Goal: Task Accomplishment & Management: Manage account settings

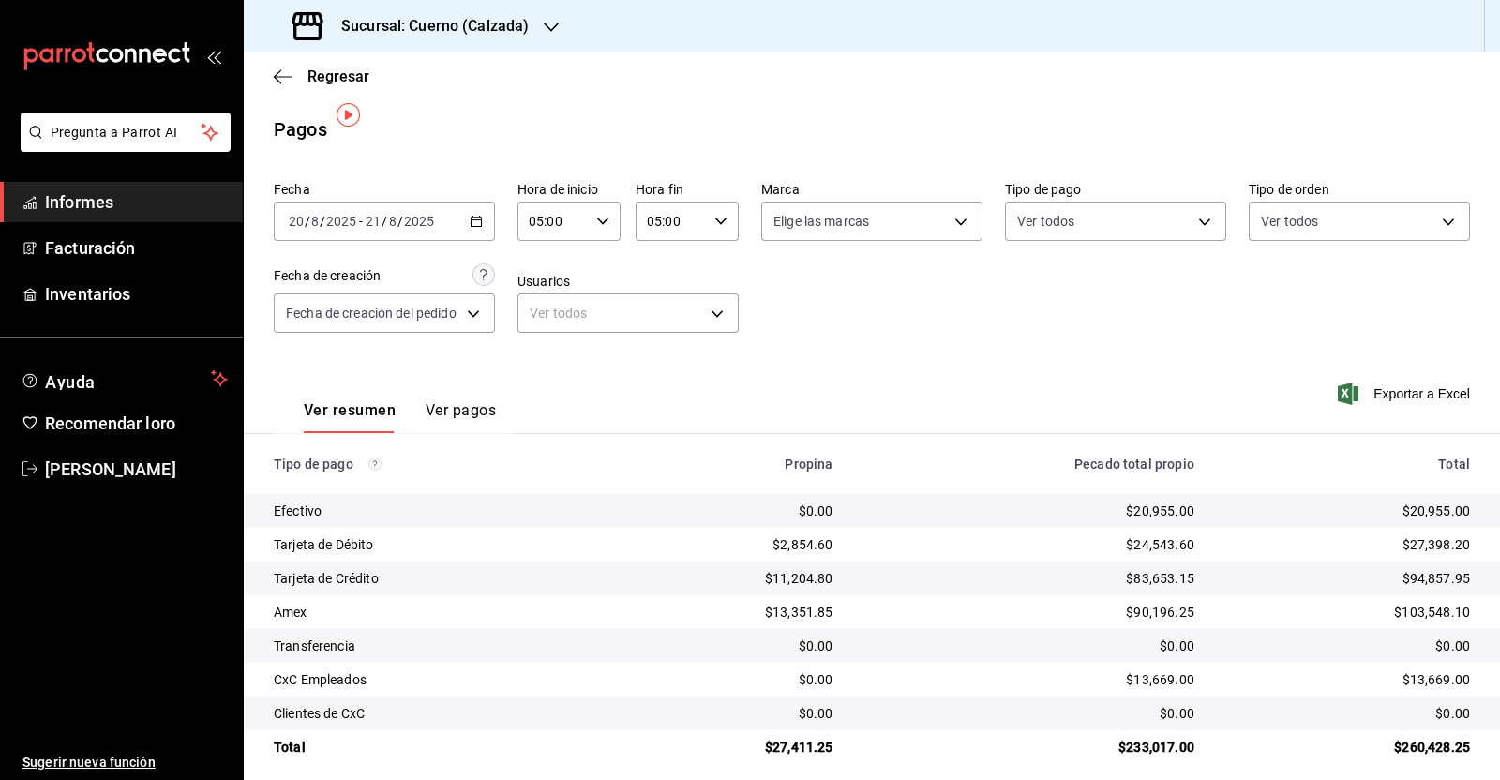
scroll to position [14, 0]
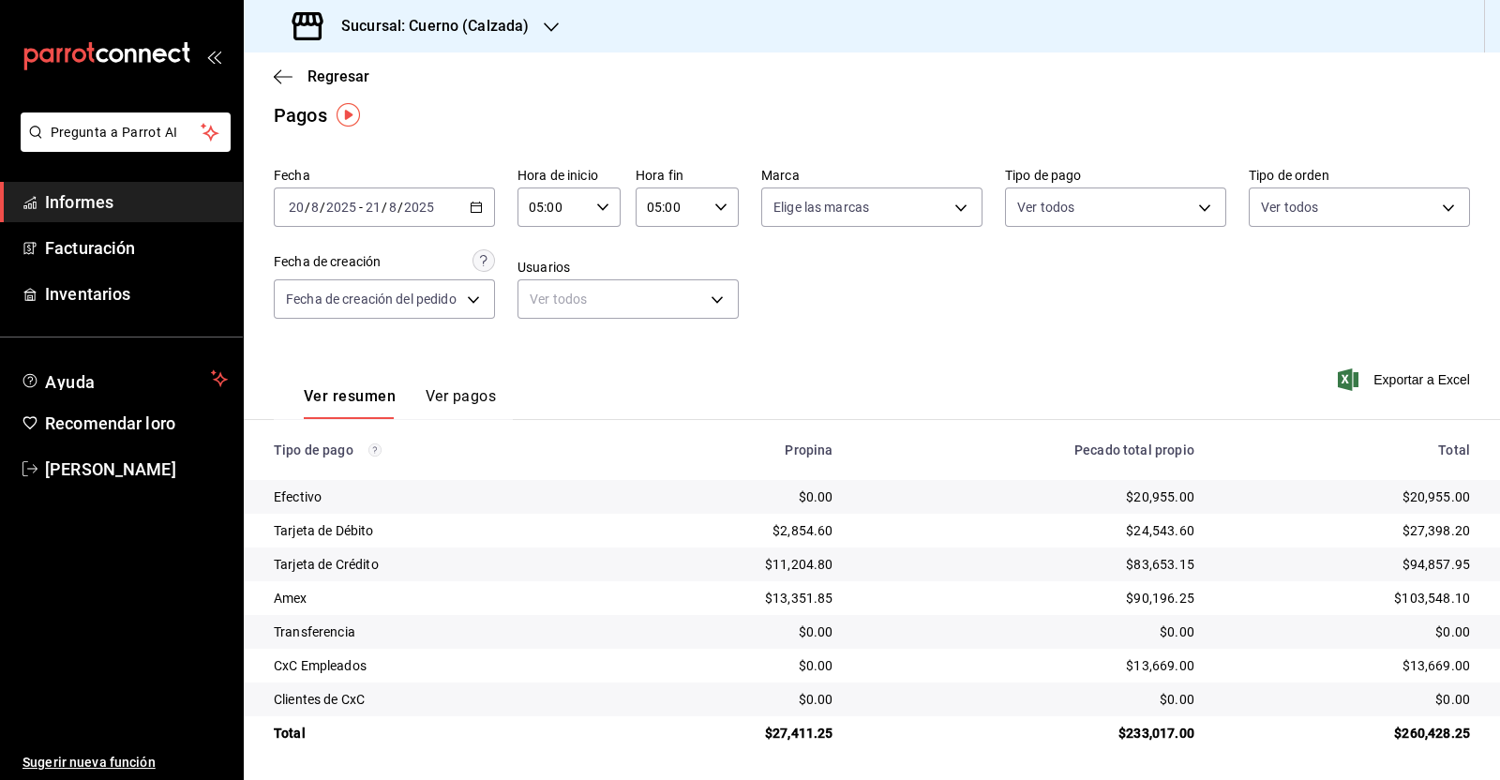
click at [116, 202] on span "Informes" at bounding box center [136, 201] width 183 height 25
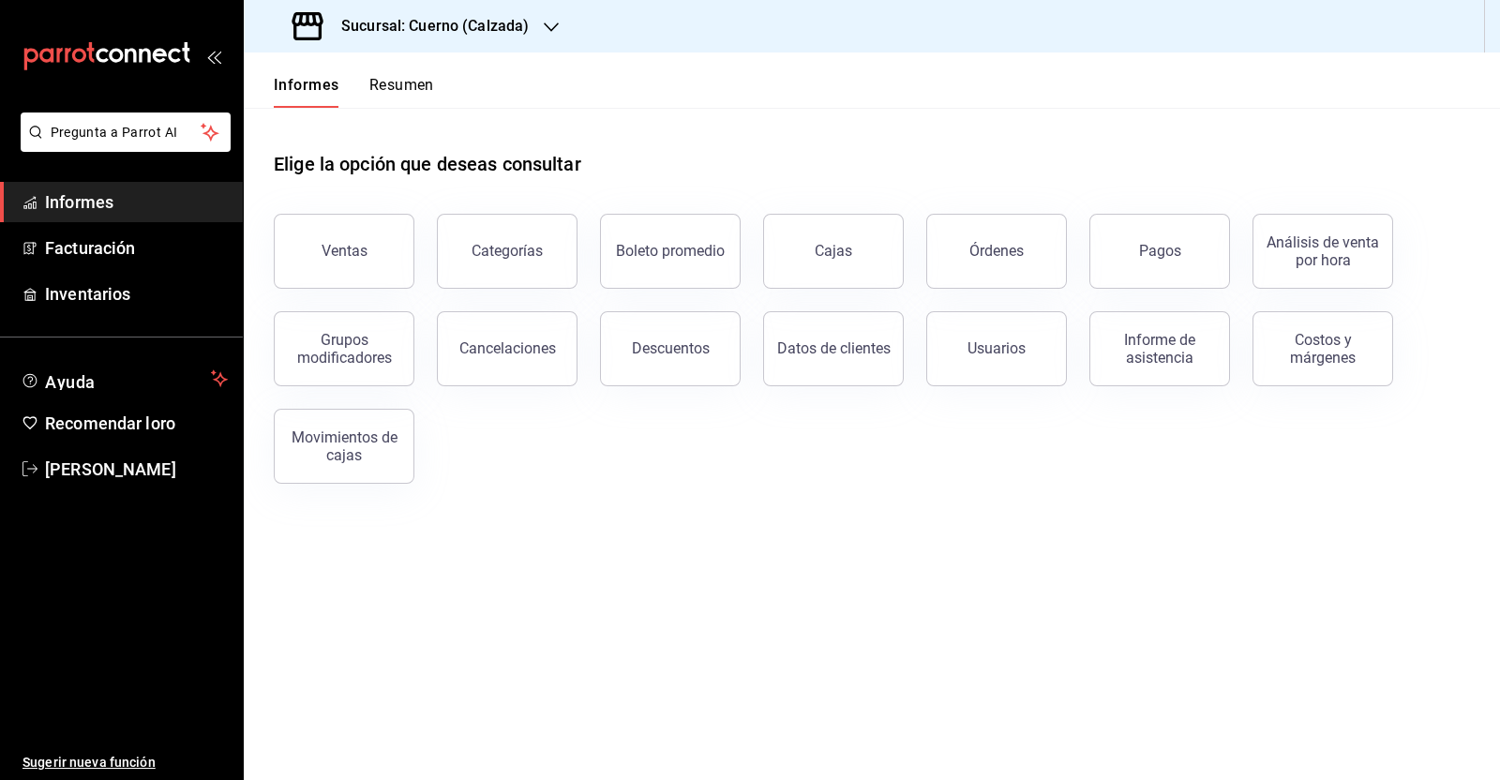
click at [492, 20] on font "Sucursal: Cuerno (Calzada)" at bounding box center [434, 26] width 187 height 18
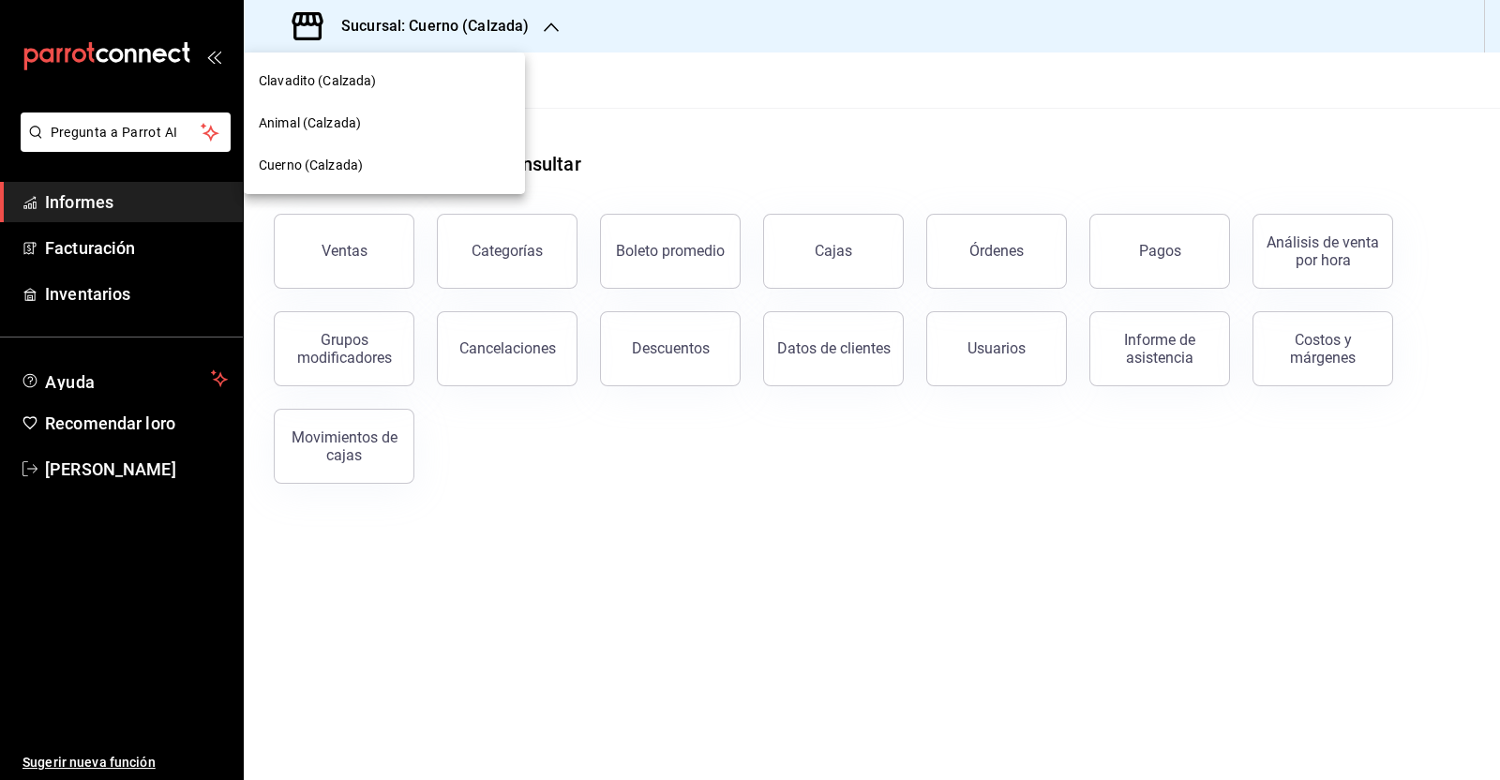
click at [731, 83] on div at bounding box center [750, 390] width 1500 height 780
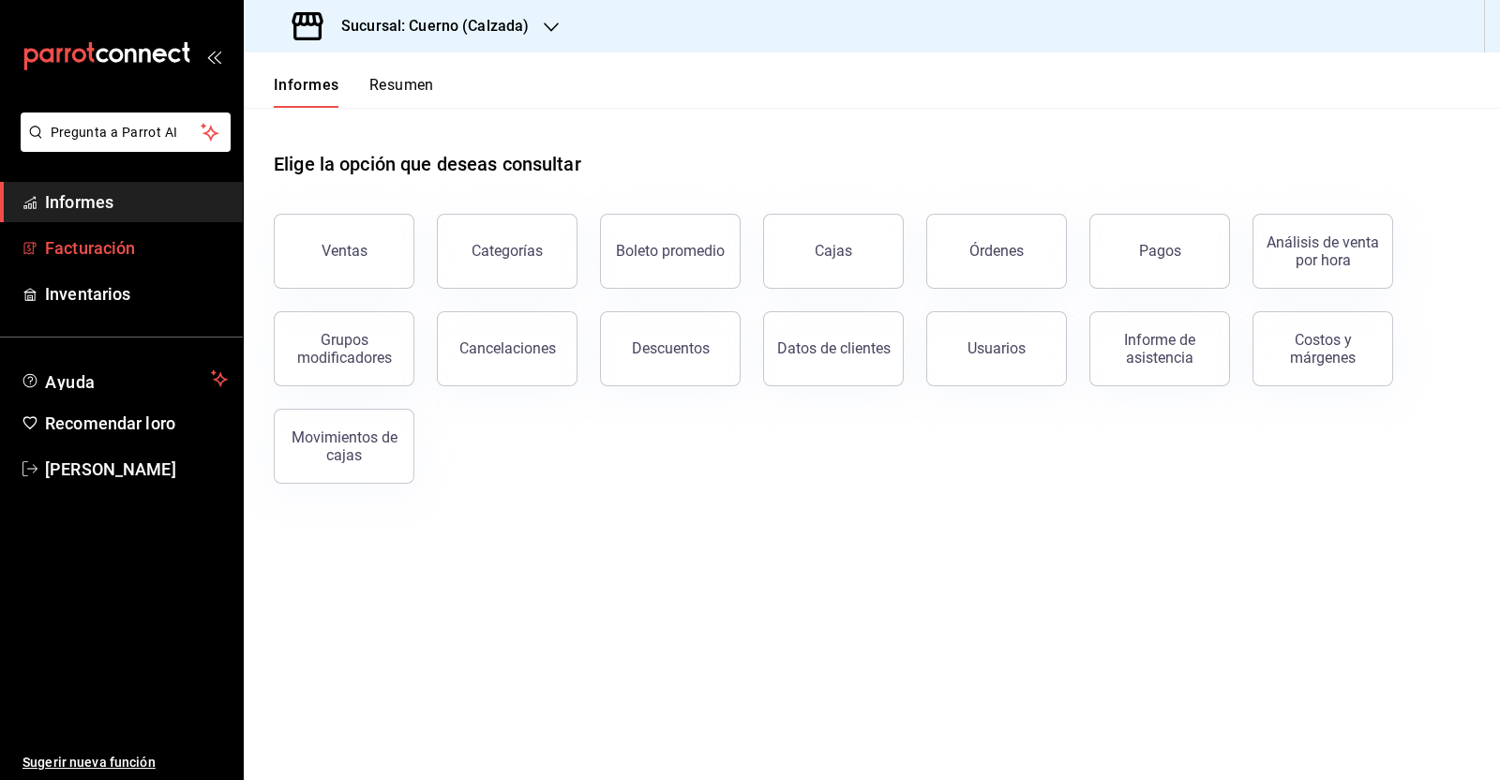
click at [98, 246] on font "Facturación" at bounding box center [90, 248] width 90 height 20
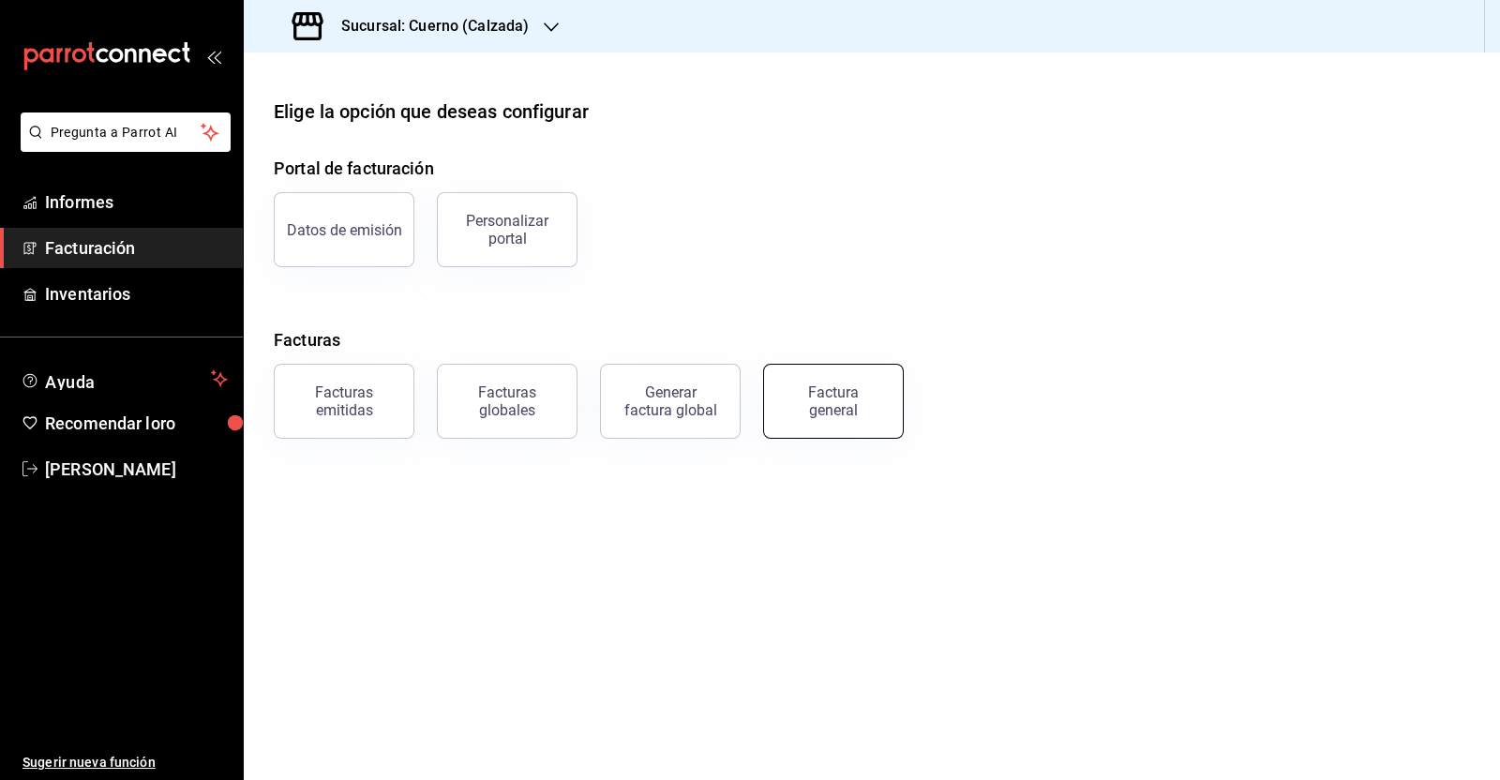
click at [831, 419] on button "Factura general" at bounding box center [833, 401] width 141 height 75
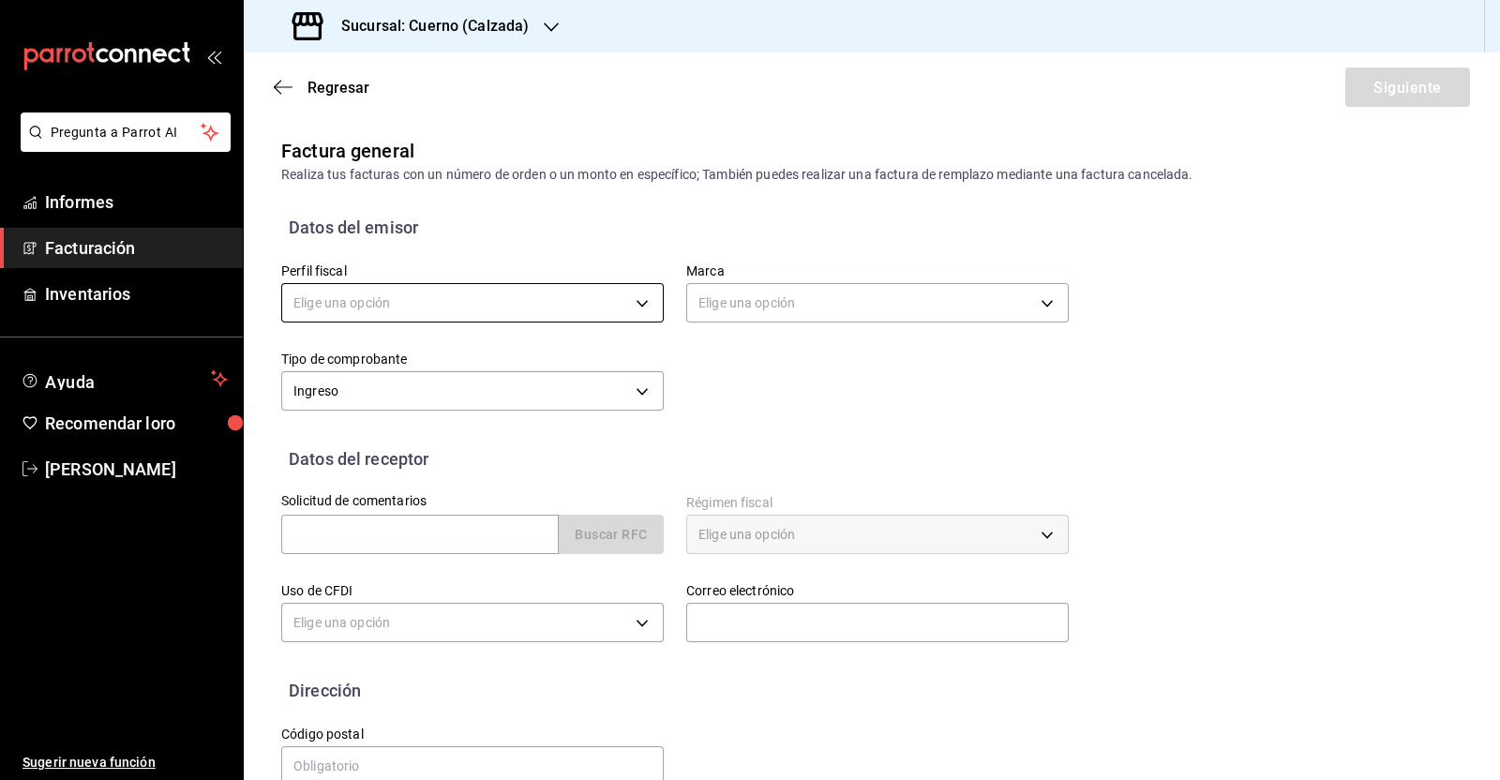
click at [436, 306] on body "Pregunta a Parrot AI Informes Facturación Inventarios Ayuda Recomendar loro [PE…" at bounding box center [750, 390] width 1500 height 780
click at [400, 413] on li "SIERRA SILLA MITRAS" at bounding box center [469, 400] width 375 height 36
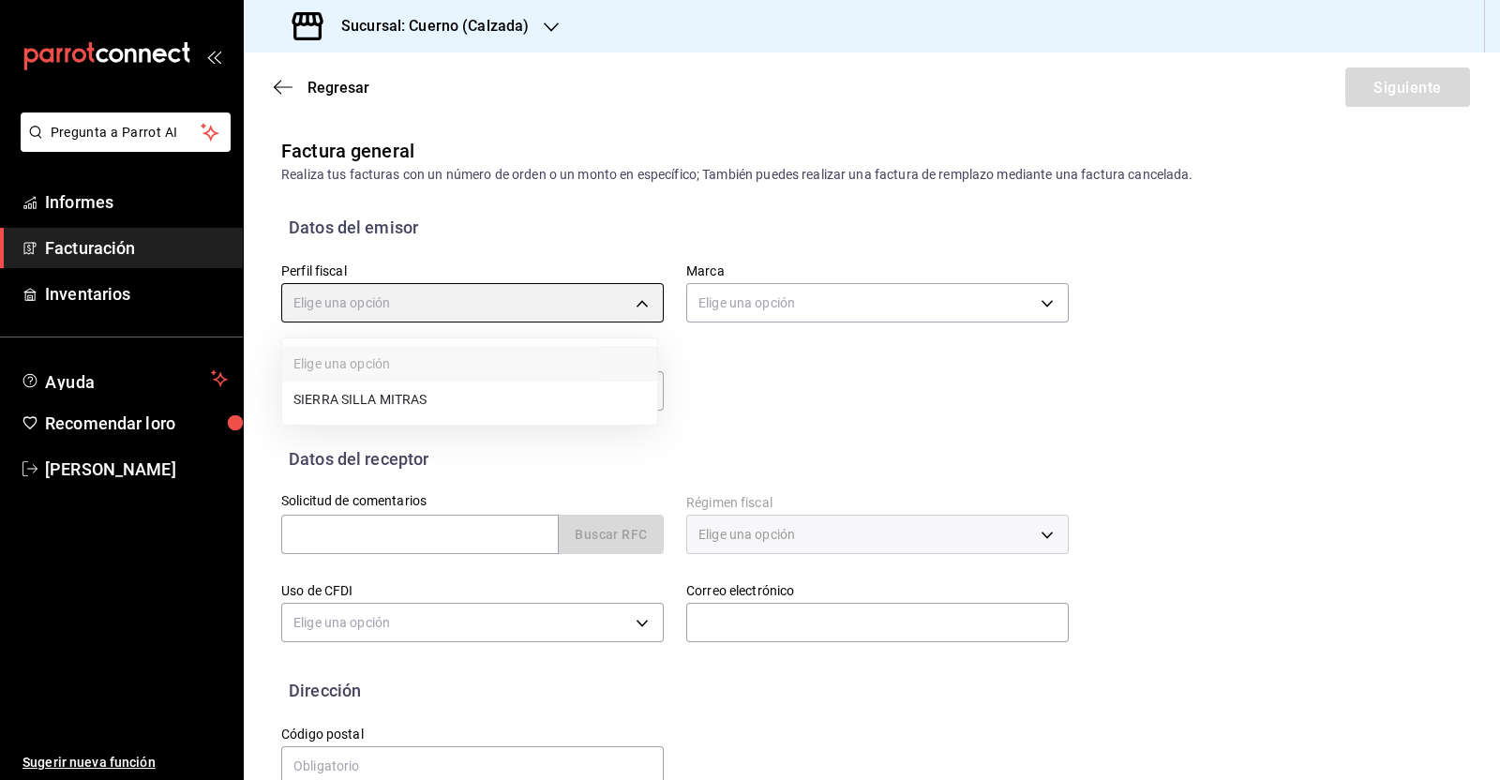
type input "abdb76e1-83ac-4bbc-8b6c-3fa8ea746ff2"
type input "b7ae777b-2dfc-42e0-9650-6cefdf37a424"
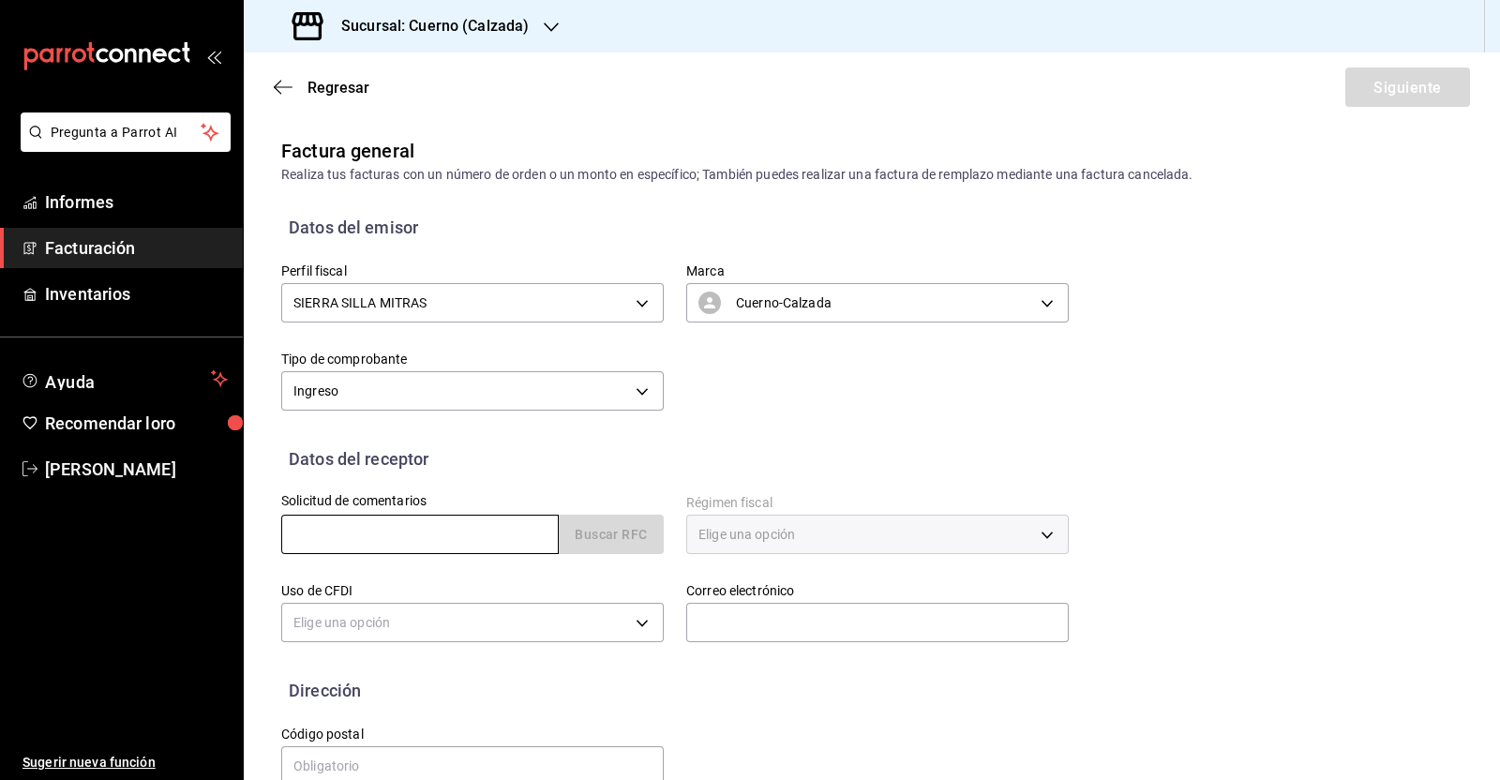
click at [382, 543] on input "text" at bounding box center [419, 534] width 277 height 39
paste input "DSR050215LMA"
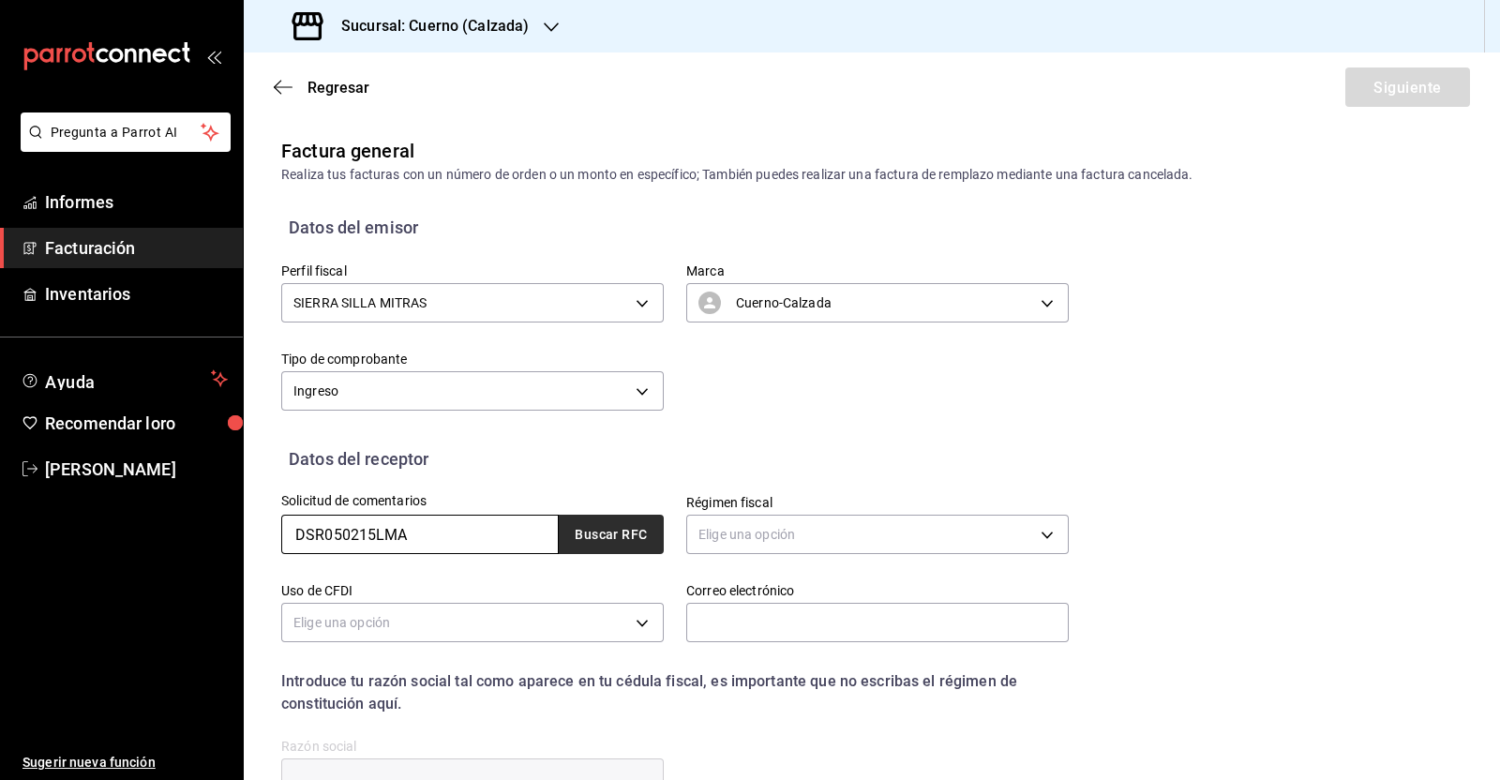
type input "DSR050215LMA"
click at [615, 532] on font "Buscar RFC" at bounding box center [611, 535] width 72 height 15
type input "601"
type input "G03"
type input "[EMAIL_ADDRESS][DOMAIN_NAME]"
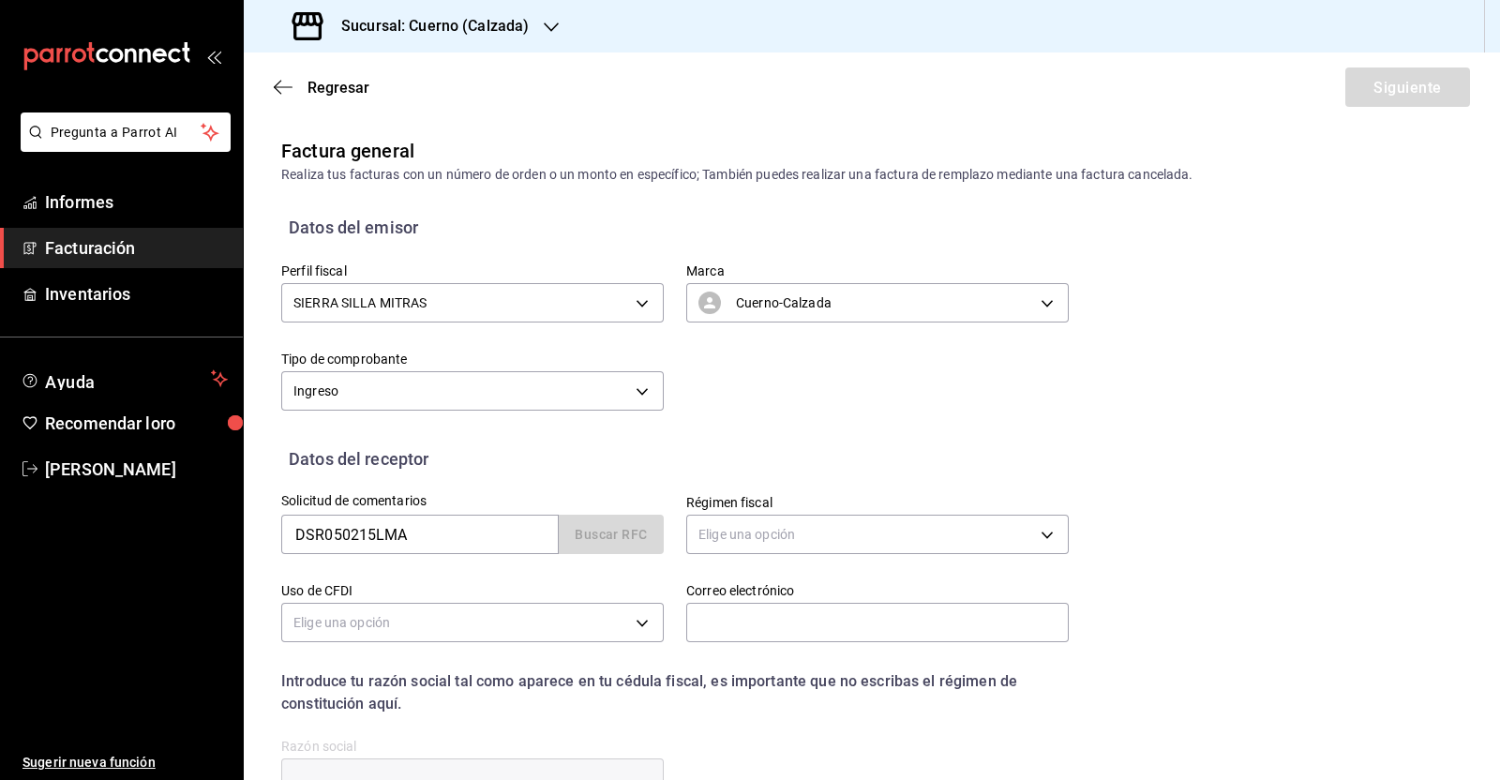
type input "02460"
type input "DESTINATION SERVICE"
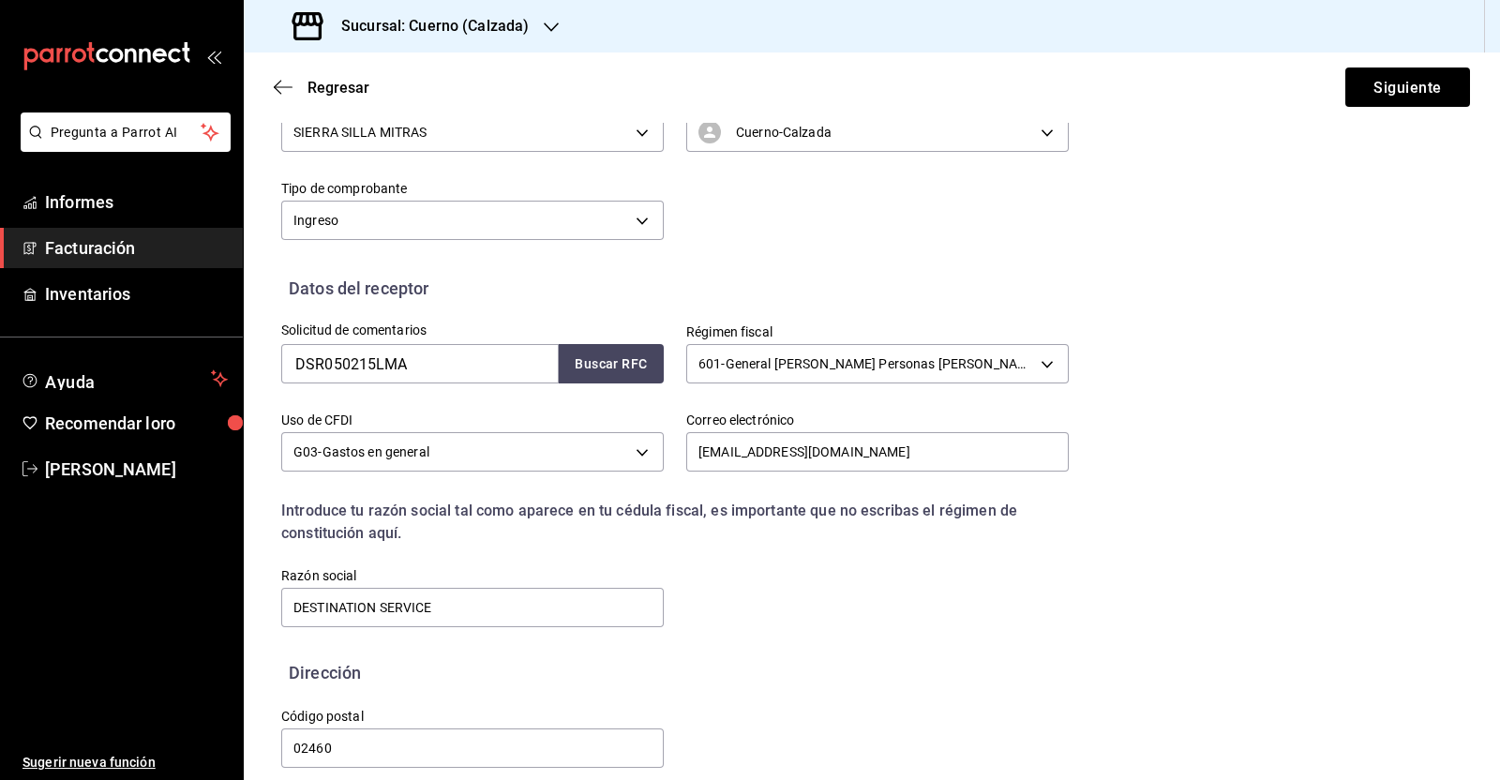
scroll to position [191, 0]
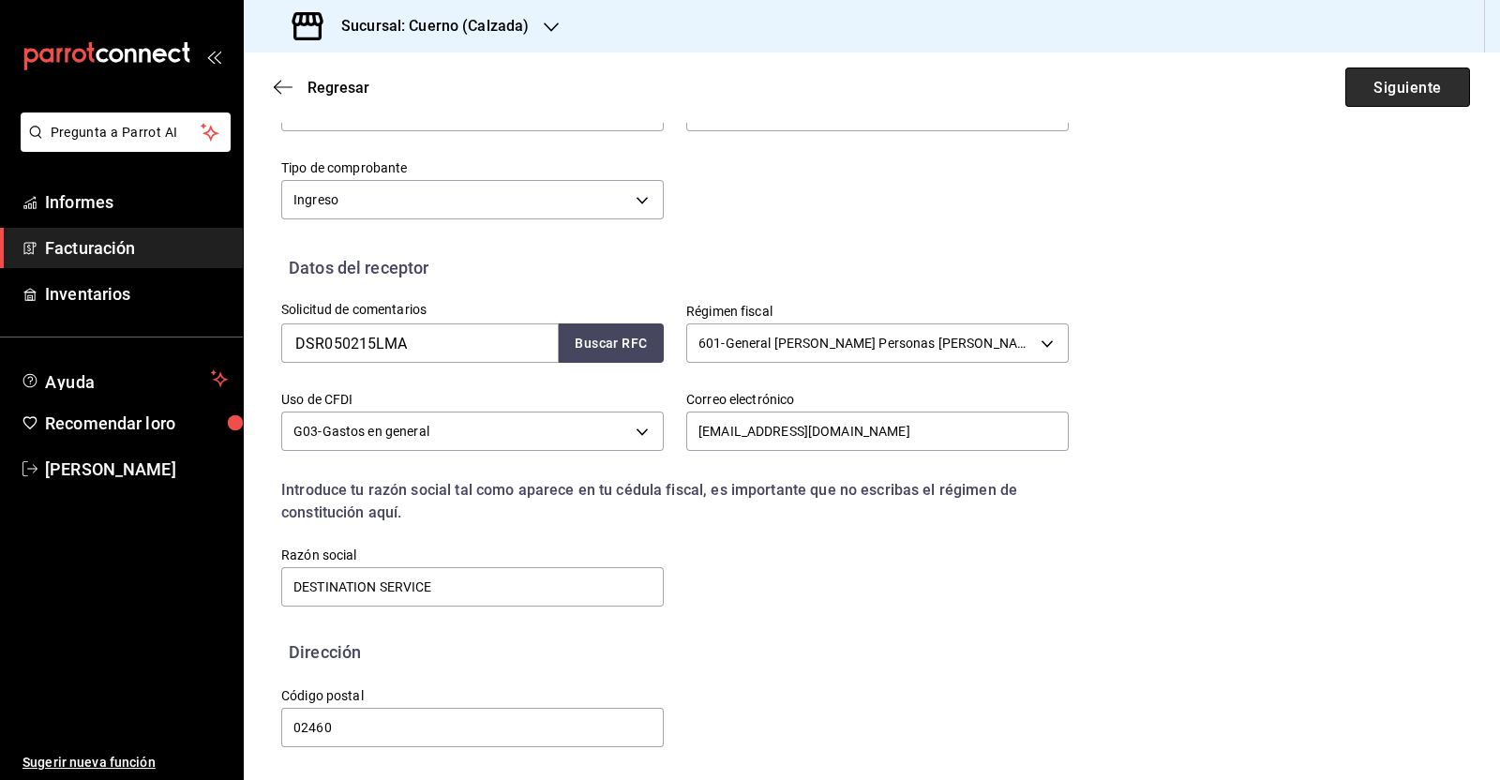
click at [1414, 91] on font "Siguiente" at bounding box center [1406, 87] width 67 height 18
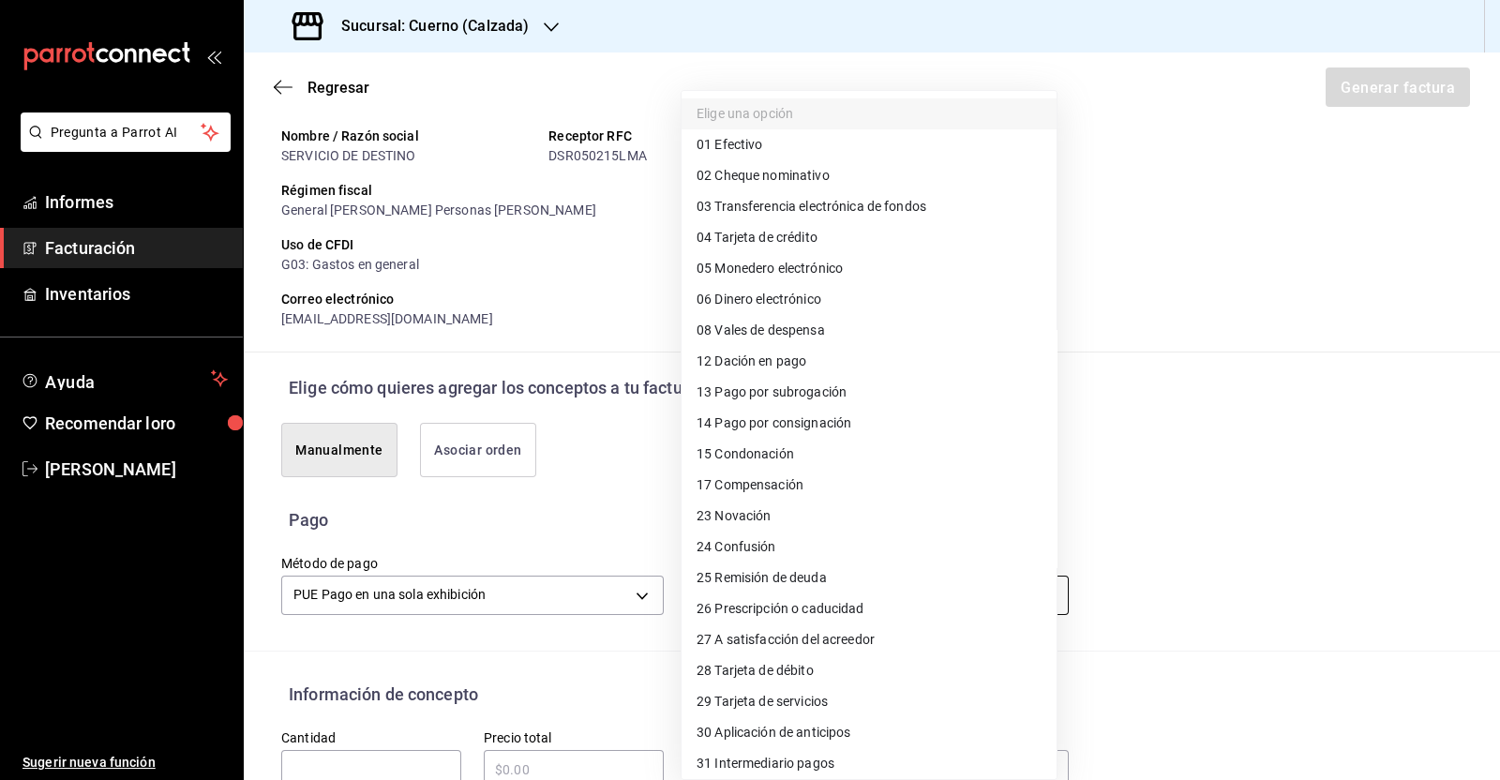
click at [780, 598] on body "Pregunta a Parrot AI Informes Facturación Inventarios Ayuda Recomendar loro [PE…" at bounding box center [750, 390] width 1500 height 780
click at [793, 204] on font "Transferencia electrónica de fondos" at bounding box center [820, 207] width 212 height 15
type input "03"
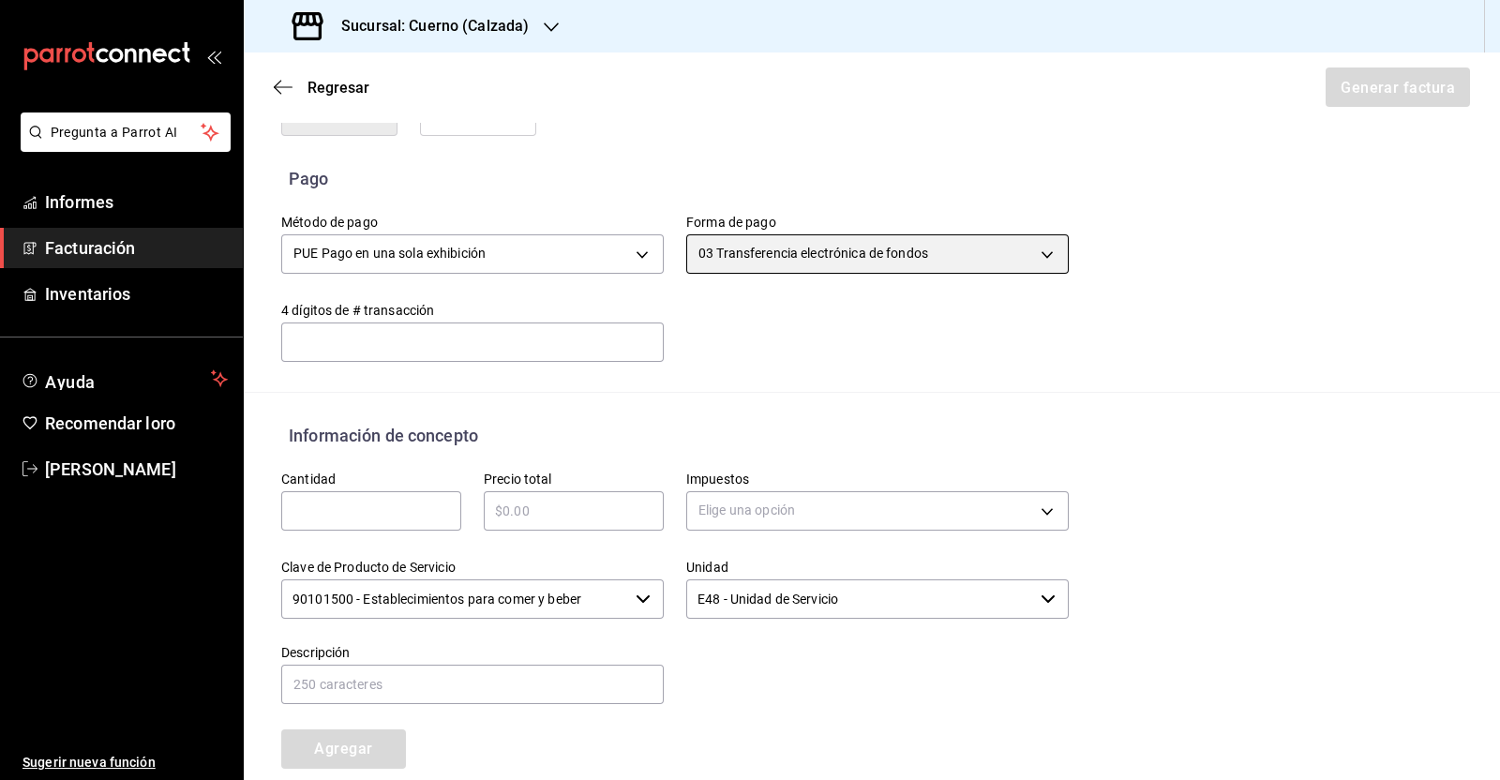
scroll to position [543, 0]
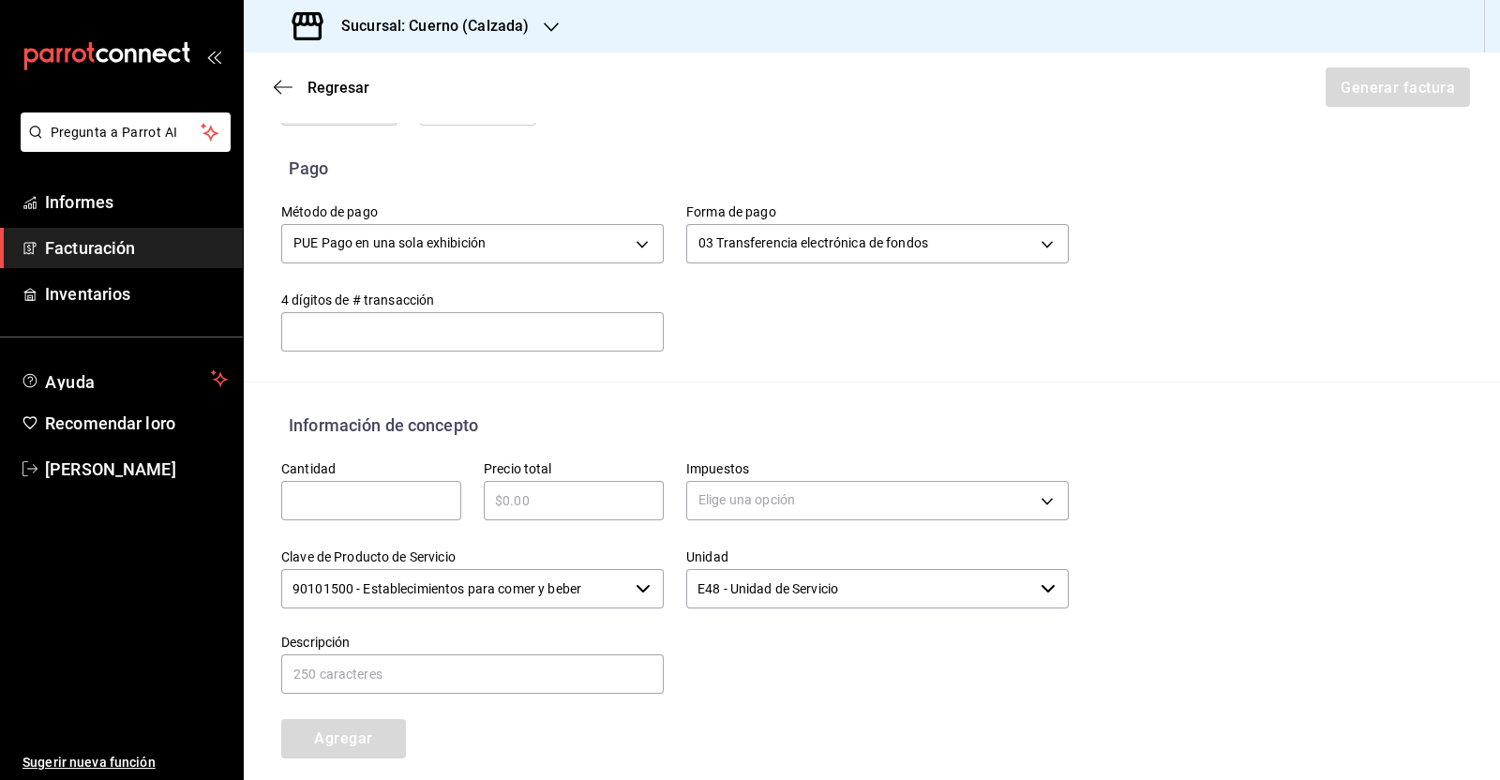
click at [375, 494] on input "text" at bounding box center [371, 500] width 180 height 22
type input "1"
click at [614, 517] on div "​" at bounding box center [574, 500] width 180 height 39
type input "$21696"
click at [745, 522] on div "Impuestos Elige una opción" at bounding box center [877, 493] width 382 height 66
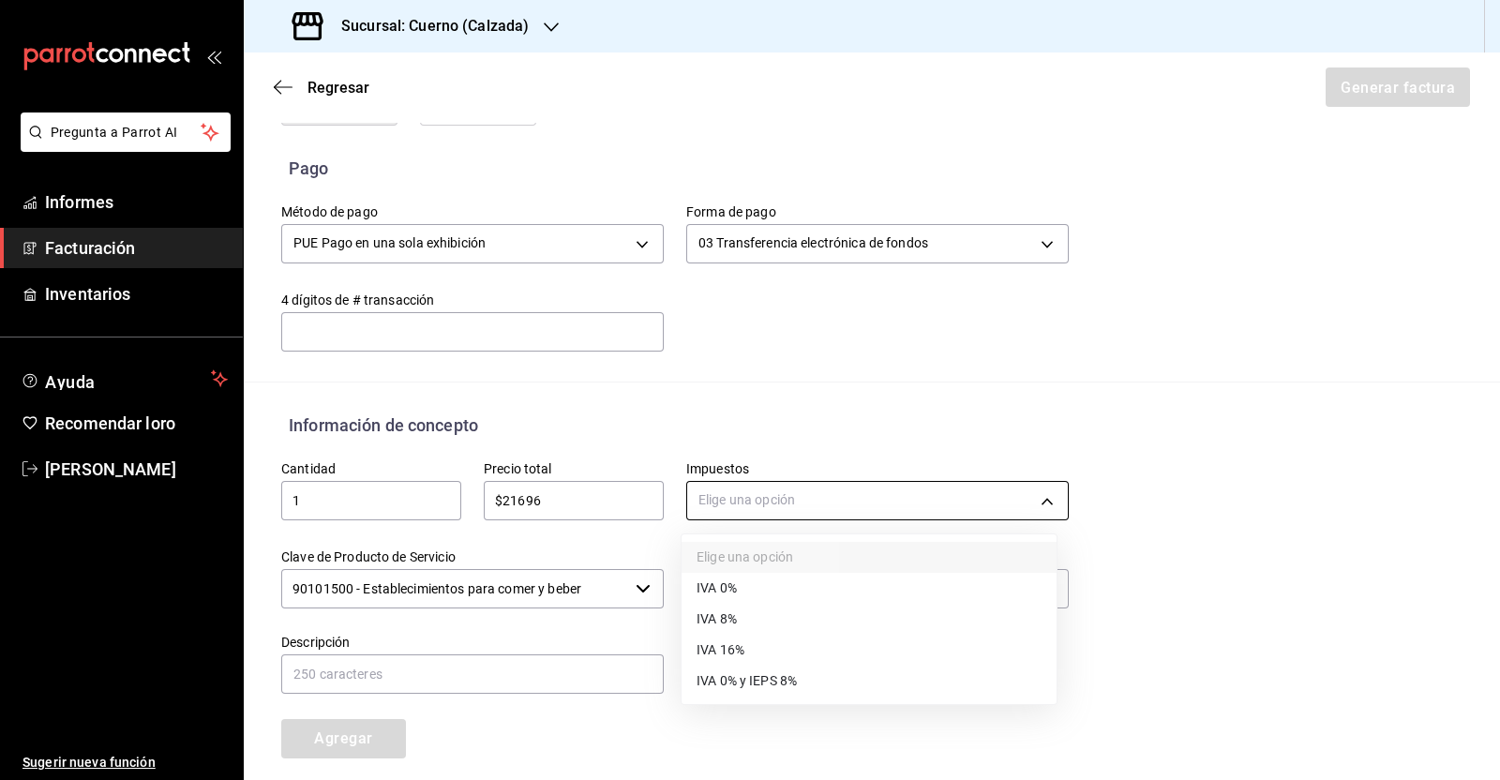
click at [752, 494] on body "Pregunta a Parrot AI Informes Facturación Inventarios Ayuda Recomendar loro [PE…" at bounding box center [750, 390] width 1500 height 780
click at [759, 654] on li "IVA 16%" at bounding box center [868, 651] width 375 height 31
type input "IVA_16"
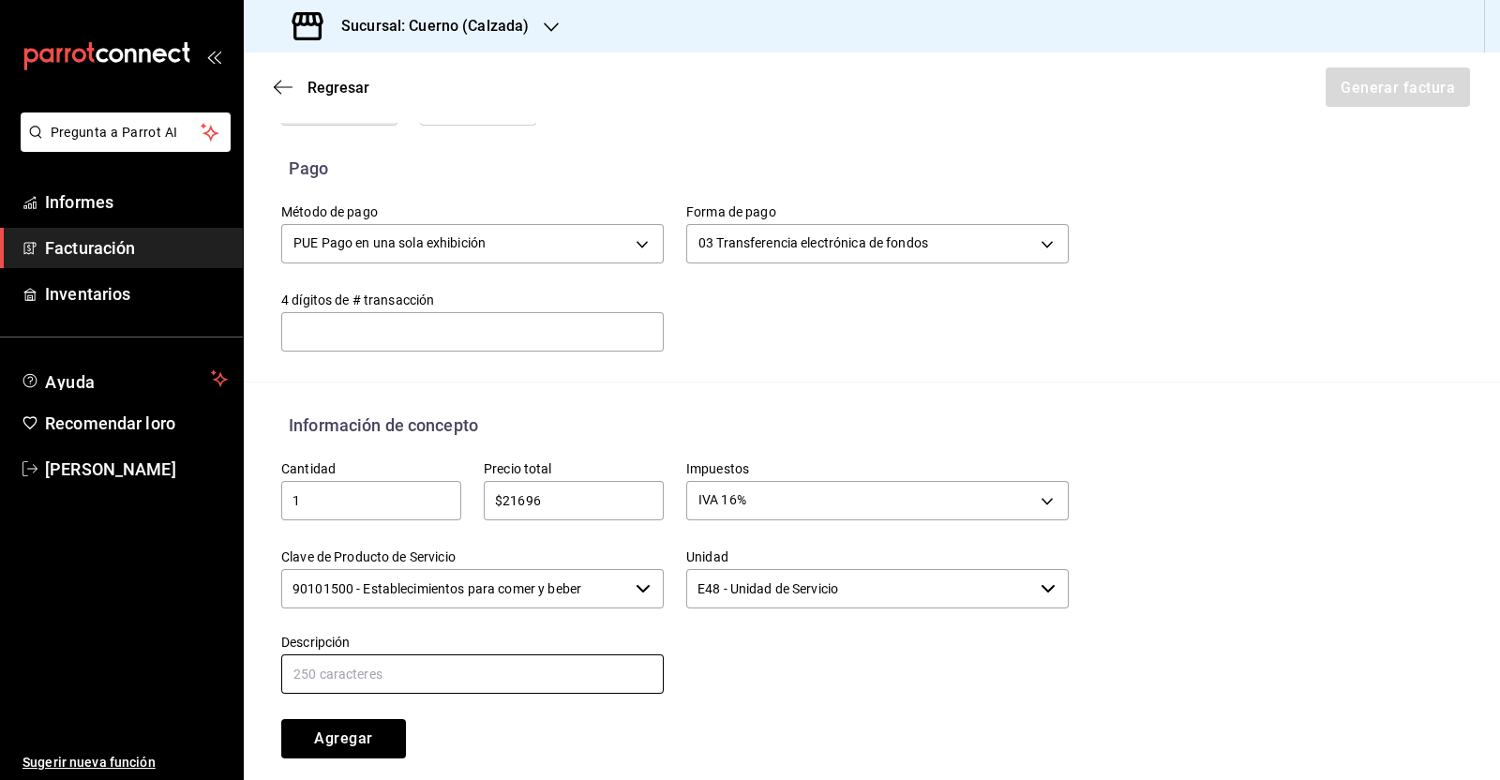
click at [423, 682] on input "text" at bounding box center [472, 673] width 382 height 39
type input "c"
click at [542, 654] on input "CONSUMO [DATE] PROPINA" at bounding box center [472, 673] width 382 height 39
click at [570, 676] on input "CONSUMO [DATE] PROPINA $8696" at bounding box center [472, 673] width 382 height 39
click at [590, 673] on input "CONSUMO [DATE] PROPINA $4,377" at bounding box center [472, 673] width 382 height 39
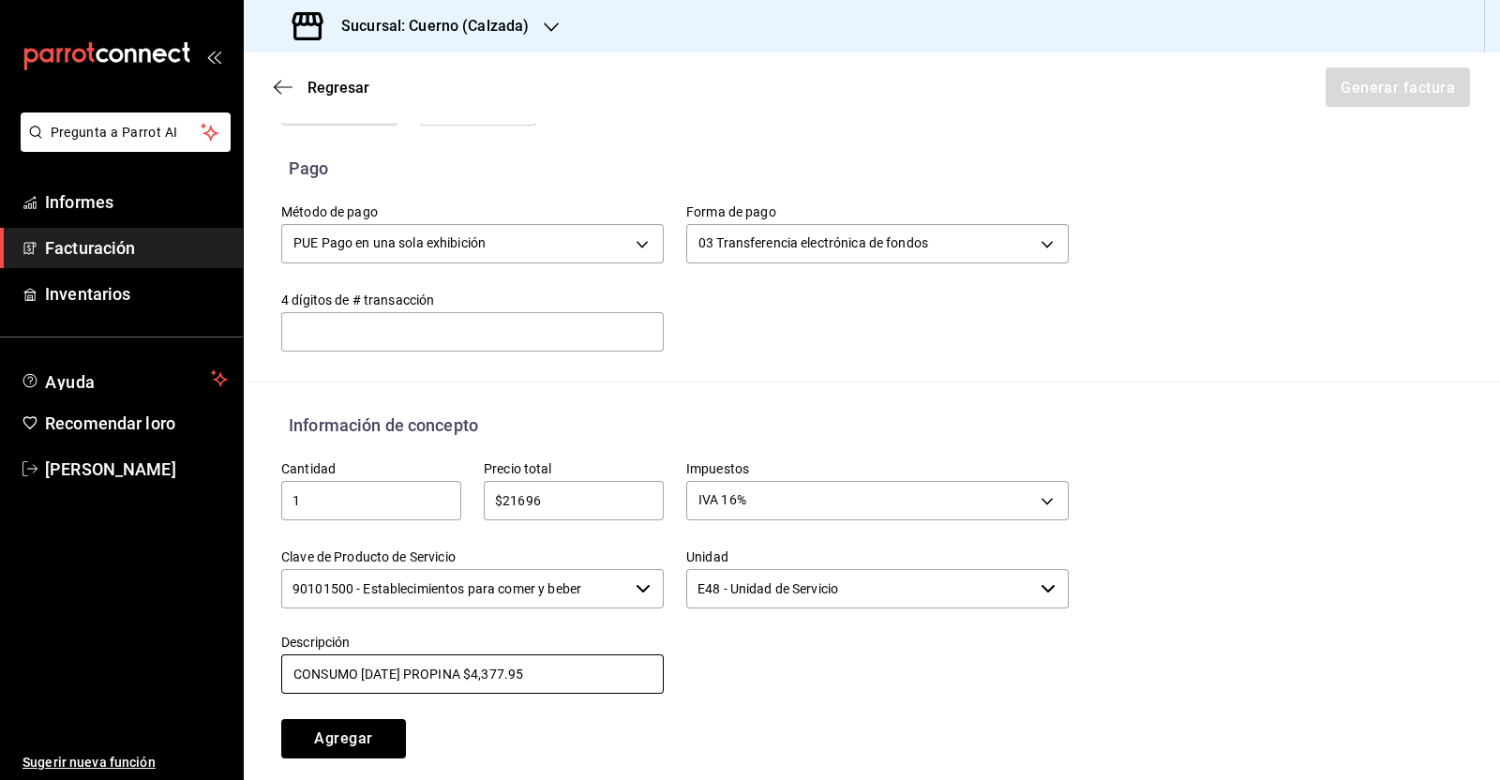
drag, startPoint x: 451, startPoint y: 674, endPoint x: 258, endPoint y: 656, distance: 193.9
click at [262, 680] on div "Descripción CONSUMO [DATE] PROPINA $4,377.95" at bounding box center [461, 653] width 405 height 85
type input "CONSUMO [DATE]. PROPINA $4,377.95"
click at [366, 737] on font "Agregar" at bounding box center [343, 738] width 58 height 18
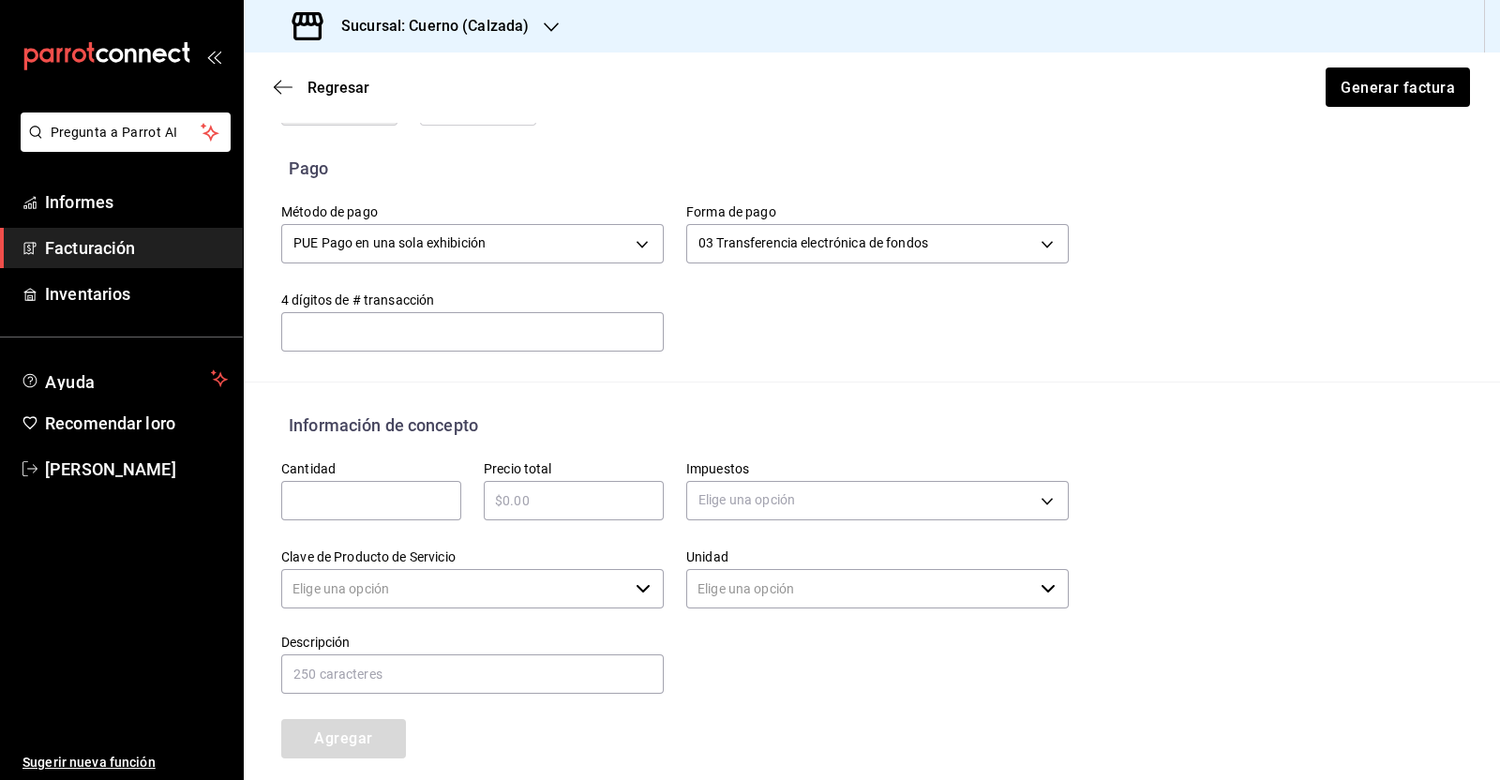
type input "90101500 - Establecimientos para comer y beber"
type input "E48 - Unidad de Servicio"
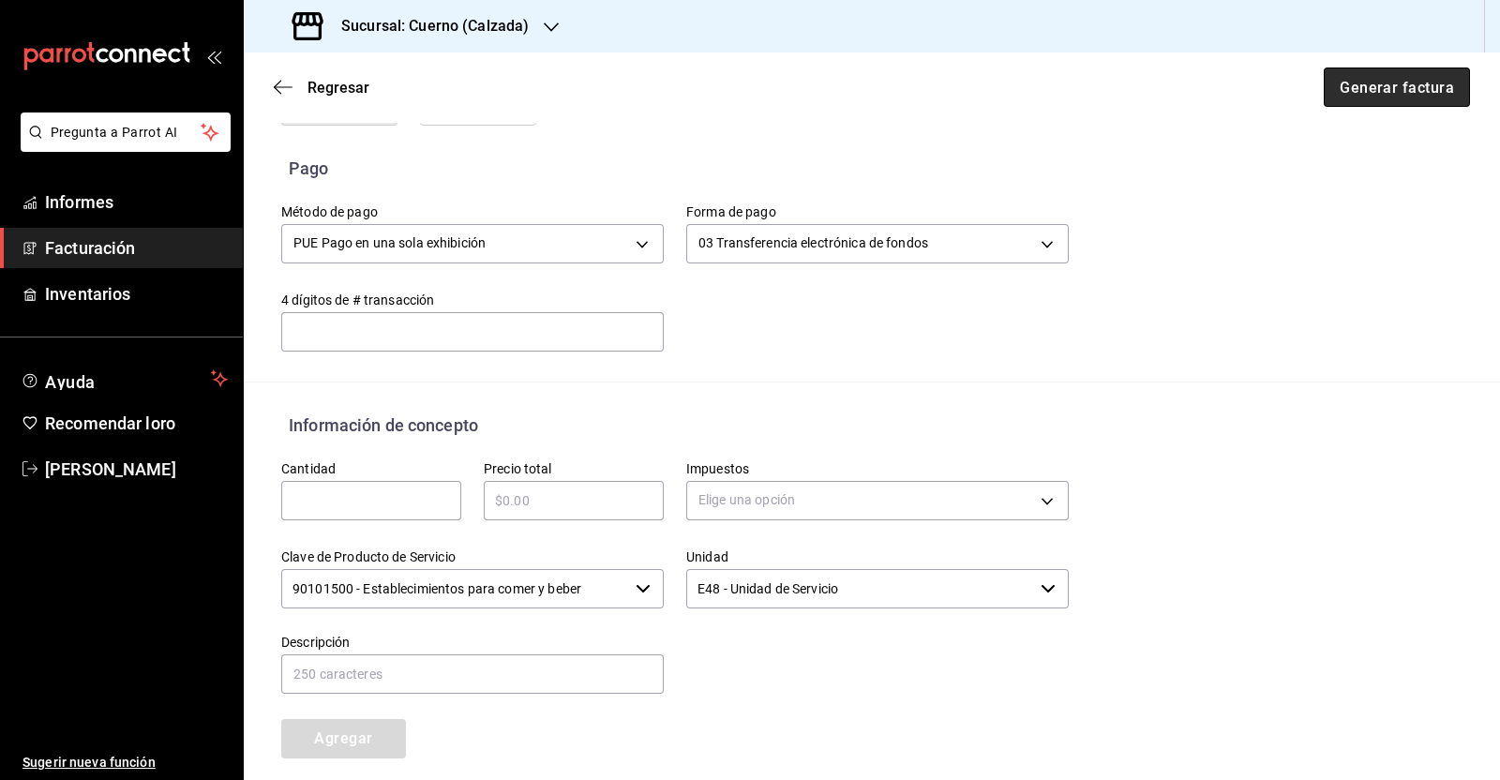
click at [1364, 79] on font "Generar factura" at bounding box center [1396, 87] width 114 height 18
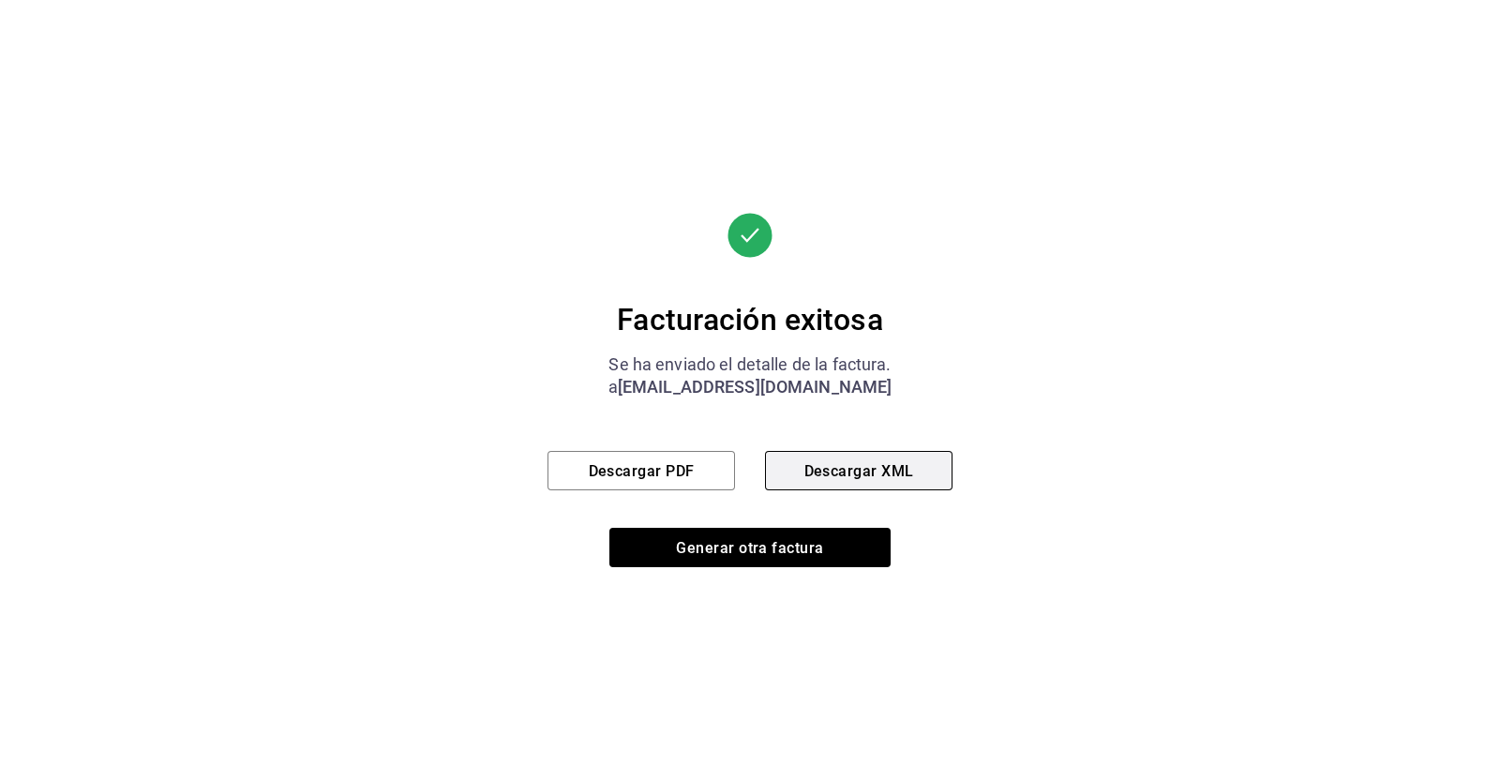
click at [884, 471] on font "Descargar XML" at bounding box center [859, 470] width 110 height 18
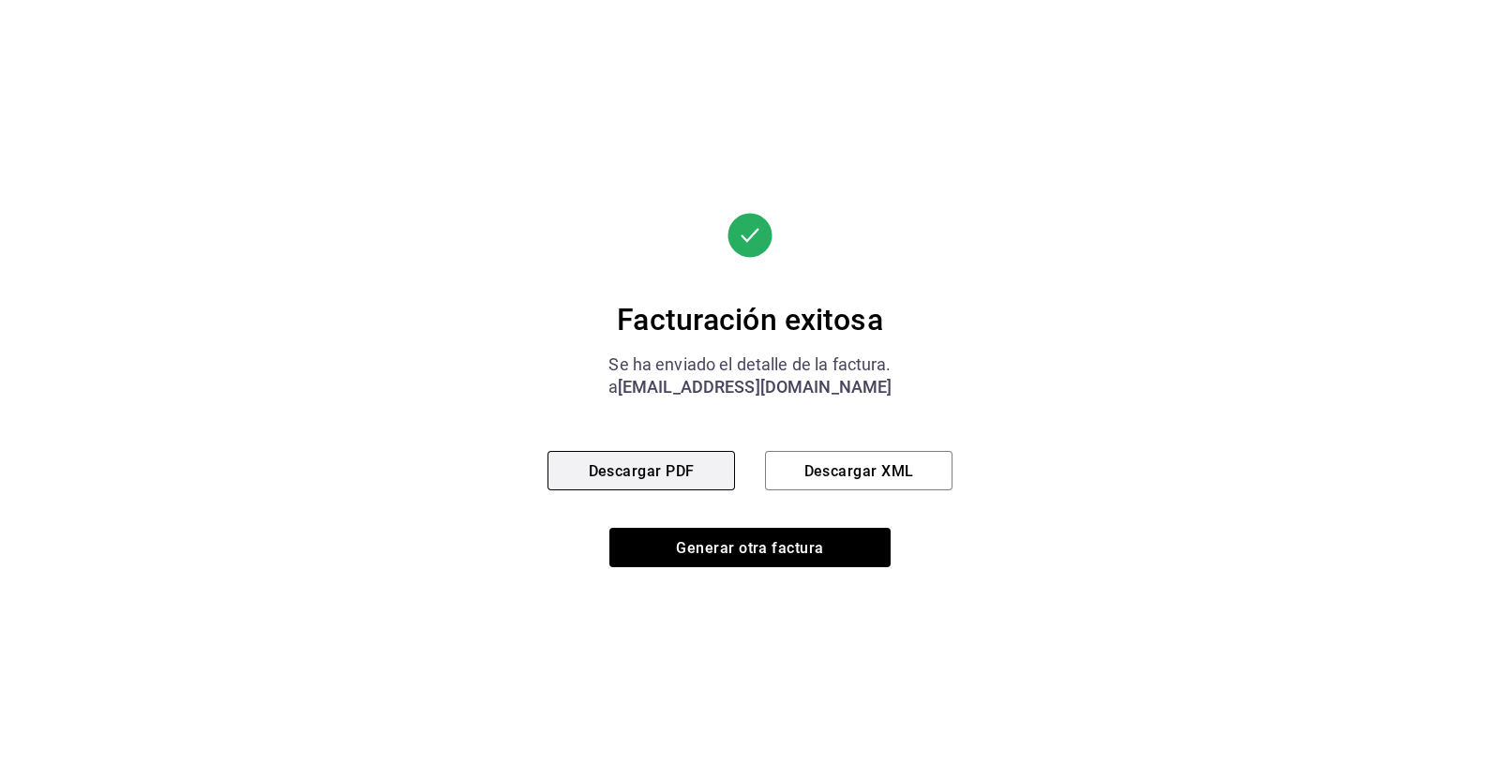
click at [641, 472] on font "Descargar PDF" at bounding box center [642, 470] width 106 height 18
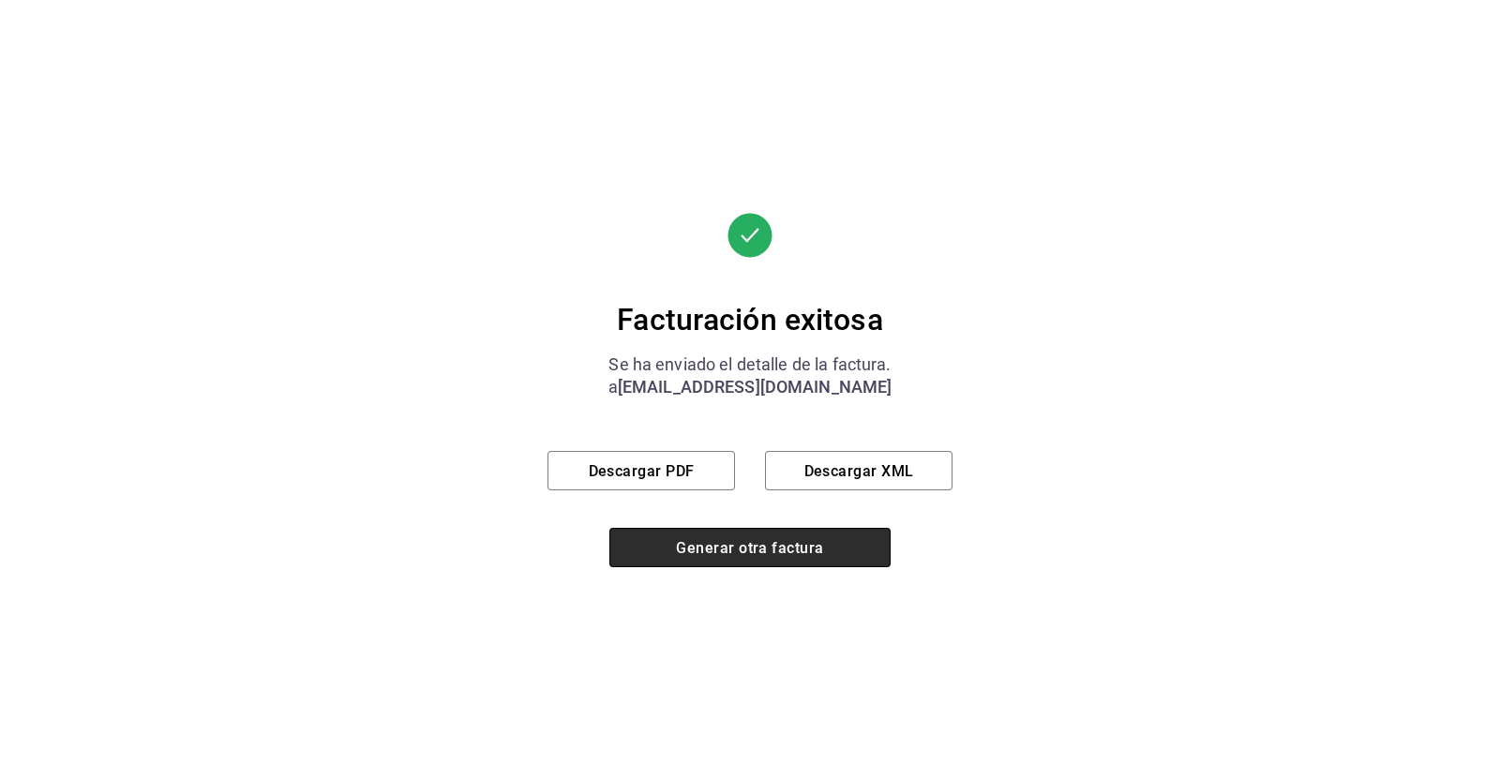
click at [736, 544] on font "Generar otra factura" at bounding box center [749, 547] width 147 height 18
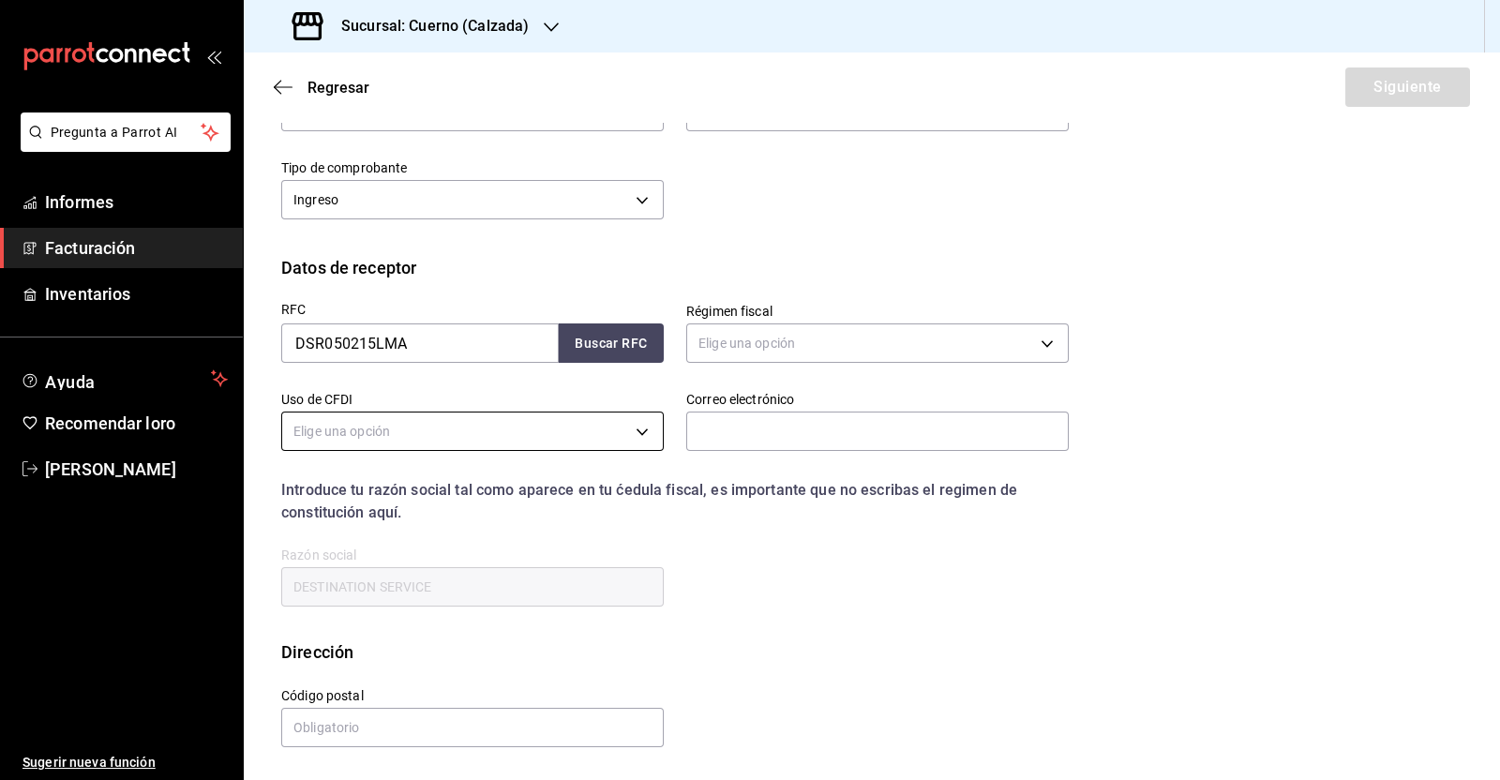
scroll to position [37, 0]
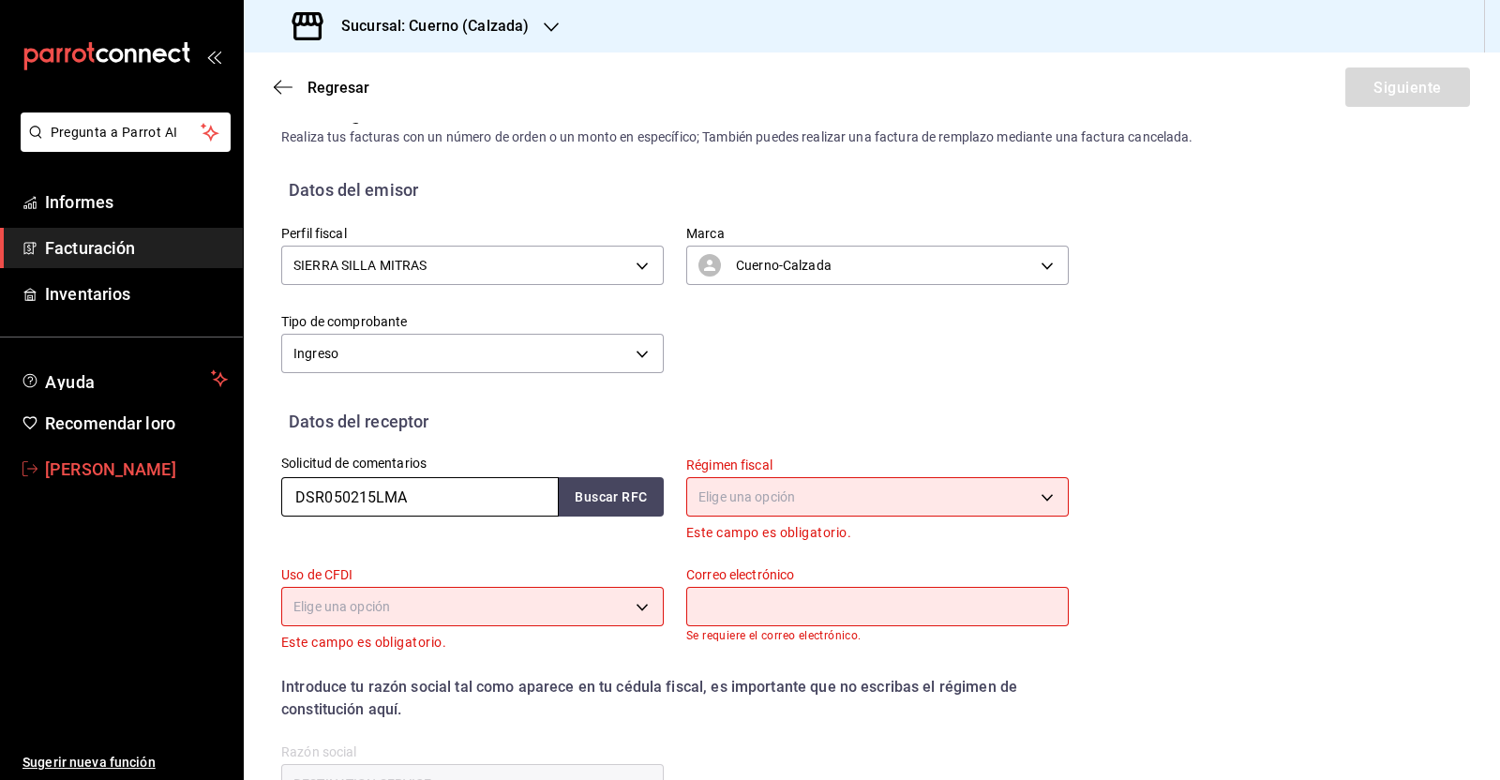
drag, startPoint x: 469, startPoint y: 489, endPoint x: 202, endPoint y: 470, distance: 267.9
click at [202, 470] on div "Pregunta a Parrot AI Informes Facturación Inventarios Ayuda Recomendar loro [PE…" at bounding box center [750, 390] width 1500 height 780
paste input "MSP8212143G3"
type input "MSP8212143G3"
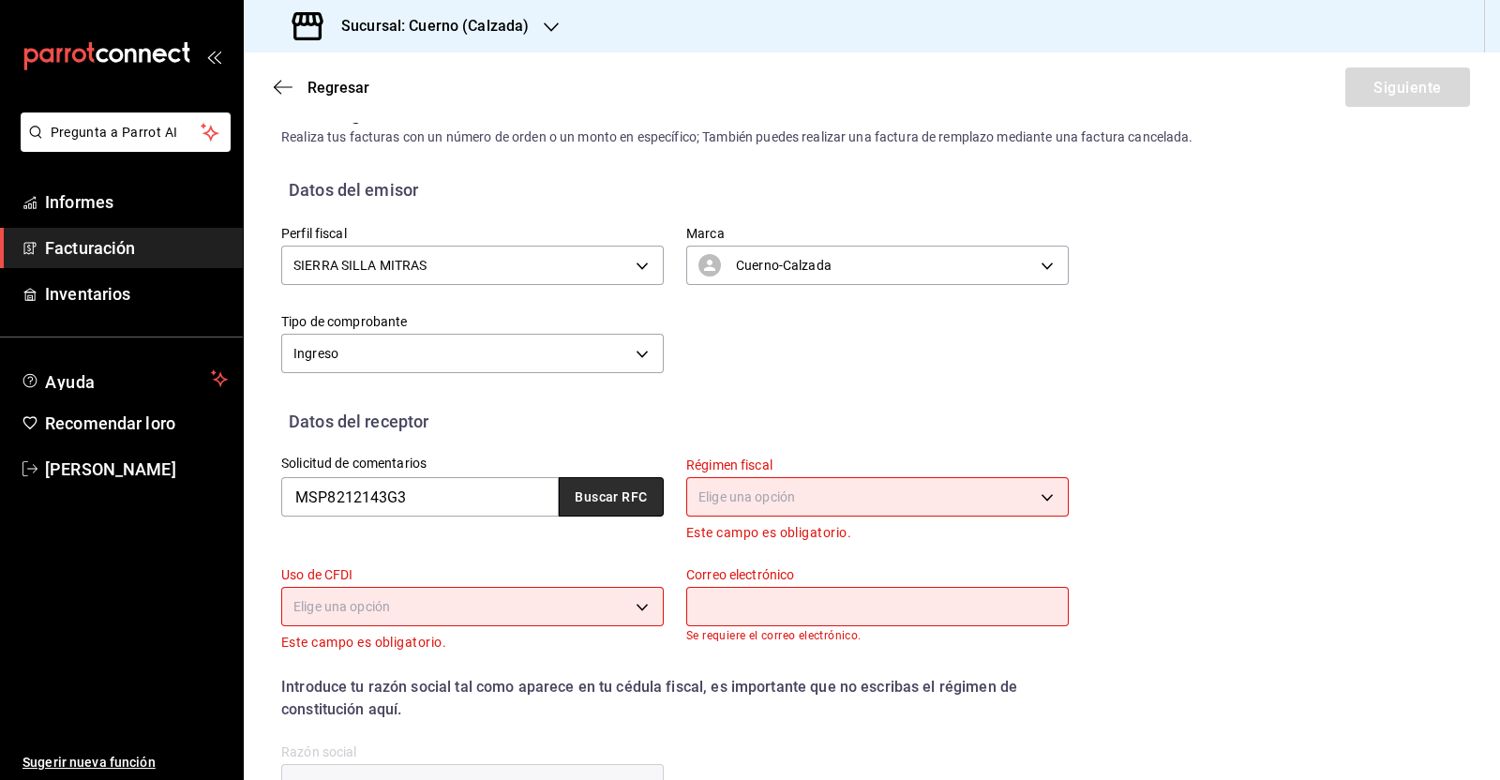
click at [594, 480] on button "Buscar RFC" at bounding box center [611, 496] width 105 height 39
type input "603"
type input "G03"
type input "[PERSON_NAME][EMAIL_ADDRESS][PERSON_NAME][DOMAIN_NAME]"
type input "MUNICIPIO DE [GEOGRAPHIC_DATA][PERSON_NAME]"
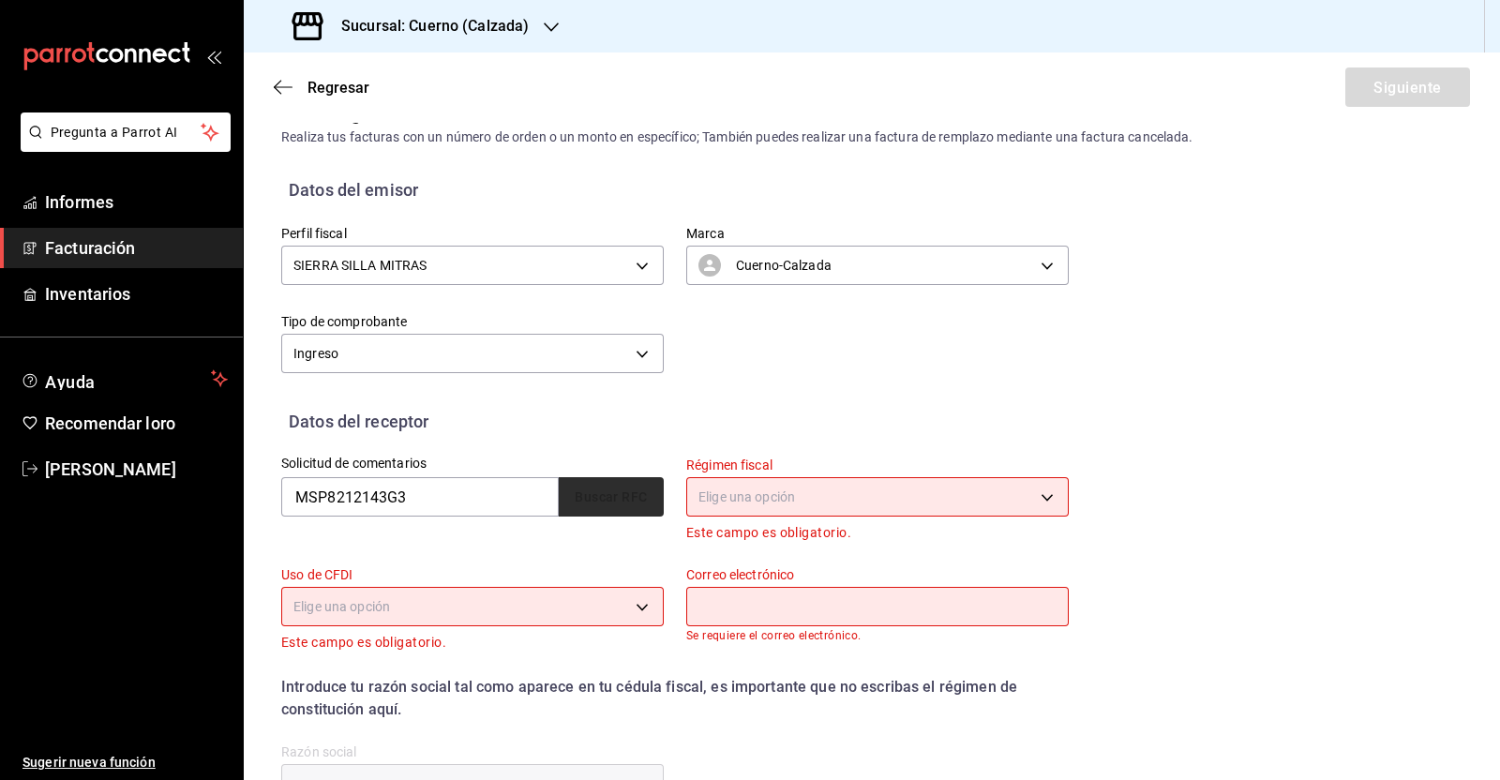
type input "66200"
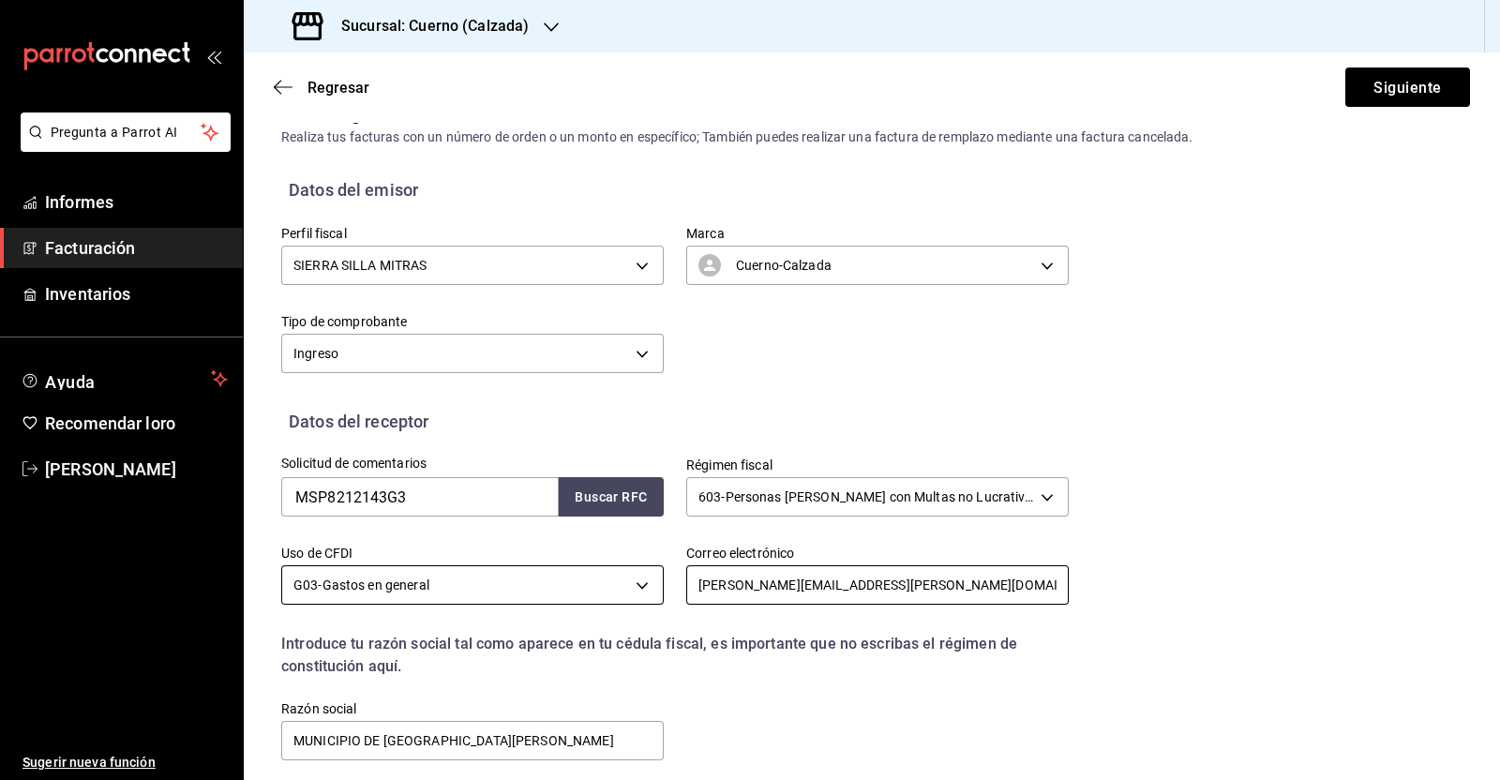
drag, startPoint x: 925, startPoint y: 582, endPoint x: 604, endPoint y: 578, distance: 321.5
click at [604, 578] on div "Solicitud de comentarios MSP8212143G3 Buscar RFC Régimen fiscal 603 - Personas …" at bounding box center [664, 598] width 810 height 329
paste input "[PERSON_NAME].gar"
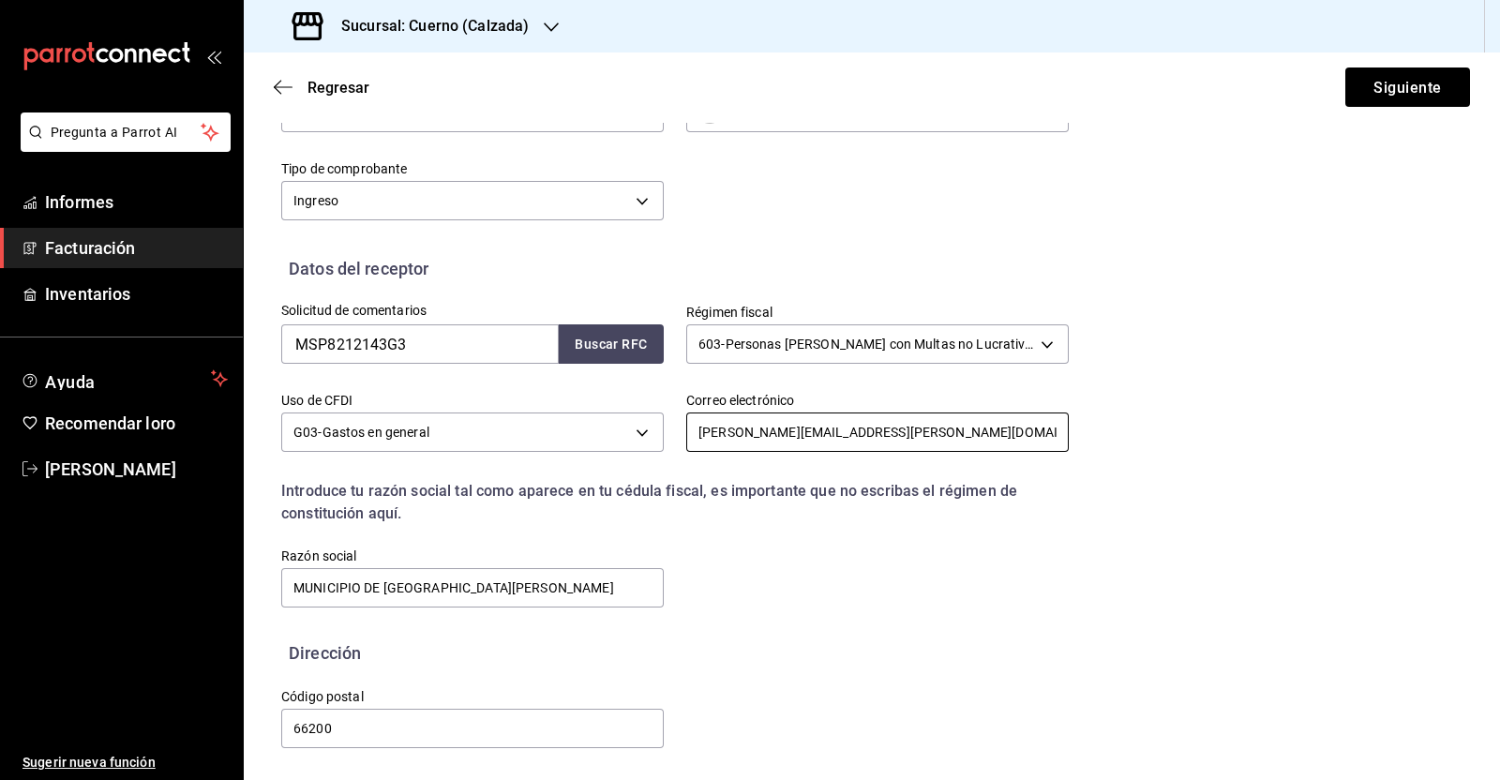
scroll to position [191, 0]
type input "[PERSON_NAME][EMAIL_ADDRESS][PERSON_NAME][DOMAIN_NAME]"
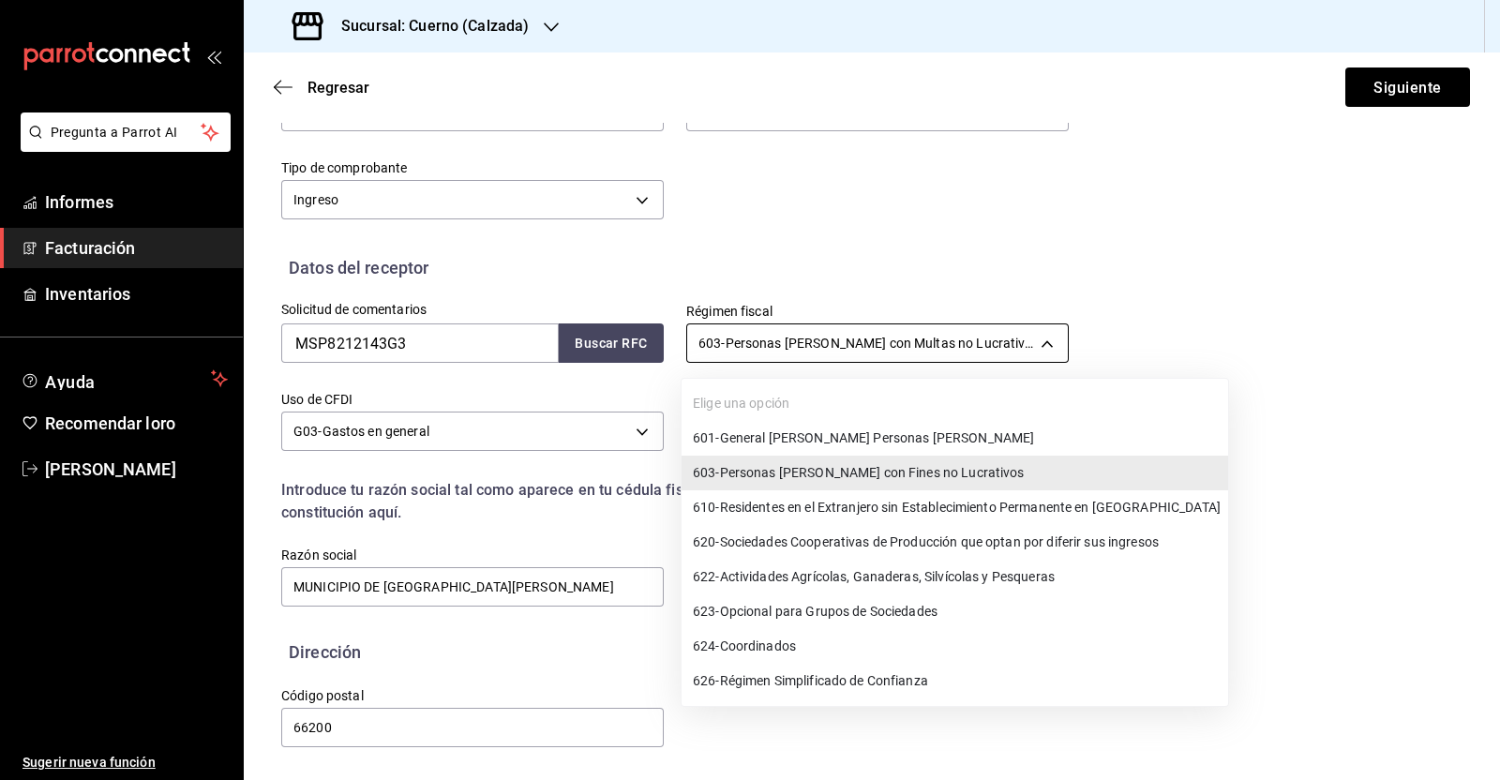
click at [1041, 344] on body "Pregunta a Parrot AI Informes Facturación Inventarios Ayuda Recomendar loro [PE…" at bounding box center [750, 390] width 1500 height 780
click at [975, 475] on font "Personas [PERSON_NAME] con Multas no Lucrativas" at bounding box center [877, 473] width 314 height 15
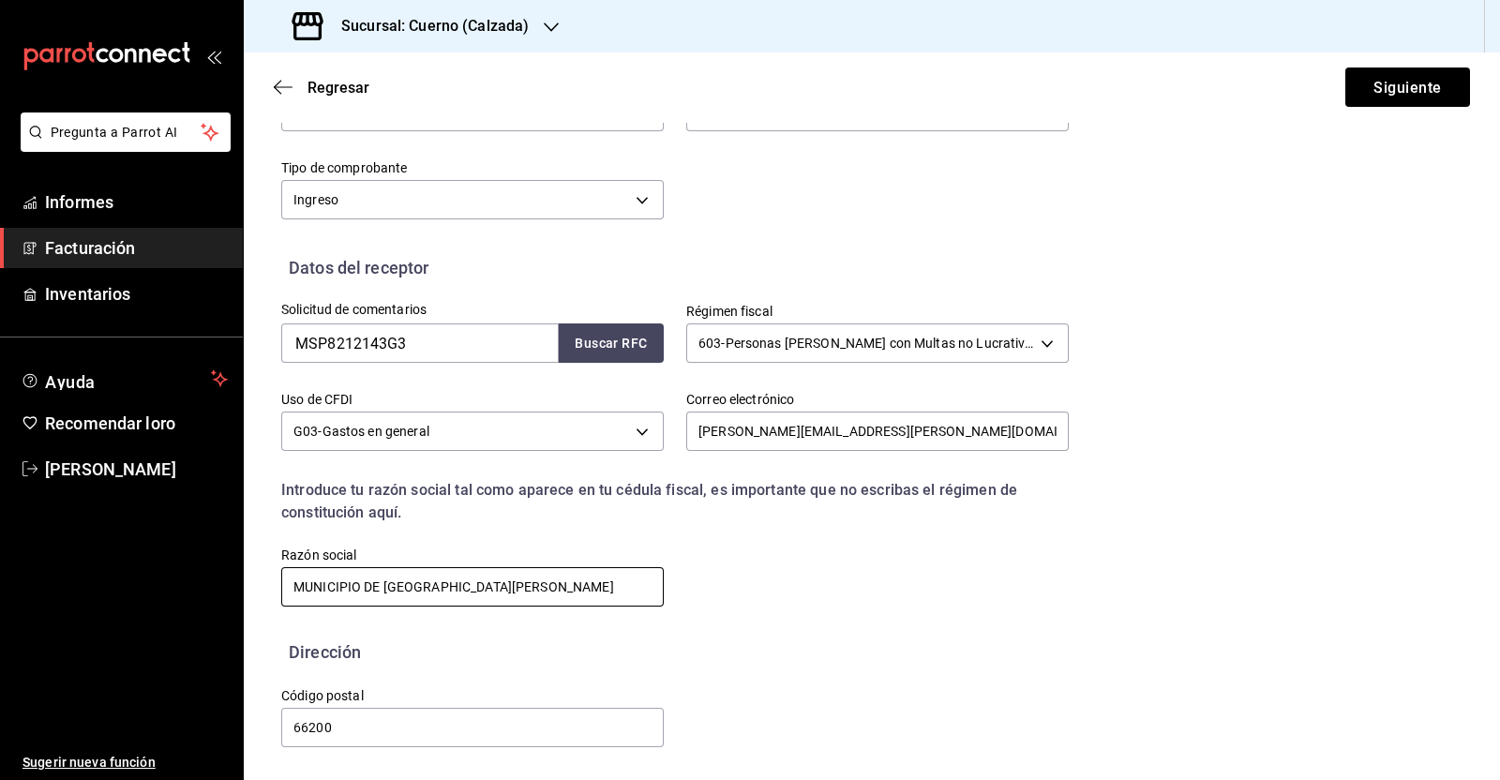
drag, startPoint x: 595, startPoint y: 583, endPoint x: 189, endPoint y: 560, distance: 406.6
click at [189, 560] on div "Pregunta a Parrot AI Informes Facturación Inventarios Ayuda Recomendar loro [PE…" at bounding box center [750, 390] width 1500 height 780
click at [1373, 82] on font "Siguiente" at bounding box center [1406, 87] width 67 height 18
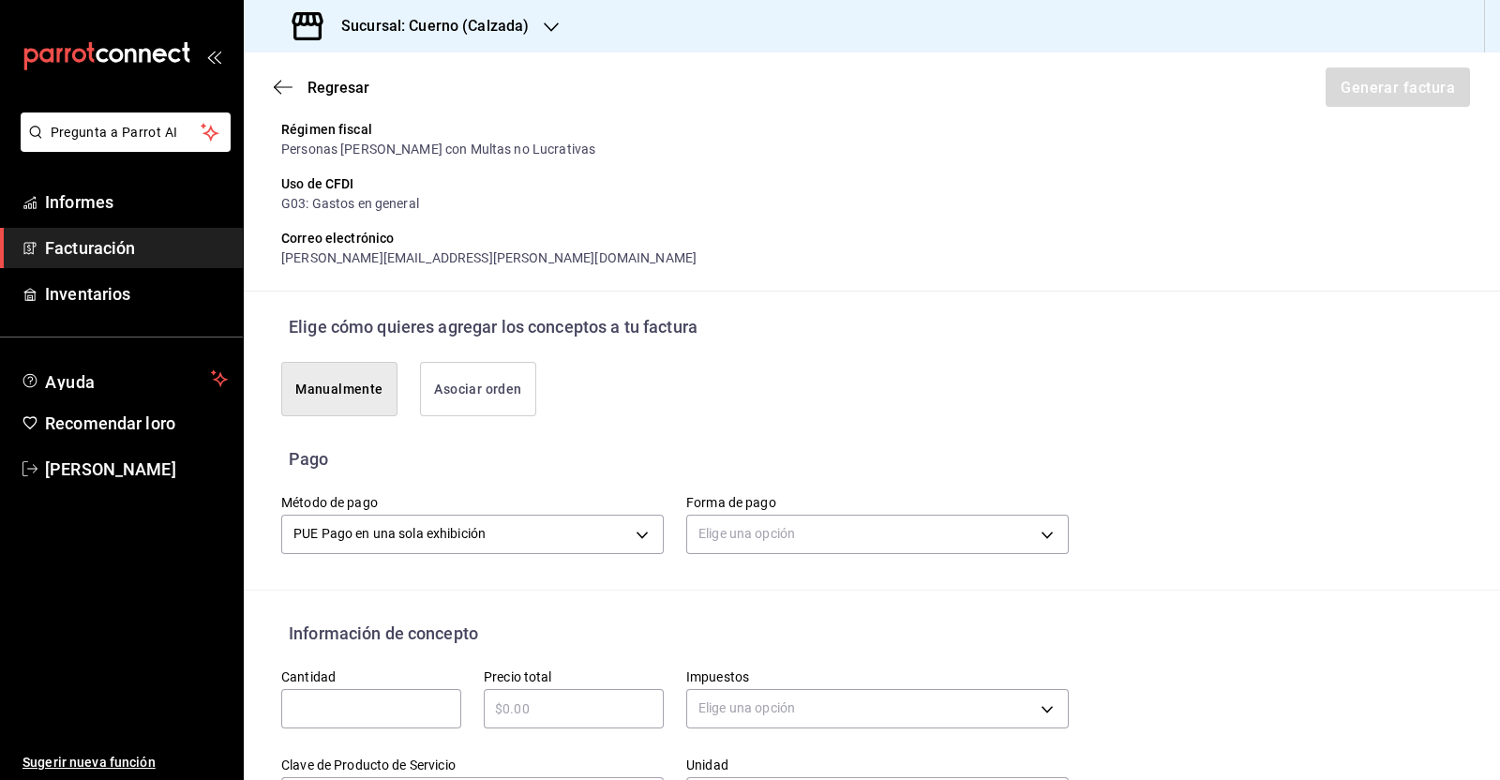
scroll to position [308, 0]
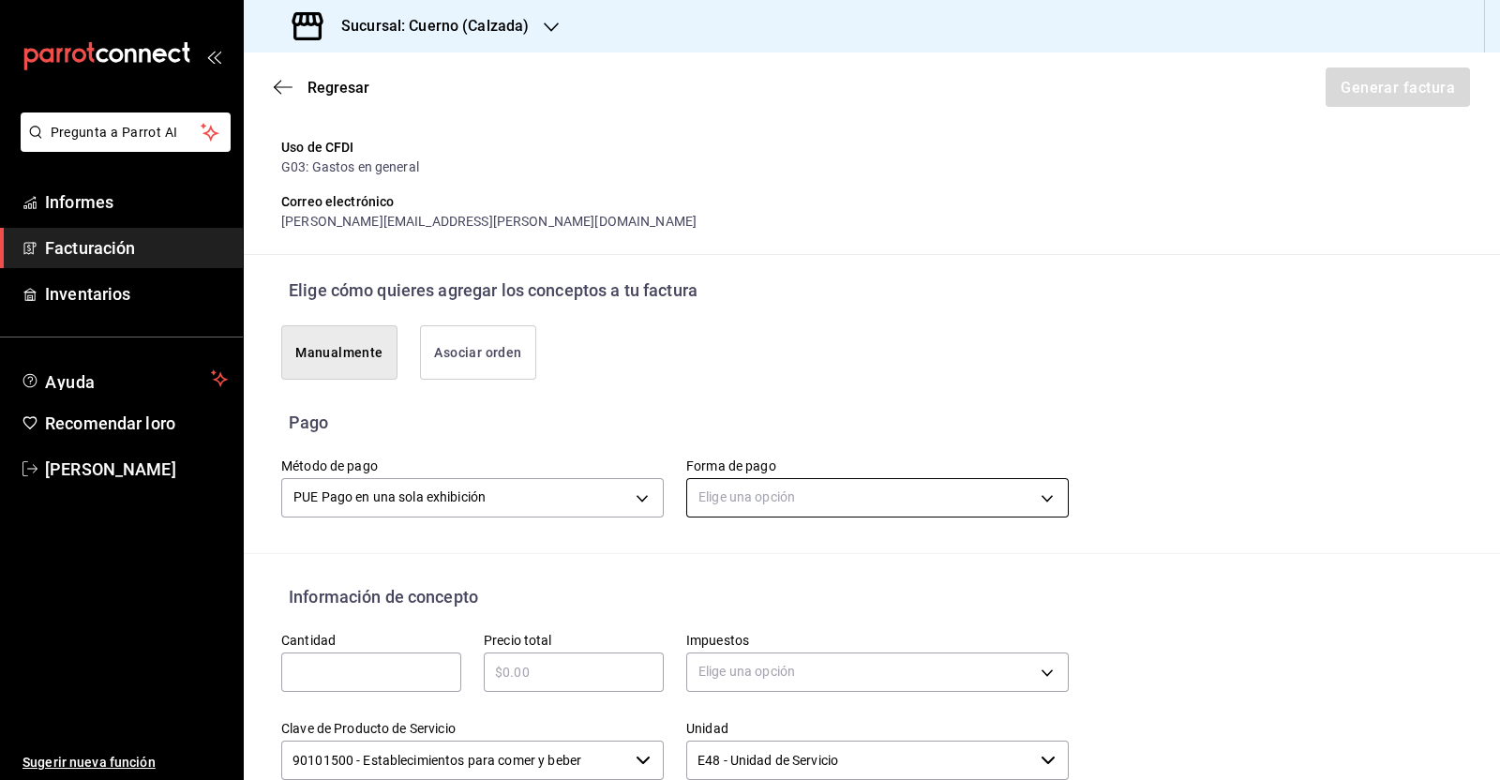
click at [831, 500] on body "Pregunta a Parrot AI Informes Facturación Inventarios Ayuda Recomendar loro [PE…" at bounding box center [750, 390] width 1500 height 780
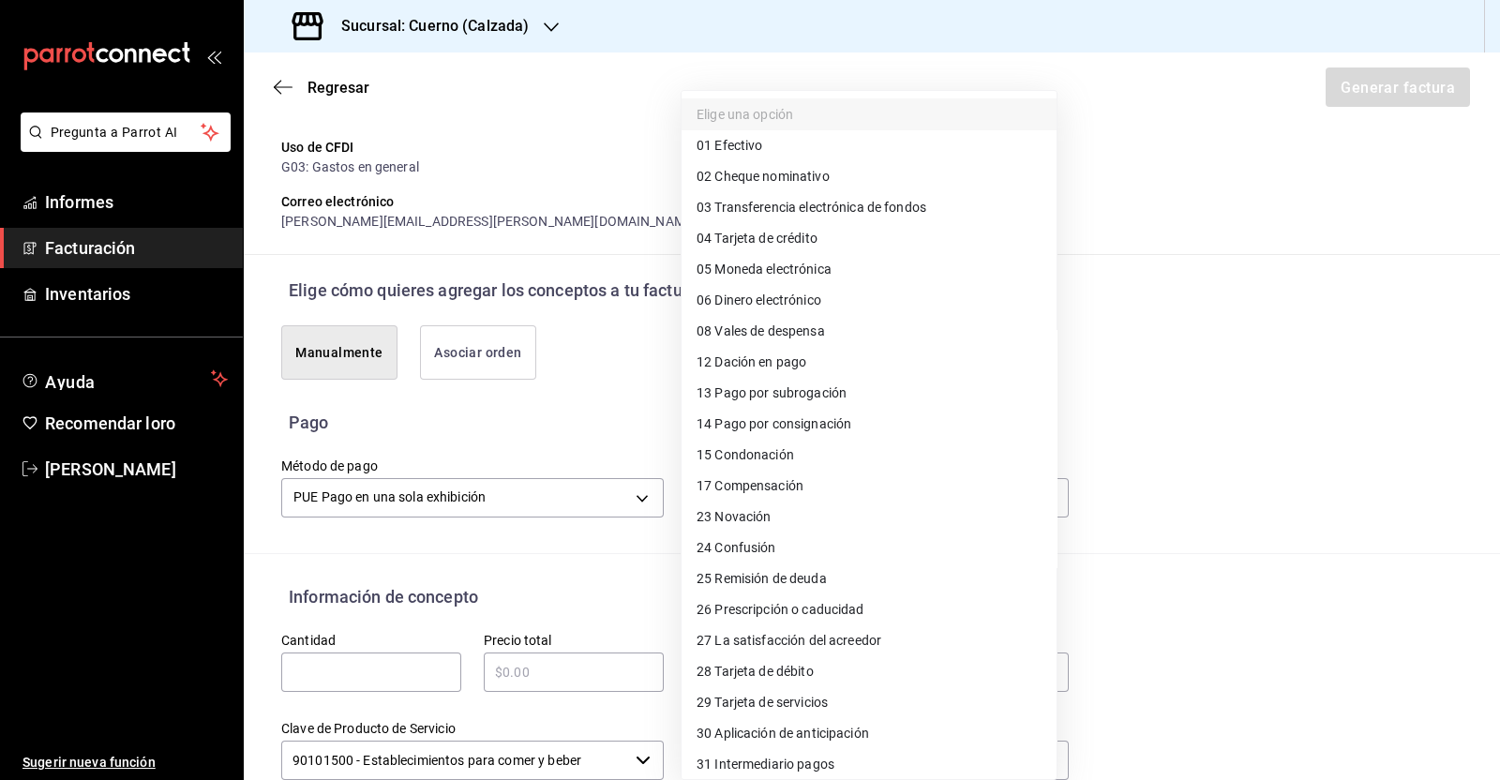
click at [804, 144] on li "01 Efectivo" at bounding box center [868, 145] width 375 height 31
type input "01"
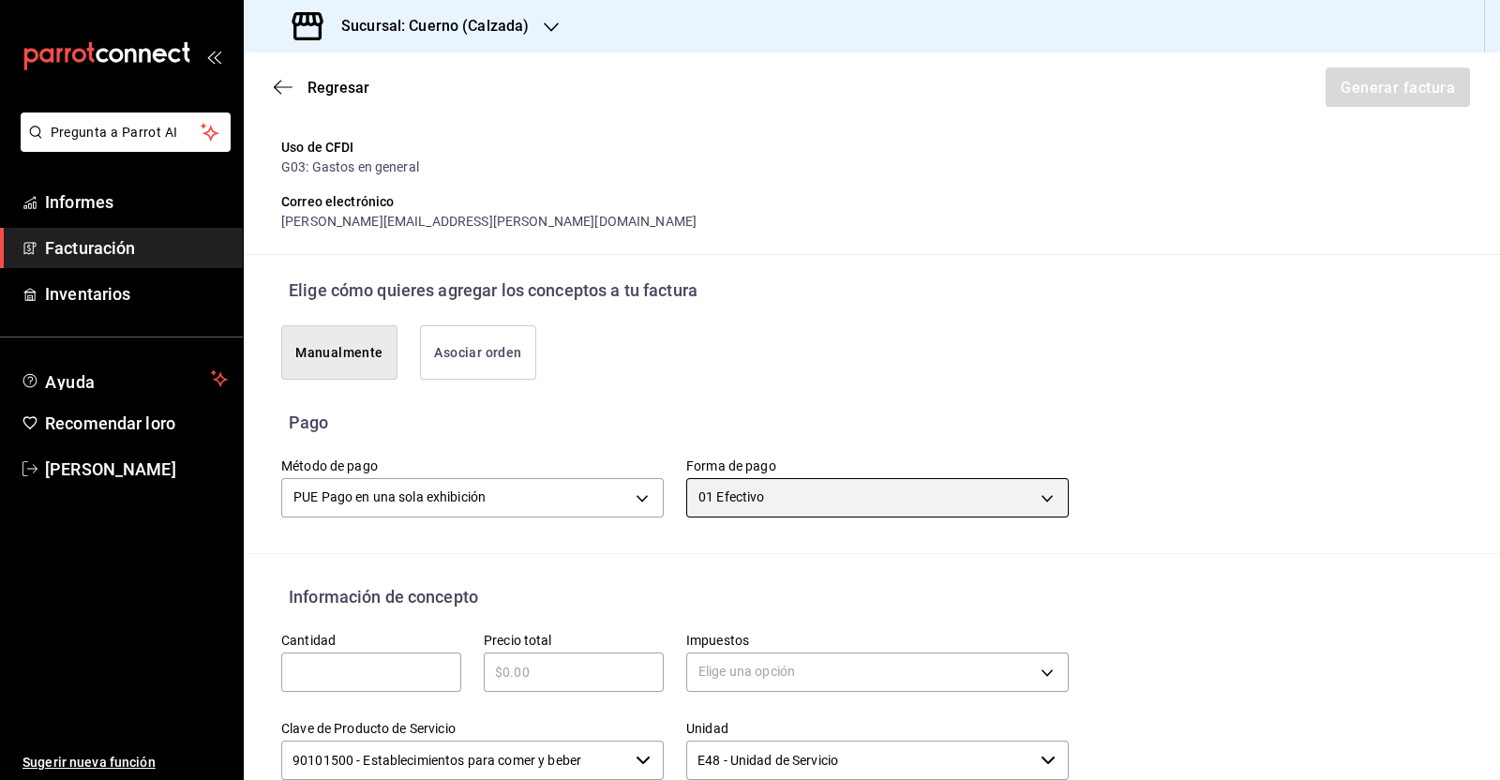
scroll to position [543, 0]
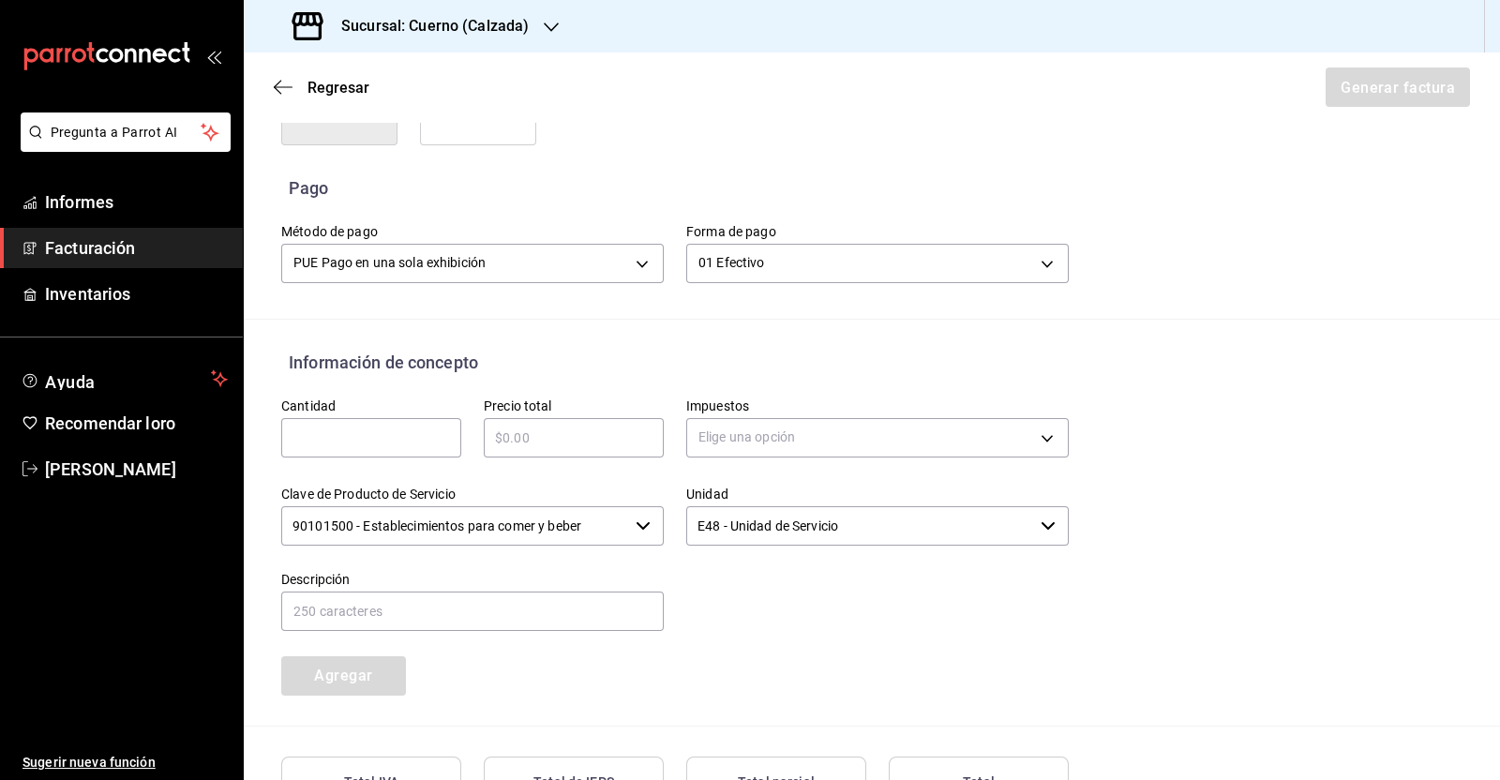
click at [319, 398] on font "Cantidad" at bounding box center [308, 404] width 54 height 15
click at [323, 424] on div "​" at bounding box center [371, 437] width 180 height 39
type input "1"
click at [559, 426] on input "text" at bounding box center [574, 437] width 180 height 22
type input "$4441.5"
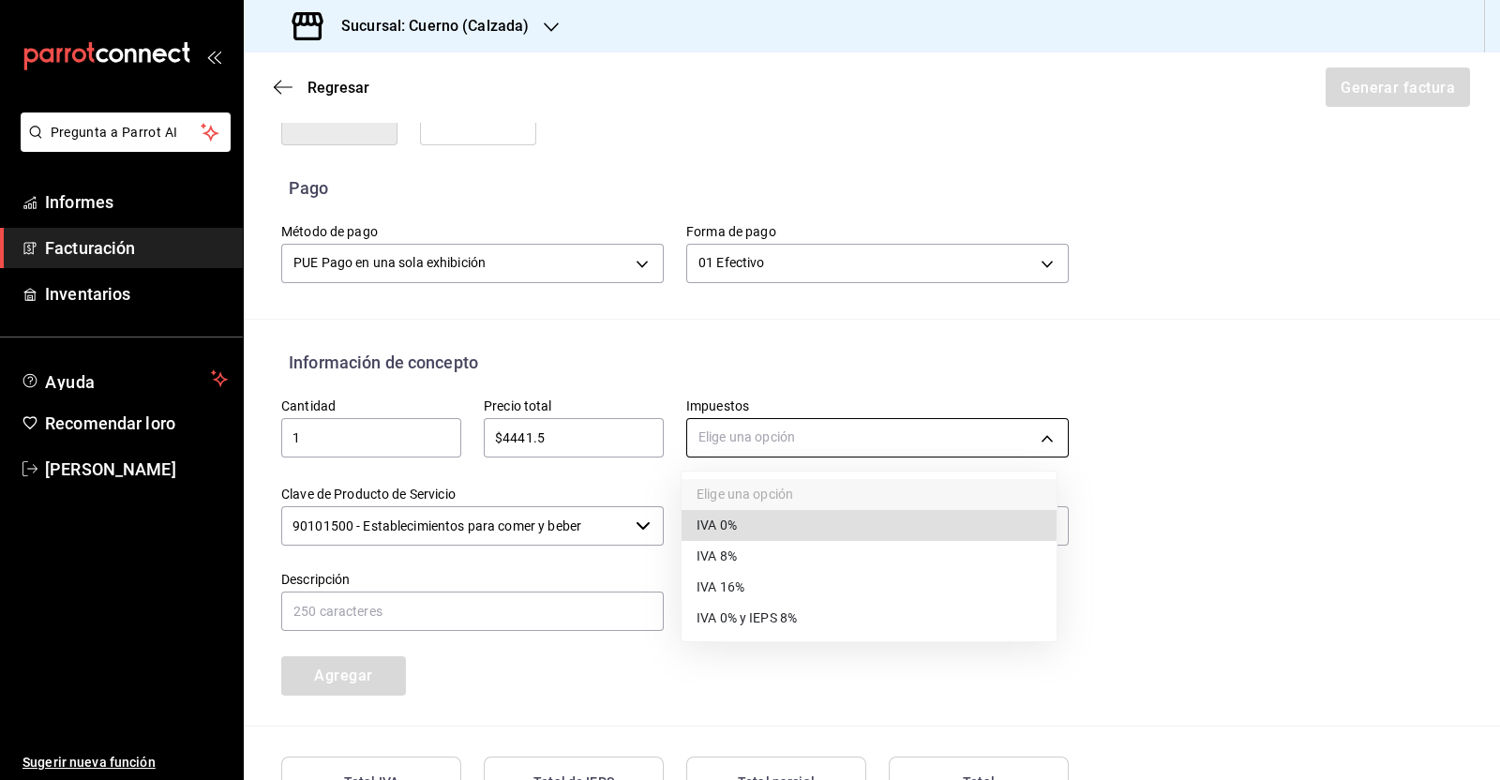
click at [879, 433] on body "Pregunta a Parrot AI Informes Facturación Inventarios Ayuda Recomendar loro [PE…" at bounding box center [750, 390] width 1500 height 780
click at [785, 587] on li "IVA 16%" at bounding box center [868, 588] width 375 height 31
type input "IVA_16"
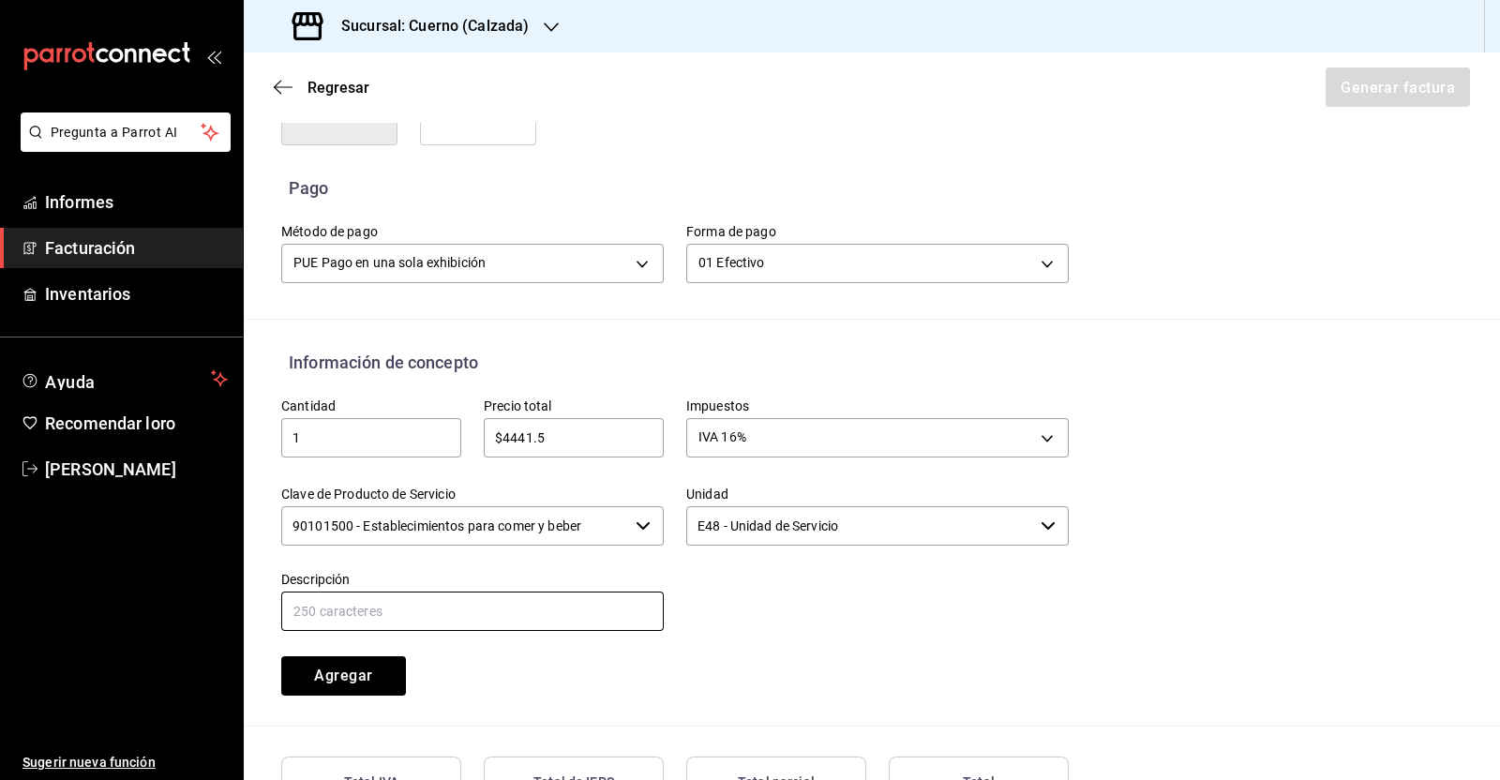
click at [408, 605] on input "text" at bounding box center [472, 610] width 382 height 39
type input "c"
click at [456, 611] on input "CONSUMO" at bounding box center [472, 610] width 382 height 39
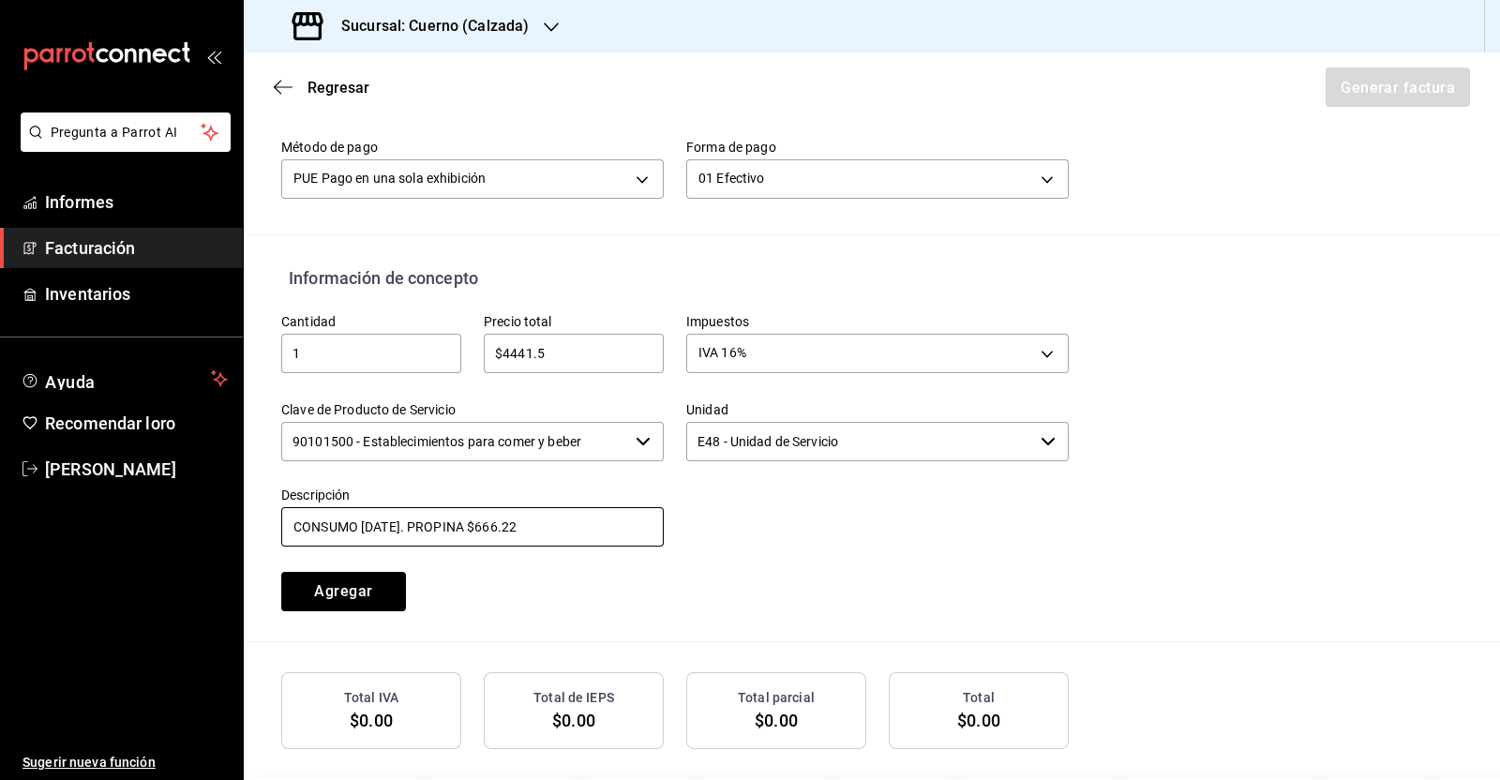
scroll to position [660, 0]
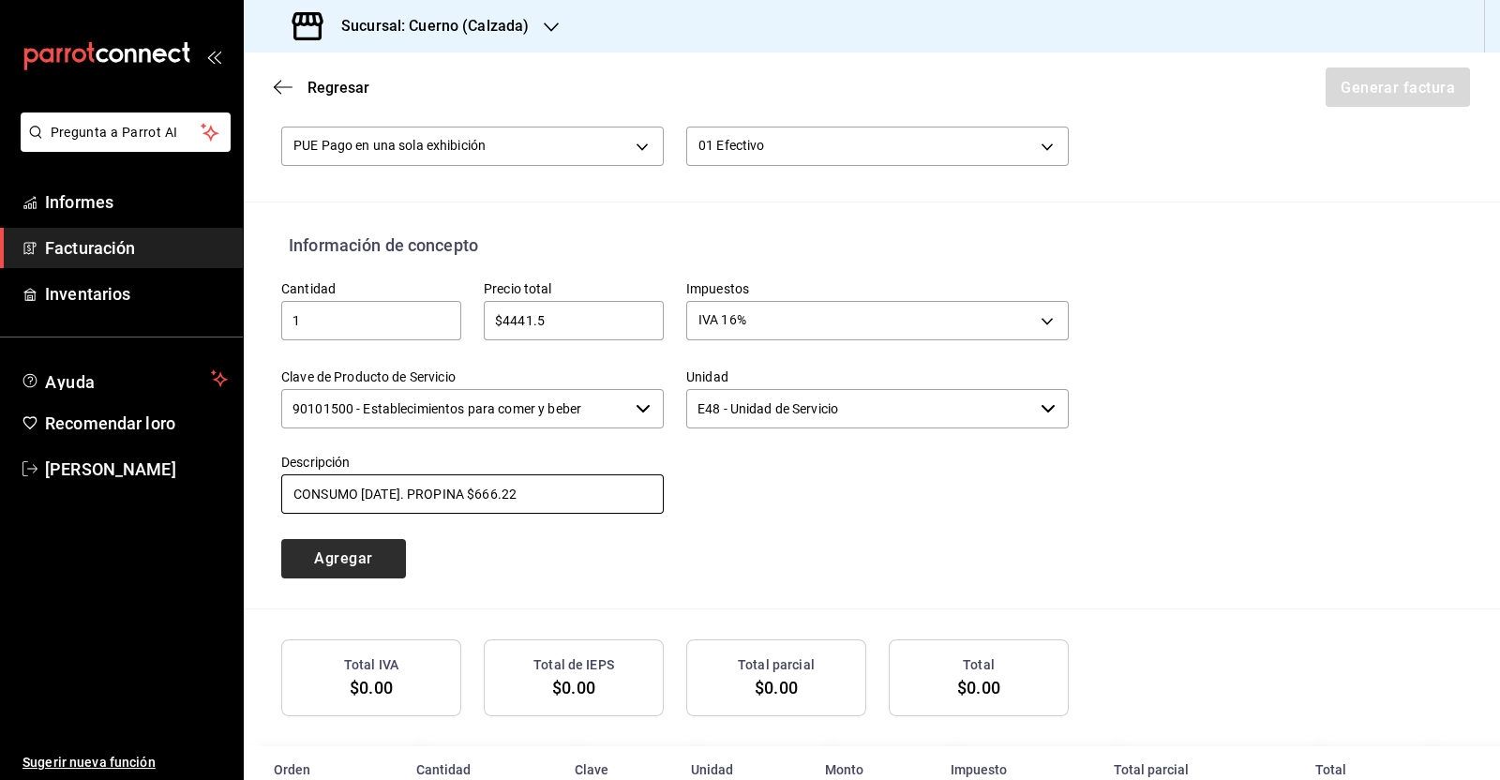
type input "CONSUMO [DATE]. PROPINA $666.22"
click at [347, 552] on font "Agregar" at bounding box center [343, 558] width 58 height 18
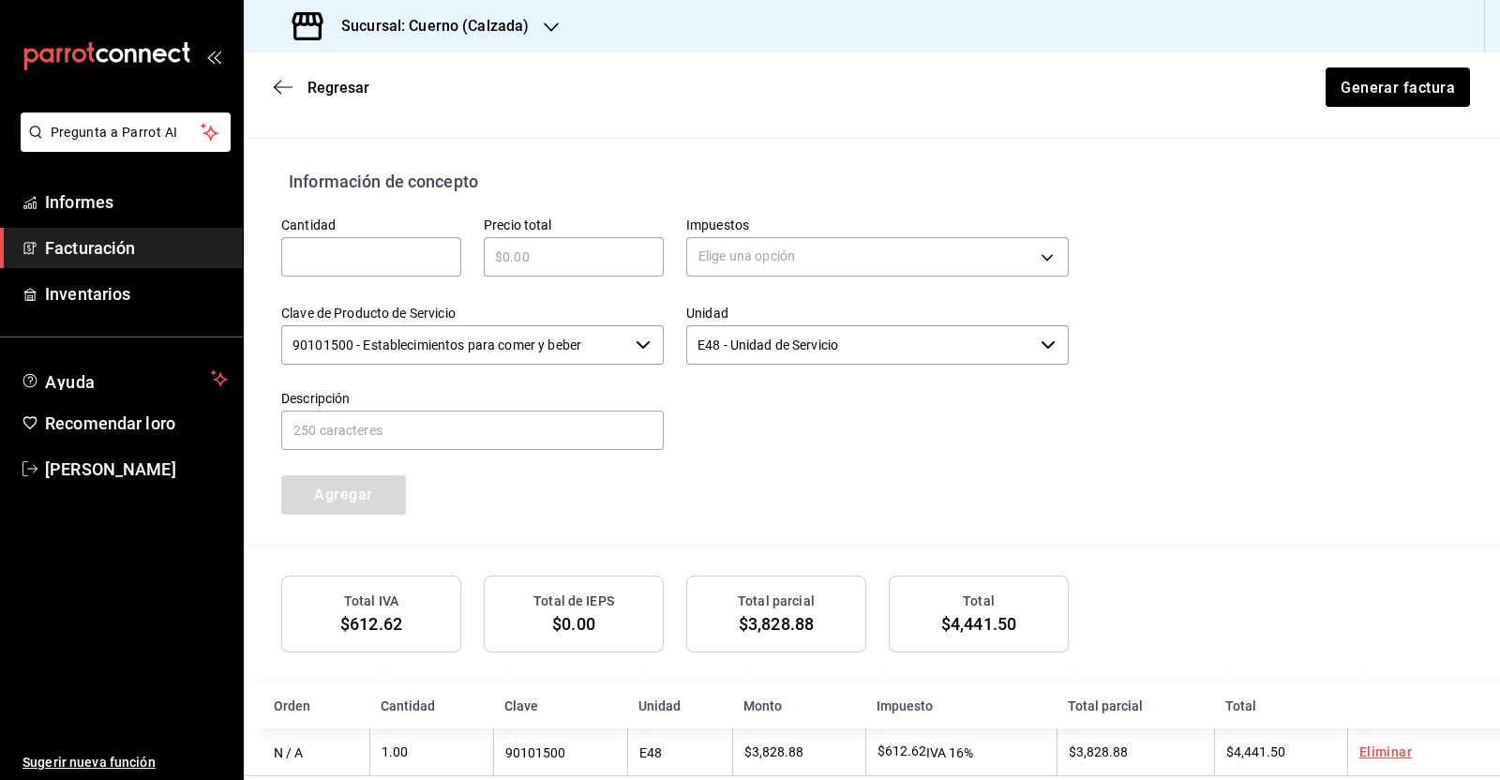
scroll to position [756, 0]
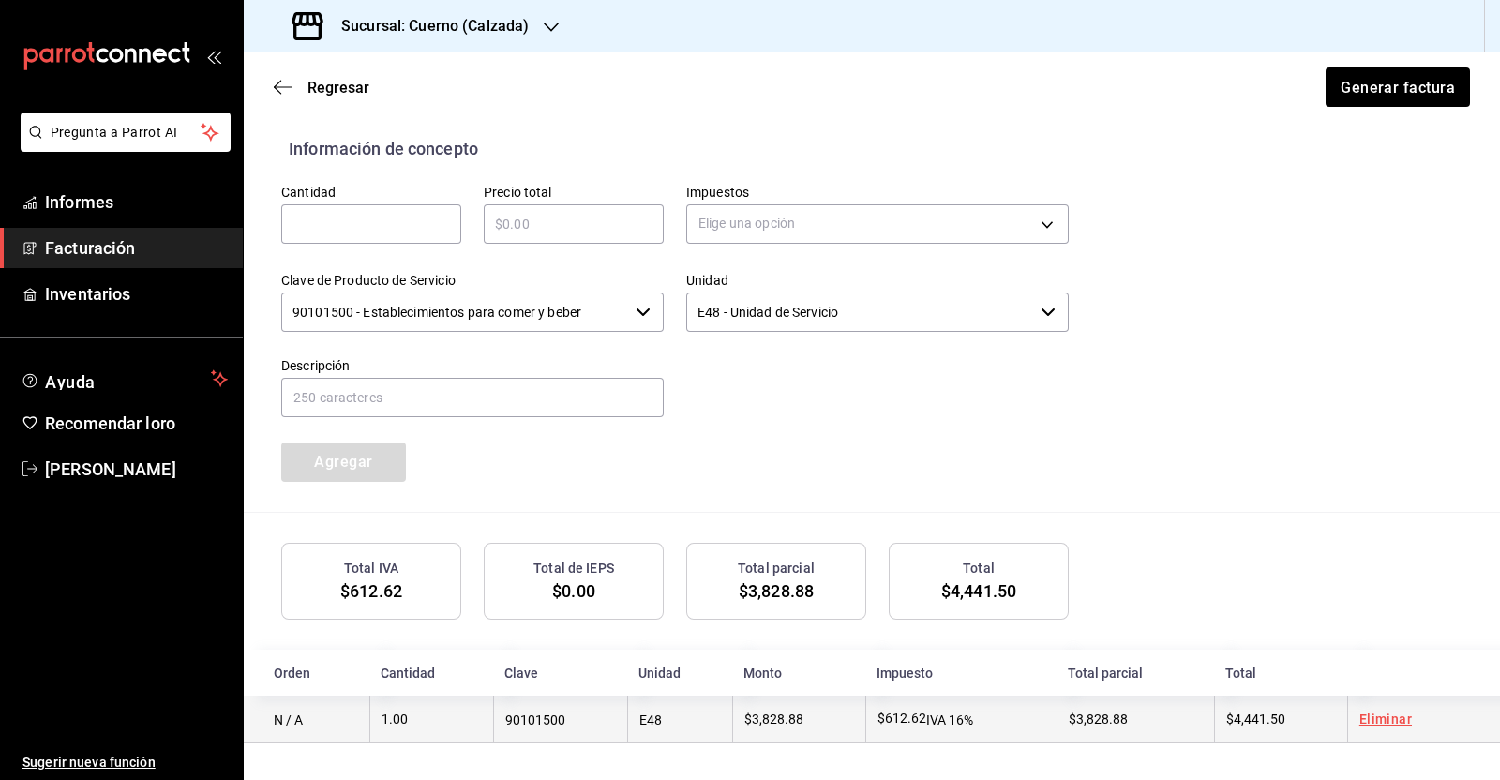
click at [964, 724] on font "IVA 16%" at bounding box center [949, 719] width 47 height 15
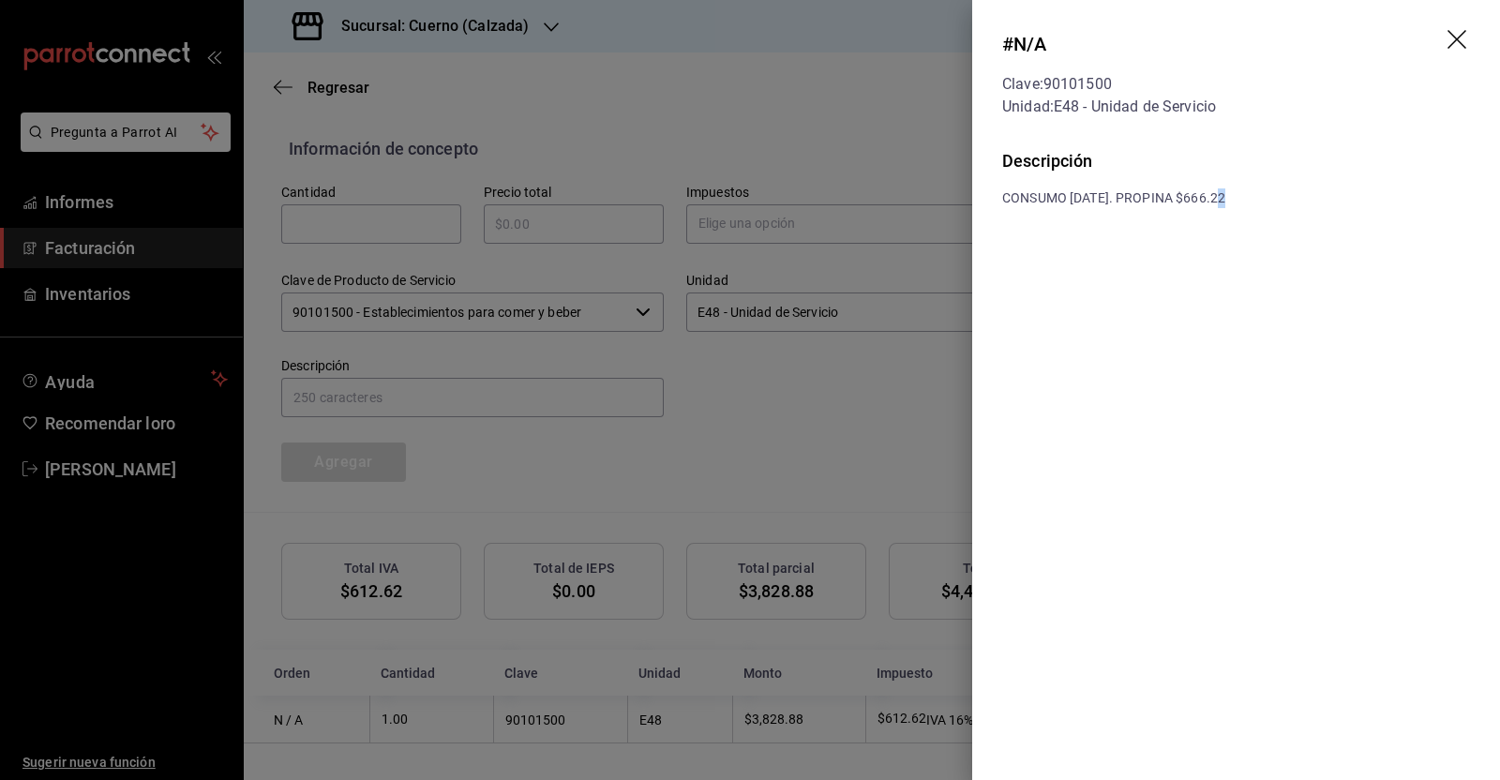
click at [1224, 194] on div "CONSUMO [DATE]. PROPINA $666.22" at bounding box center [1236, 198] width 468 height 20
click at [1240, 192] on div "CONSUMO [DATE]. PROPINA $666.22" at bounding box center [1236, 198] width 468 height 20
click at [1238, 201] on div "CONSUMO [DATE]. PROPINA $666.22" at bounding box center [1236, 198] width 468 height 20
click at [1449, 42] on icon "drag" at bounding box center [1458, 41] width 22 height 22
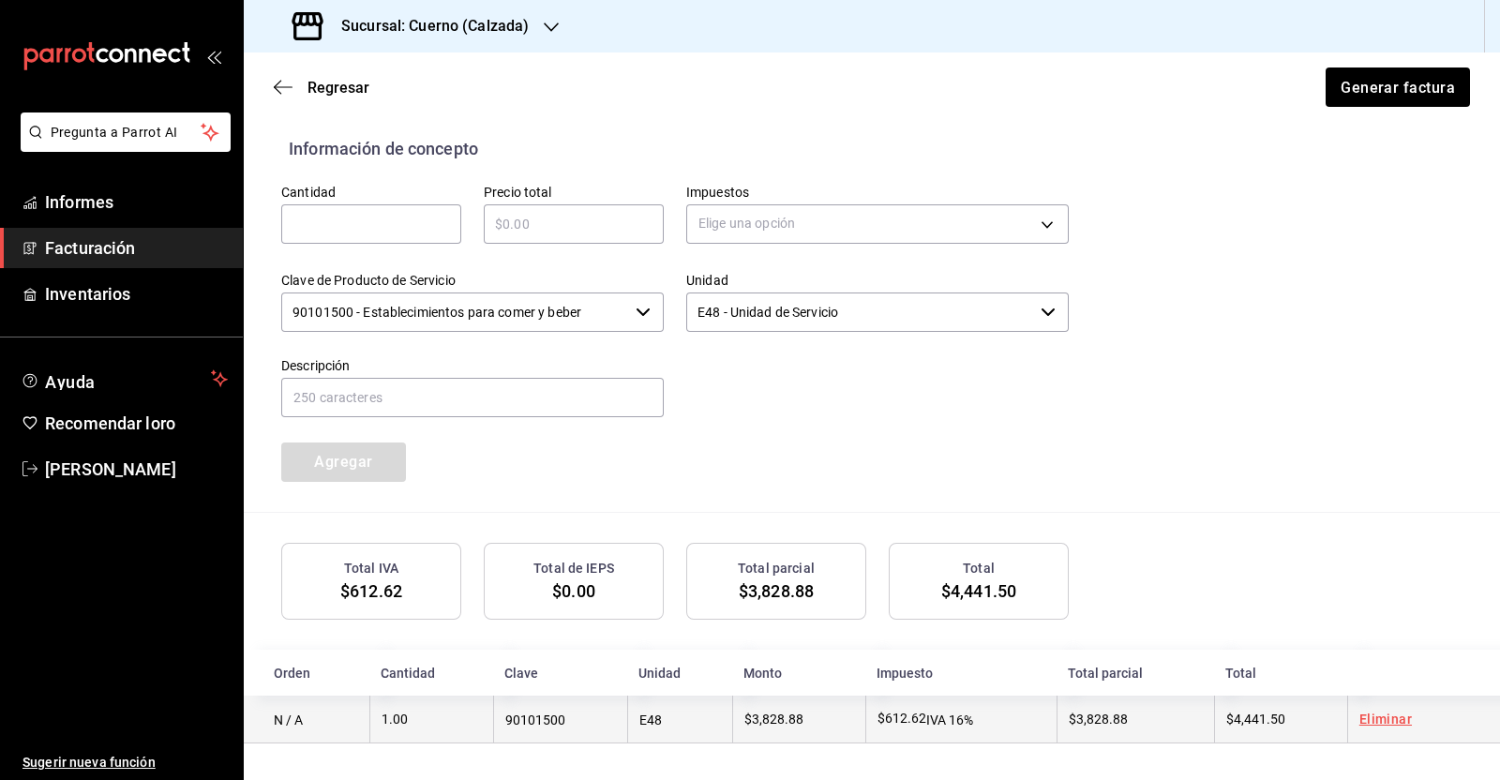
click at [1374, 719] on font "Eliminar" at bounding box center [1385, 718] width 52 height 15
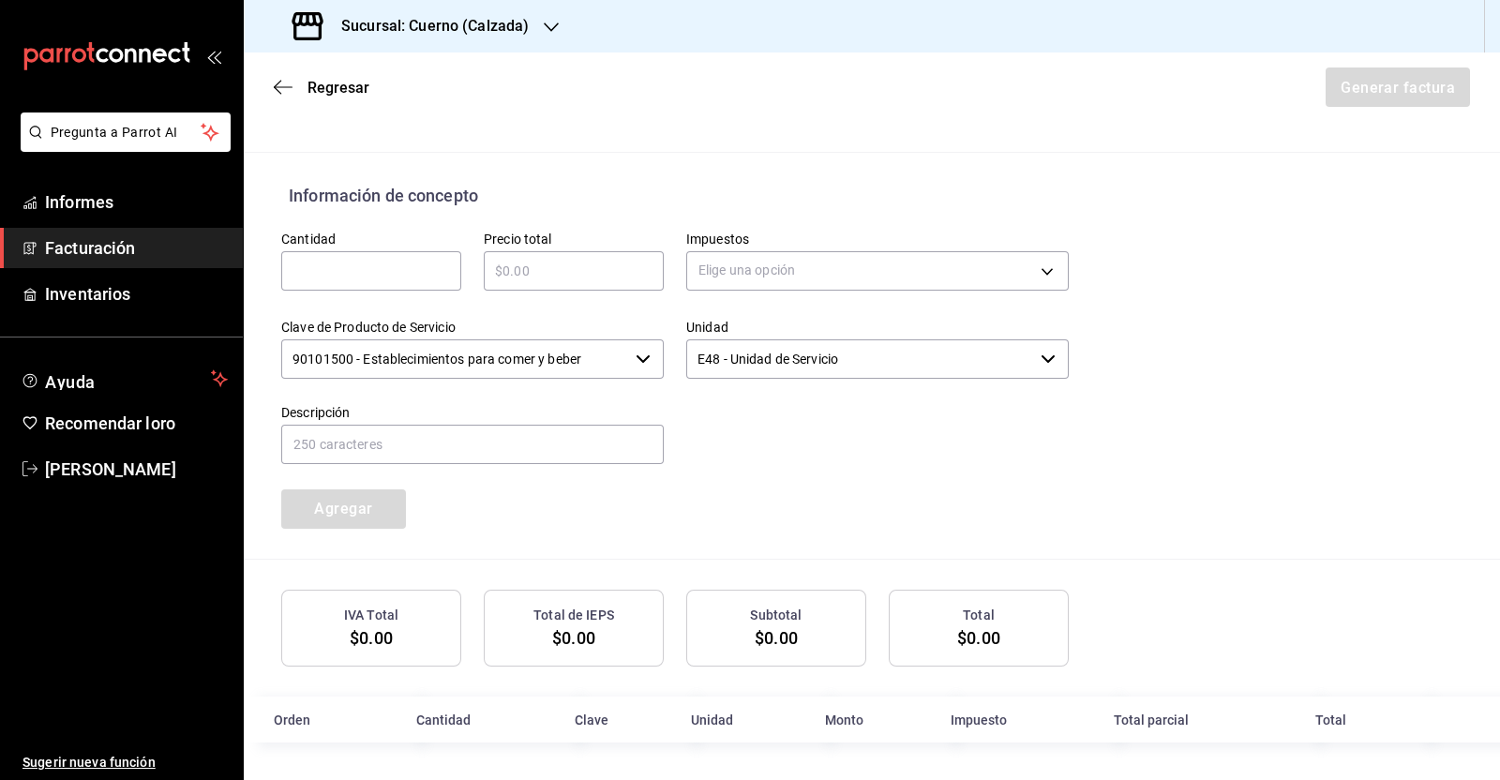
scroll to position [708, 0]
click at [487, 447] on input "text" at bounding box center [472, 445] width 382 height 39
click at [370, 262] on input "text" at bounding box center [371, 273] width 180 height 22
type input "1"
click at [576, 270] on input "text" at bounding box center [574, 273] width 180 height 22
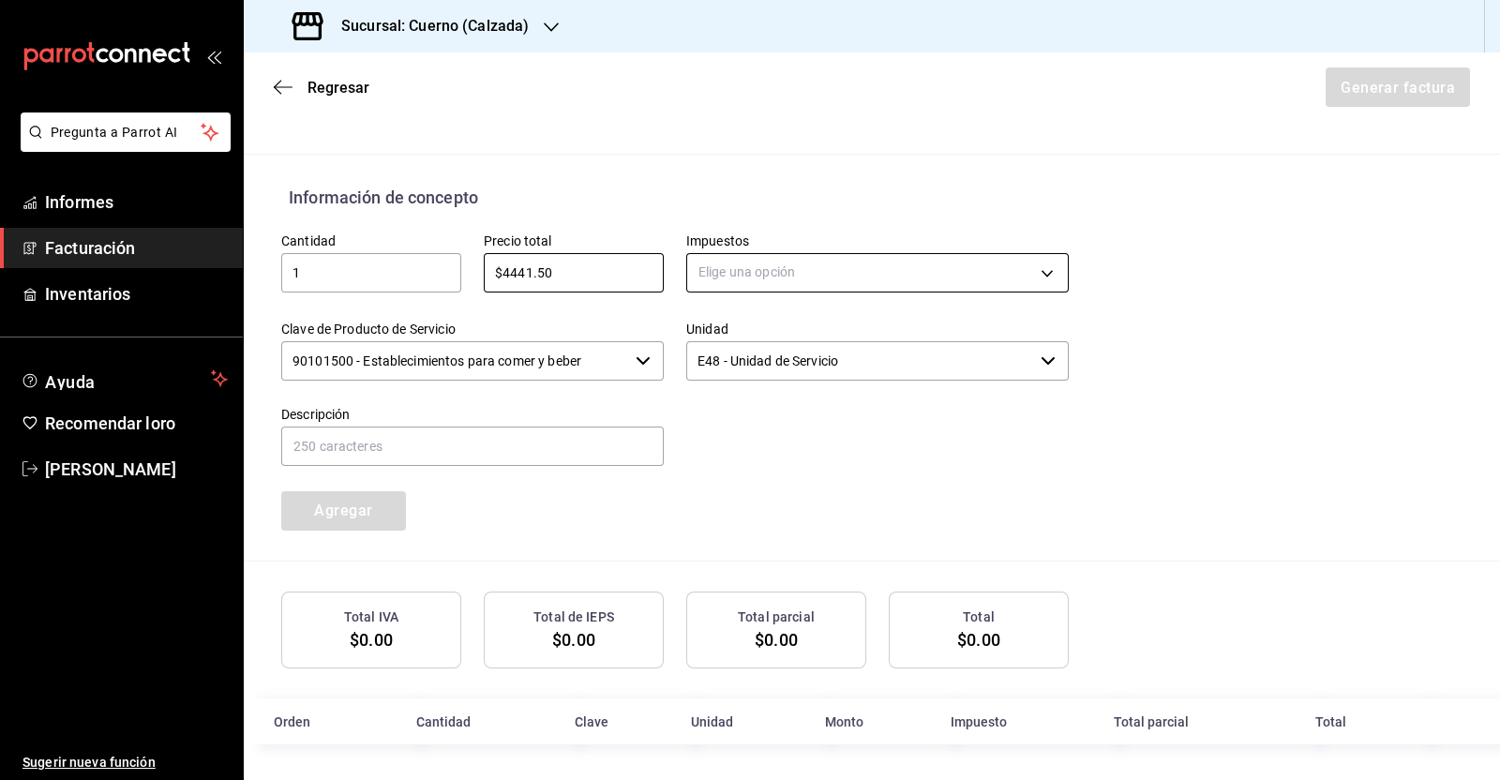
type input "$4441.50"
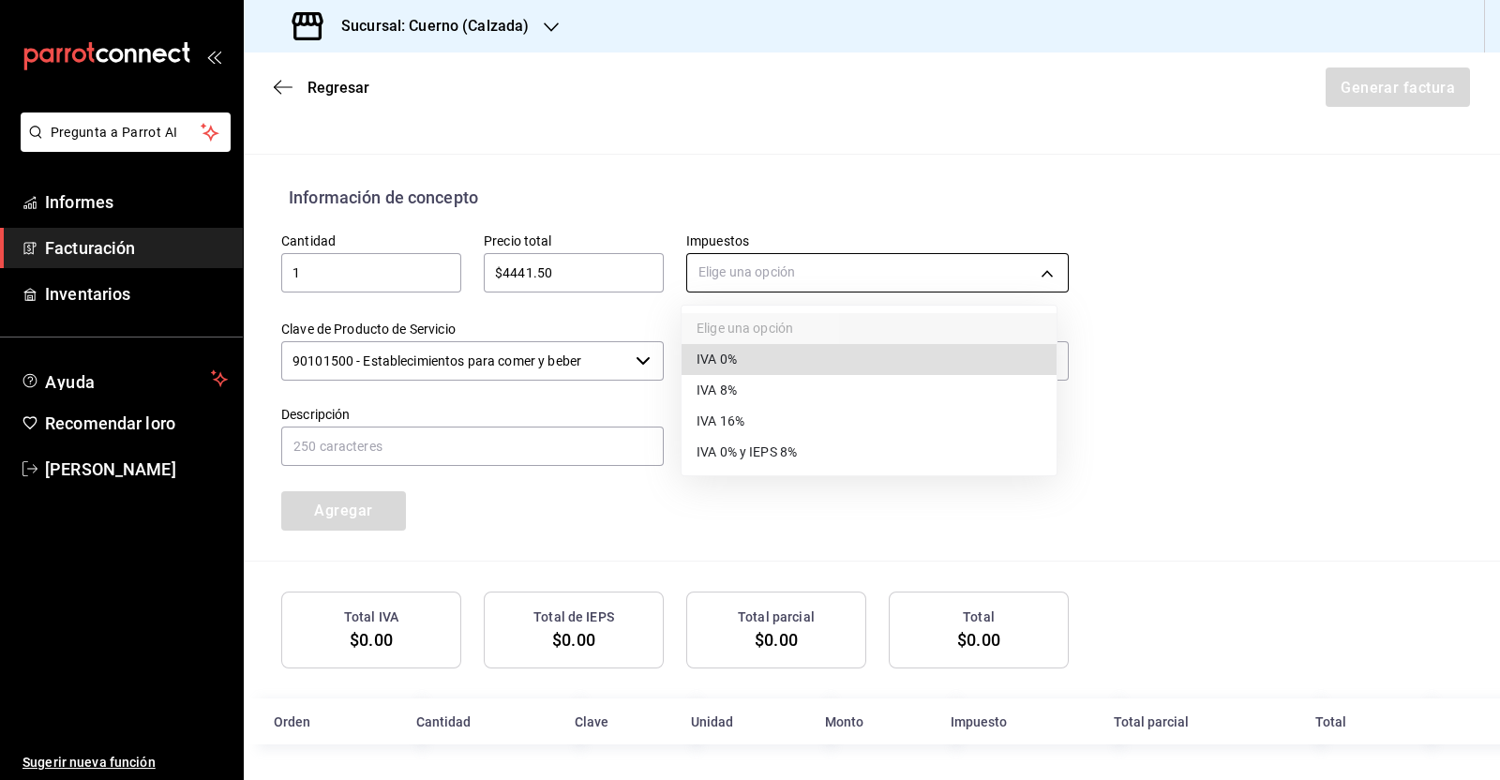
click at [769, 265] on body "Pregunta a Parrot AI Informes Facturación Inventarios Ayuda Recomendar loro [PE…" at bounding box center [750, 390] width 1500 height 780
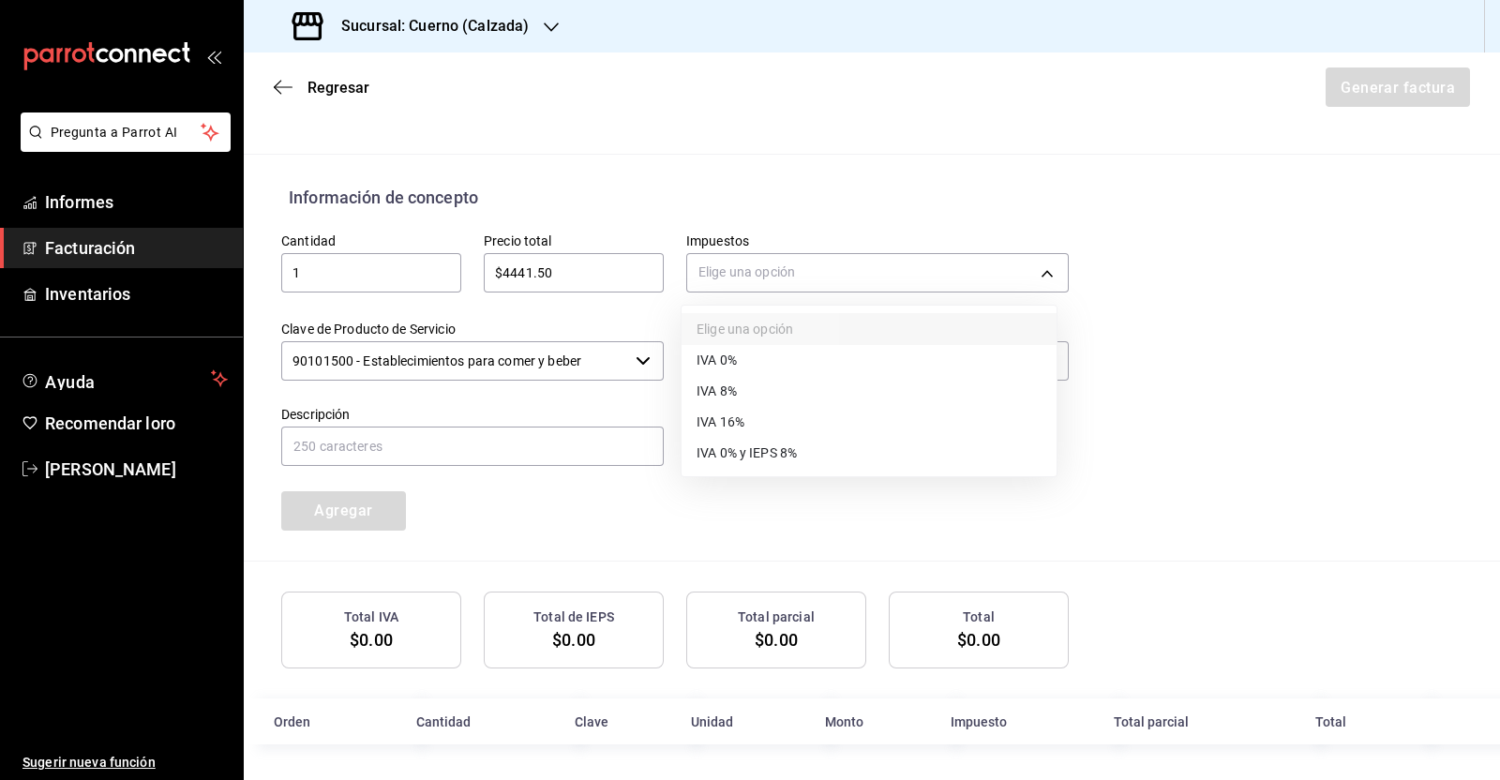
click at [792, 424] on li "IVA 16%" at bounding box center [868, 422] width 375 height 31
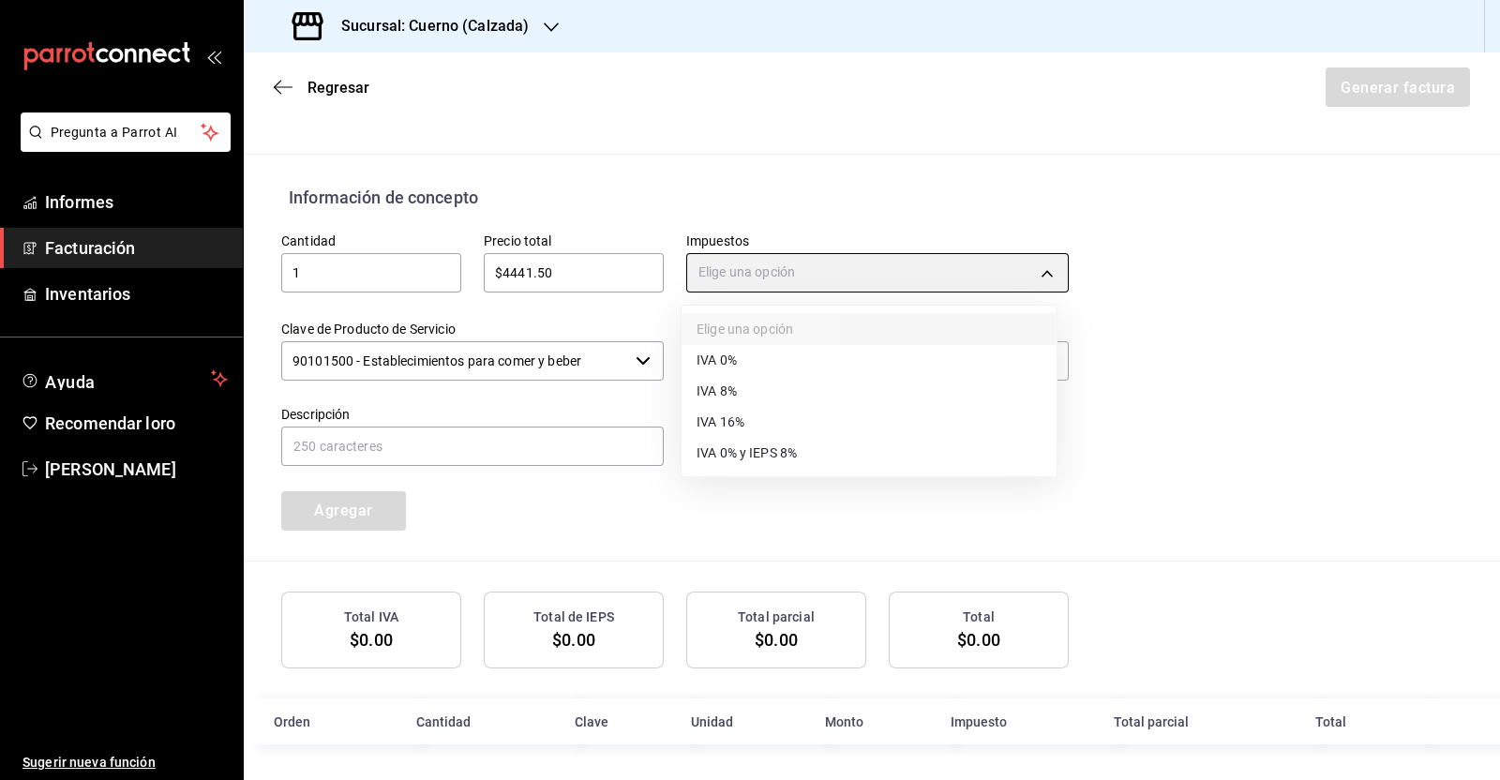
type input "IVA_16"
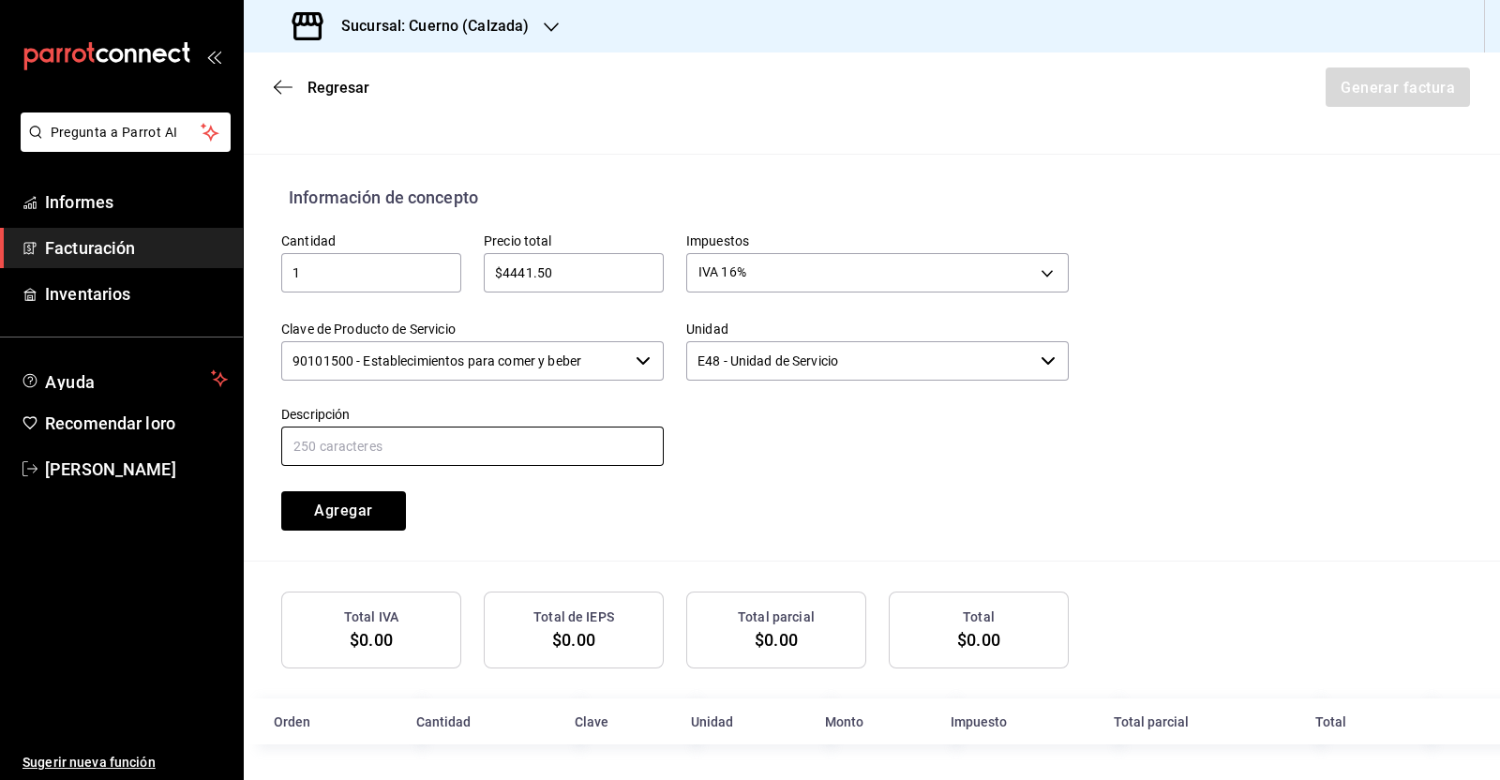
click at [460, 434] on input "text" at bounding box center [472, 445] width 382 height 39
type input "CONSUMO [DATE]. PROPINA $666.50"
click at [366, 508] on font "Agregar" at bounding box center [343, 510] width 58 height 18
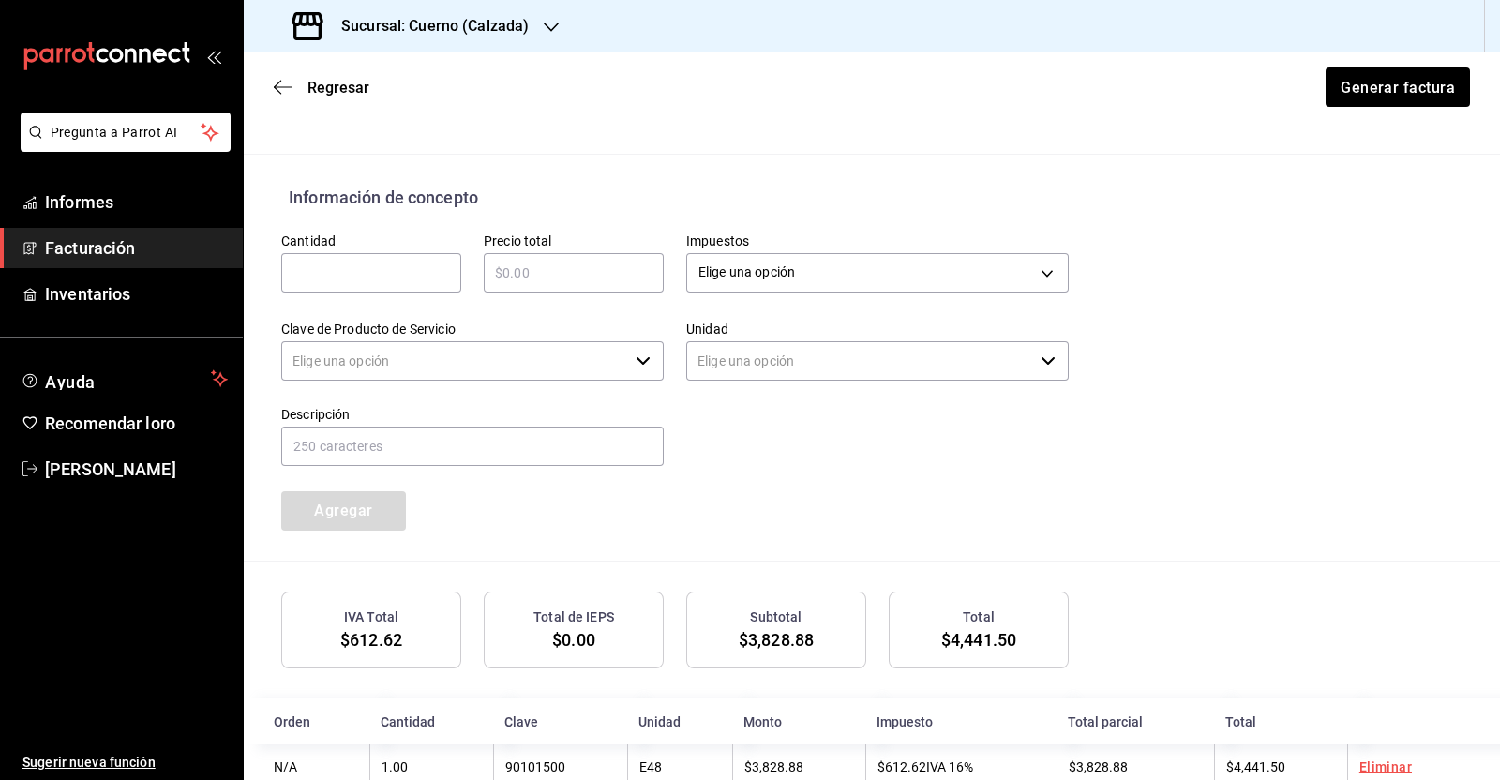
type input "90101500 - Establecimientos para comer y beber"
type input "E48 - Unidad de Servicio"
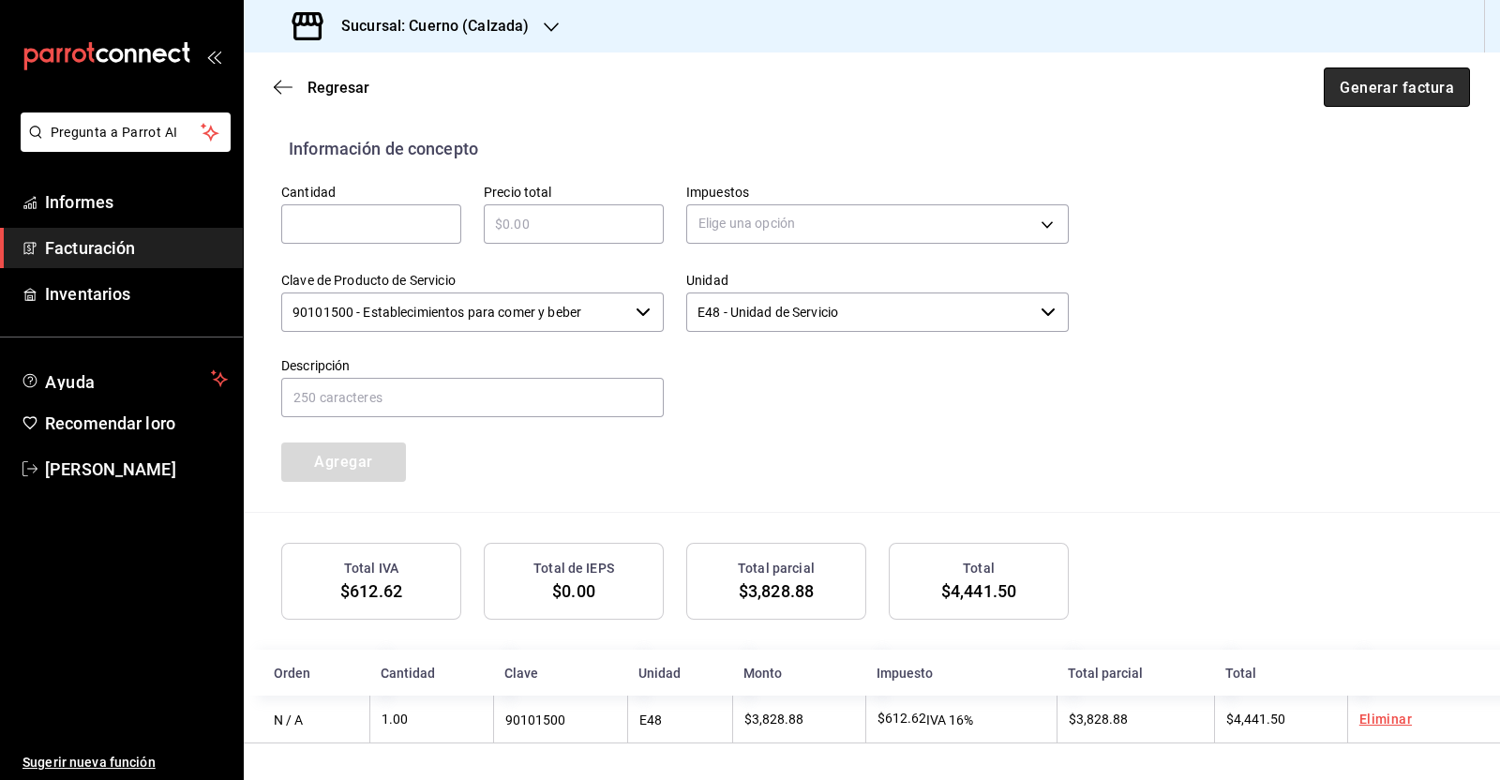
drag, startPoint x: 1389, startPoint y: 91, endPoint x: 1376, endPoint y: 97, distance: 14.7
click at [1390, 92] on font "Generar factura" at bounding box center [1396, 87] width 114 height 18
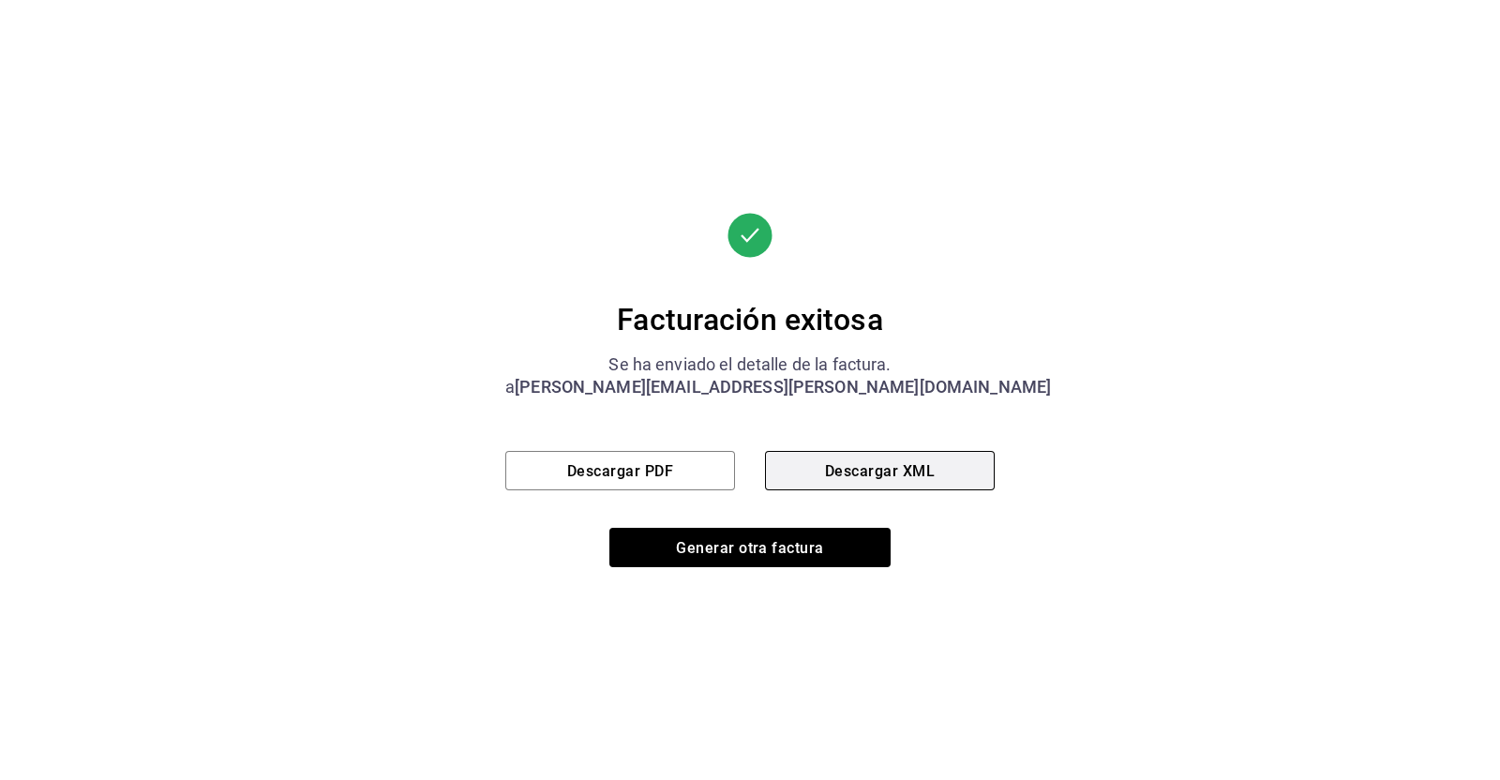
click at [916, 466] on button "Descargar XML" at bounding box center [880, 470] width 230 height 39
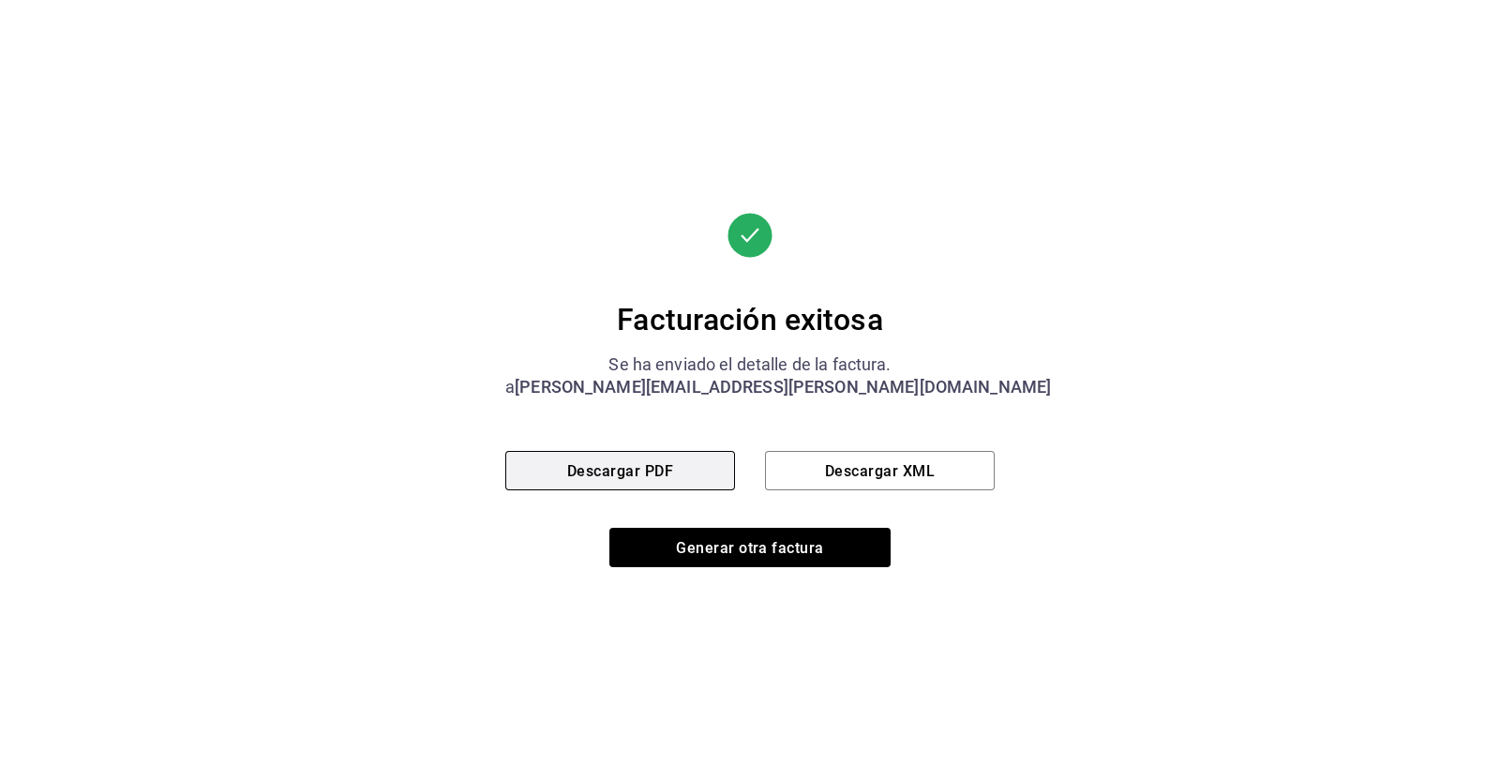
click at [650, 475] on font "Descargar PDF" at bounding box center [620, 470] width 106 height 18
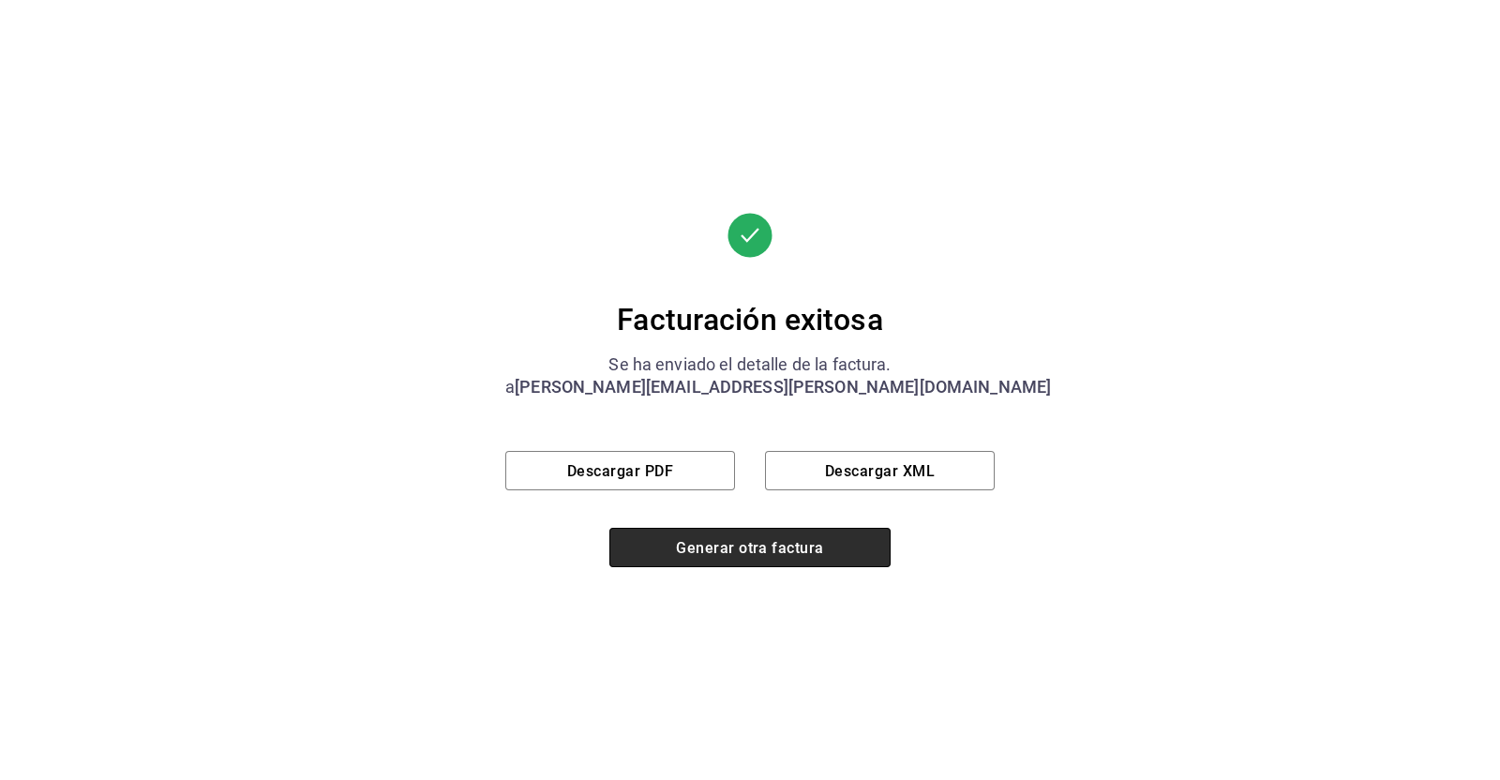
click at [726, 541] on font "Generar otra factura" at bounding box center [749, 547] width 147 height 18
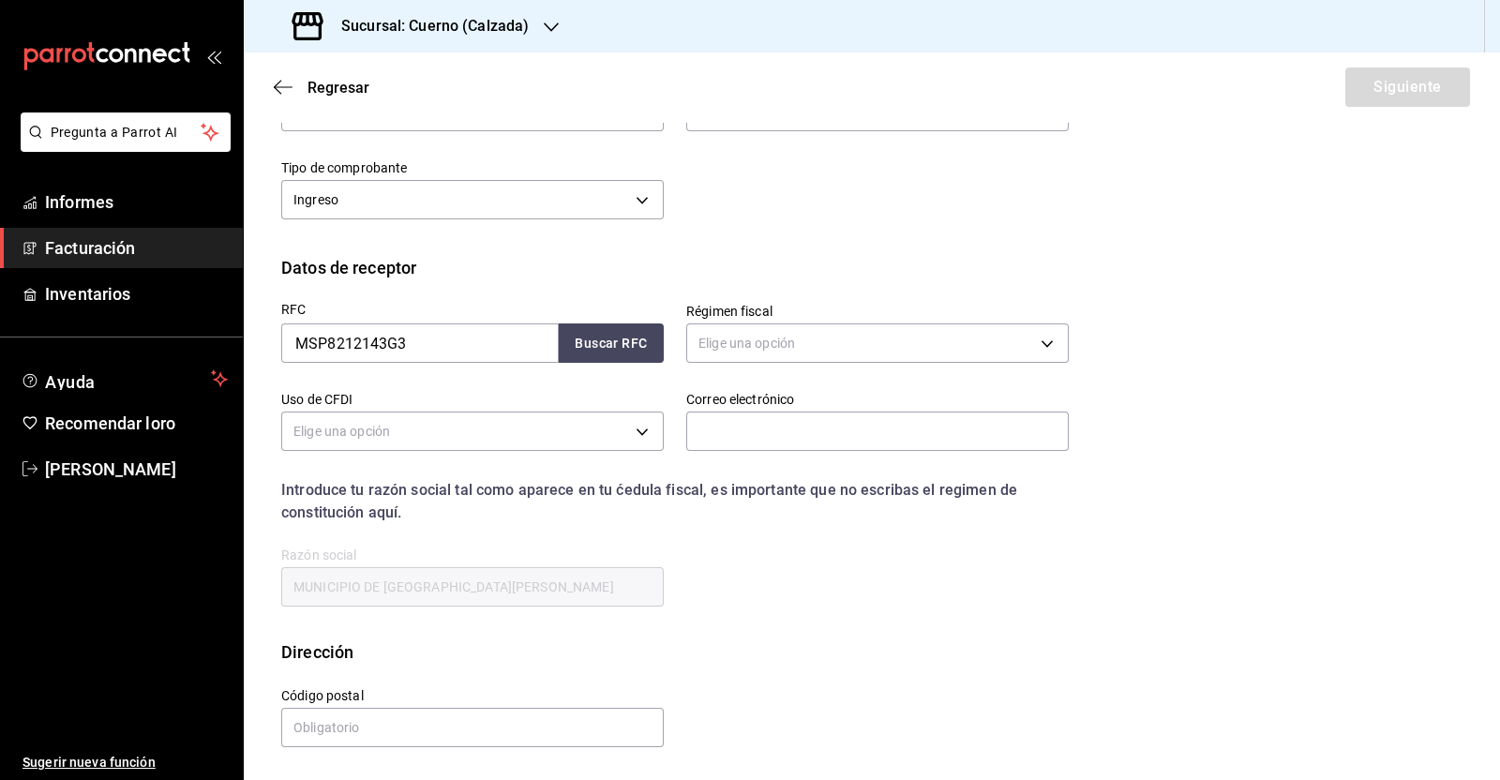
scroll to position [37, 0]
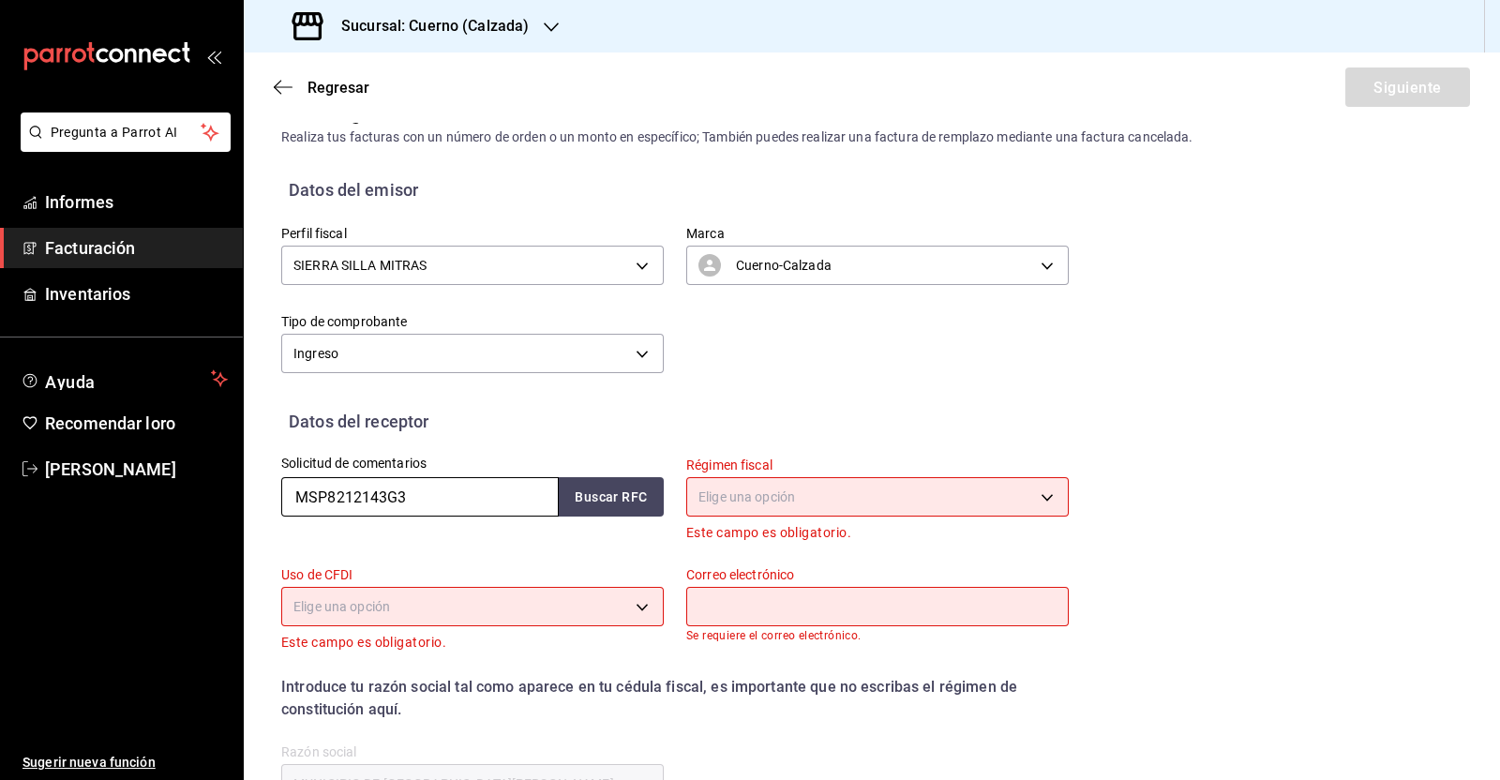
drag, startPoint x: 424, startPoint y: 494, endPoint x: 196, endPoint y: 494, distance: 227.8
click at [196, 494] on div "Pregunta a Parrot AI Informes Facturación Inventarios Ayuda Recomendar loro [PE…" at bounding box center [750, 390] width 1500 height 780
paste input "IMJ100630891"
type input "IMJ100630891"
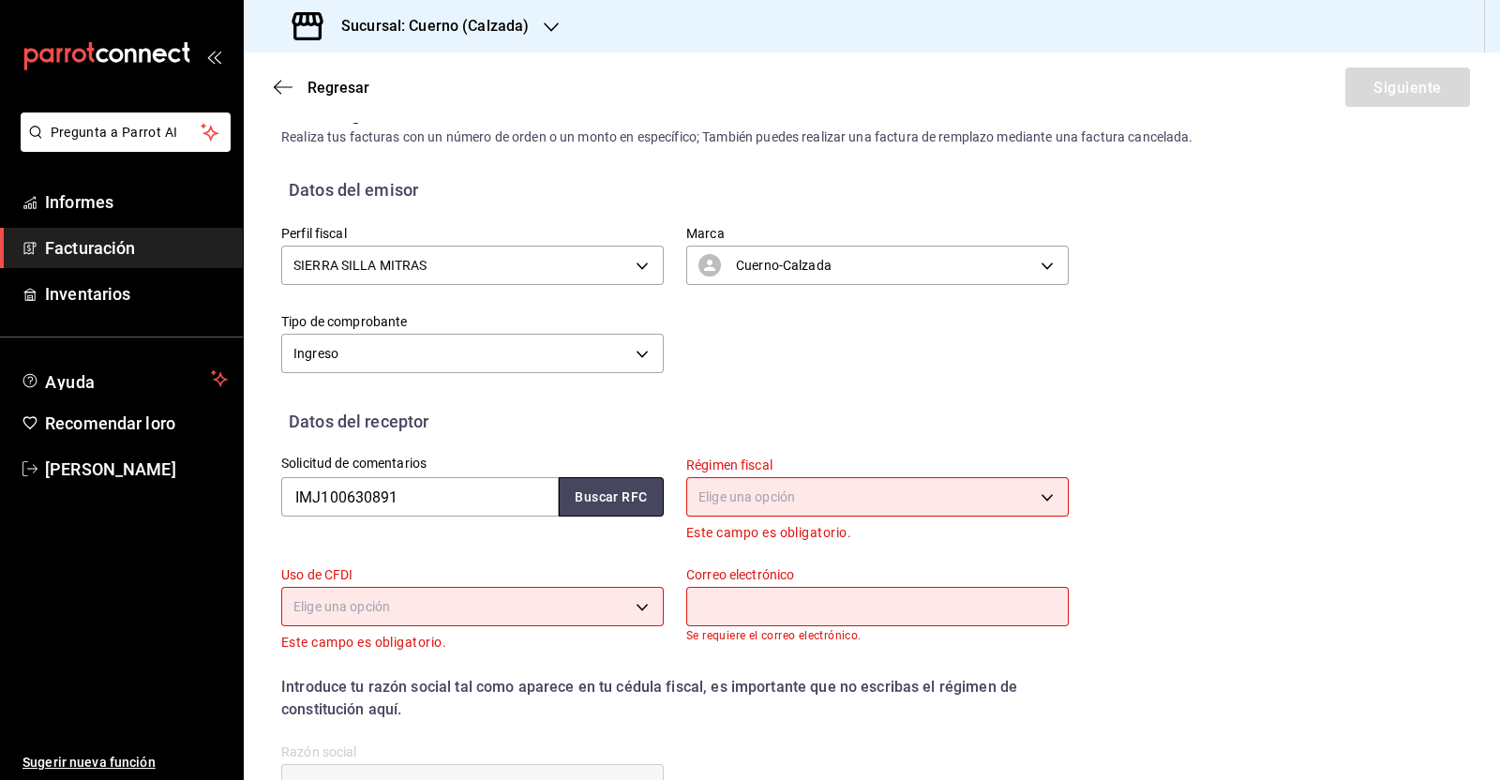
click at [583, 502] on font "Buscar RFC" at bounding box center [611, 497] width 72 height 15
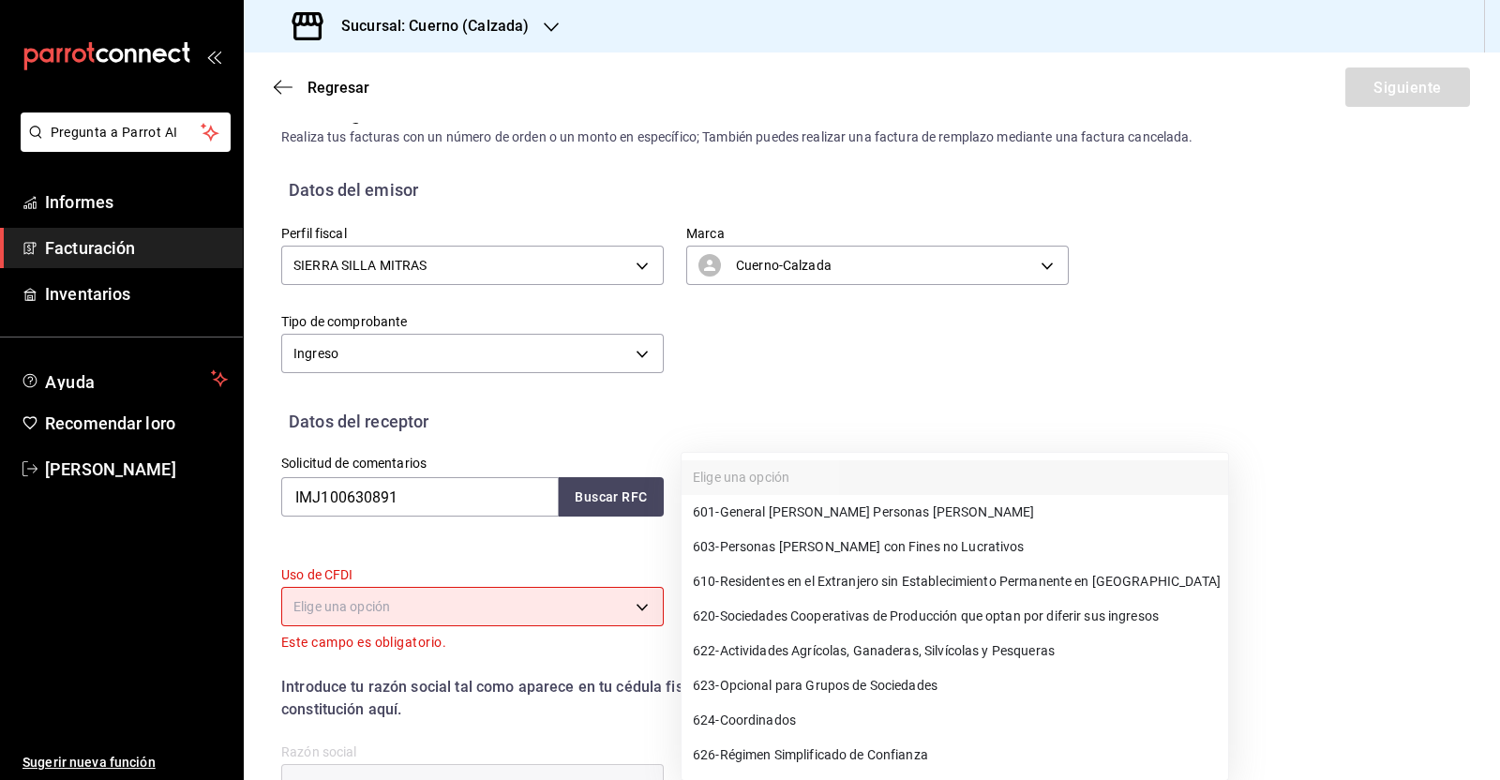
click at [756, 485] on body "Pregunta a Parrot AI Informes Facturación Inventarios Ayuda Recomendar loro [PE…" at bounding box center [750, 390] width 1500 height 780
click at [983, 541] on font "Personas [PERSON_NAME] con Multas no Lucrativas" at bounding box center [877, 547] width 314 height 15
type input "603"
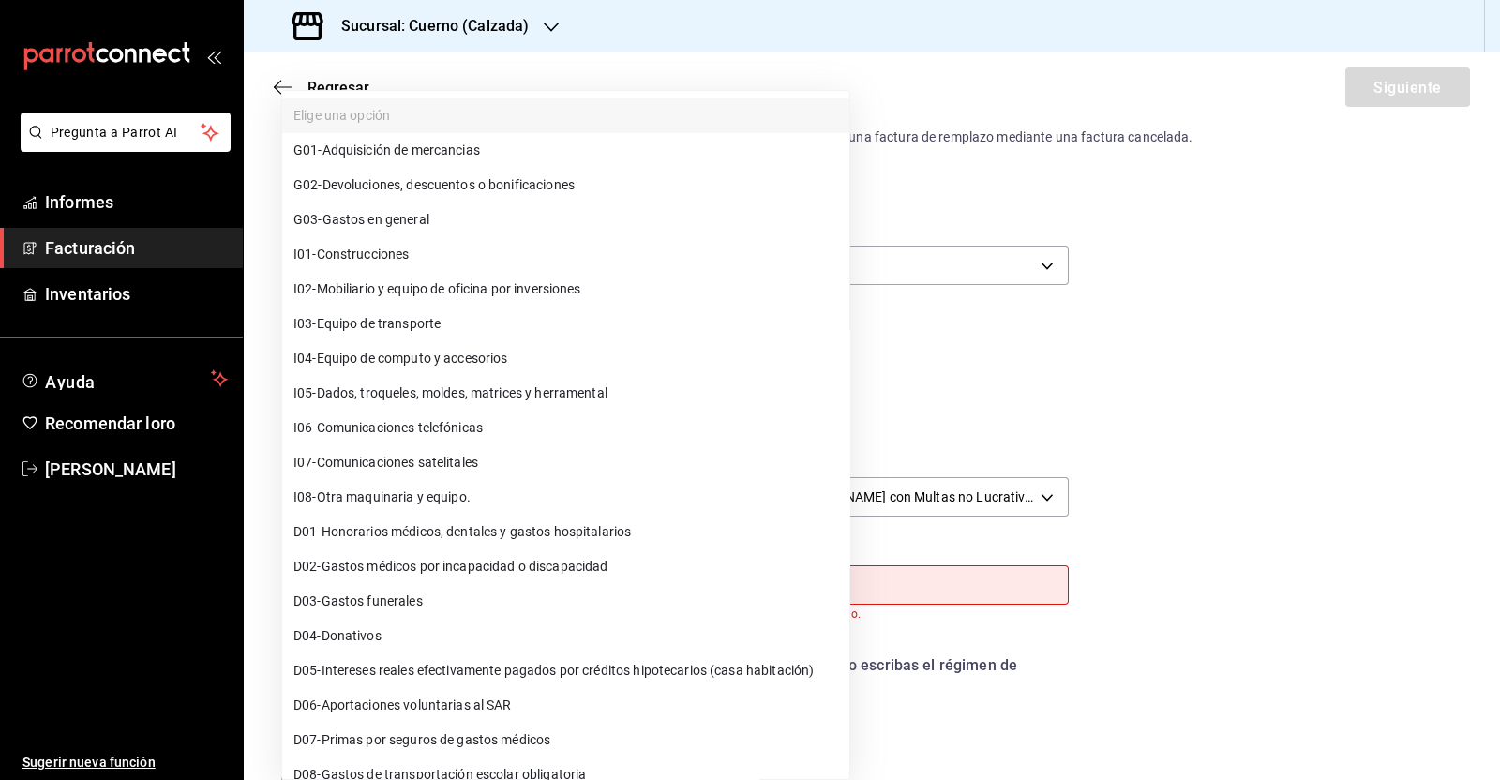
click at [472, 594] on body "Pregunta a Parrot AI Informes Facturación Inventarios Ayuda Recomendar loro [PE…" at bounding box center [750, 390] width 1500 height 780
click at [406, 232] on li "G03 - Gastos en general" at bounding box center [565, 220] width 567 height 35
type input "G03"
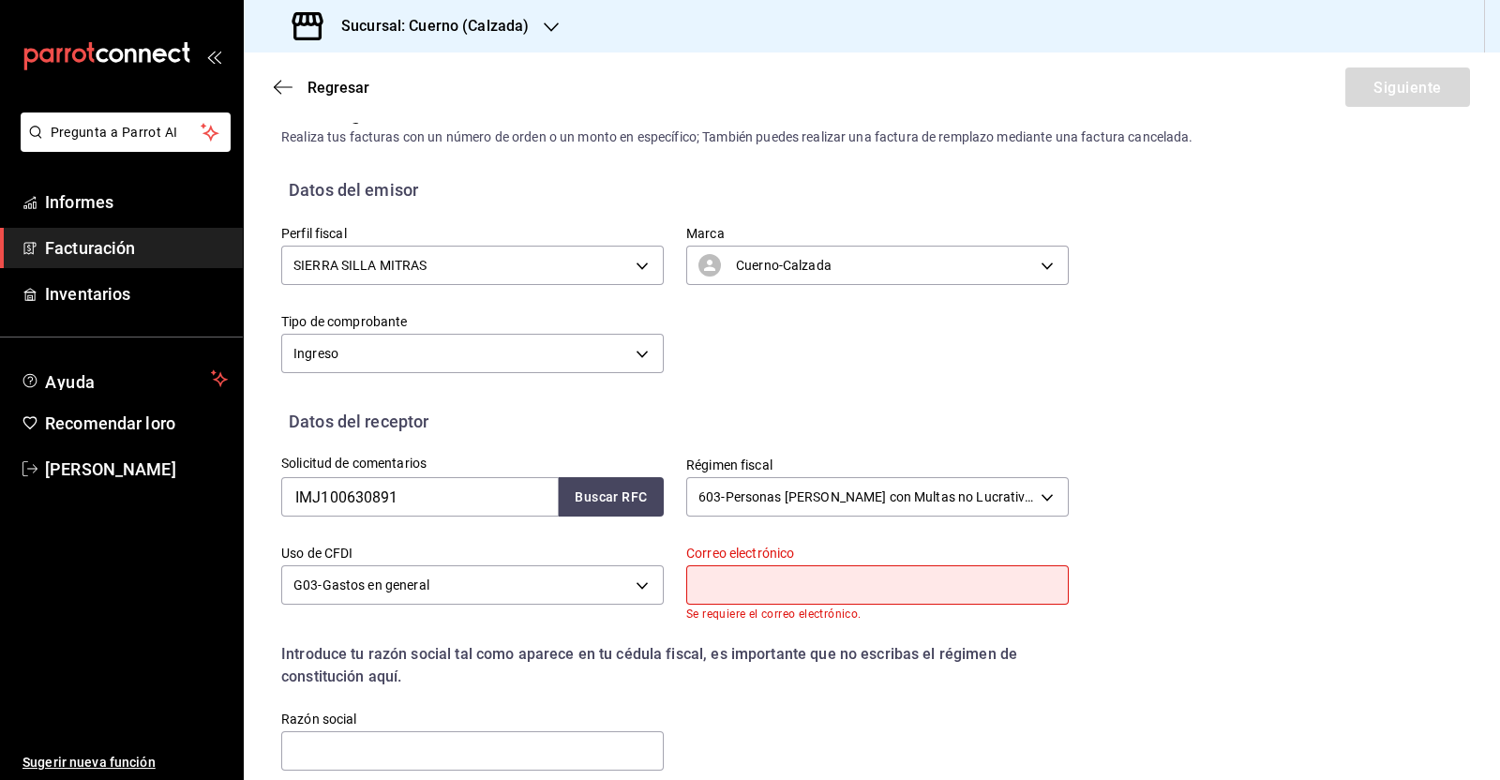
click at [799, 583] on input "text" at bounding box center [877, 584] width 382 height 39
paste input "[PERSON_NAME][EMAIL_ADDRESS][PERSON_NAME][DOMAIN_NAME]"
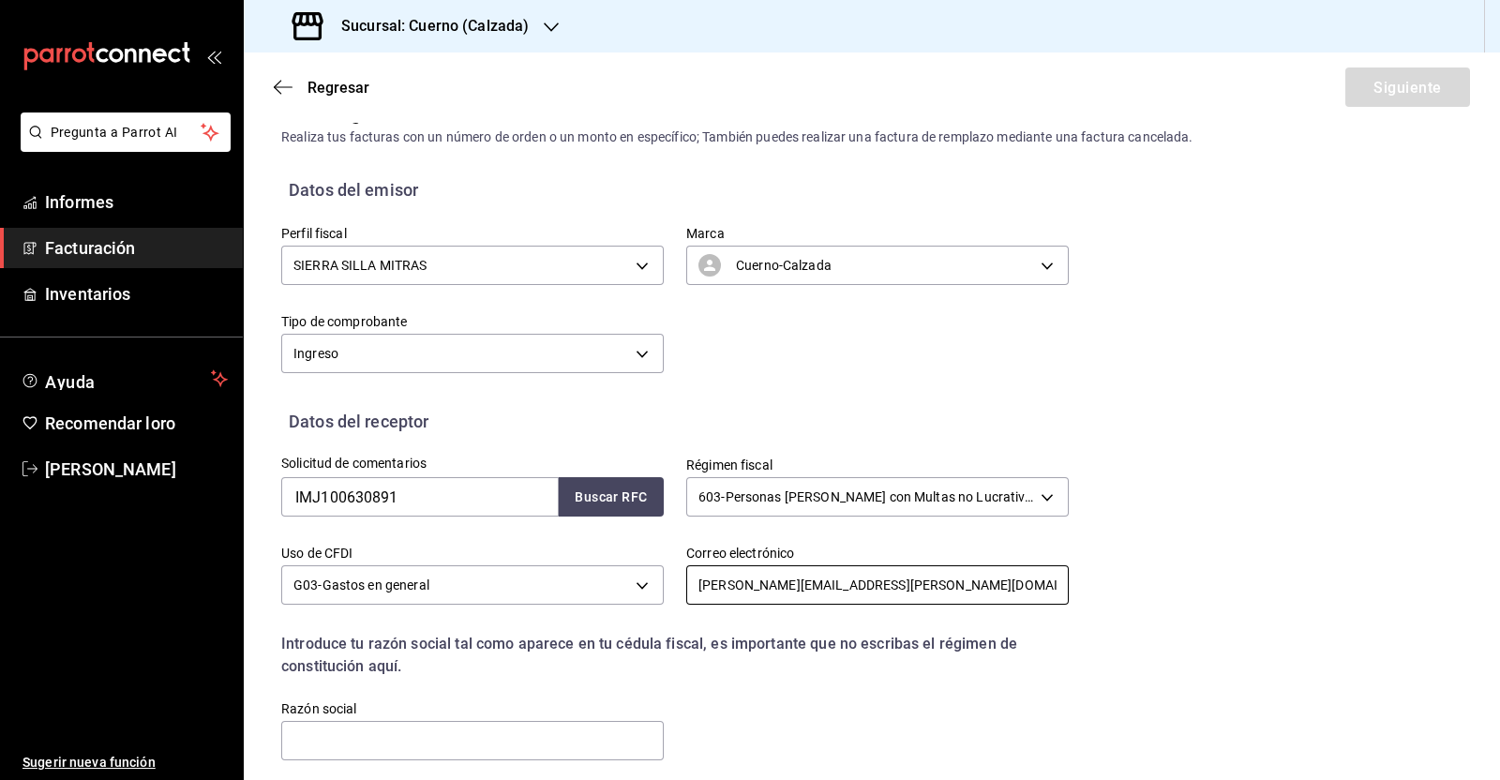
click at [701, 584] on input "[PERSON_NAME][EMAIL_ADDRESS][PERSON_NAME][DOMAIN_NAME]" at bounding box center [877, 584] width 382 height 39
type input "[PERSON_NAME][EMAIL_ADDRESS][PERSON_NAME][DOMAIN_NAME]"
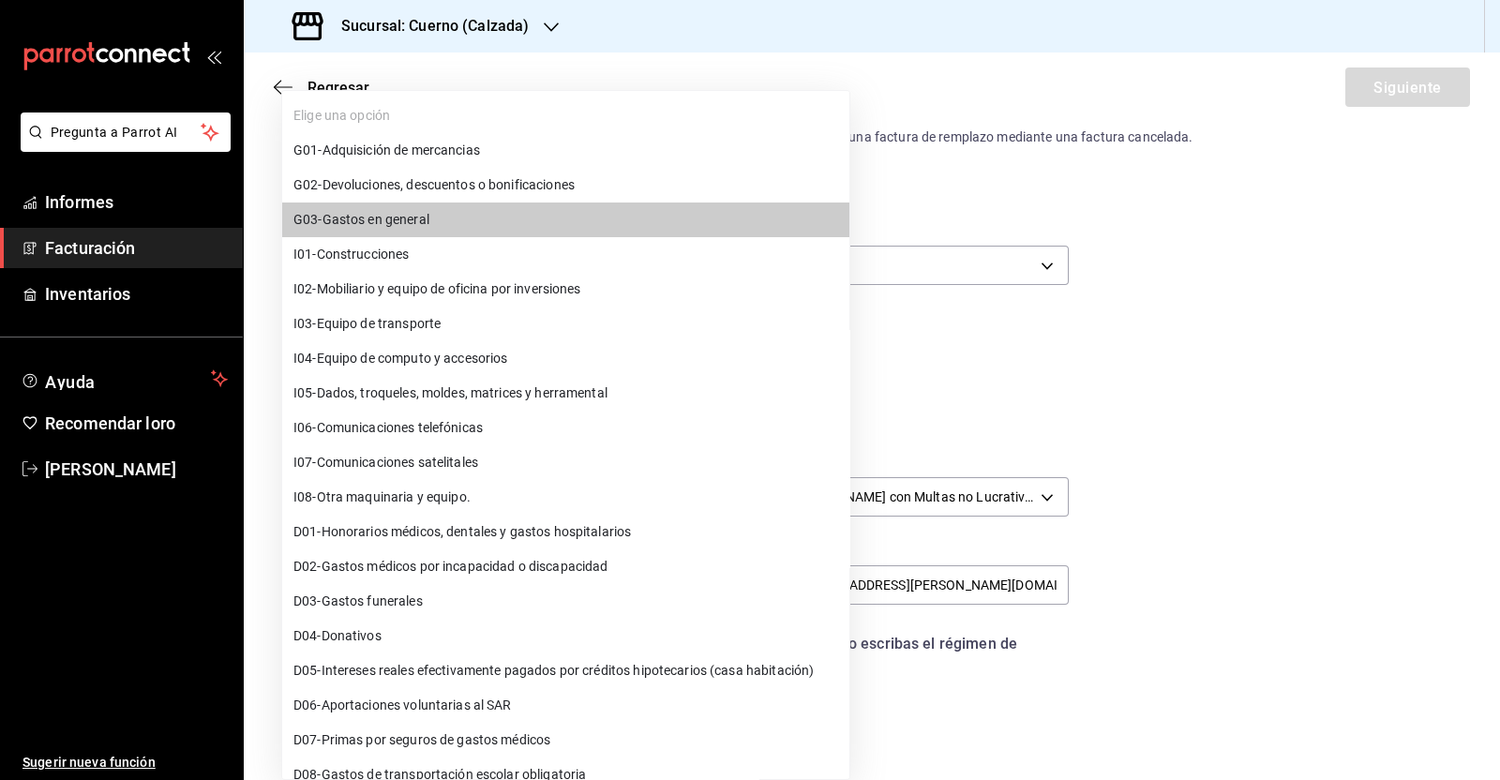
click at [436, 578] on body "Pregunta a Parrot AI Informes Facturación Inventarios Ayuda Recomendar loro [PE…" at bounding box center [750, 390] width 1500 height 780
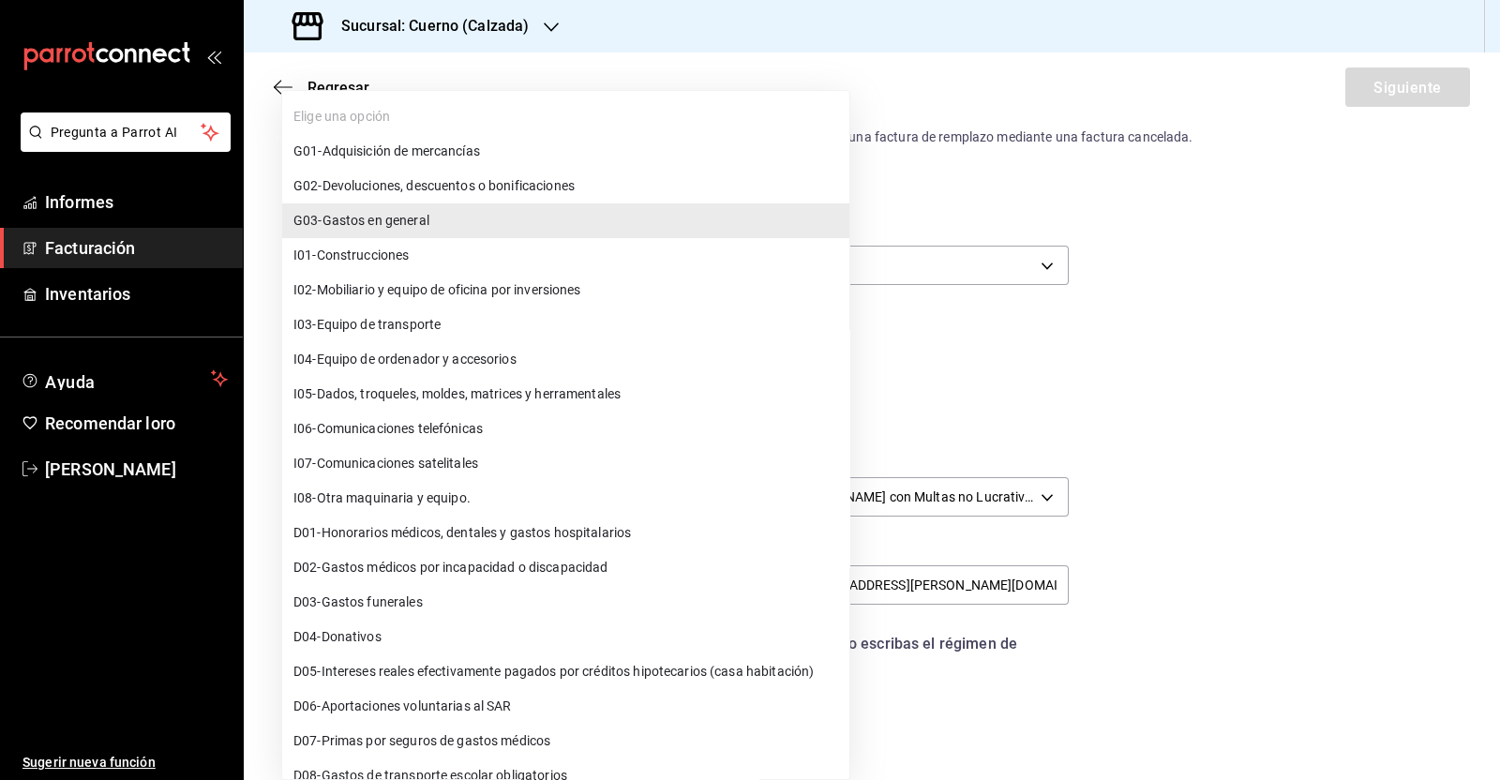
click at [1172, 499] on div at bounding box center [750, 390] width 1500 height 780
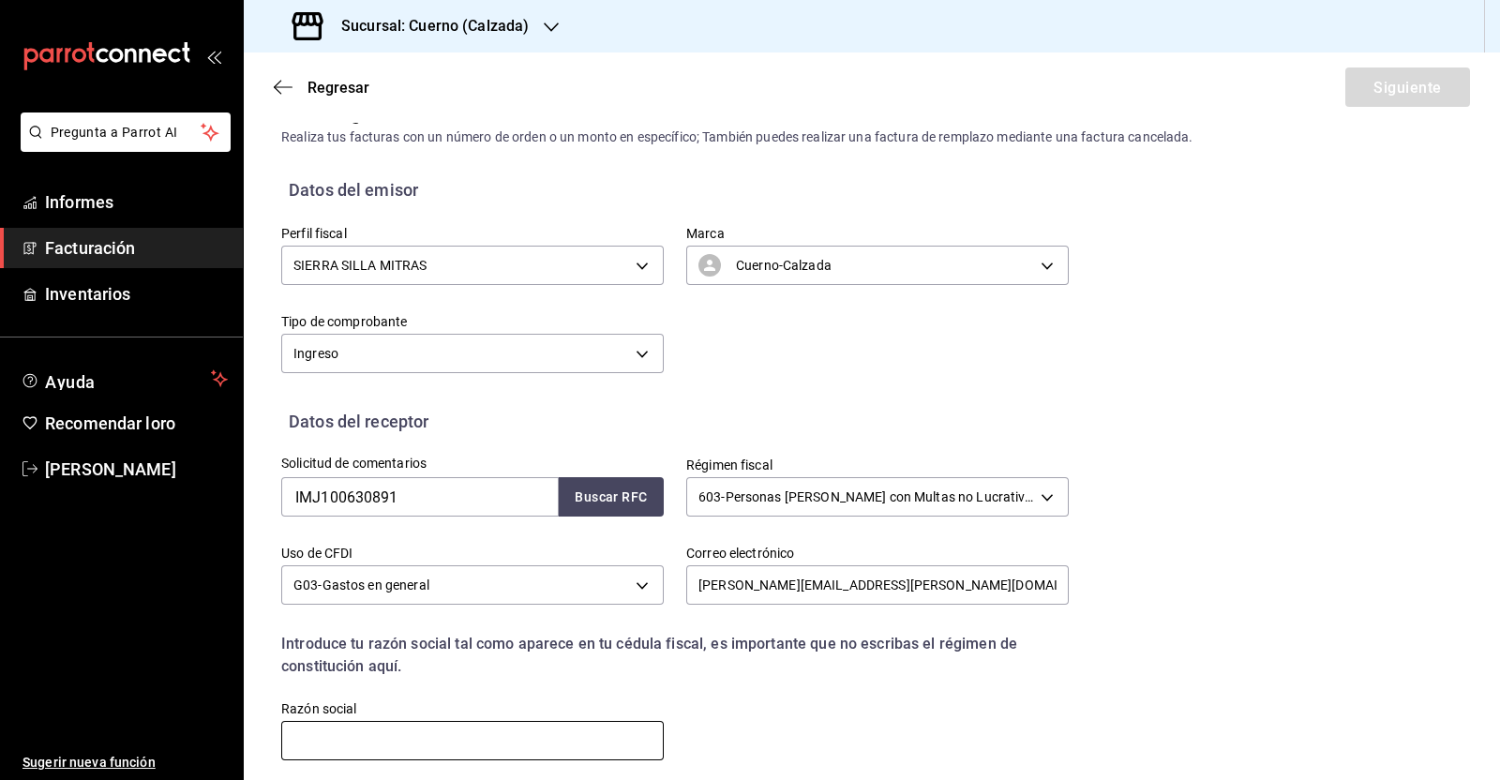
click at [430, 738] on input "text" at bounding box center [472, 740] width 382 height 39
paste input "INSTITUTO MUNICIPAL DE LA JUVENTUD DE [PERSON_NAME]"
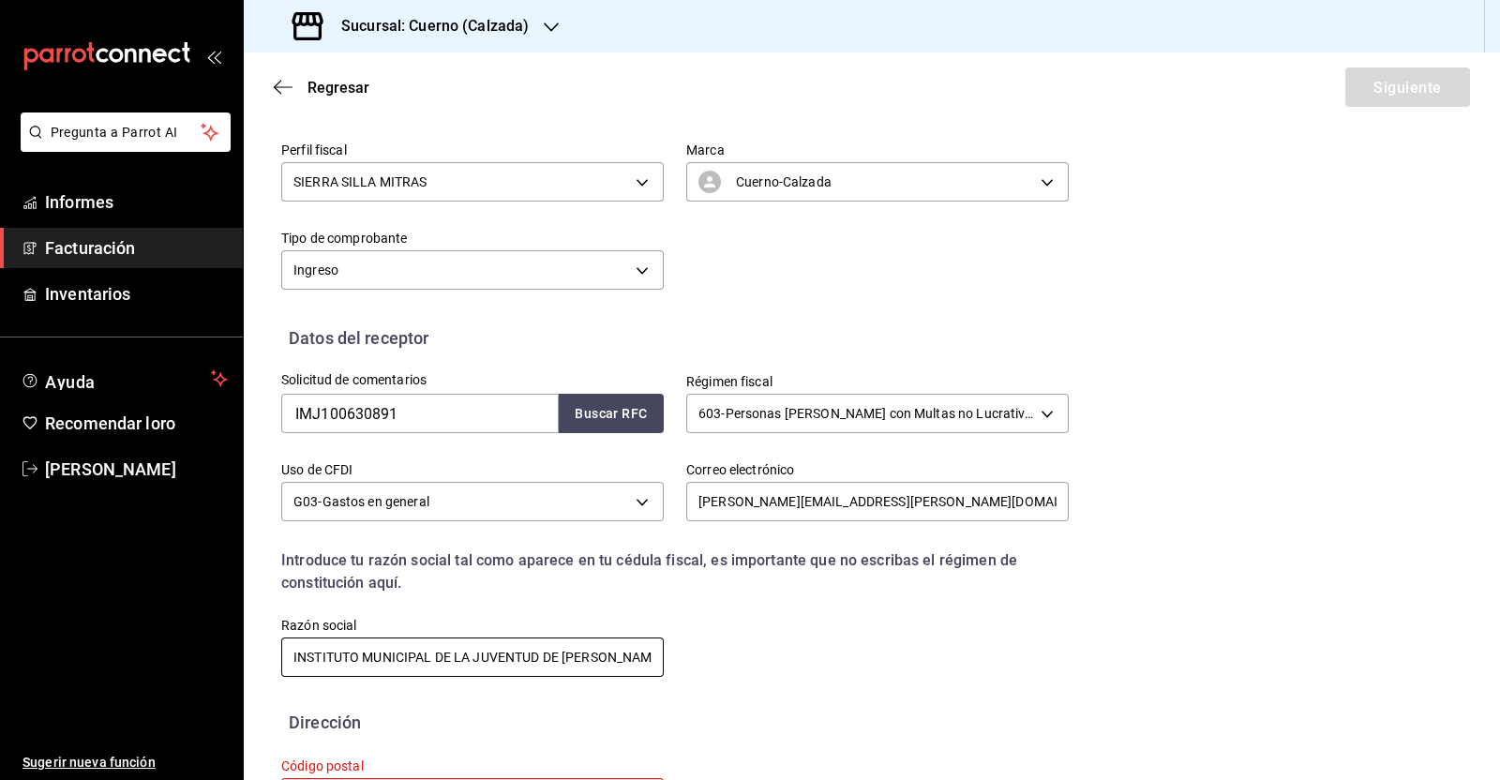
scroll to position [204, 0]
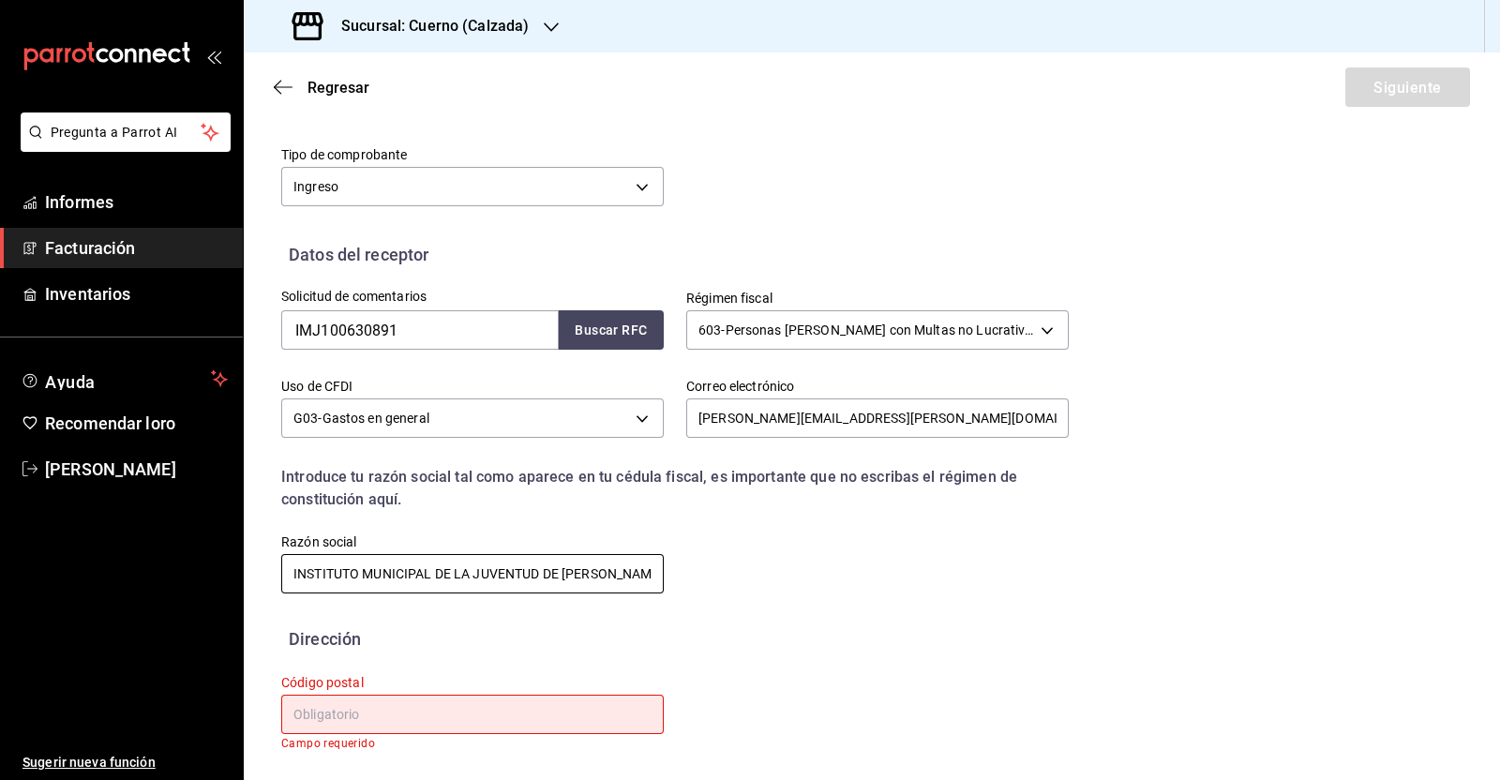
type input "INSTITUTO MUNICIPAL DE LA JUVENTUD DE [PERSON_NAME]"
click at [412, 713] on input "text" at bounding box center [472, 714] width 382 height 39
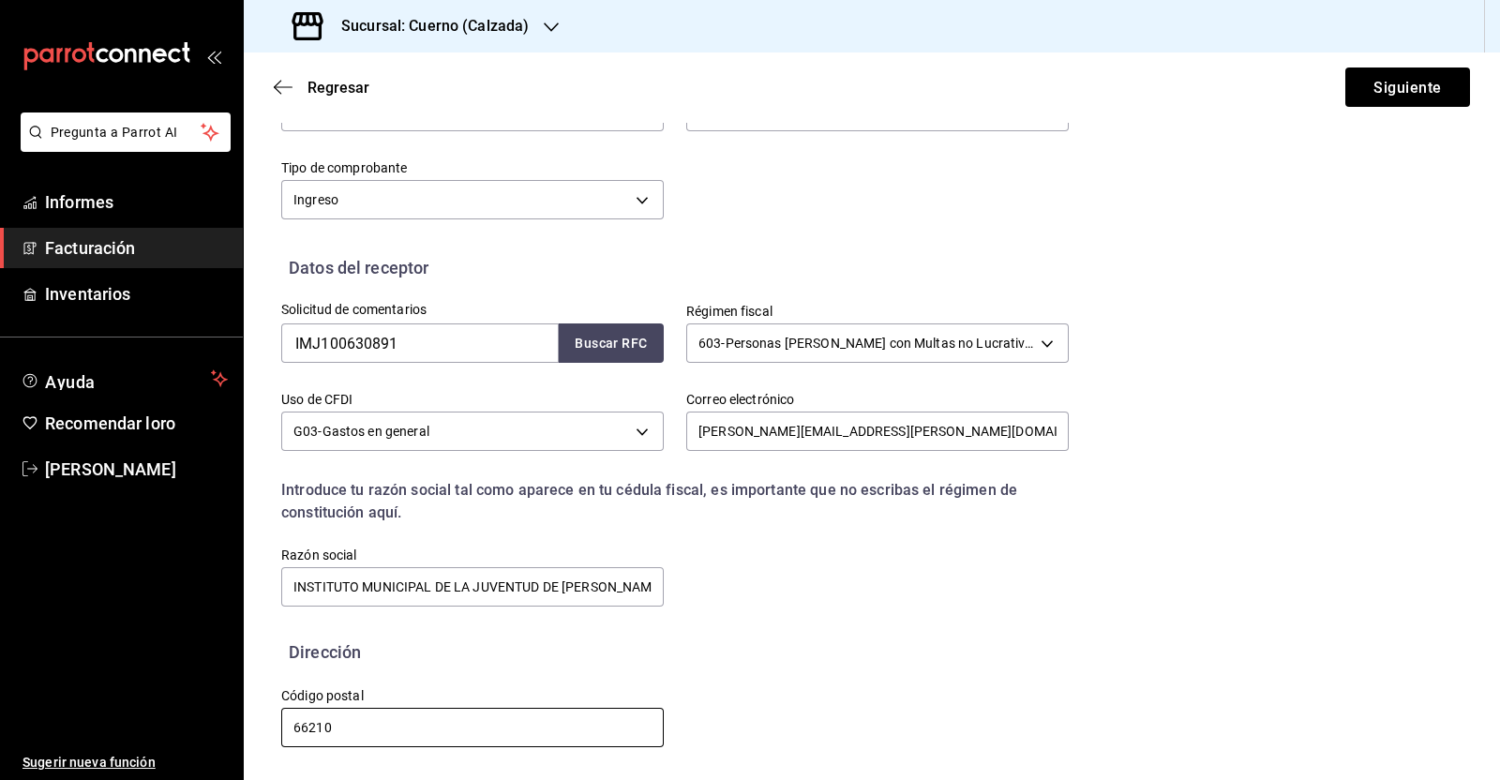
scroll to position [191, 0]
type input "66210"
click at [1414, 82] on font "Siguiente" at bounding box center [1406, 87] width 67 height 18
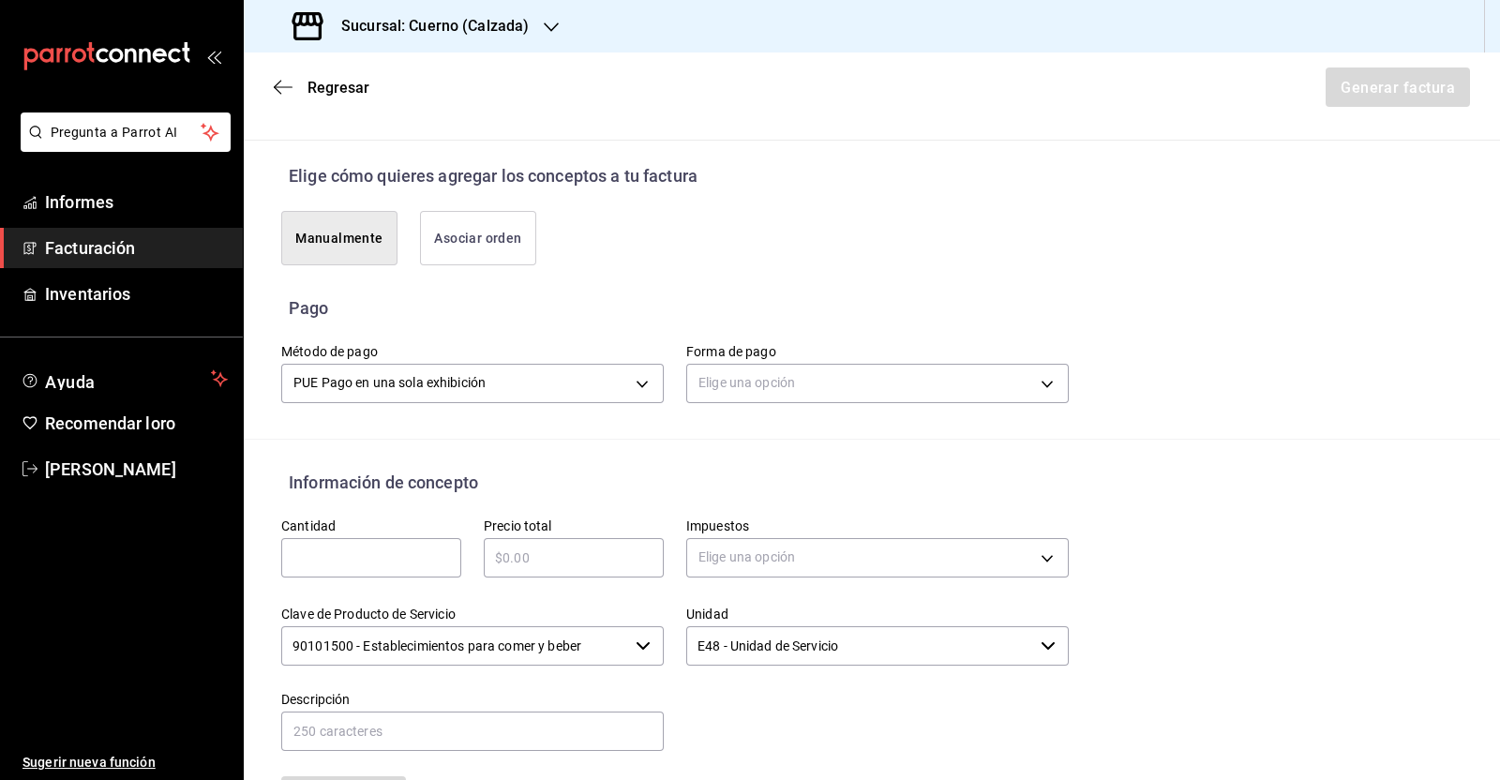
scroll to position [426, 0]
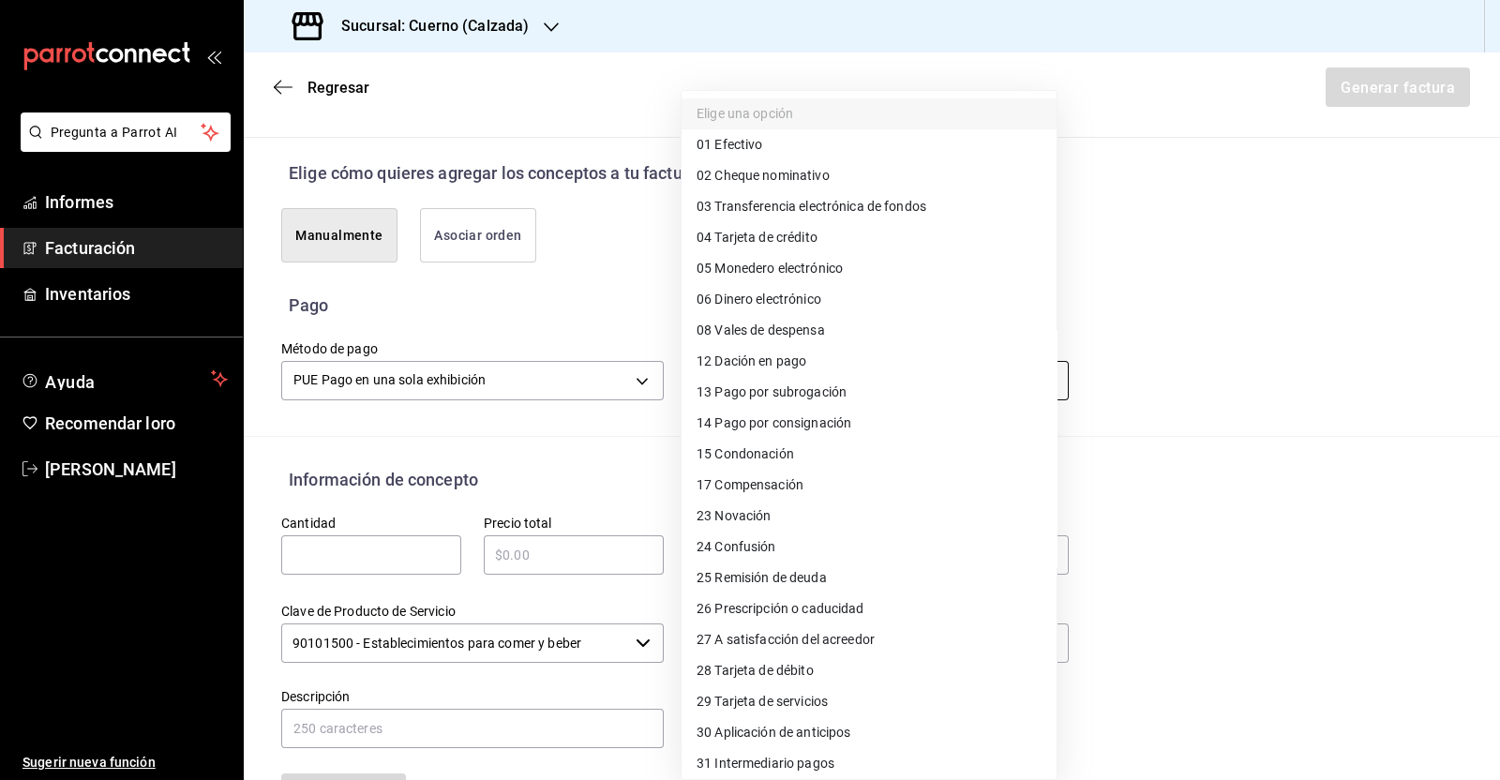
click at [864, 372] on body "Pregunta a Parrot AI Informes Facturación Inventarios Ayuda Recomendar loro [PE…" at bounding box center [750, 390] width 1500 height 780
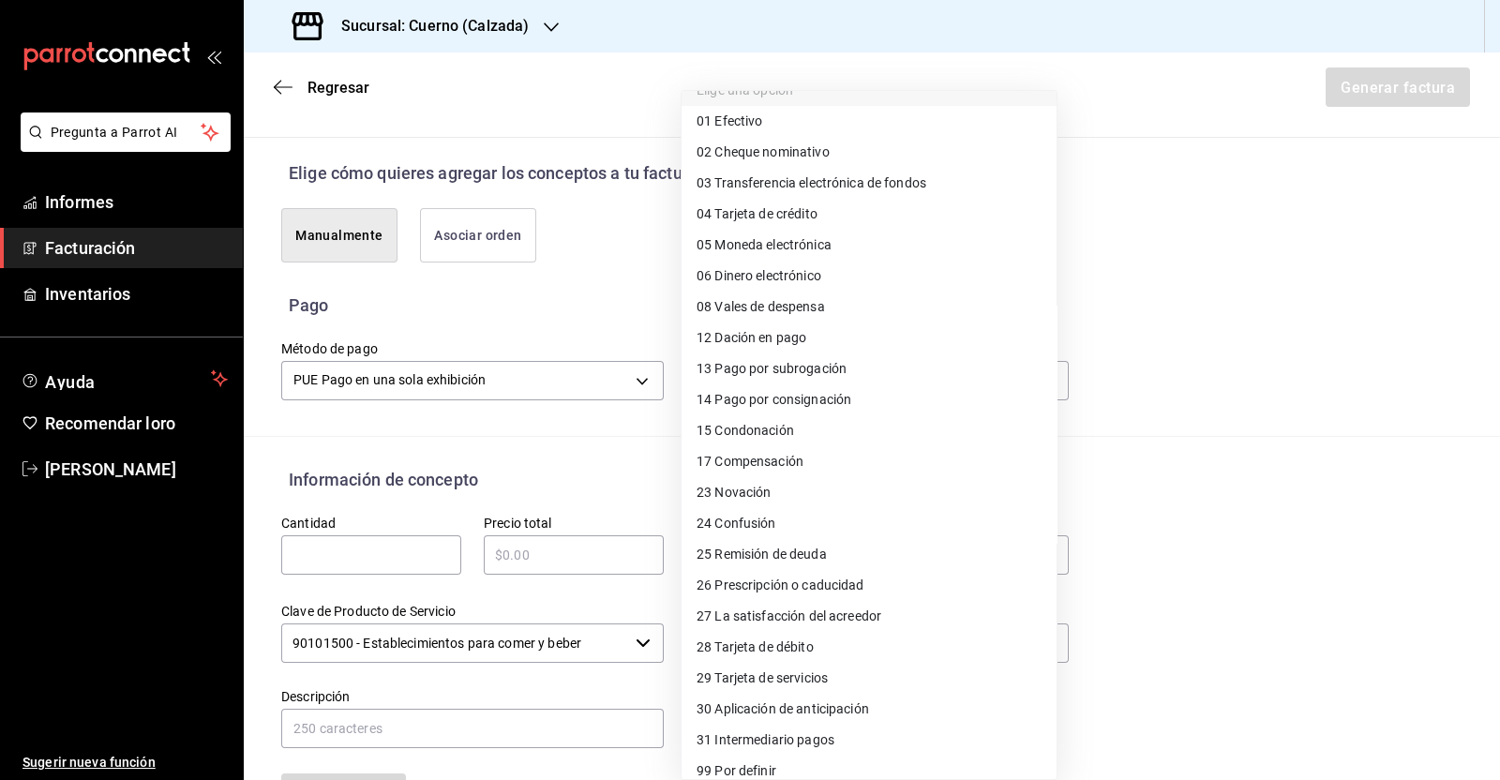
scroll to position [37, 0]
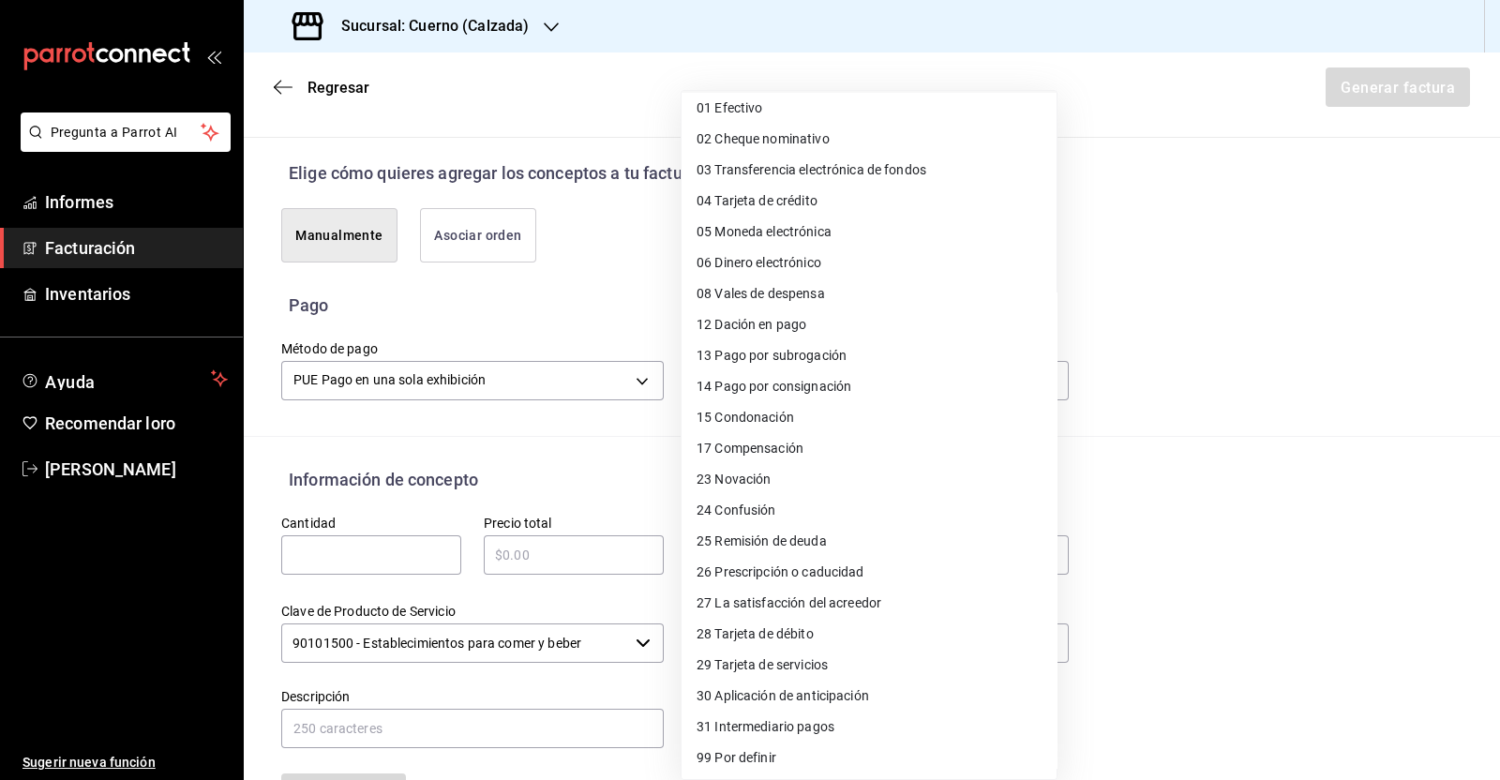
drag, startPoint x: 820, startPoint y: 635, endPoint x: 842, endPoint y: 636, distance: 21.6
click at [821, 635] on li "28 Tarjeta de débito" at bounding box center [868, 634] width 375 height 31
type input "28"
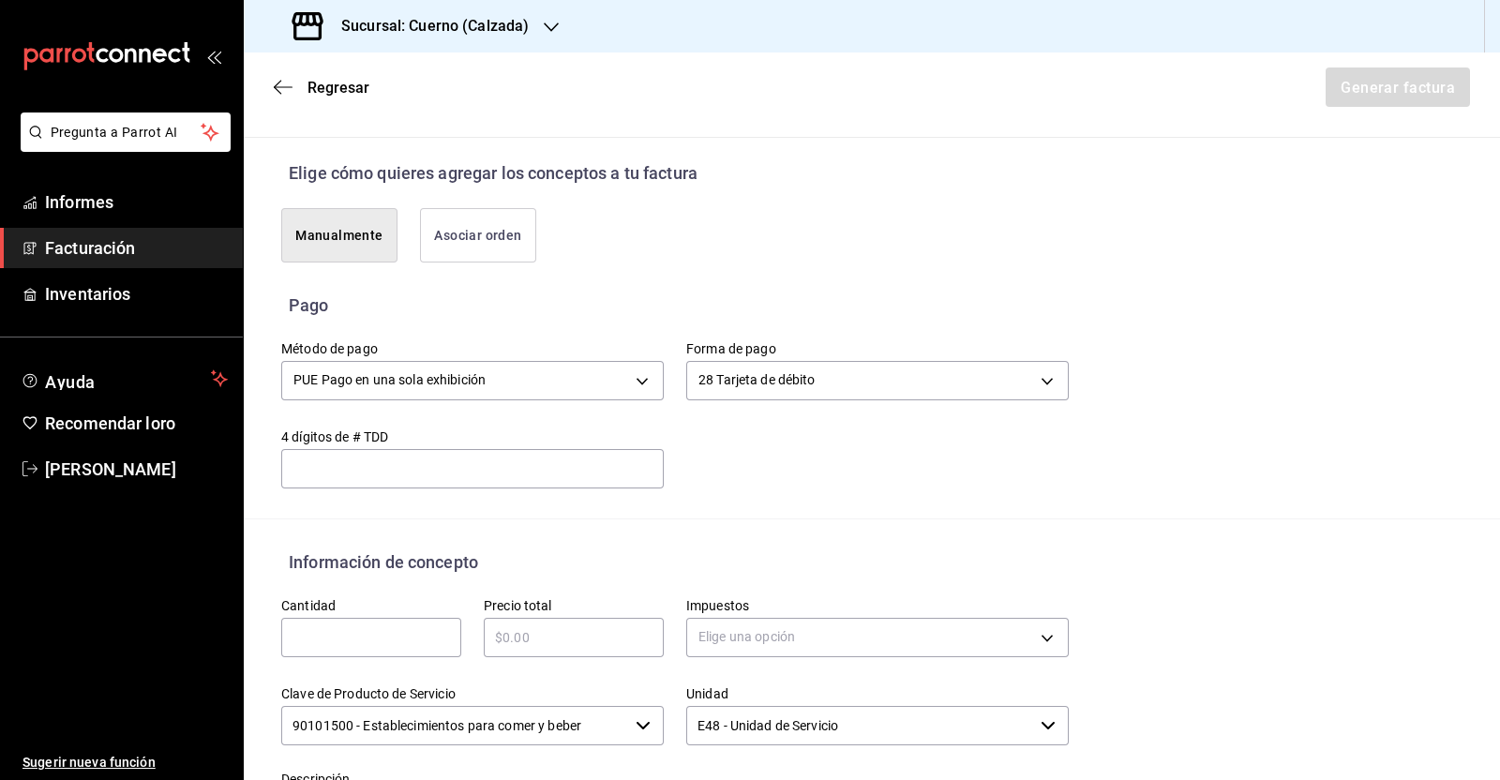
click at [373, 639] on input "text" at bounding box center [371, 637] width 180 height 22
type input "1"
click at [626, 645] on input "text" at bounding box center [574, 637] width 180 height 22
click at [546, 634] on input "text" at bounding box center [574, 637] width 180 height 22
type input "$4441.50"
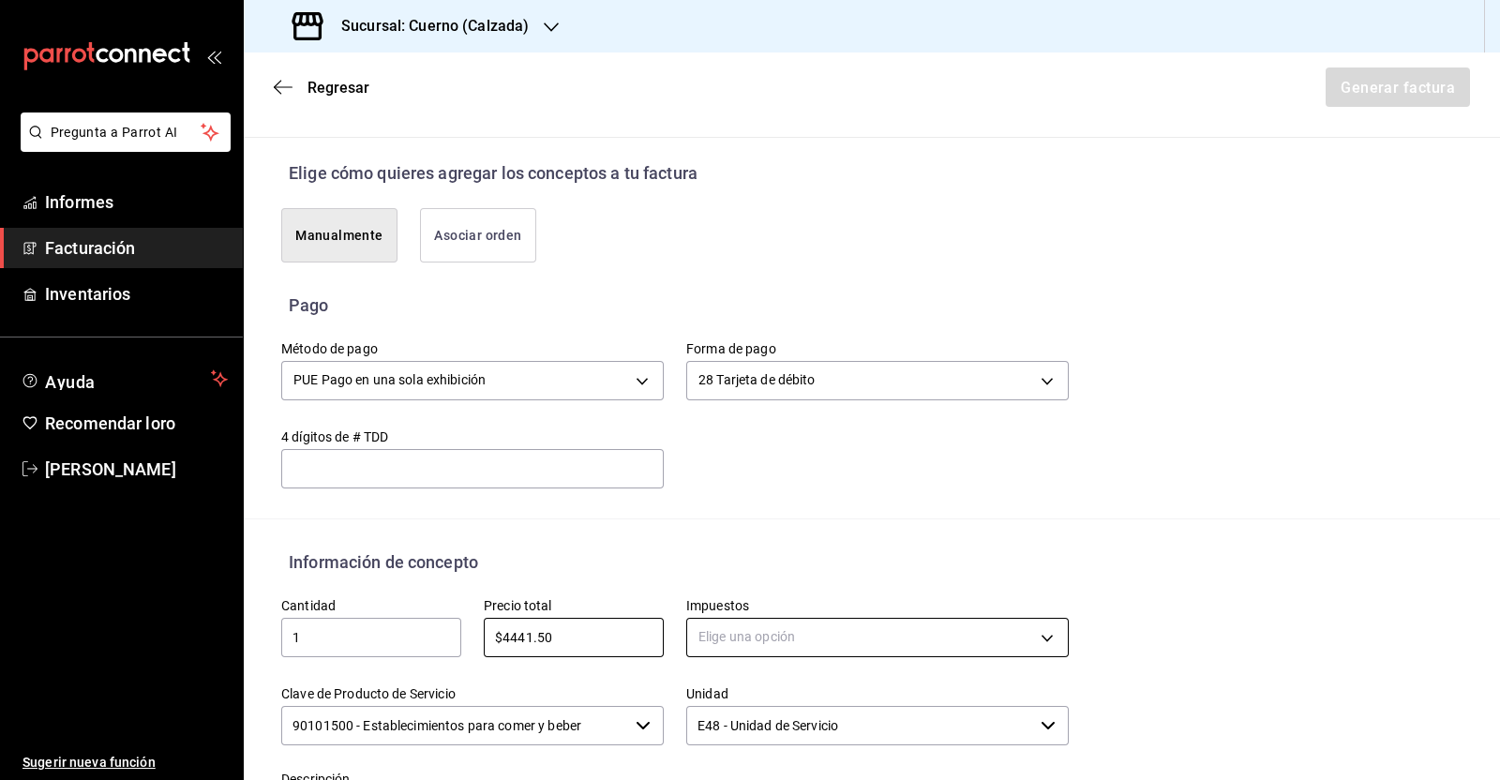
click at [713, 621] on body "Pregunta a Parrot AI Informes Facturación Inventarios Ayuda Recomendar loro [PE…" at bounding box center [750, 390] width 1500 height 780
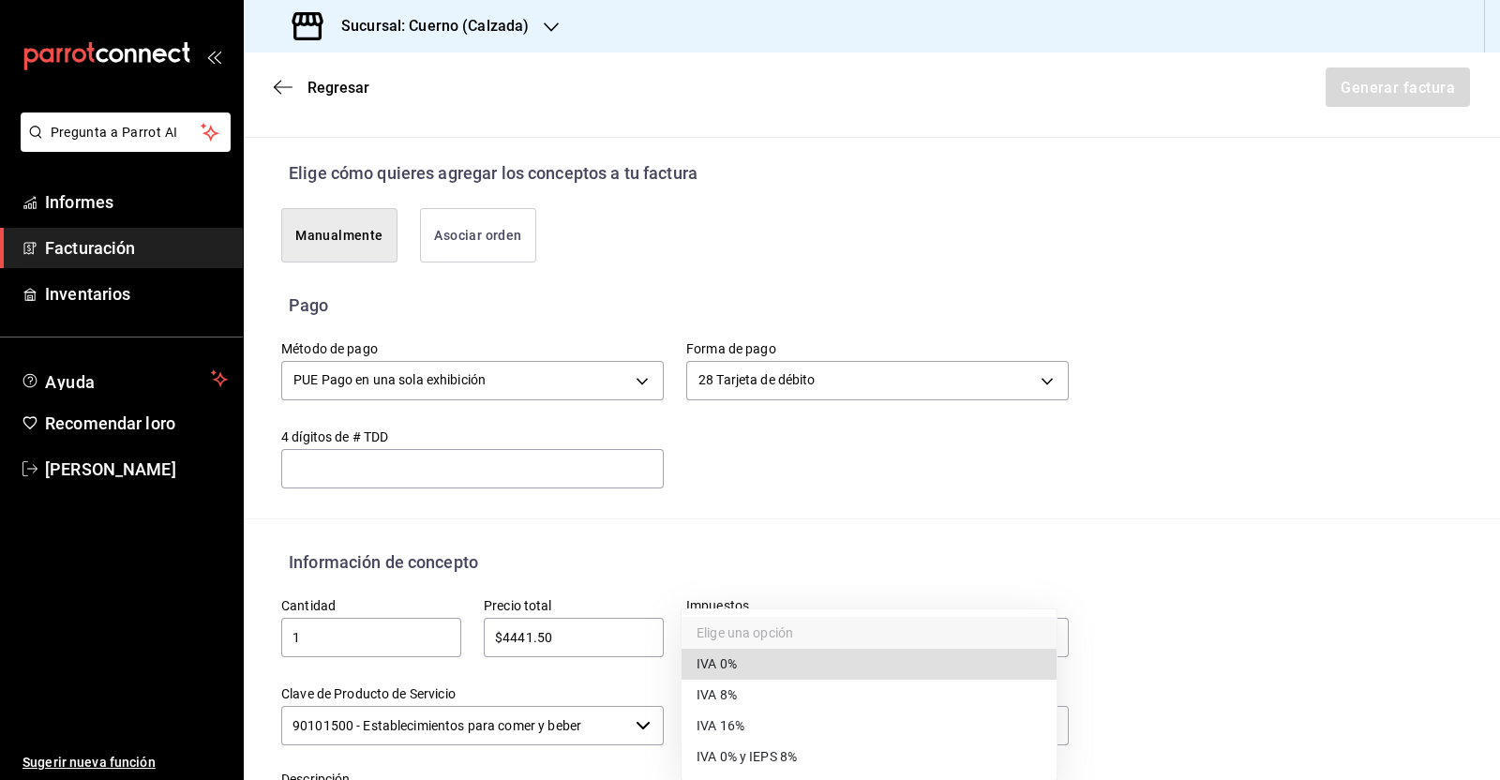
click at [754, 724] on li "IVA 16%" at bounding box center [868, 726] width 375 height 31
type input "IVA_16"
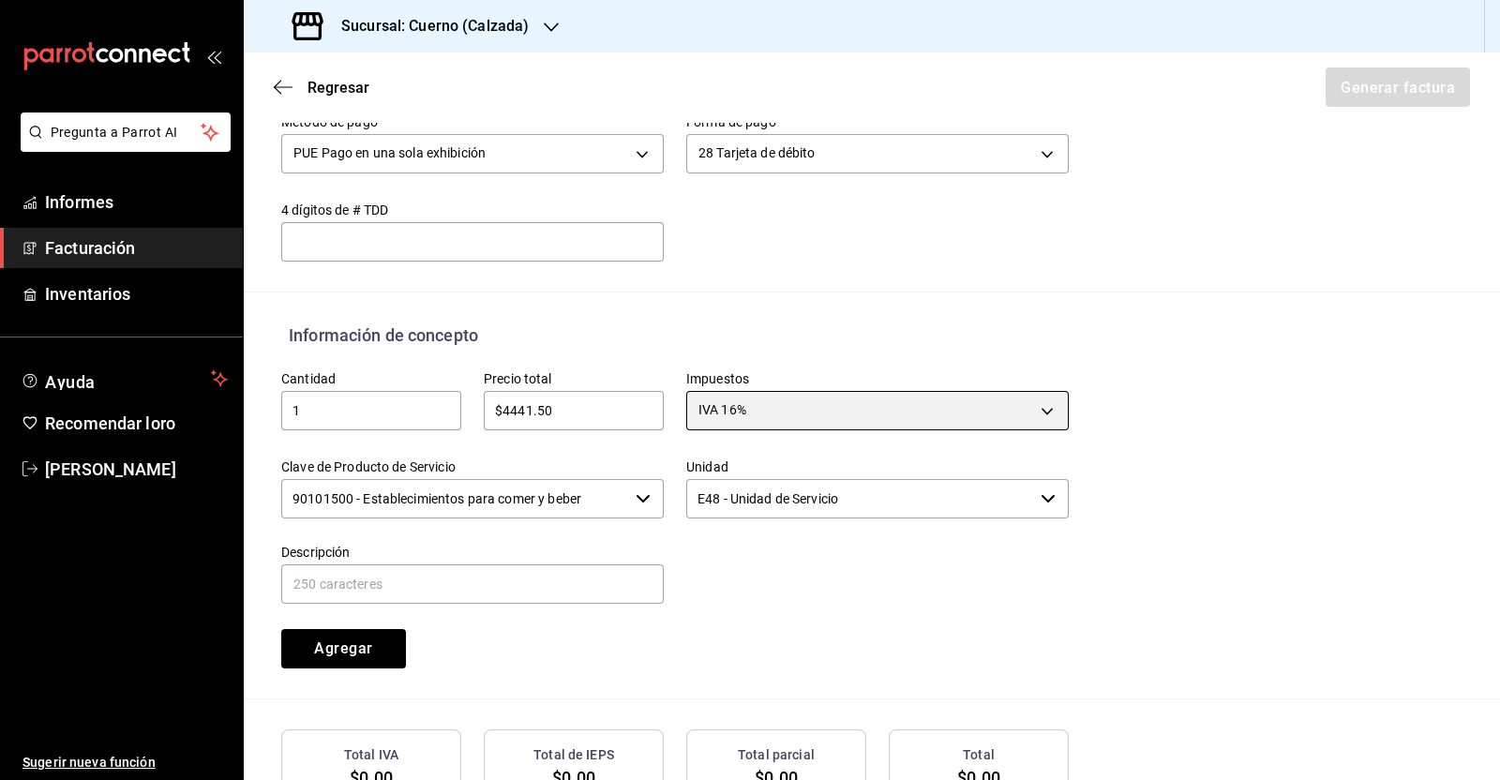
scroll to position [660, 0]
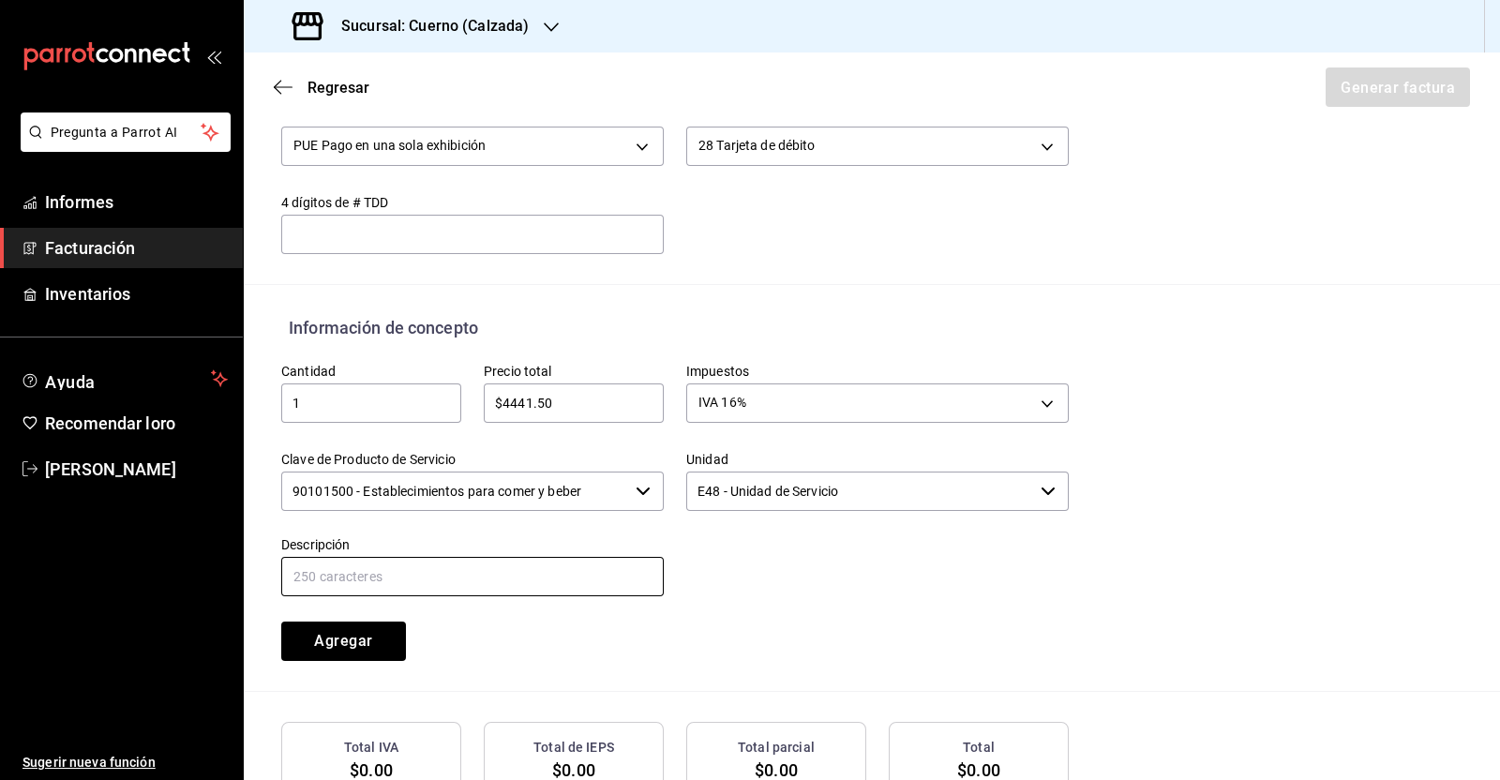
click at [405, 567] on input "text" at bounding box center [472, 576] width 382 height 39
type input "c"
type input "CONSUMO [DATE]. PROPINA $666.50"
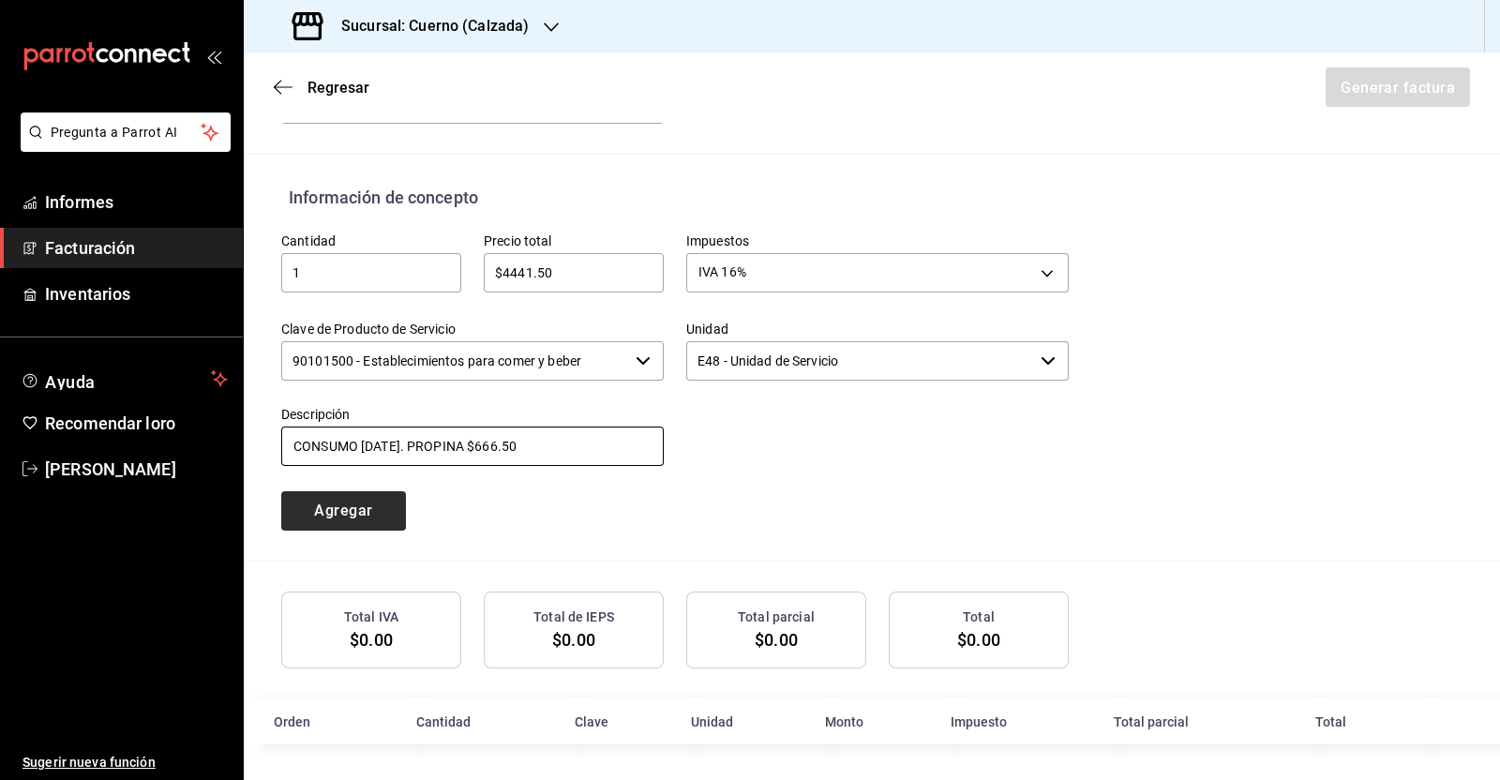
scroll to position [791, 0]
click at [342, 513] on font "Agregar" at bounding box center [343, 510] width 58 height 18
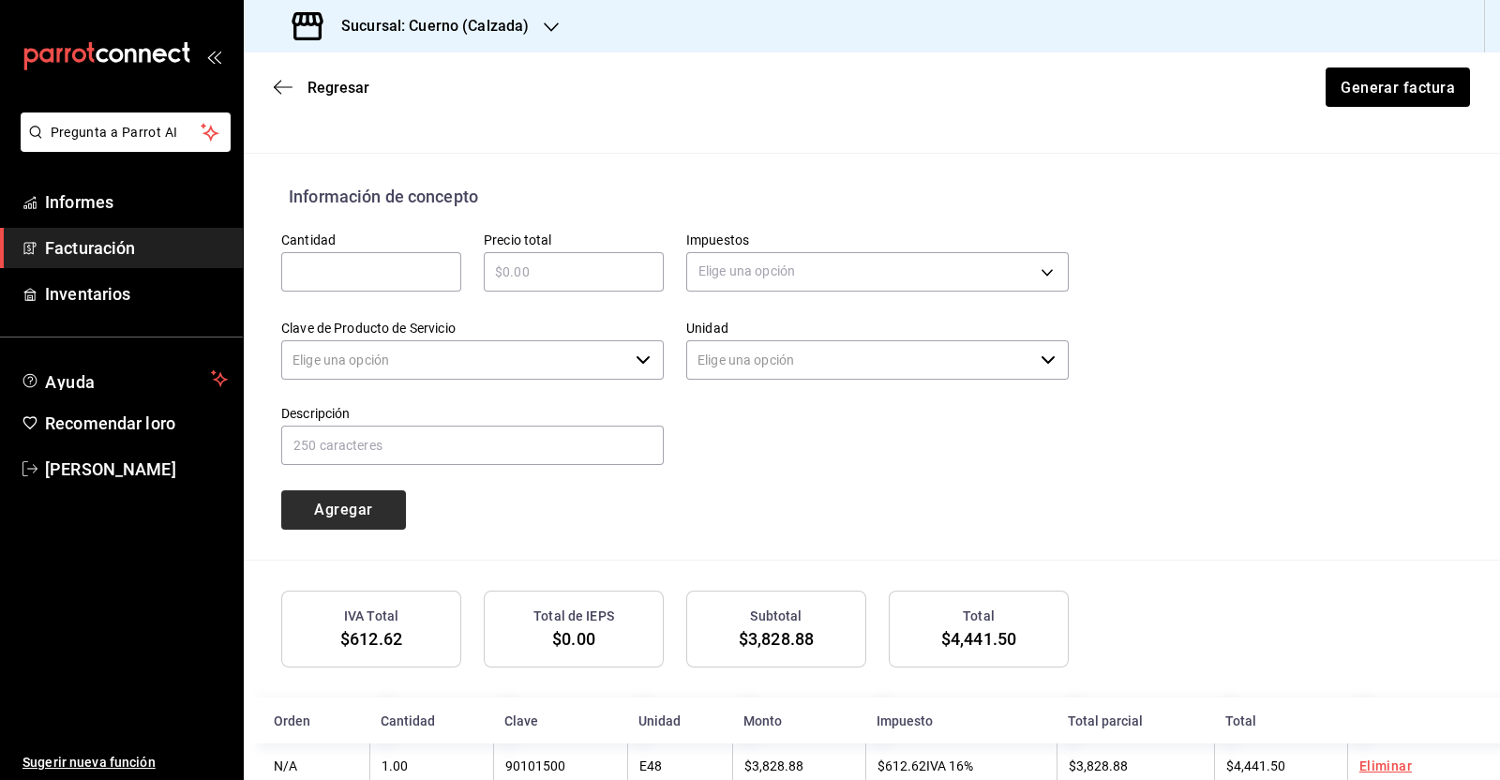
type input "90101500 - Establecimientos para comer y beber"
type input "E48 - Unidad de Servicio"
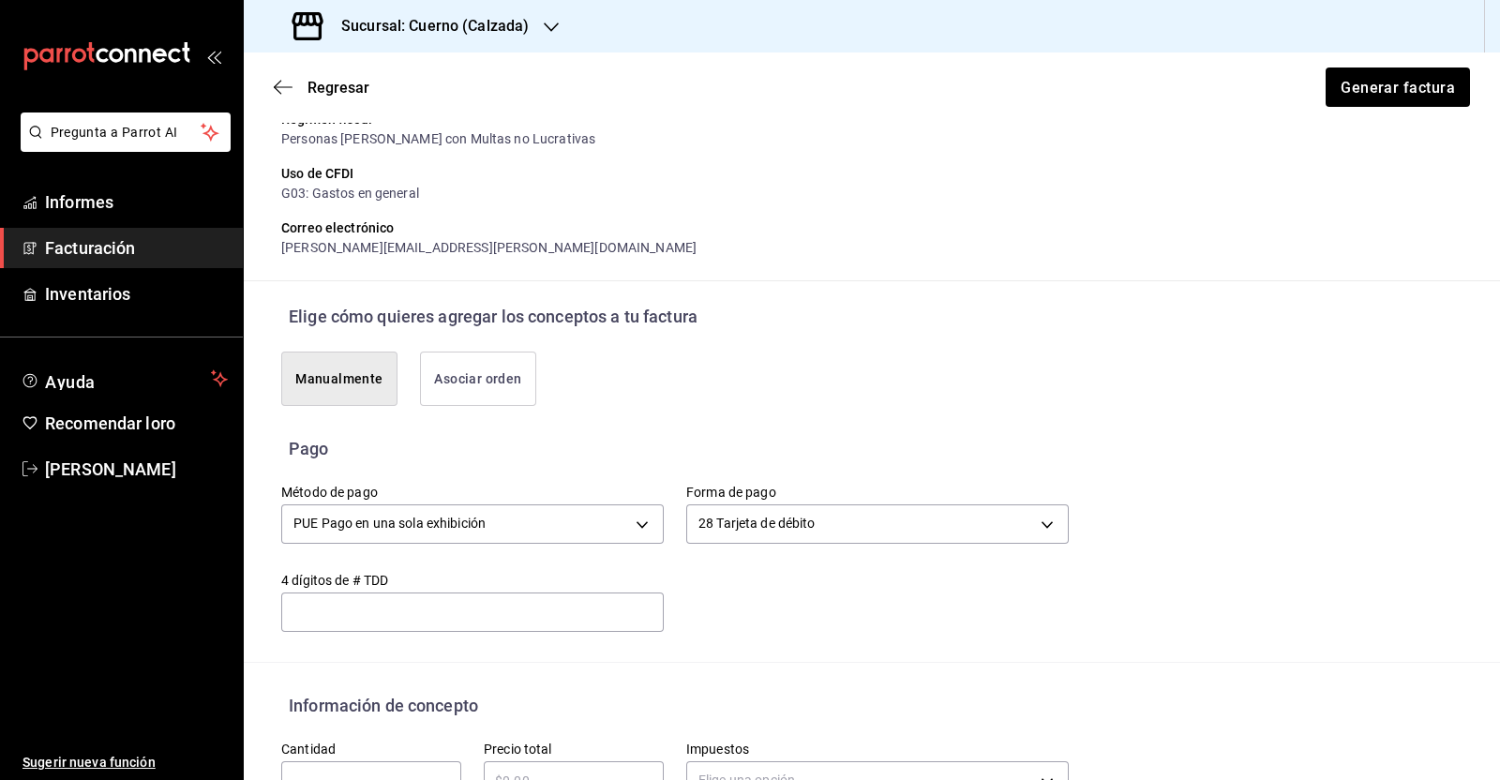
scroll to position [253, 0]
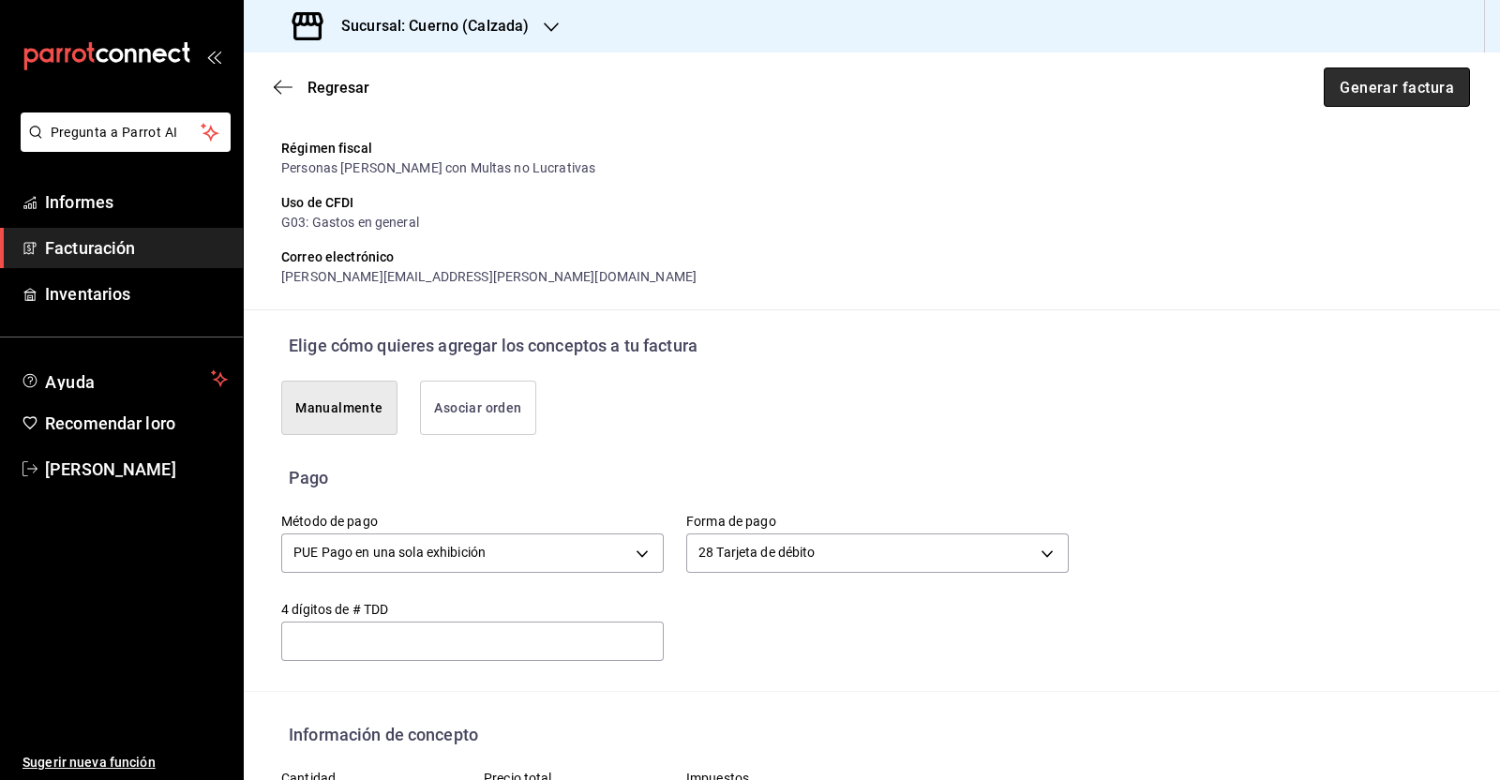
click at [1386, 82] on font "Generar factura" at bounding box center [1396, 87] width 114 height 18
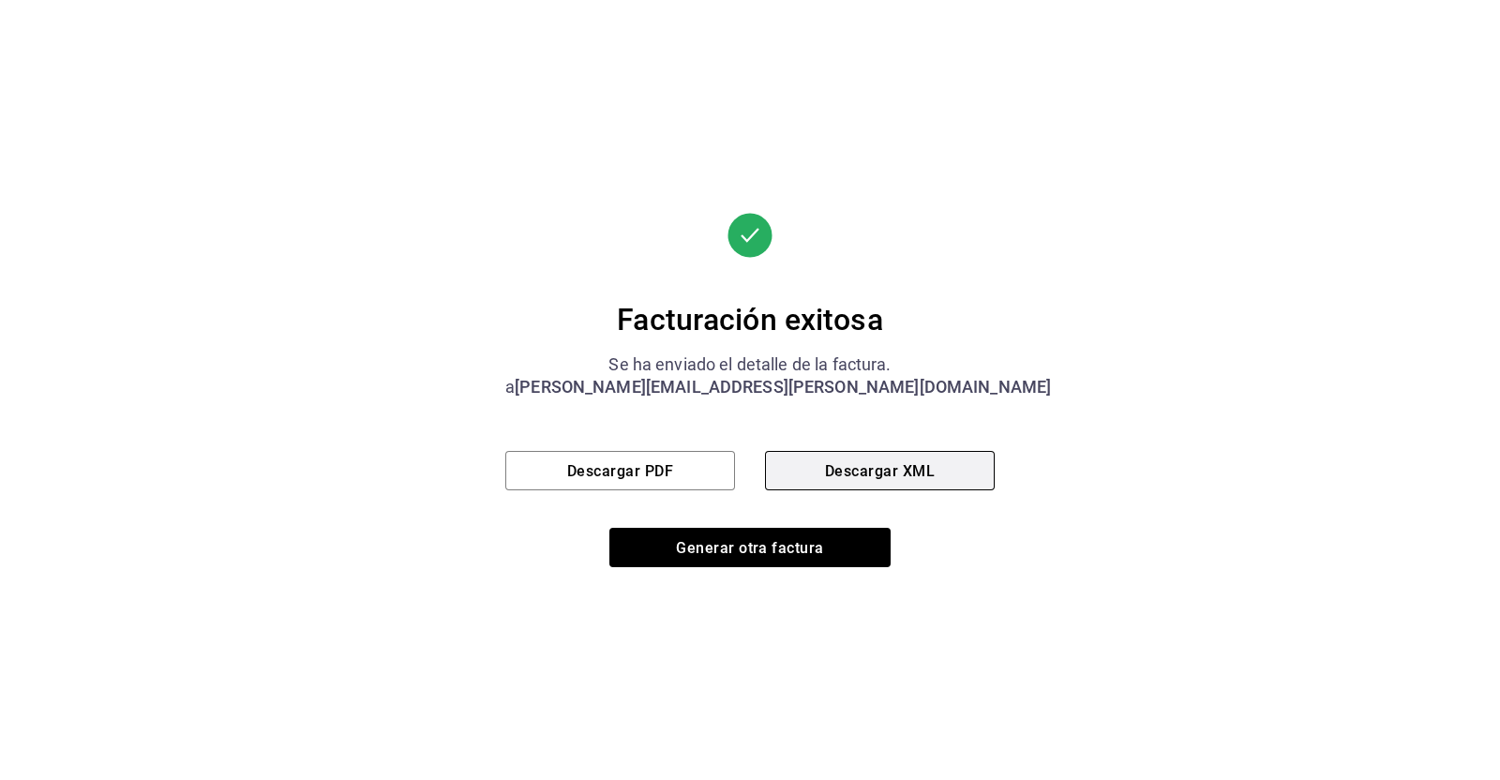
click at [899, 480] on button "Descargar XML" at bounding box center [880, 470] width 230 height 39
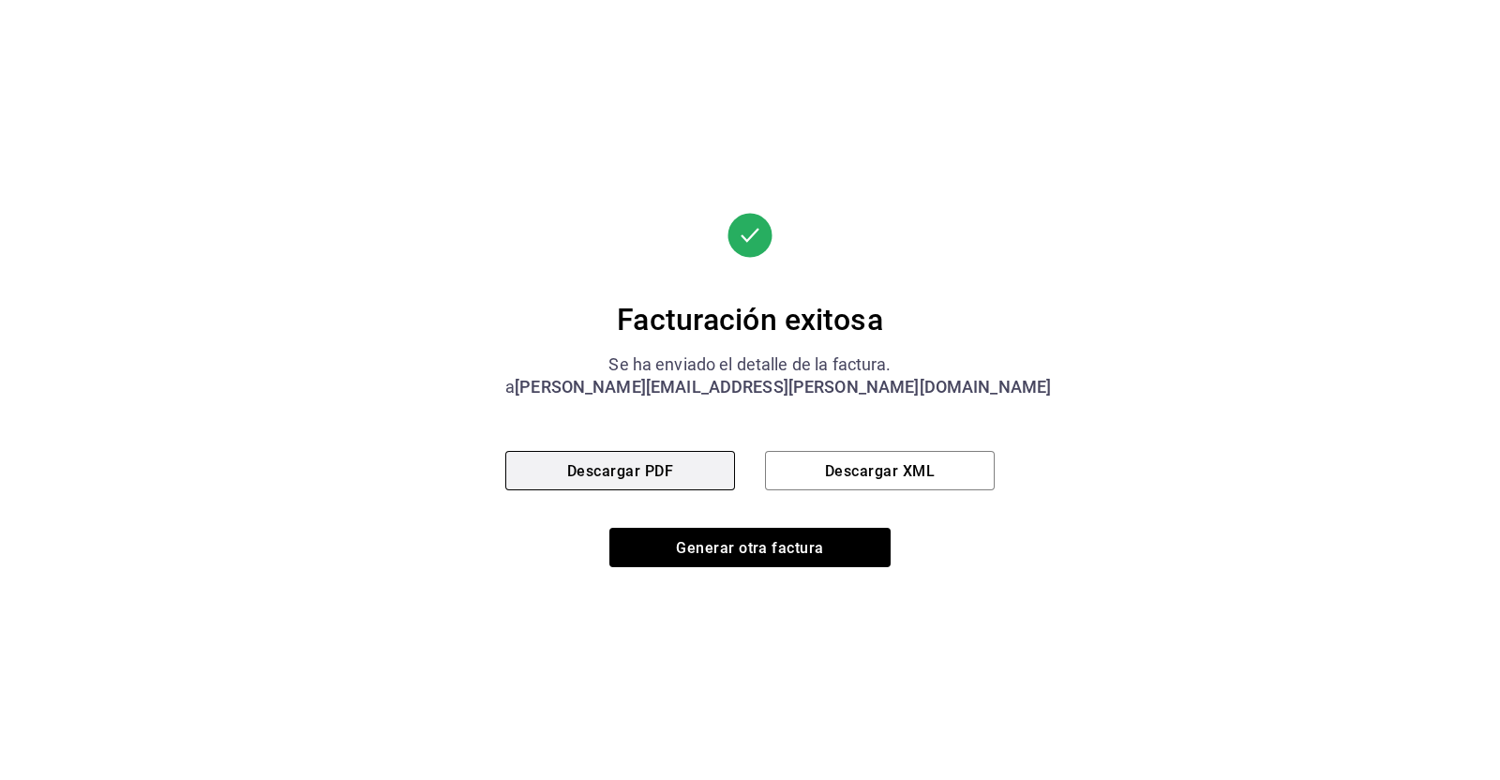
click at [650, 471] on font "Descargar PDF" at bounding box center [620, 470] width 106 height 18
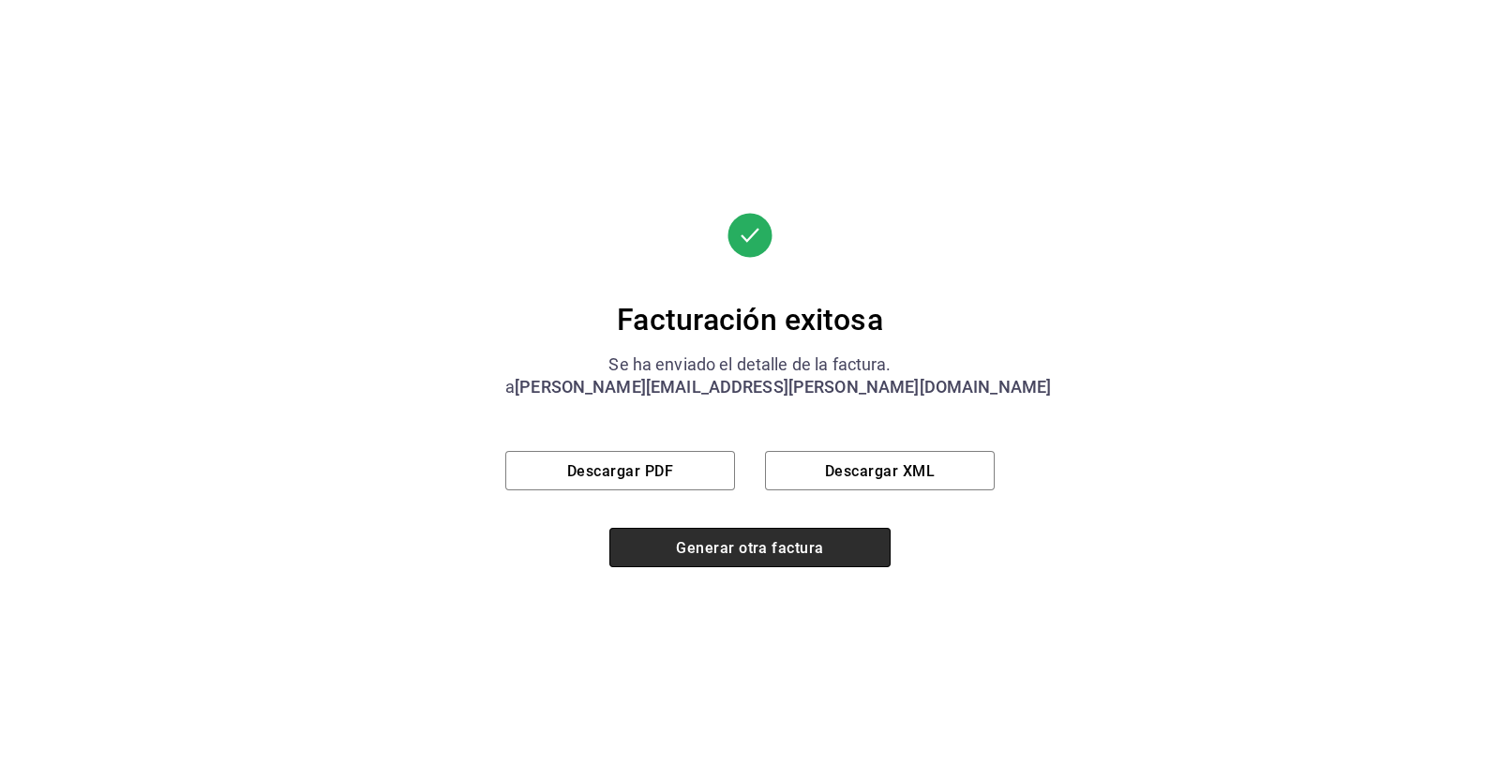
click at [747, 549] on font "Generar otra factura" at bounding box center [749, 547] width 147 height 18
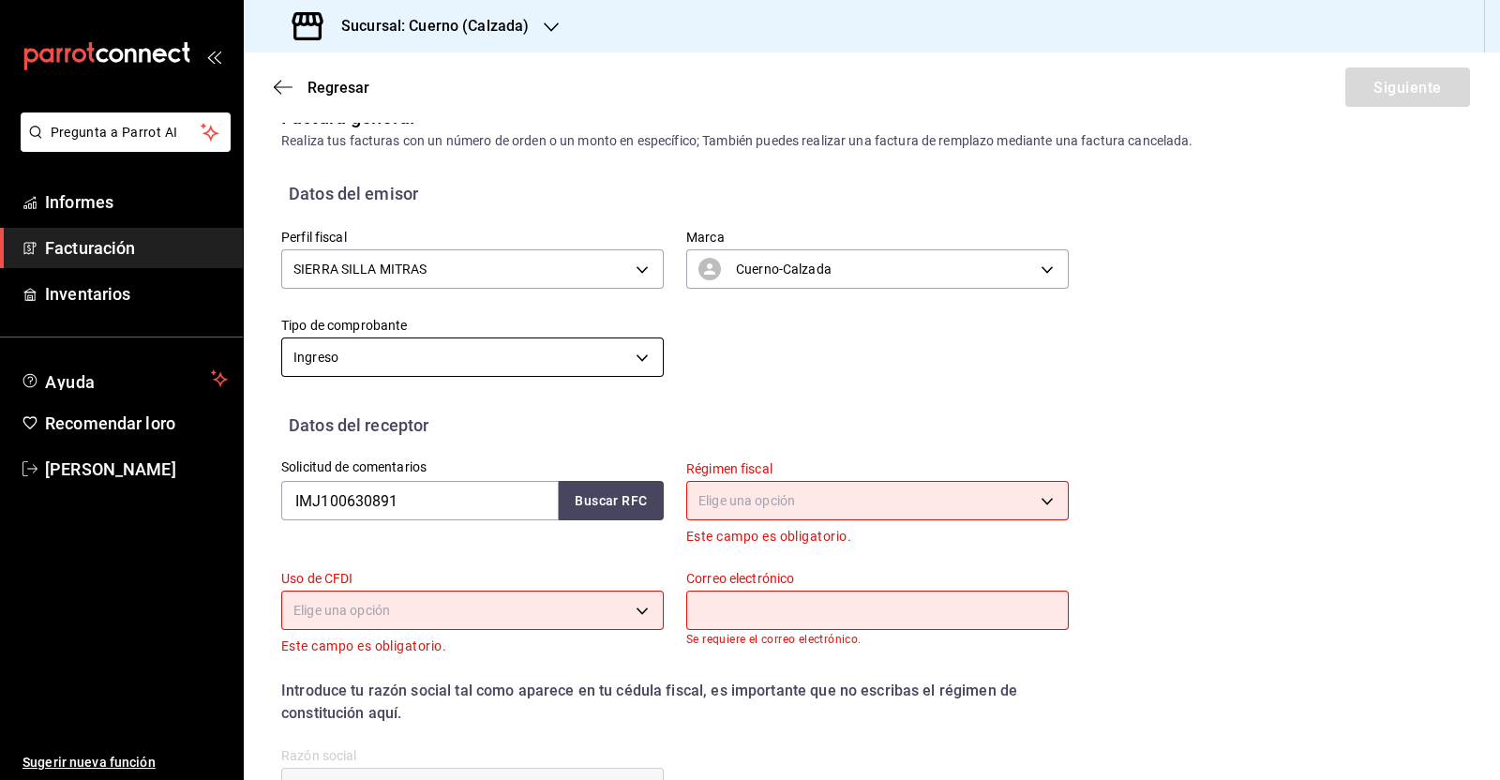
scroll to position [0, 0]
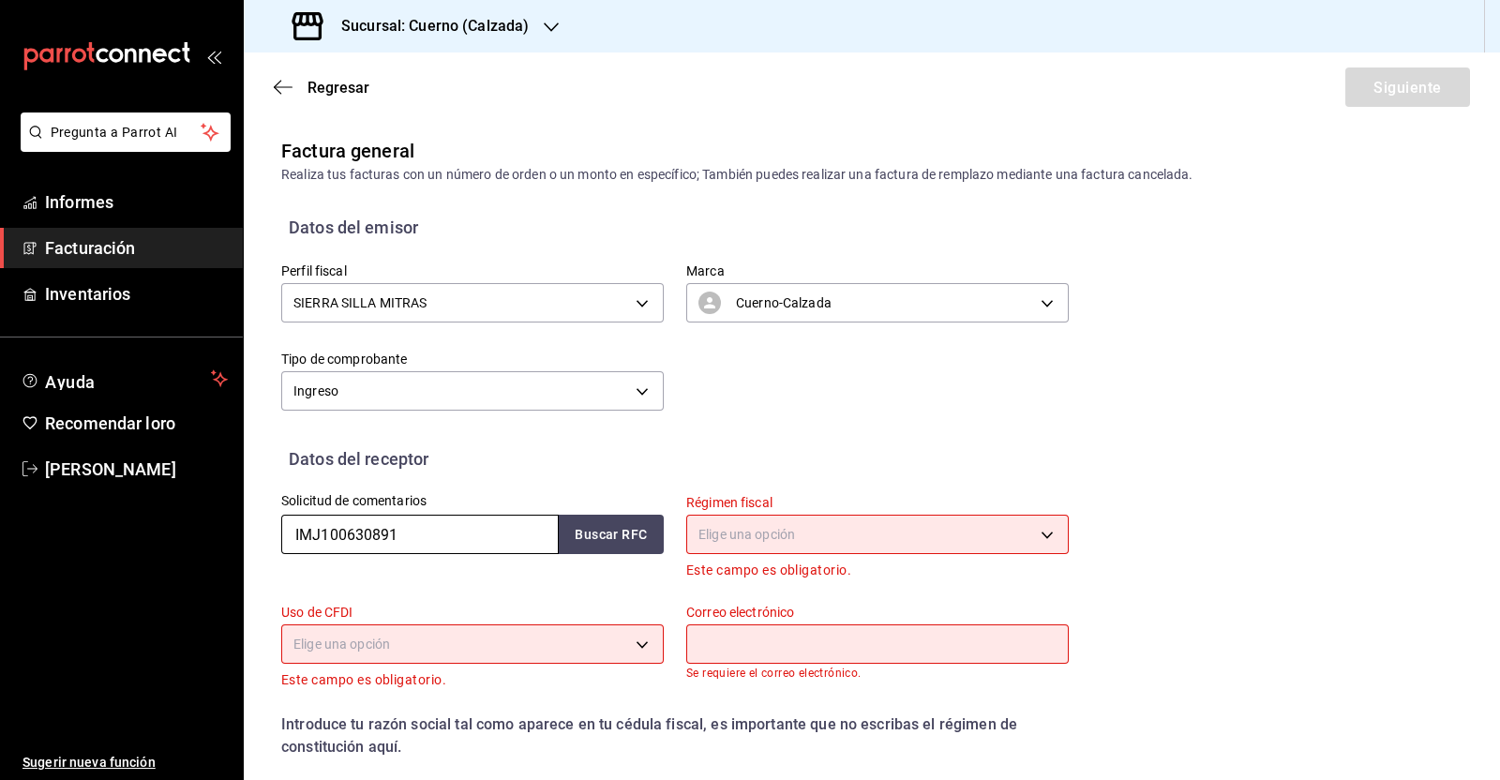
drag, startPoint x: 414, startPoint y: 532, endPoint x: 200, endPoint y: 527, distance: 214.7
click at [200, 527] on div "Pregunta a Parrot AI Informes Facturación Inventarios Ayuda Recomendar loro [PE…" at bounding box center [750, 390] width 1500 height 780
paste input "SET190910120"
type input "SET190910120"
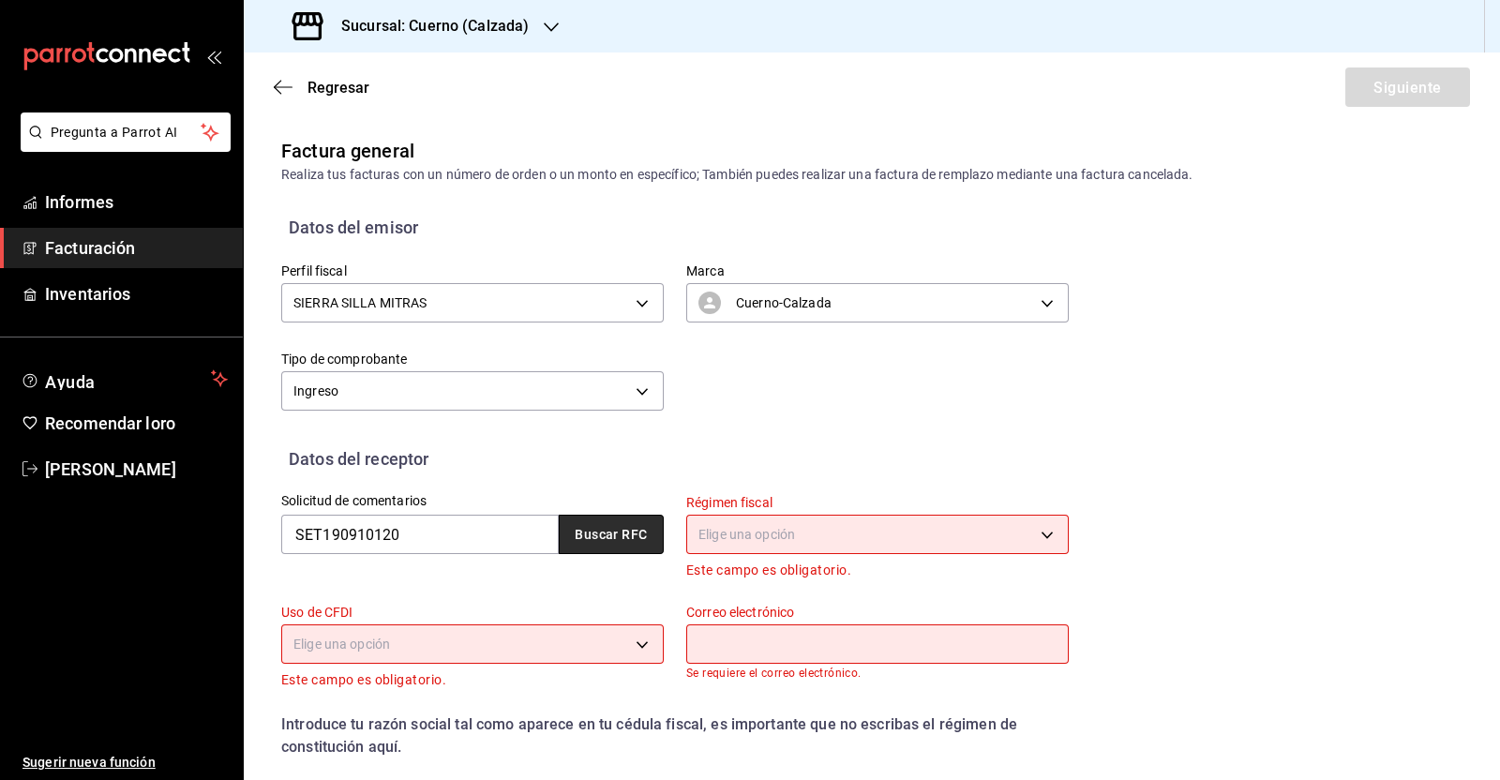
click at [608, 541] on font "Buscar RFC" at bounding box center [611, 535] width 72 height 15
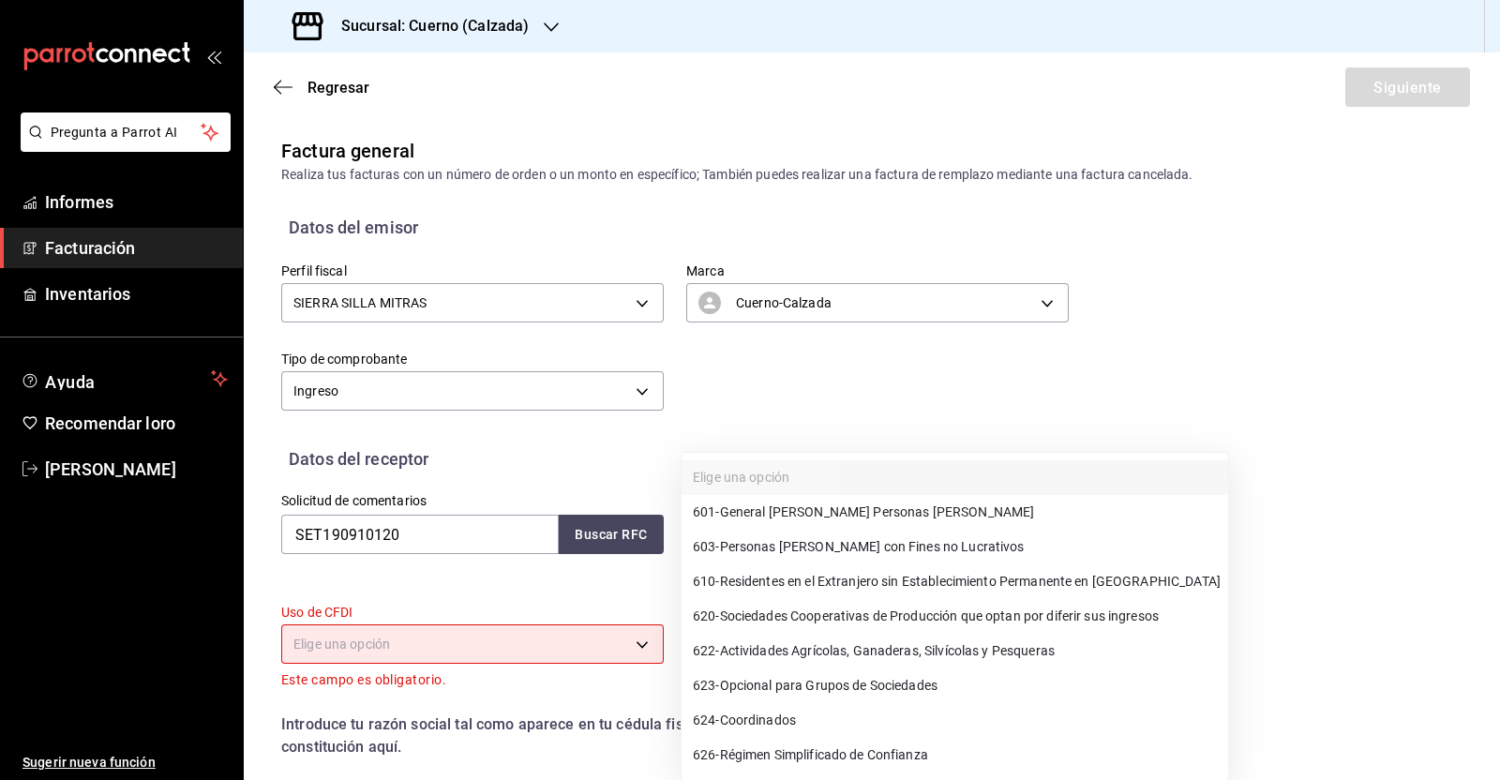
click at [806, 520] on body "Pregunta a Parrot AI Informes Facturación Inventarios Ayuda Recomendar loro [PE…" at bounding box center [750, 390] width 1500 height 780
click at [789, 723] on font "Coordenadas" at bounding box center [760, 720] width 80 height 15
type input "624"
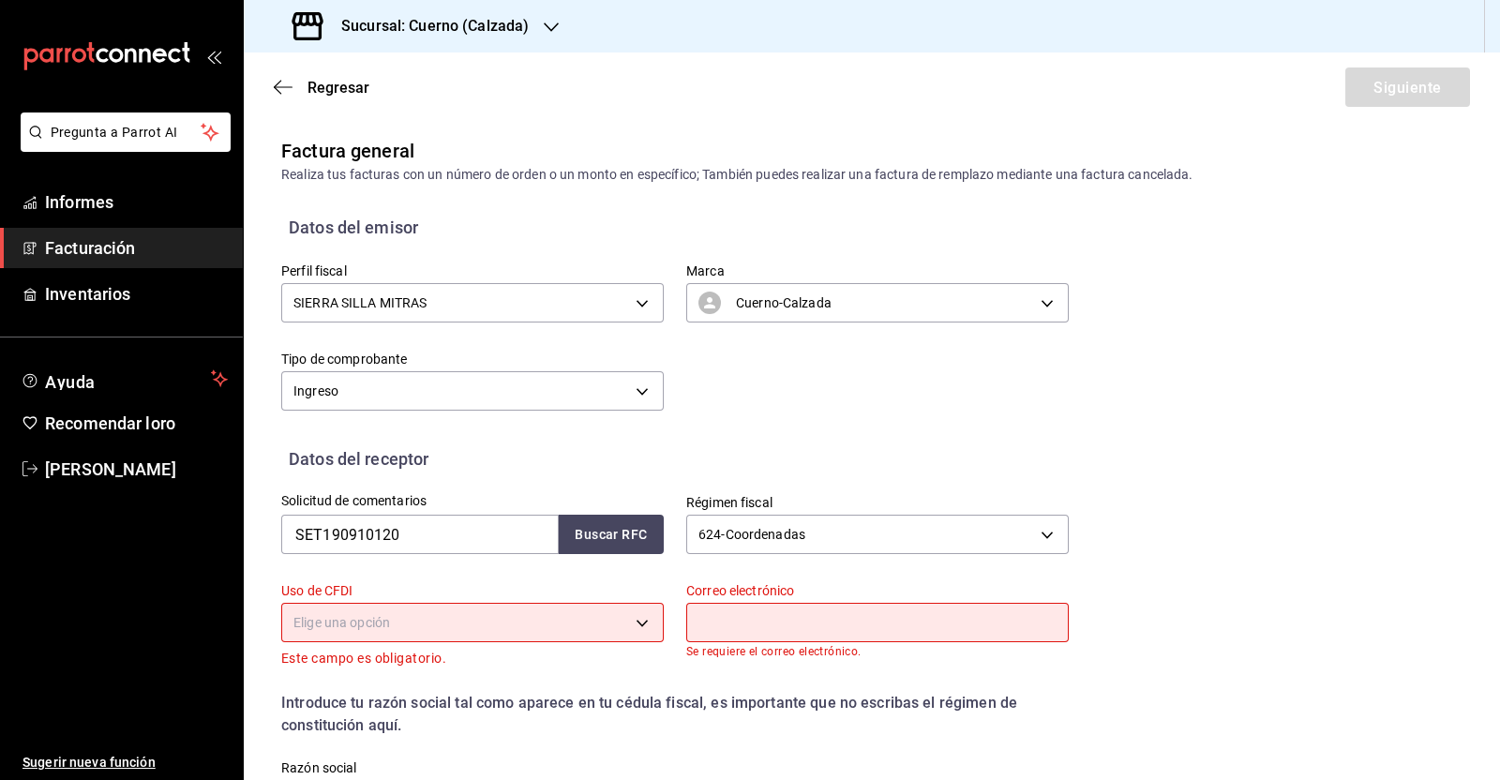
click at [512, 628] on body "Pregunta a Parrot AI Informes Facturación Inventarios Ayuda Recomendar loro [PE…" at bounding box center [750, 390] width 1500 height 780
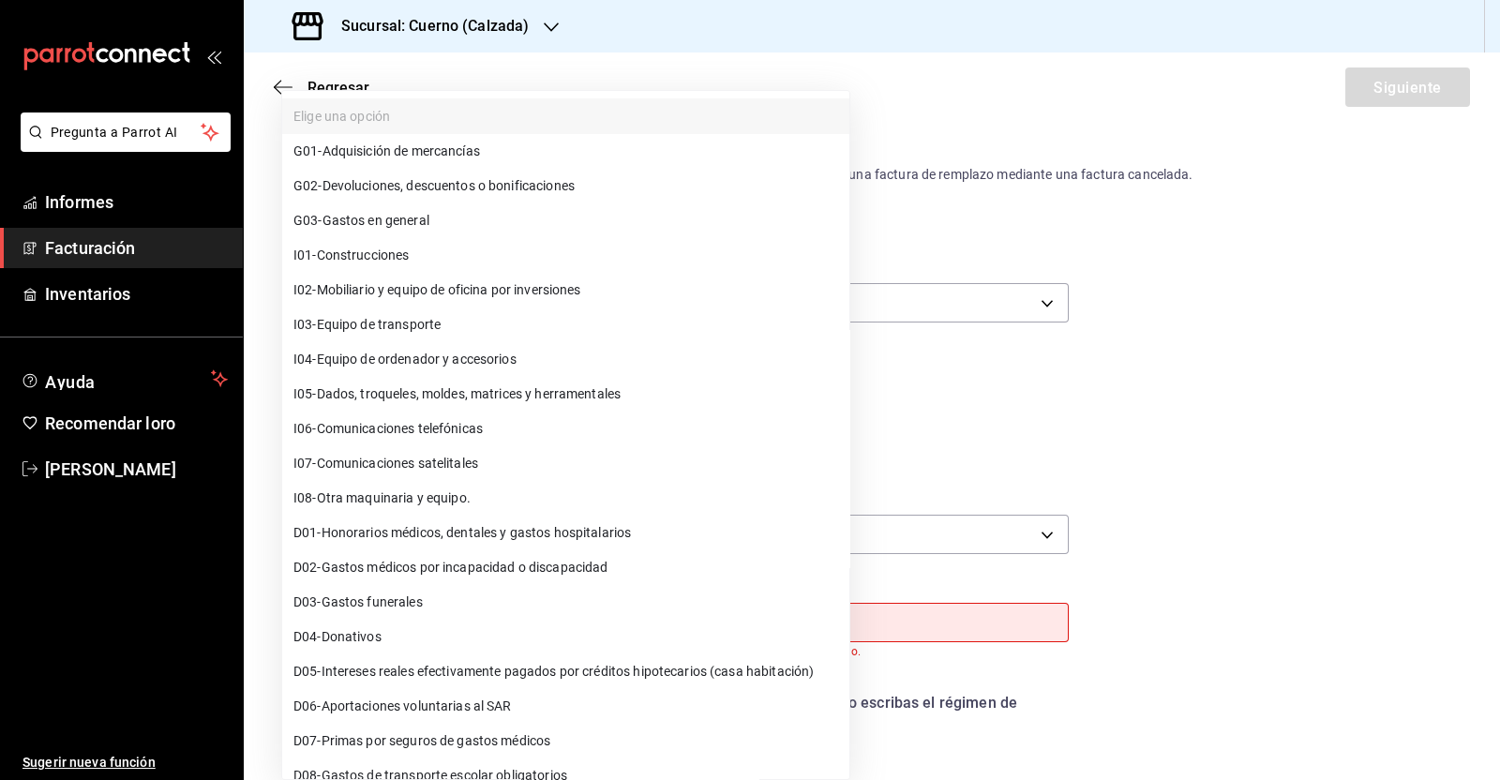
click at [453, 223] on li "G03 - Gastos en general" at bounding box center [565, 220] width 567 height 35
type input "G03"
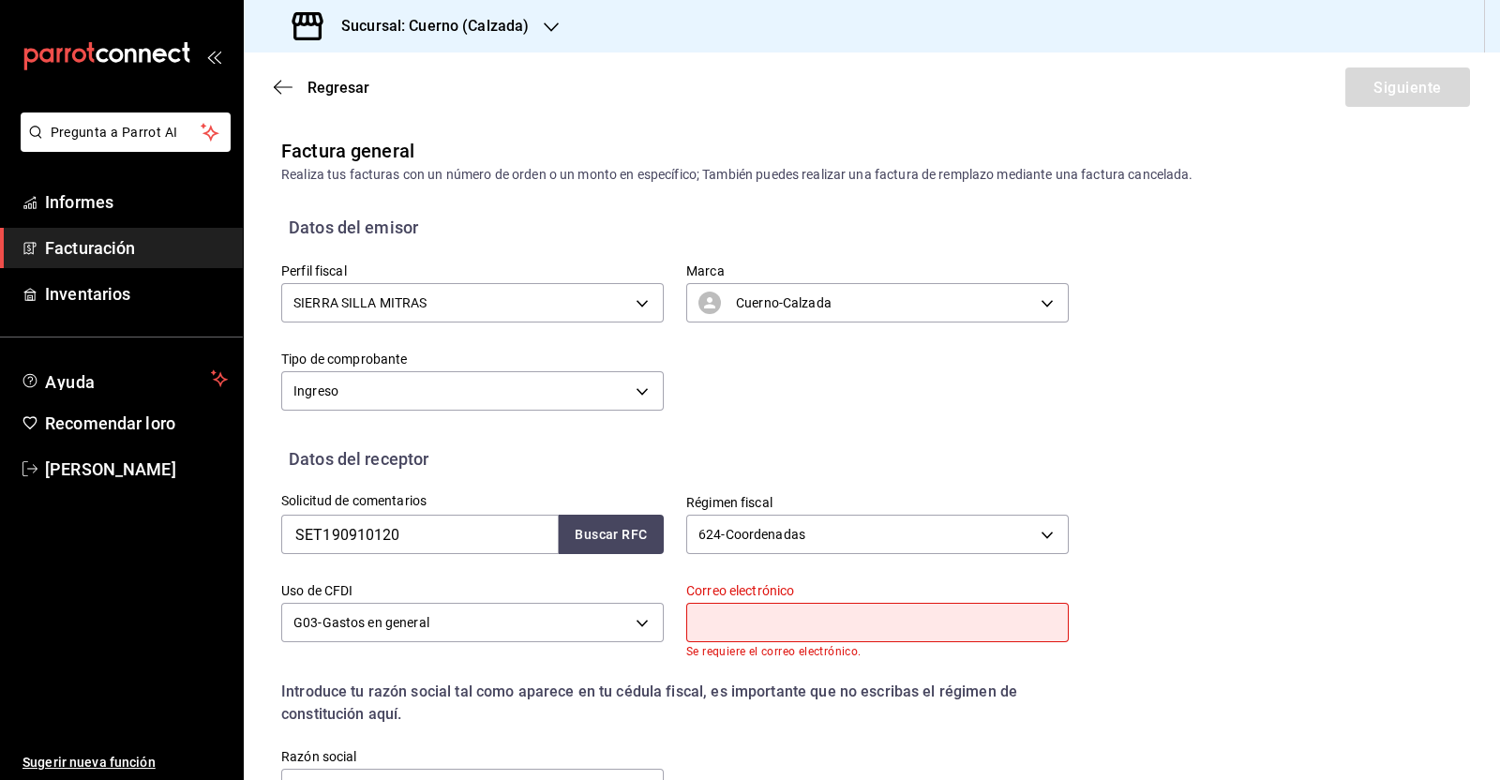
click at [804, 620] on input "text" at bounding box center [877, 622] width 382 height 39
paste input "[EMAIL_ADDRESS][DOMAIN_NAME]"
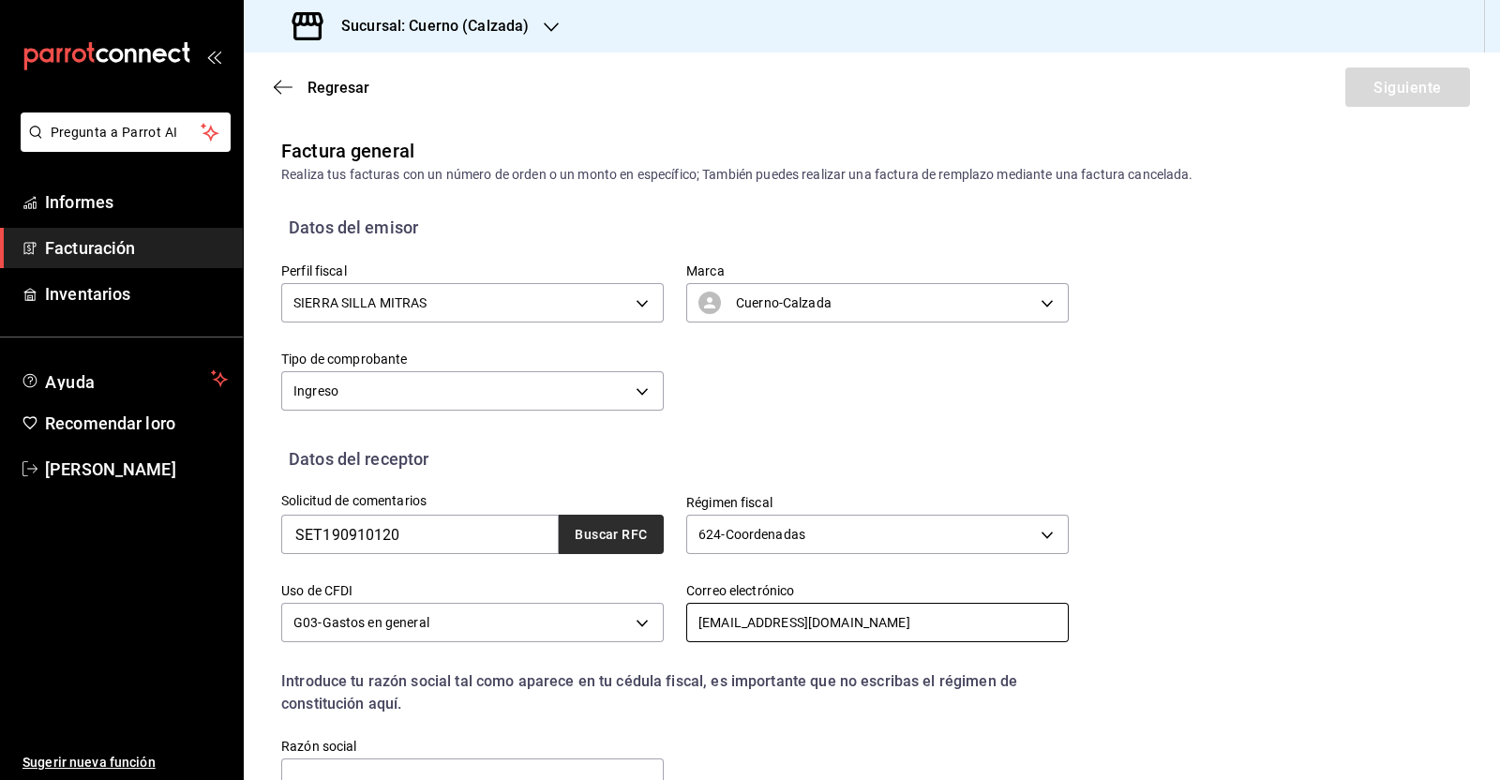
type input "[EMAIL_ADDRESS][DOMAIN_NAME]"
click at [608, 540] on font "Buscar RFC" at bounding box center [611, 535] width 72 height 15
click at [914, 621] on input "[EMAIL_ADDRESS][DOMAIN_NAME]" at bounding box center [877, 622] width 382 height 39
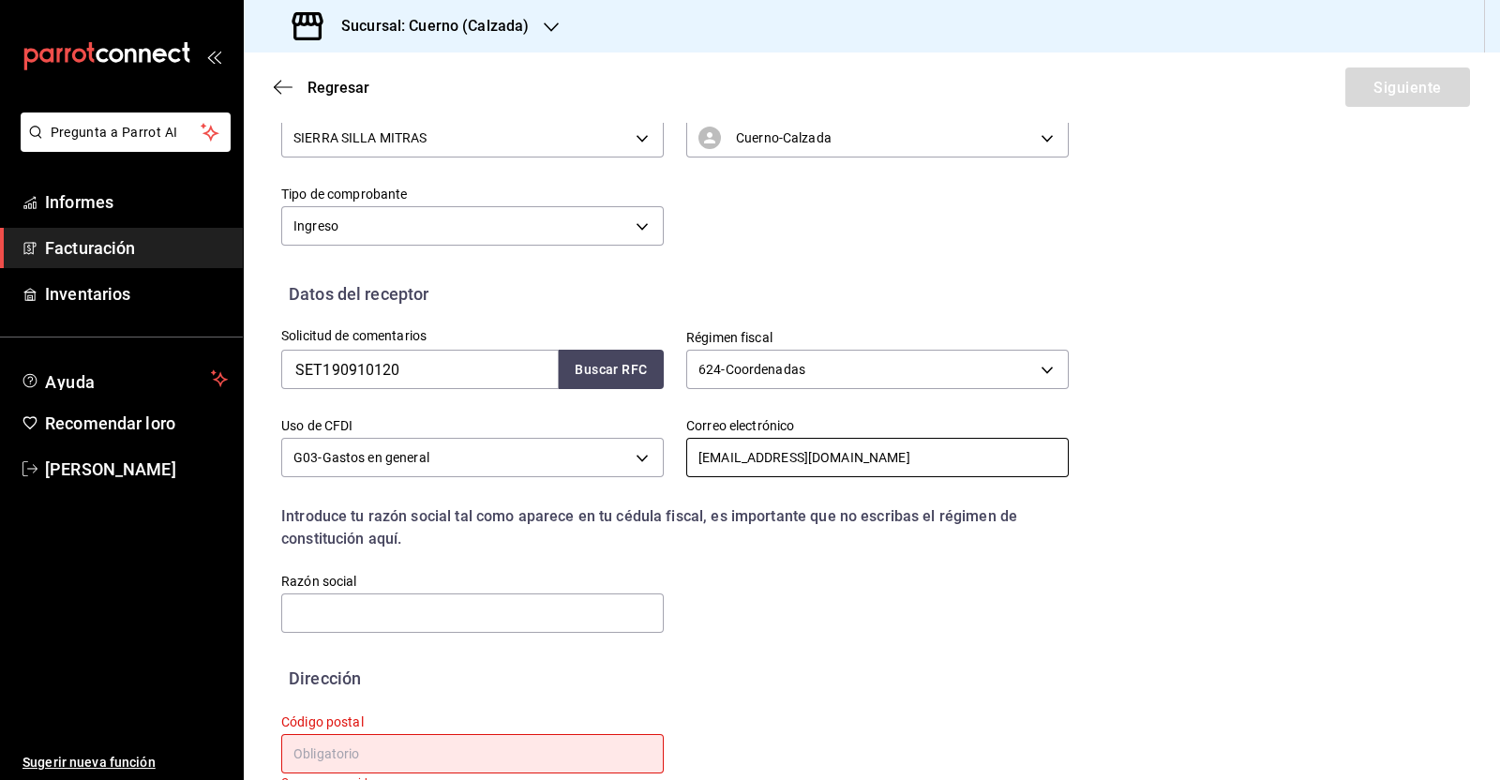
scroll to position [204, 0]
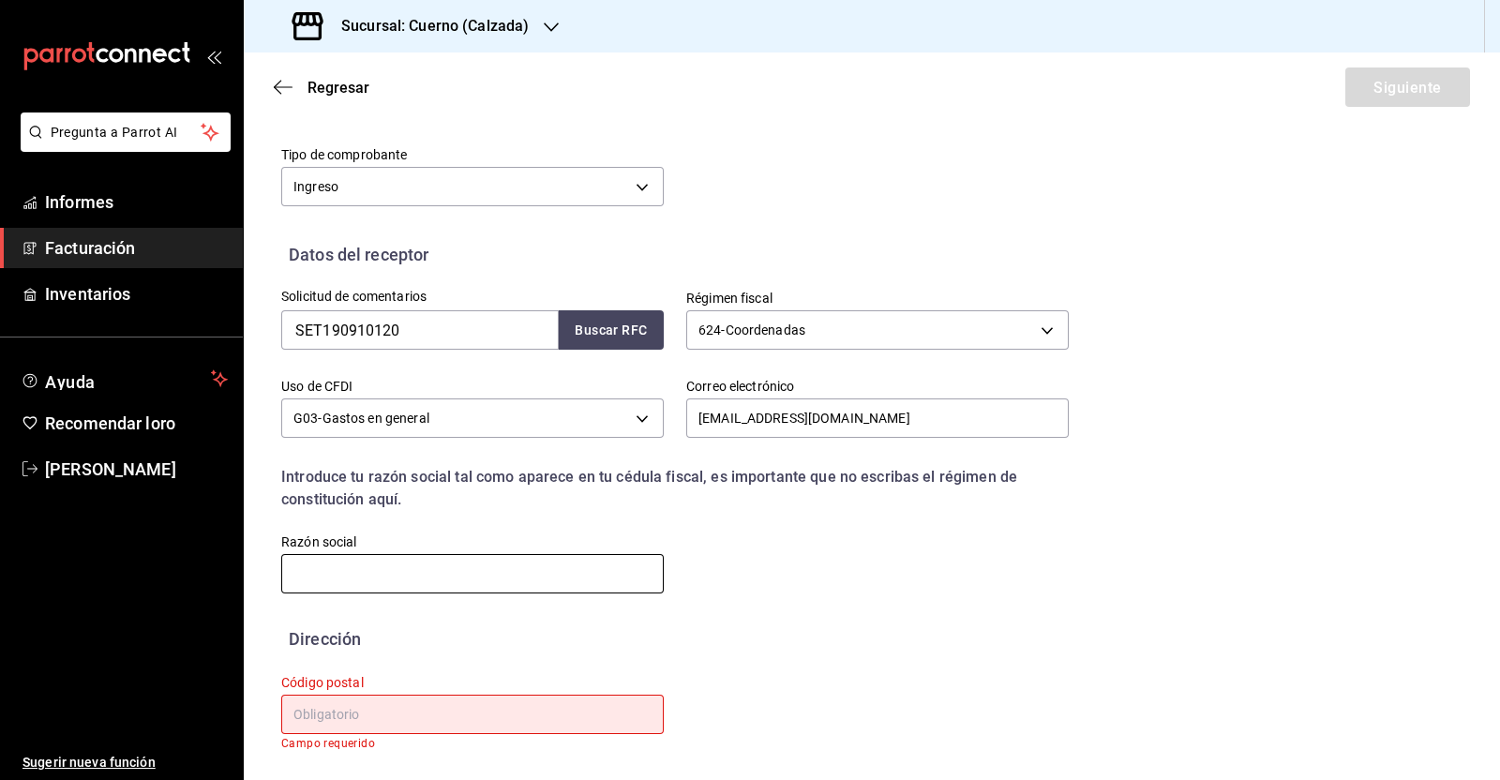
click at [380, 569] on input "text" at bounding box center [472, 573] width 382 height 39
click at [431, 578] on input "text" at bounding box center [472, 573] width 382 height 39
paste input "SERVICIOS ESPECIALIZADOS 3T"
type input "SERVICIOS ESPECIALIZADOS 3T"
click at [447, 705] on input "text" at bounding box center [472, 714] width 382 height 39
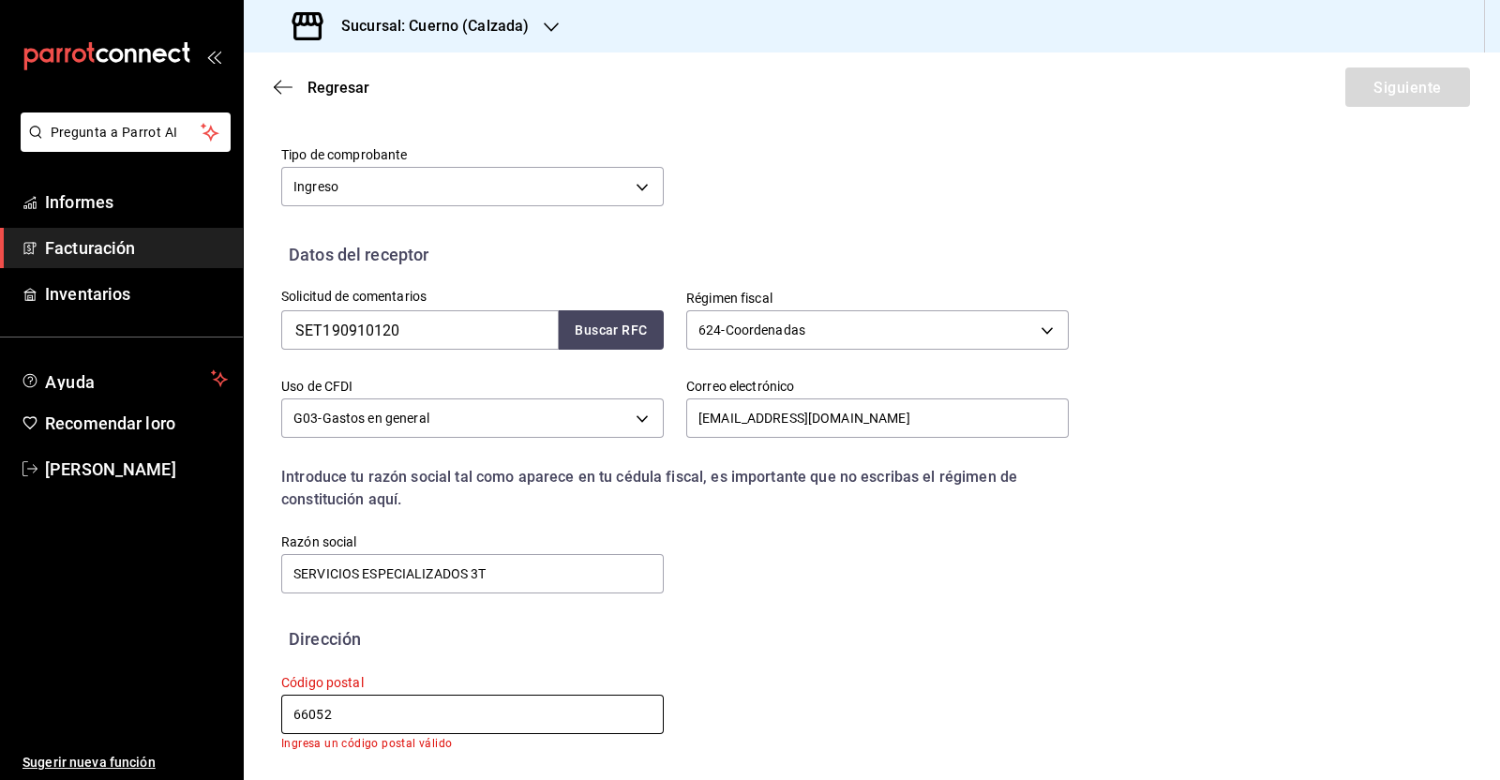
scroll to position [191, 0]
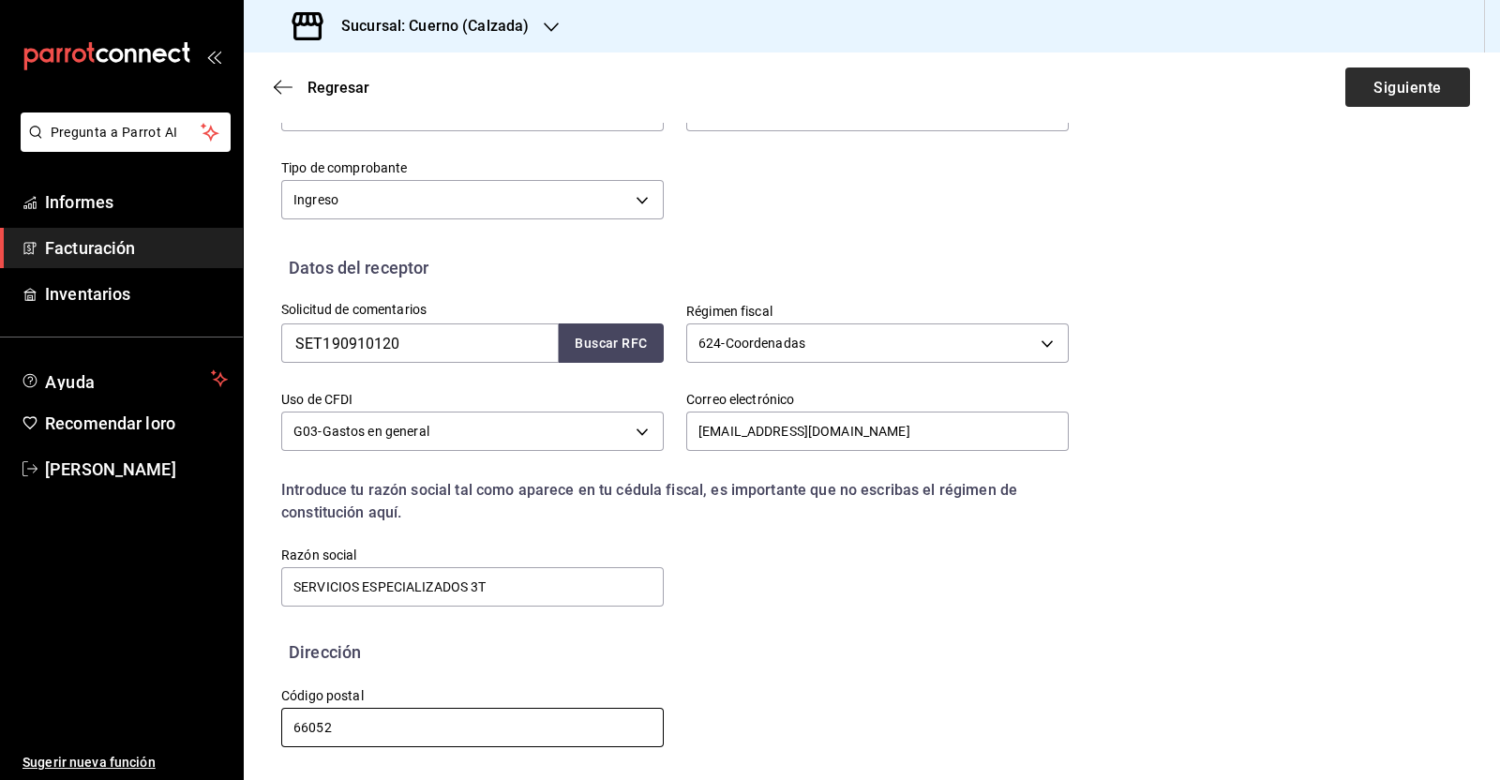
type input "66052"
click at [1354, 88] on button "Siguiente" at bounding box center [1407, 86] width 125 height 39
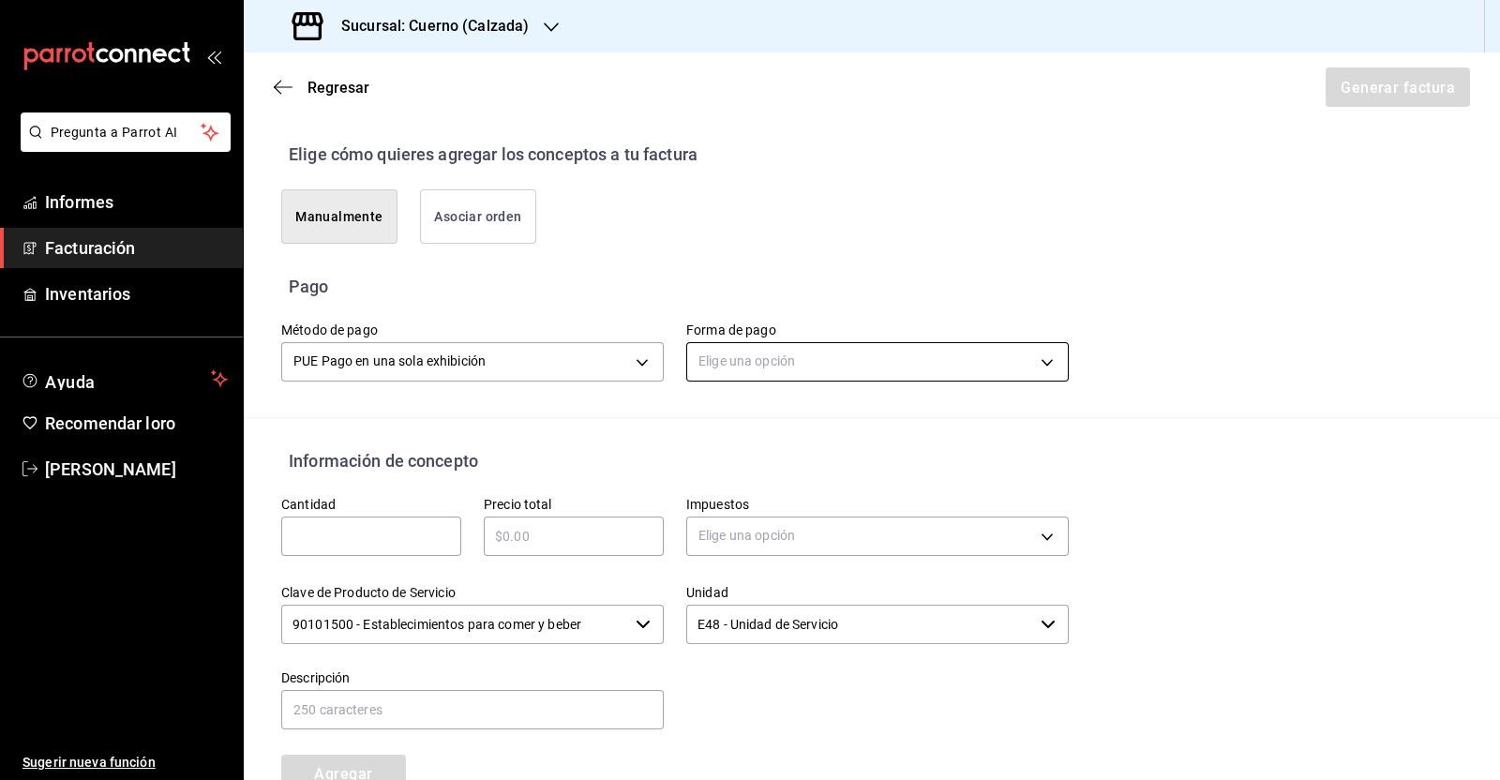
scroll to position [426, 0]
click at [782, 353] on body "Pregunta a Parrot AI Informes Facturación Inventarios Ayuda Recomendar loro [PE…" at bounding box center [750, 390] width 1500 height 780
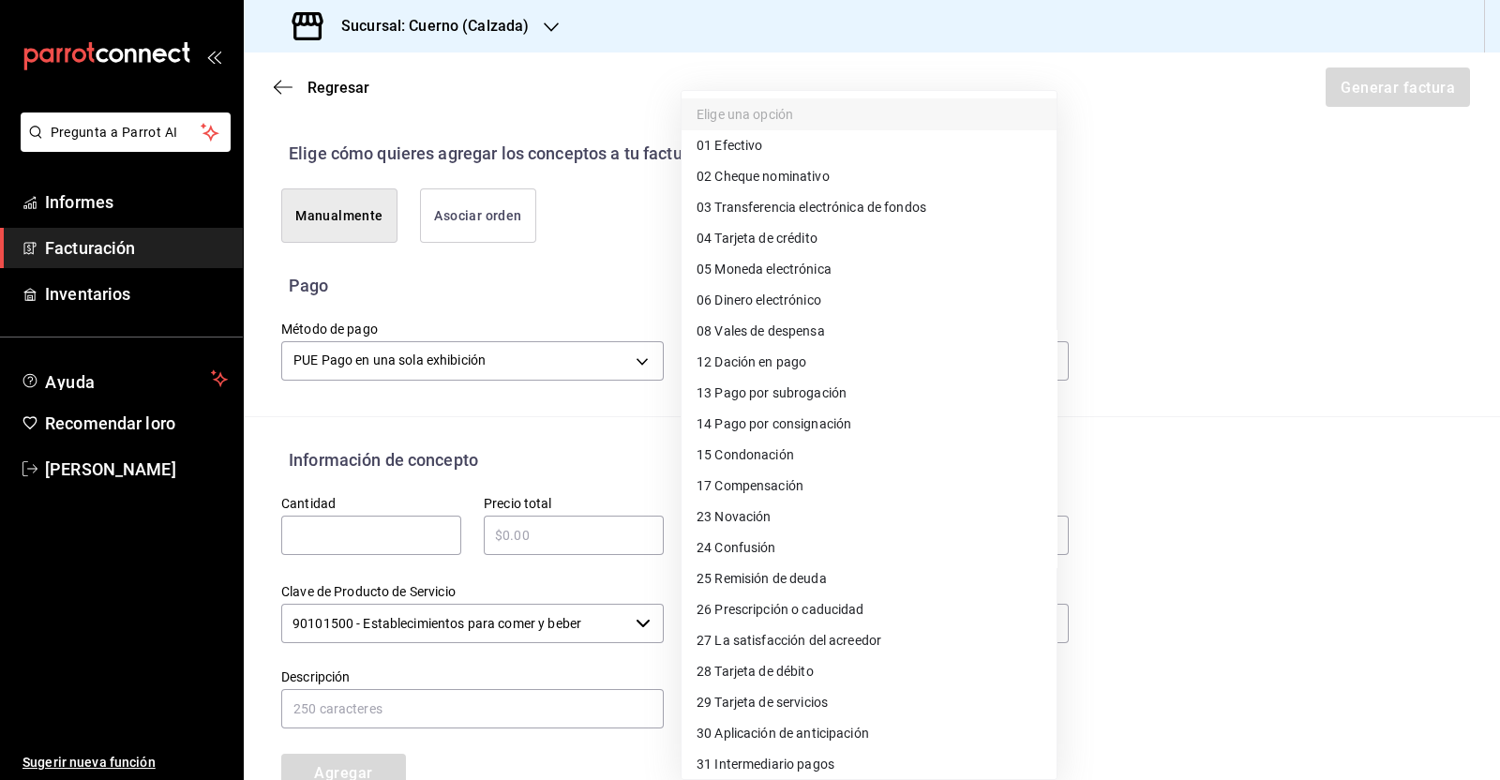
click at [844, 240] on li "04 Tarjeta de crédito" at bounding box center [868, 238] width 375 height 31
type input "04"
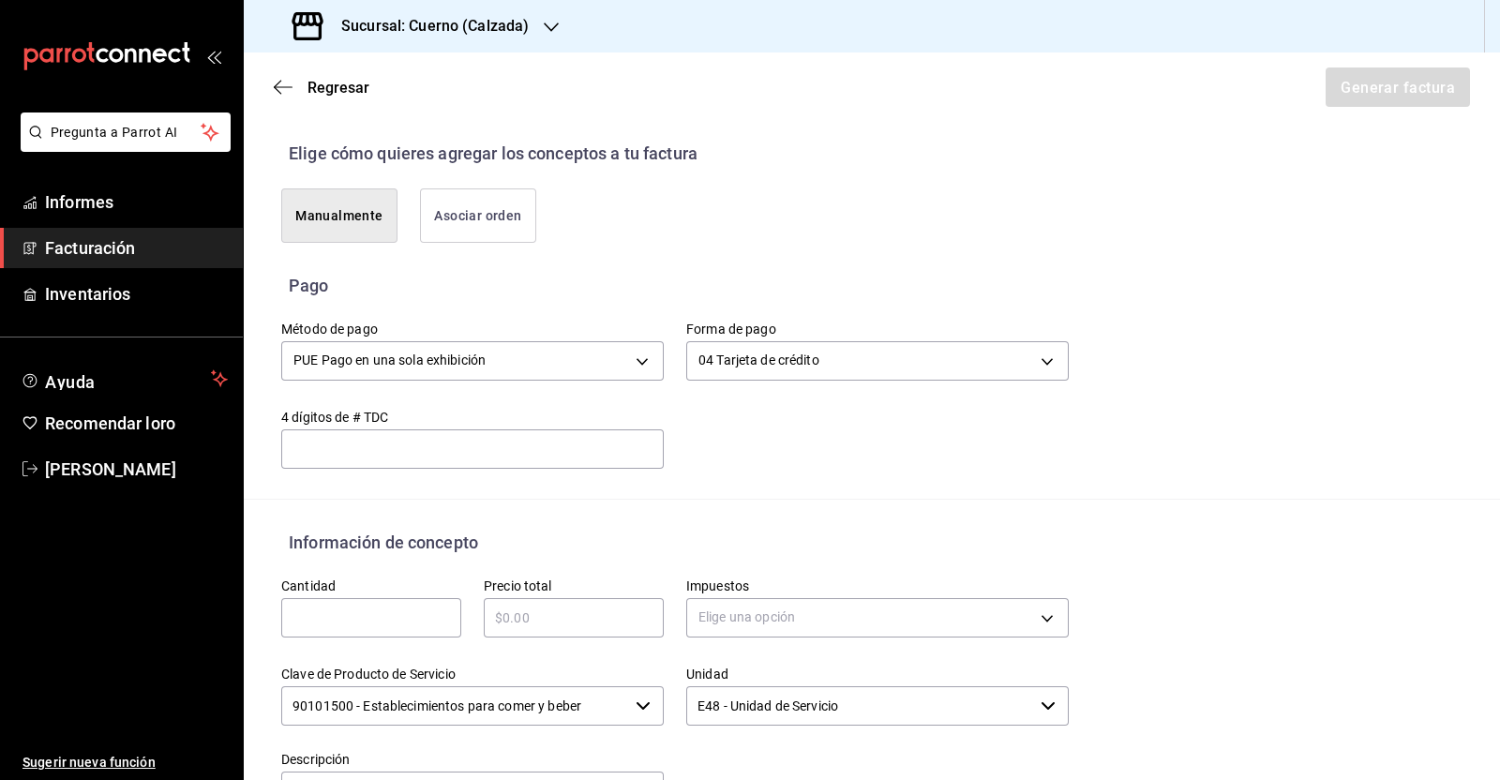
click at [372, 615] on input "text" at bounding box center [371, 617] width 180 height 22
type input "1"
click at [619, 611] on input "text" at bounding box center [574, 617] width 180 height 22
click at [571, 629] on div "​" at bounding box center [574, 617] width 180 height 39
type input "$17812"
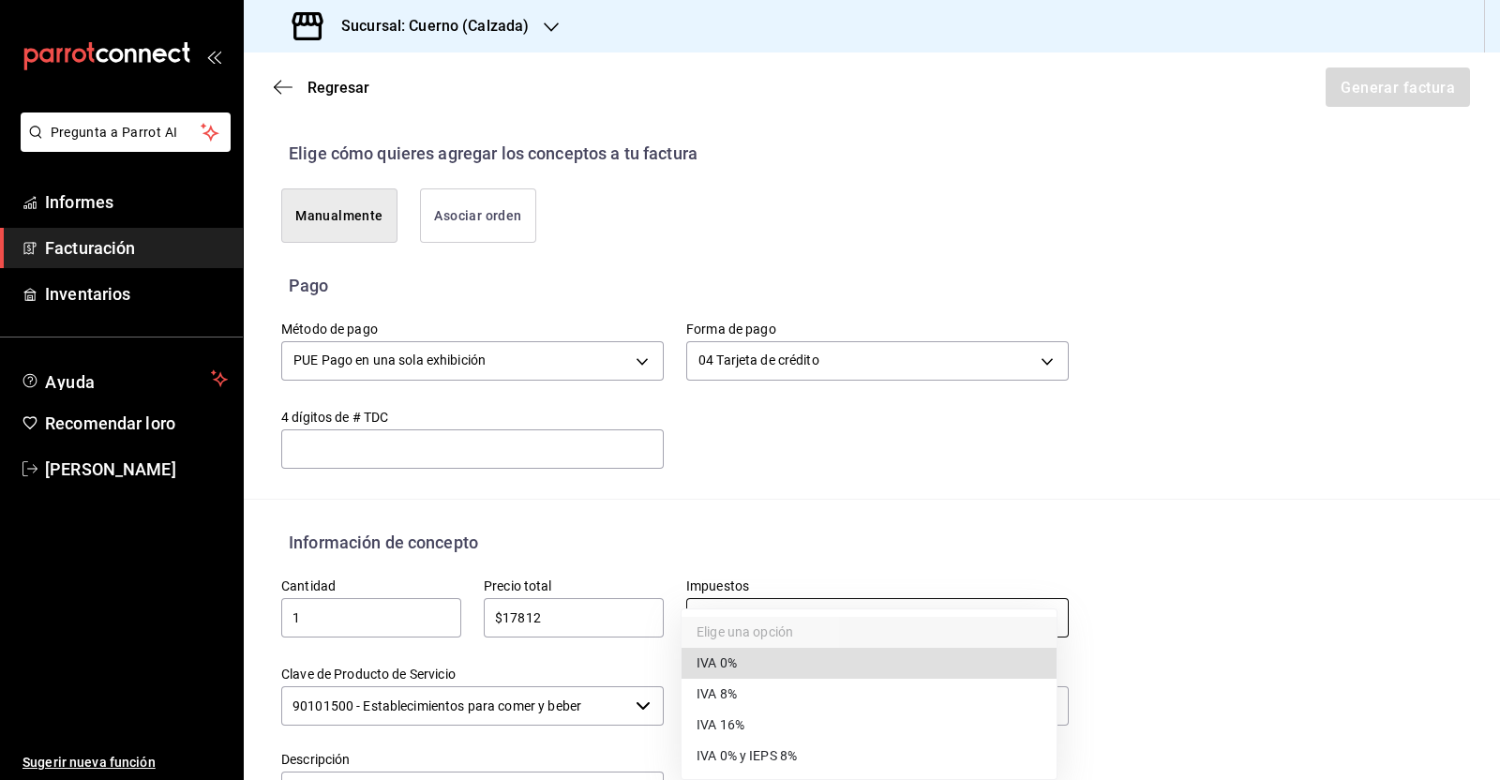
click at [765, 611] on body "Pregunta a Parrot AI Informes Facturación Inventarios Ayuda Recomendar loro [PE…" at bounding box center [750, 390] width 1500 height 780
click at [745, 714] on li "IVA 16%" at bounding box center [868, 726] width 375 height 31
type input "IVA_16"
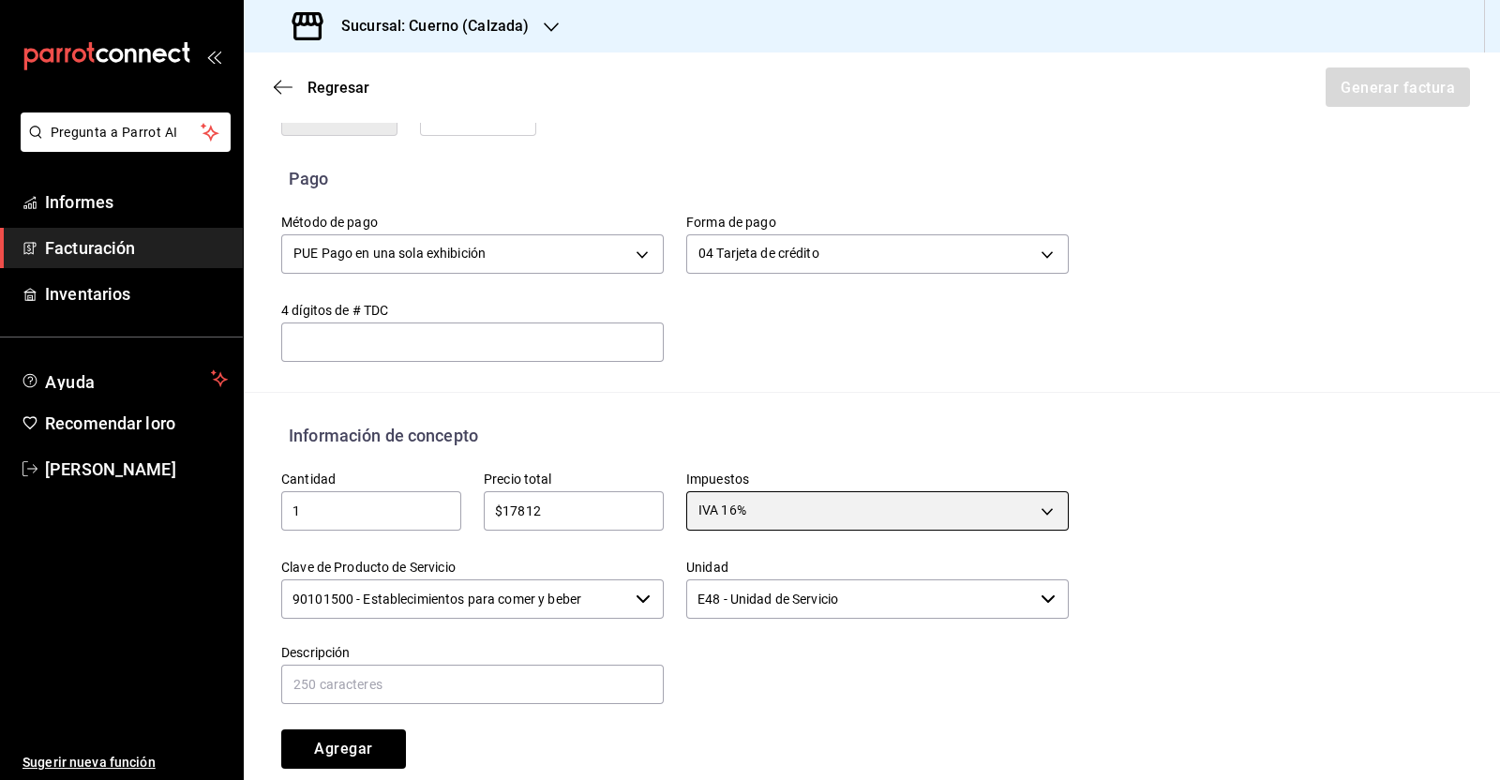
scroll to position [660, 0]
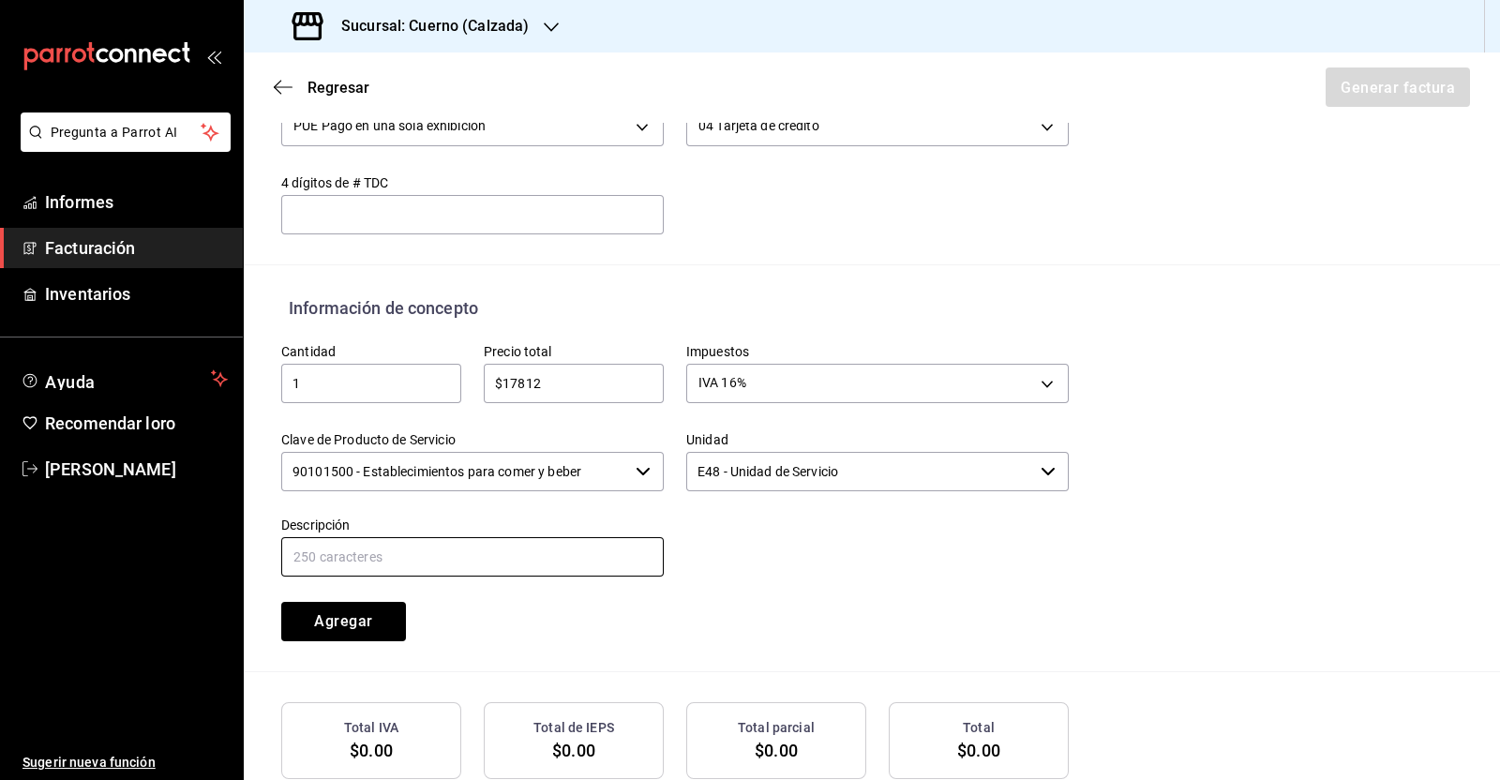
click at [436, 557] on input "text" at bounding box center [472, 556] width 382 height 39
type input "c"
type input "CONSUMO [DATE]"
click at [356, 635] on button "Agregar" at bounding box center [343, 621] width 125 height 39
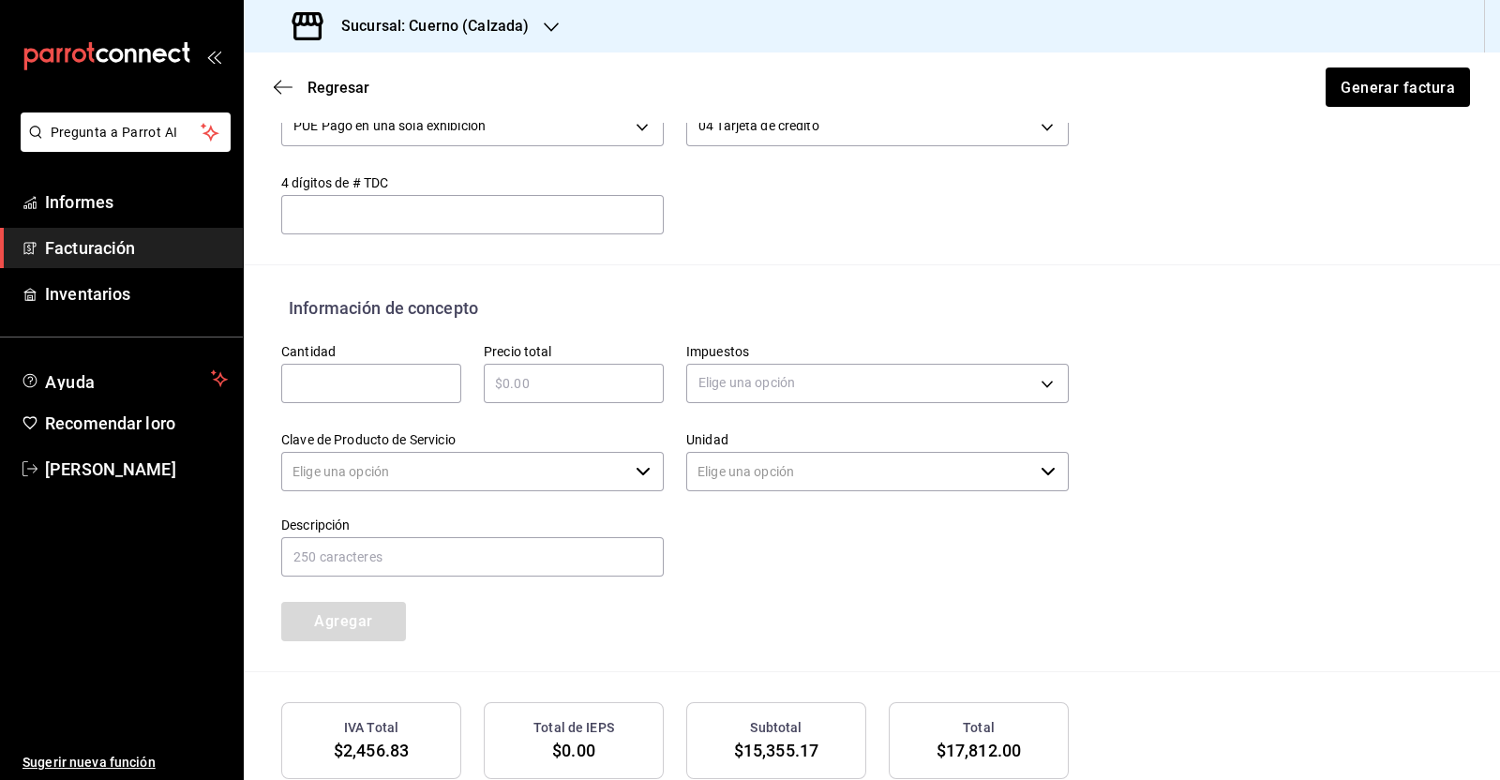
type input "90101500 - Establecimientos para comer y beber"
type input "E48 - Unidad de Servicio"
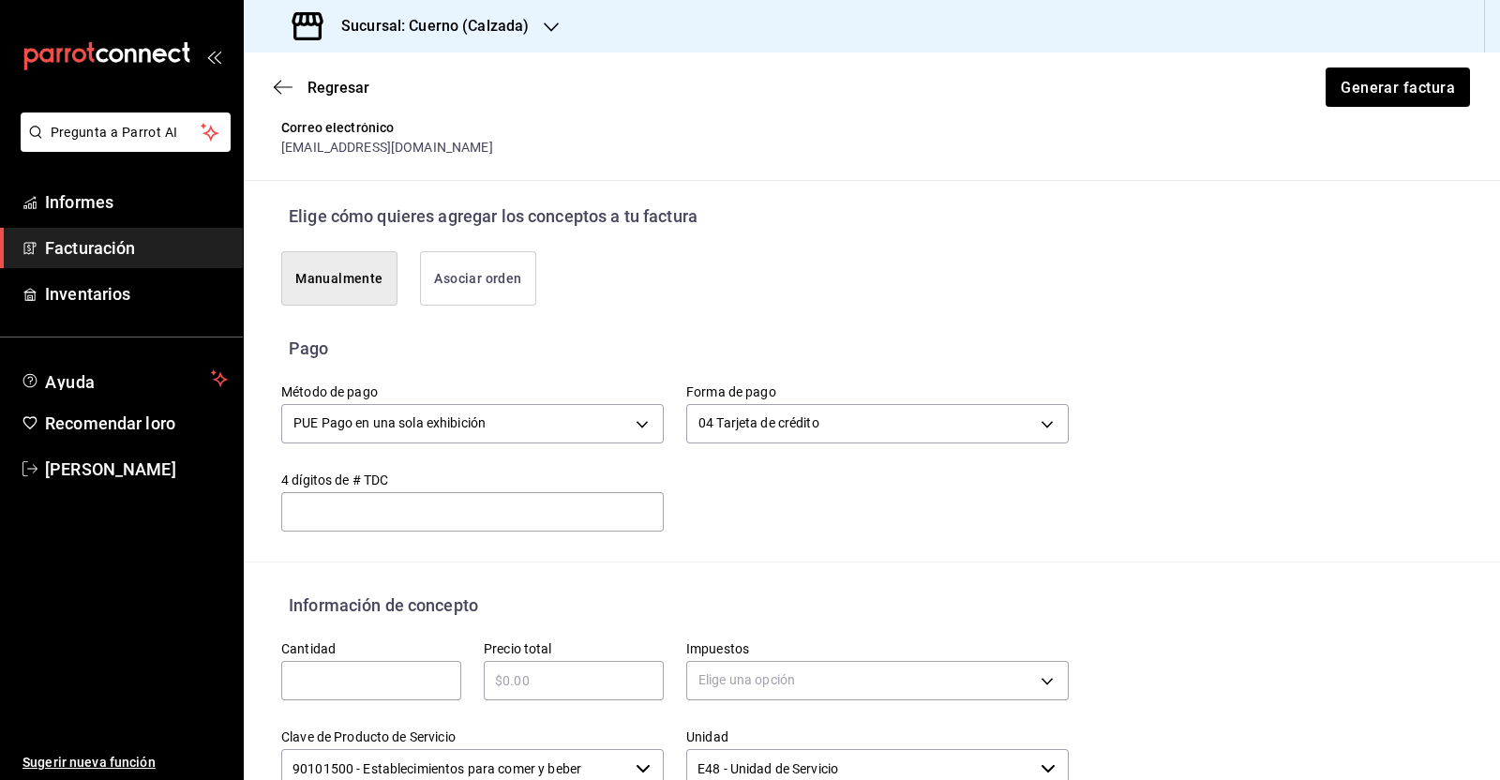
scroll to position [233, 0]
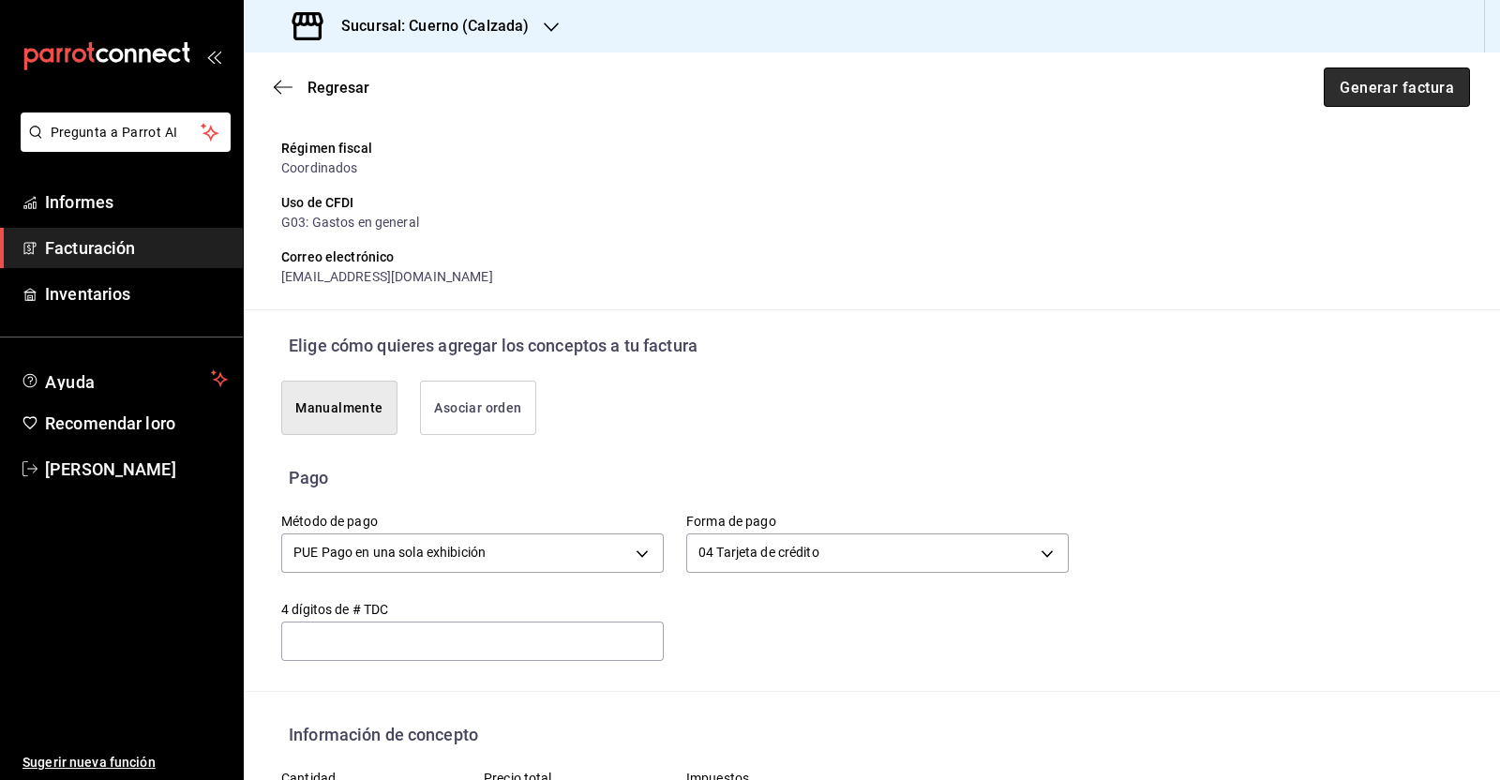
click at [1369, 98] on button "Generar factura" at bounding box center [1397, 86] width 146 height 39
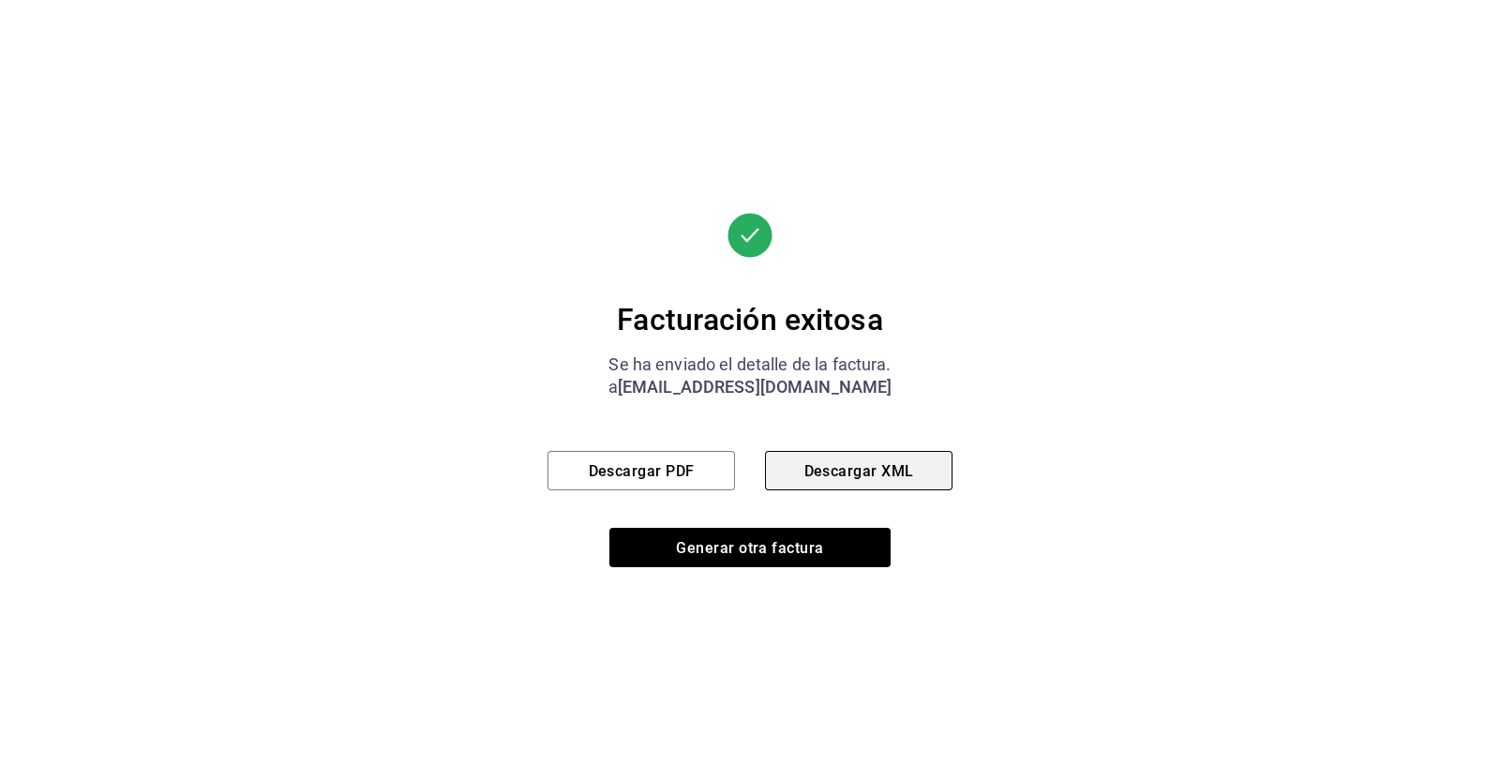
click at [875, 476] on font "Descargar XML" at bounding box center [859, 470] width 110 height 18
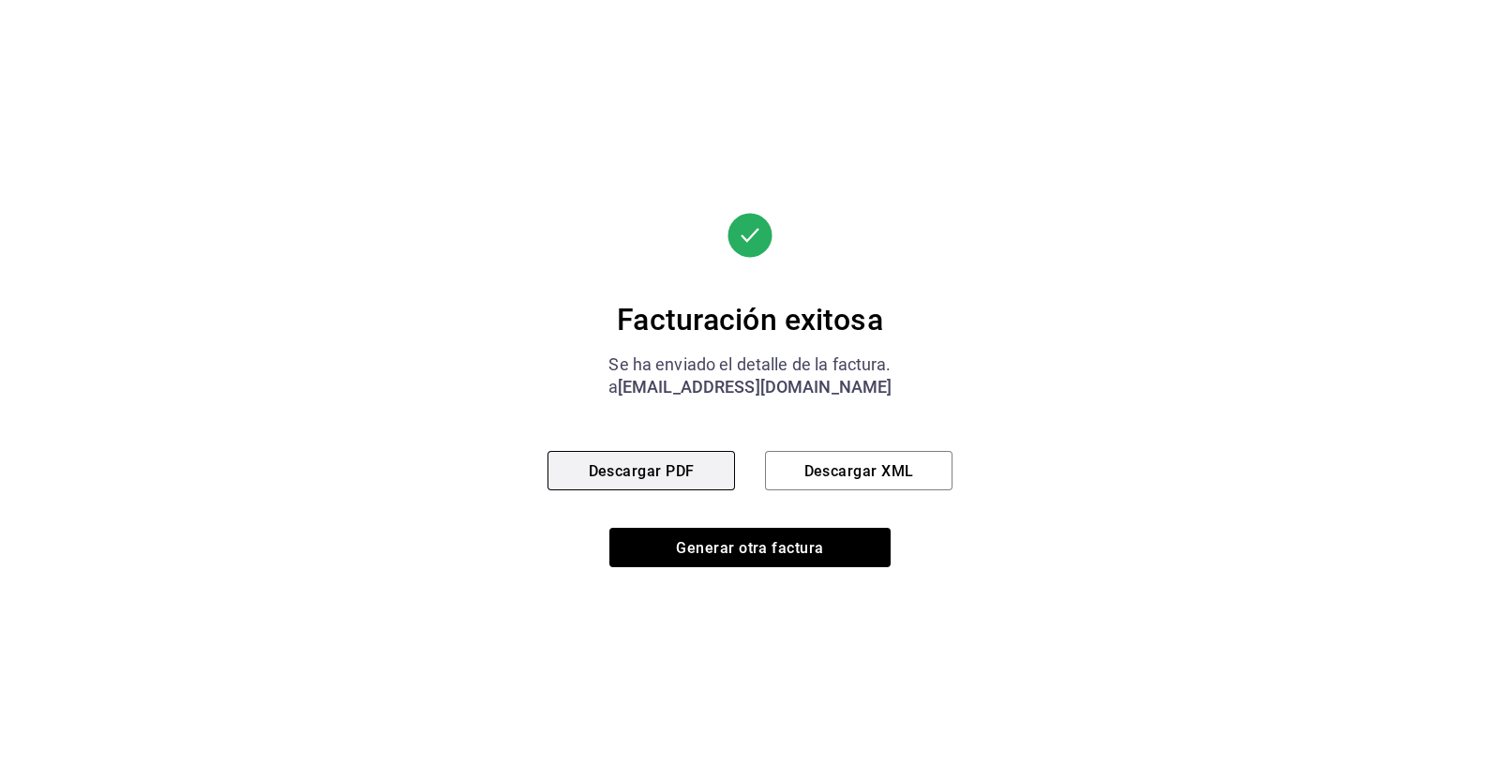
click at [620, 471] on font "Descargar PDF" at bounding box center [642, 470] width 106 height 18
click at [144, 333] on div "Facturación exitosa Se ha enviado el detalle de la factura. a [EMAIL_ADDRESS][D…" at bounding box center [750, 390] width 1500 height 780
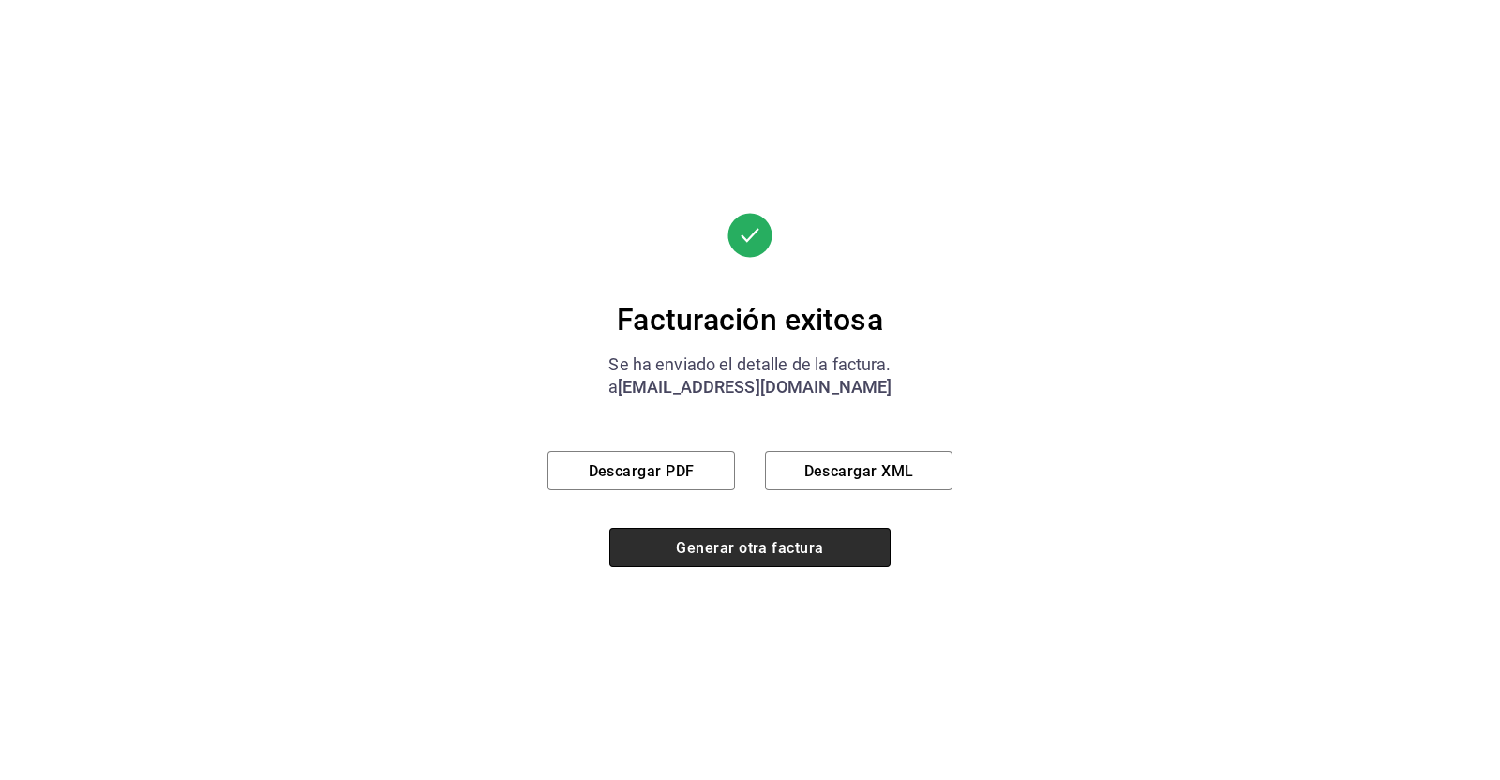
click at [717, 555] on font "Generar otra factura" at bounding box center [749, 547] width 147 height 18
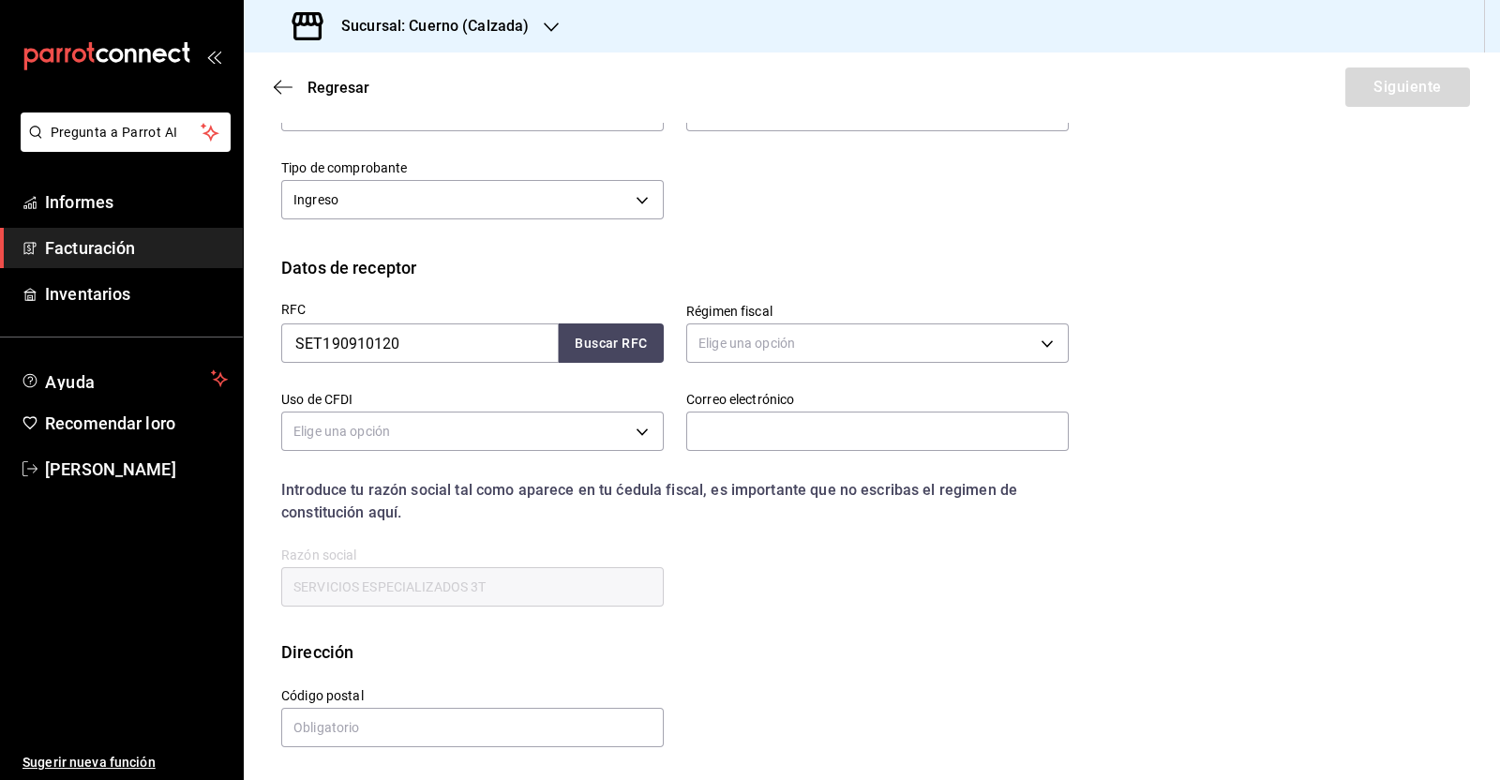
scroll to position [37, 0]
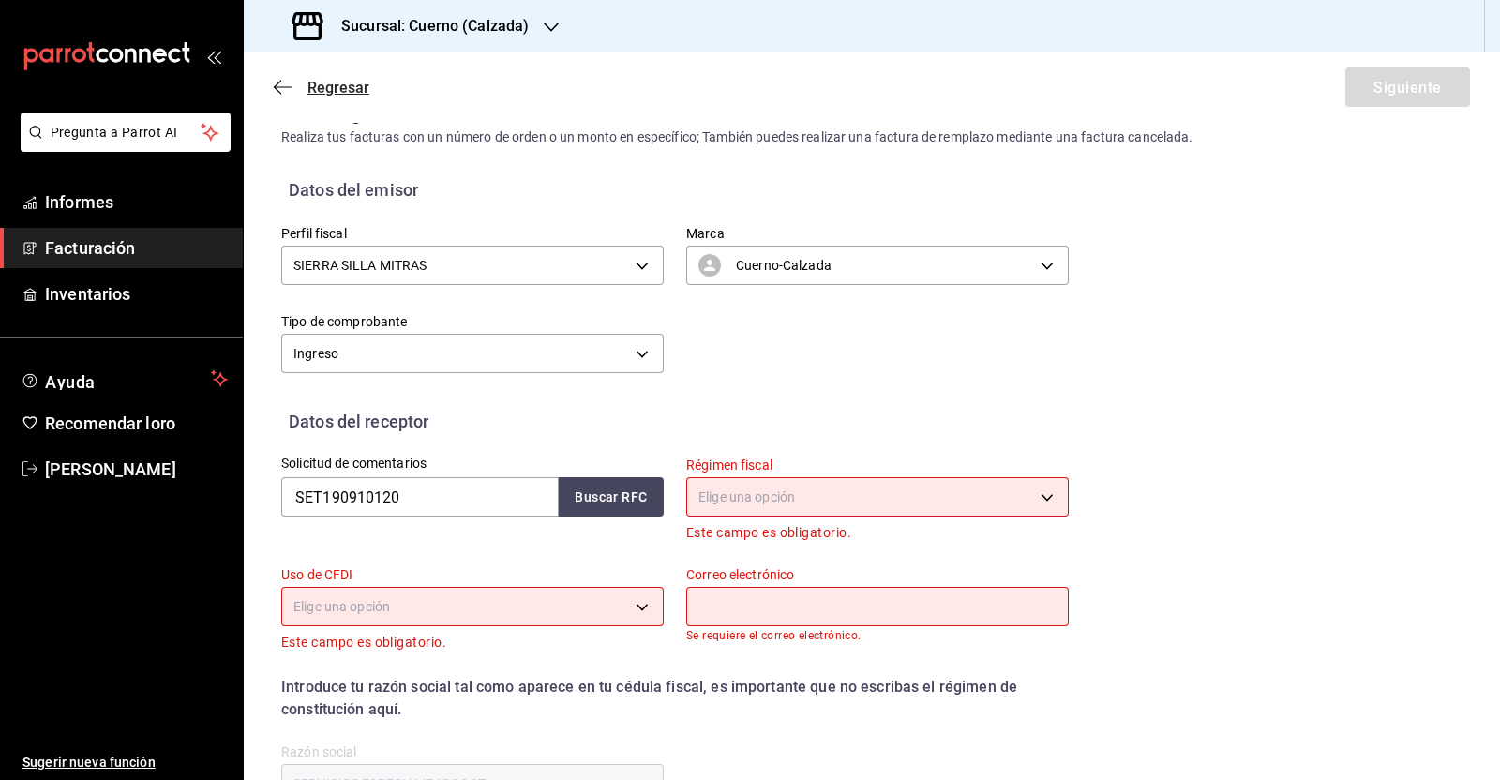
click at [285, 85] on icon "button" at bounding box center [283, 87] width 19 height 17
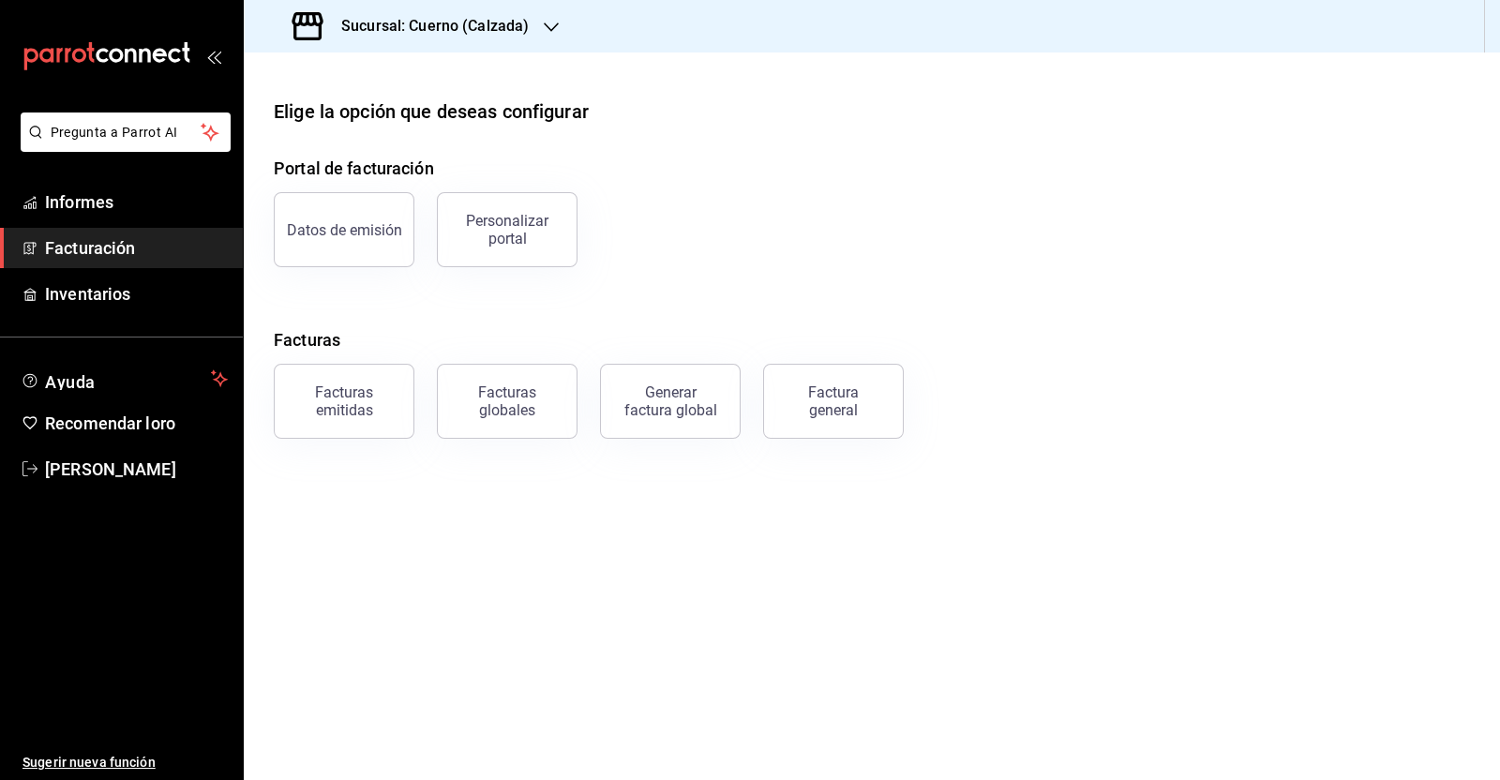
click at [355, 406] on font "Facturas emitidas" at bounding box center [344, 401] width 58 height 36
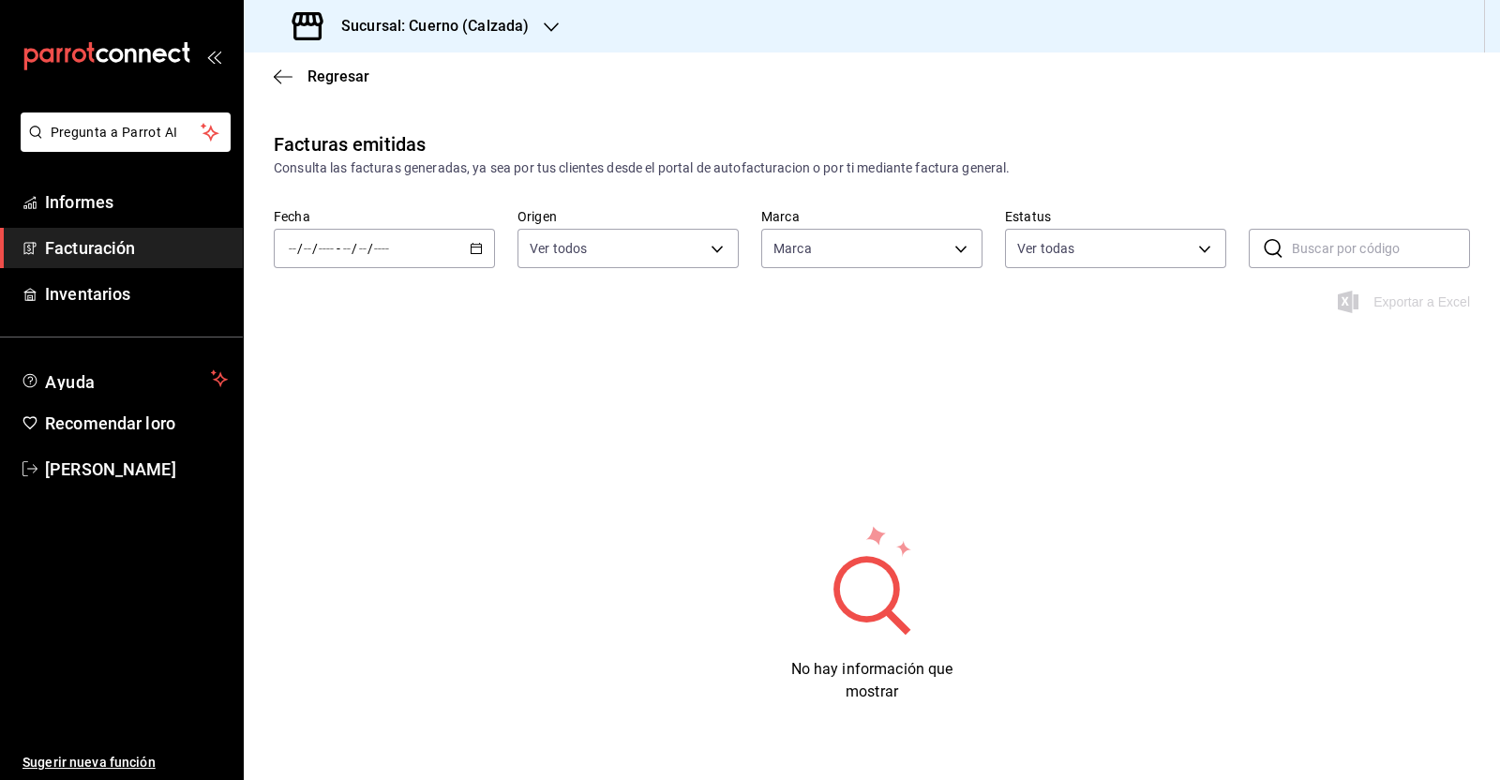
type input "b7ae777b-2dfc-42e0-9650-6cefdf37a424,c000f1c0-fb9f-4016-8e6a-f0d1e83e893d"
click at [473, 250] on icon "button" at bounding box center [476, 248] width 13 height 13
click at [341, 519] on font "Rango de fechas" at bounding box center [339, 515] width 99 height 15
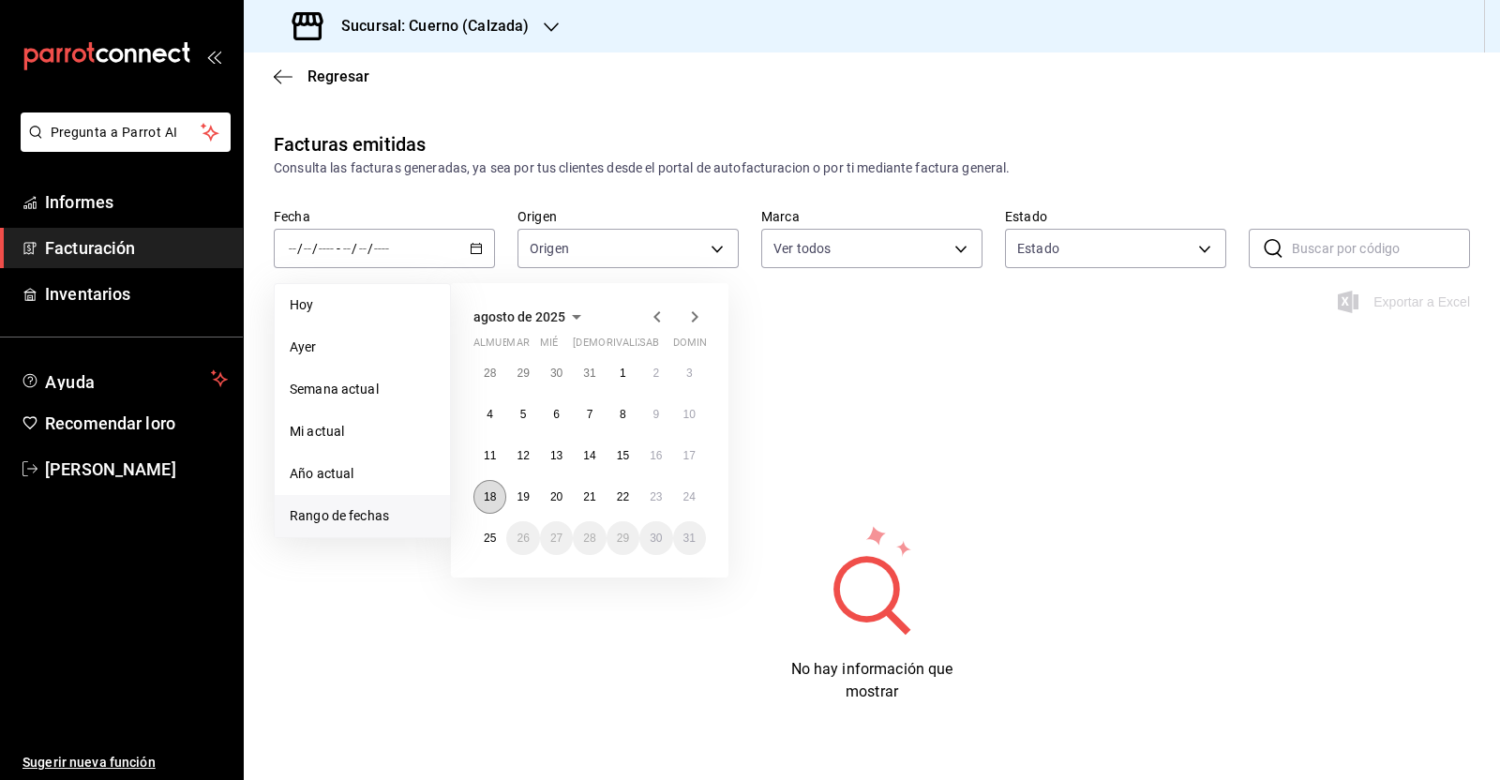
click at [484, 495] on font "18" at bounding box center [490, 496] width 12 height 13
click at [516, 497] on button "19" at bounding box center [522, 497] width 33 height 34
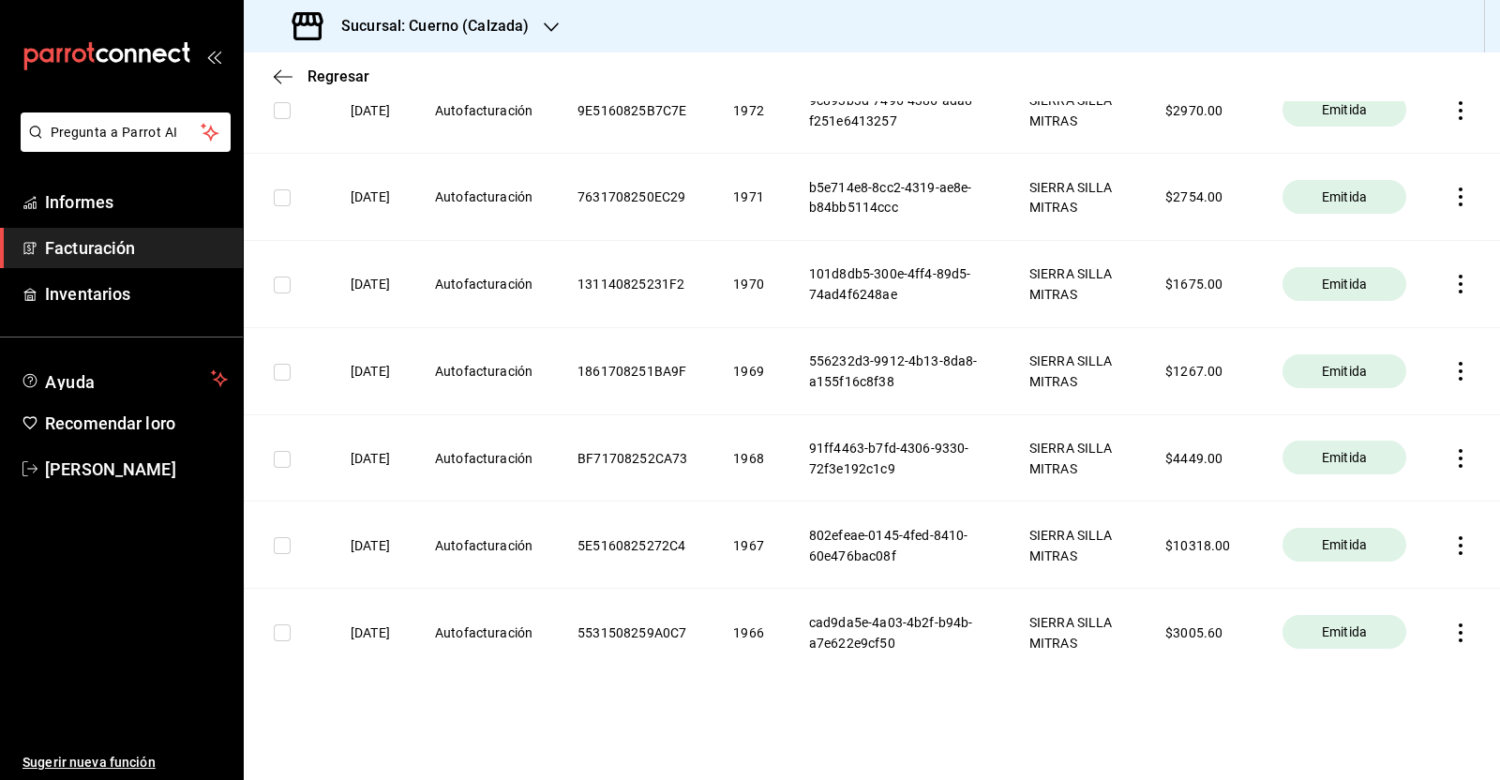
scroll to position [2461, 0]
click at [1451, 33] on icon "button" at bounding box center [1460, 23] width 19 height 19
click at [1369, 442] on font "Cancelar factura" at bounding box center [1357, 448] width 97 height 15
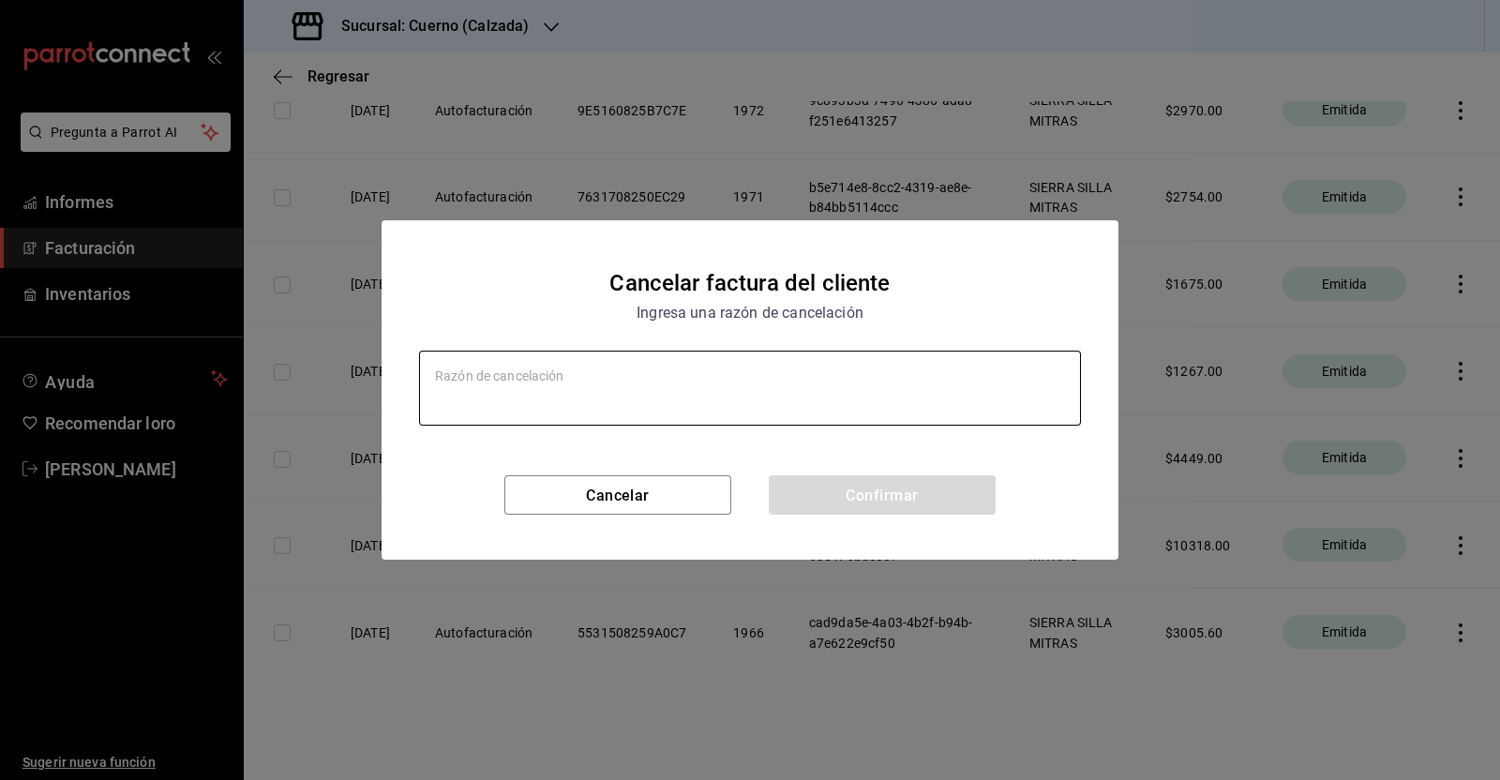
type textarea "x"
click at [653, 363] on textarea at bounding box center [750, 388] width 662 height 75
type textarea "el"
type textarea "x"
type textarea "el"
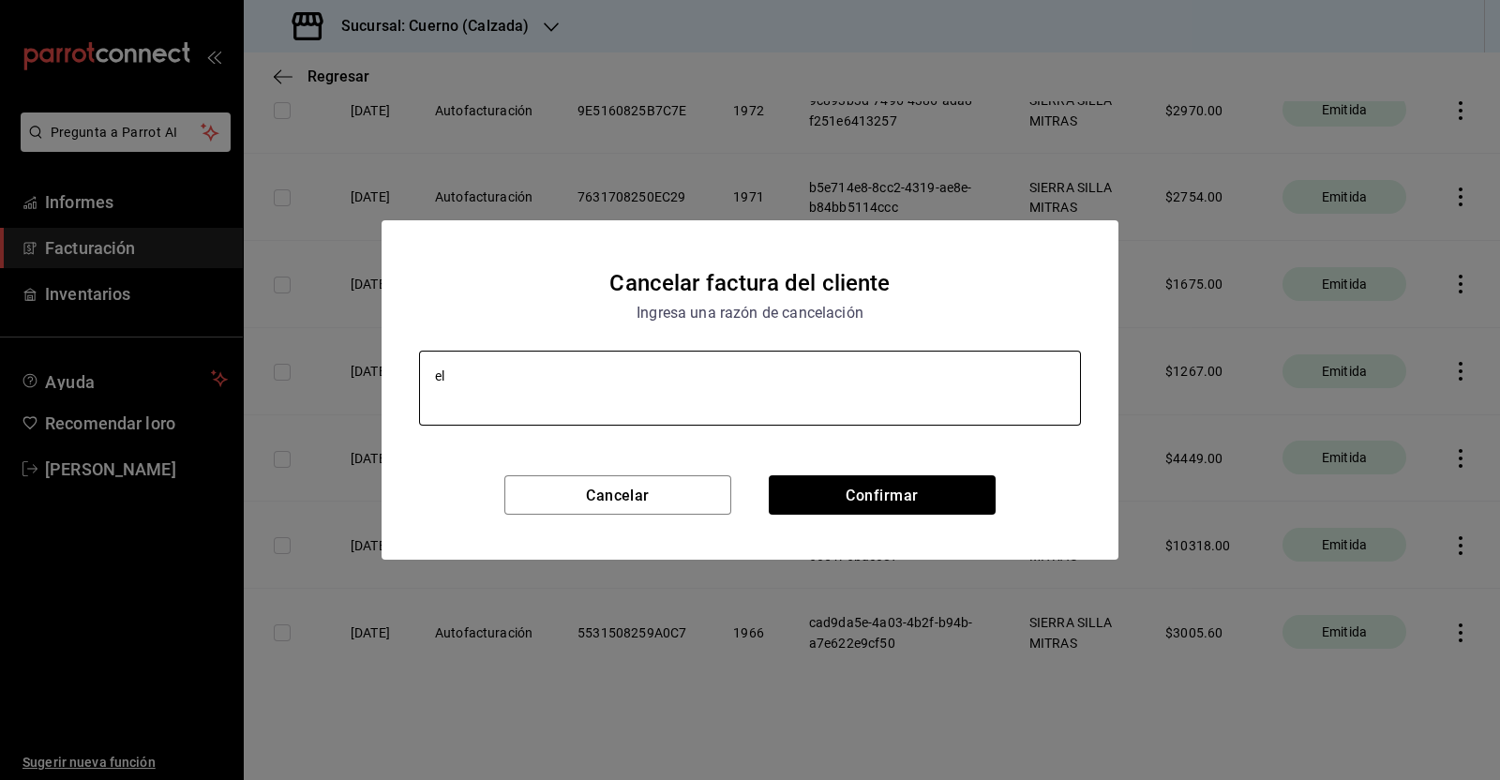
type textarea "x"
type textarea "el cl"
type textarea "x"
type textarea "el c"
type textarea "x"
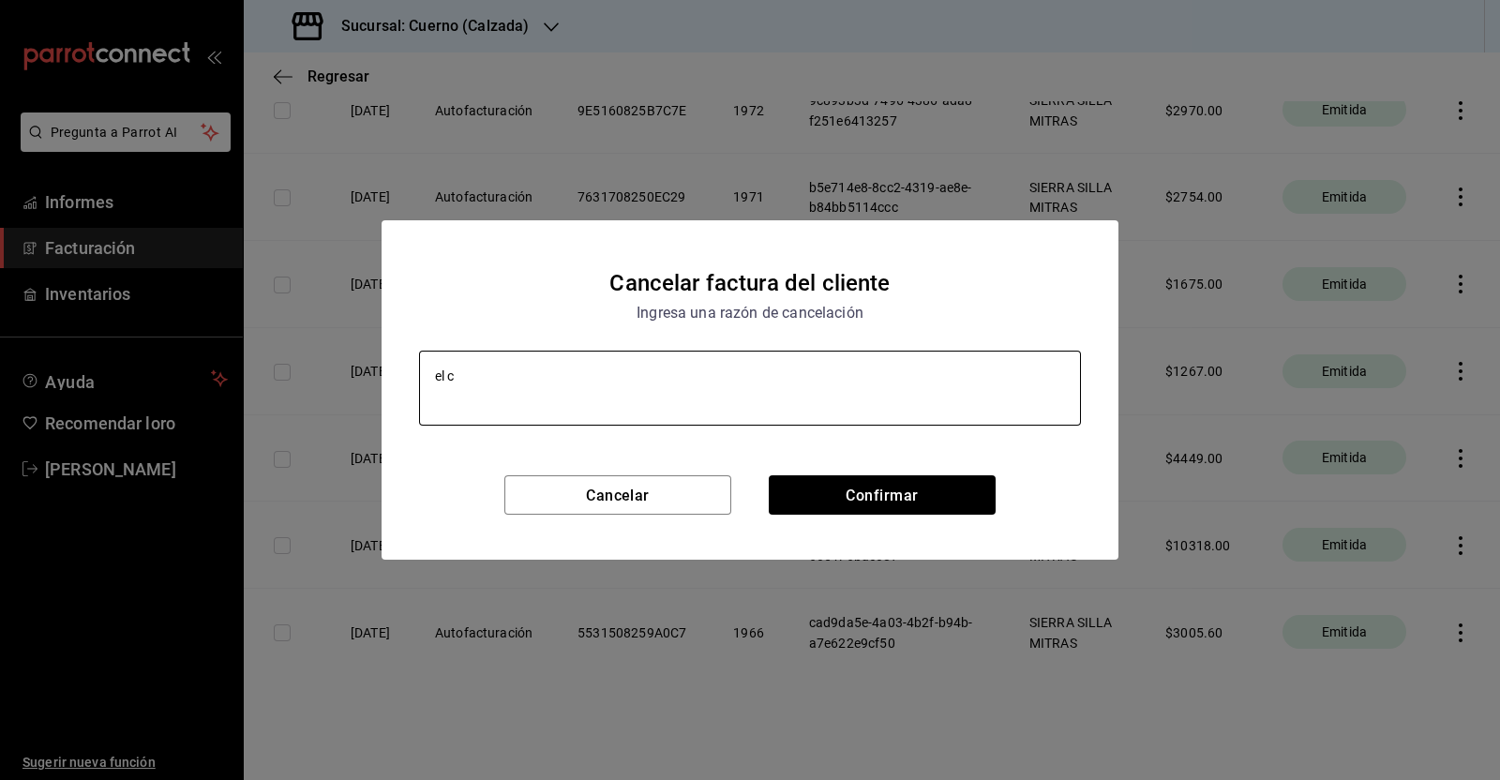
type textarea "el"
type textarea "x"
type textarea "el"
type textarea "x"
type textarea "e"
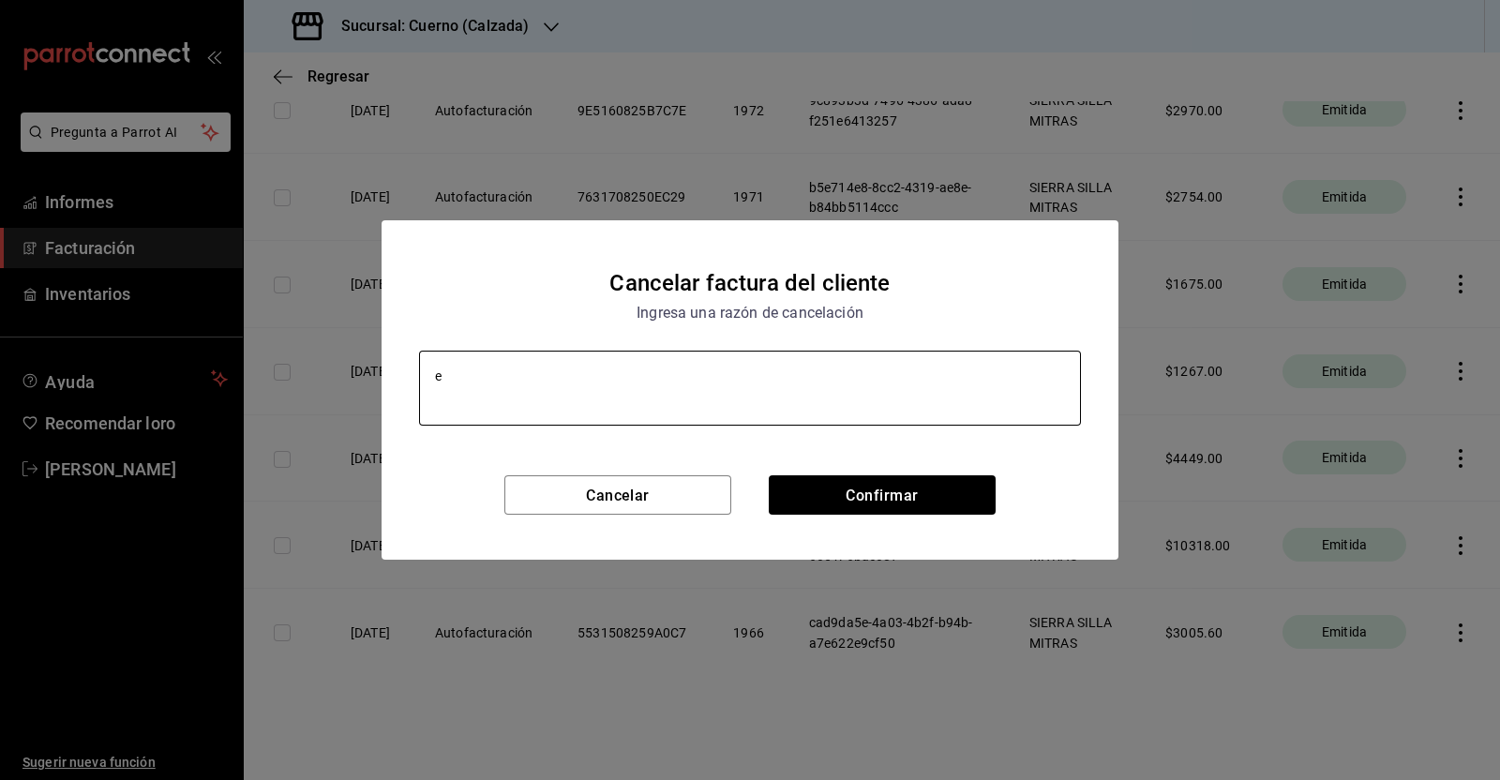
type textarea "x"
type textarea "E"
type textarea "x"
type textarea "El"
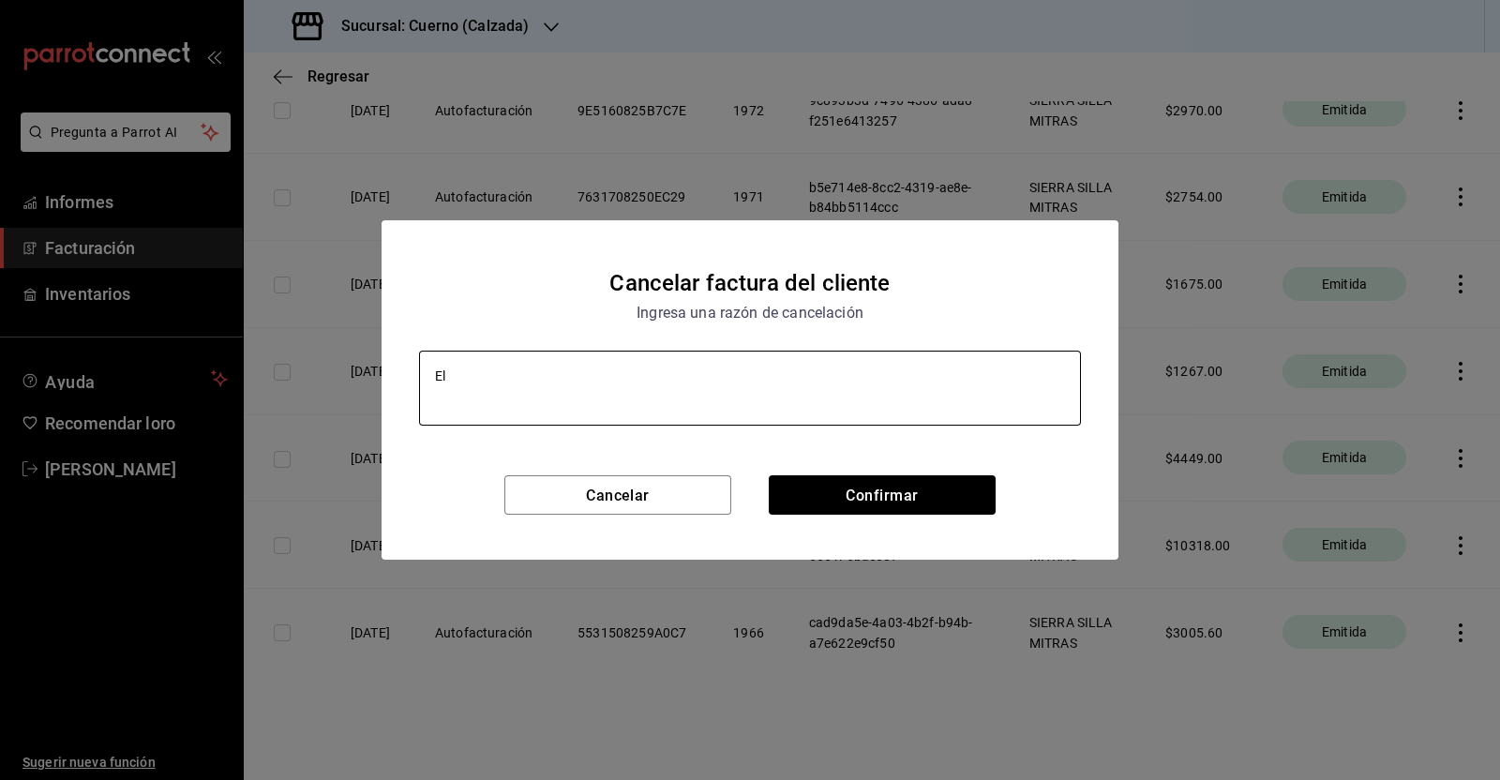
type textarea "x"
type textarea "El"
type textarea "x"
type textarea "El cl"
type textarea "x"
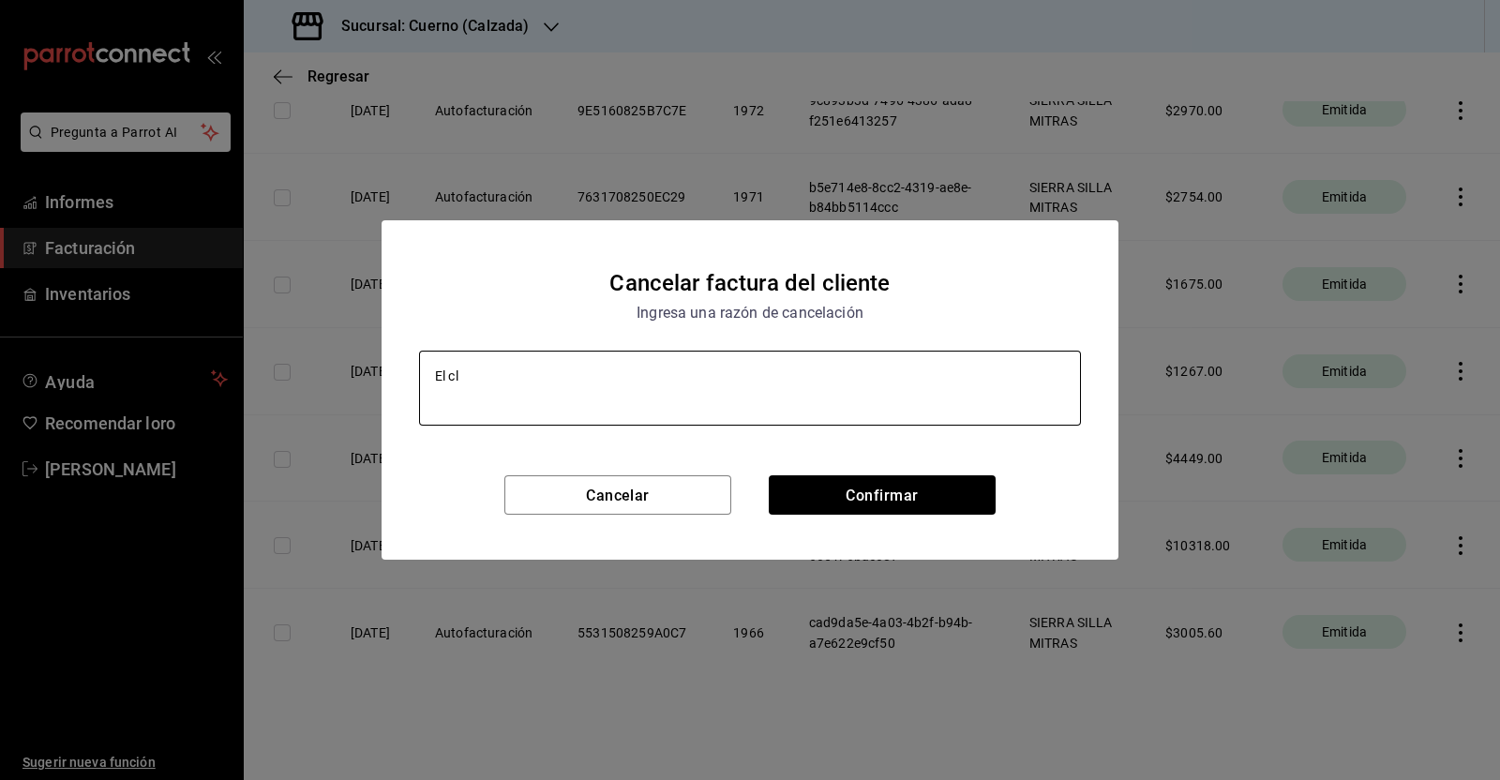
type textarea "El cli"
type textarea "x"
type textarea "El clien"
type textarea "x"
type textarea "El client"
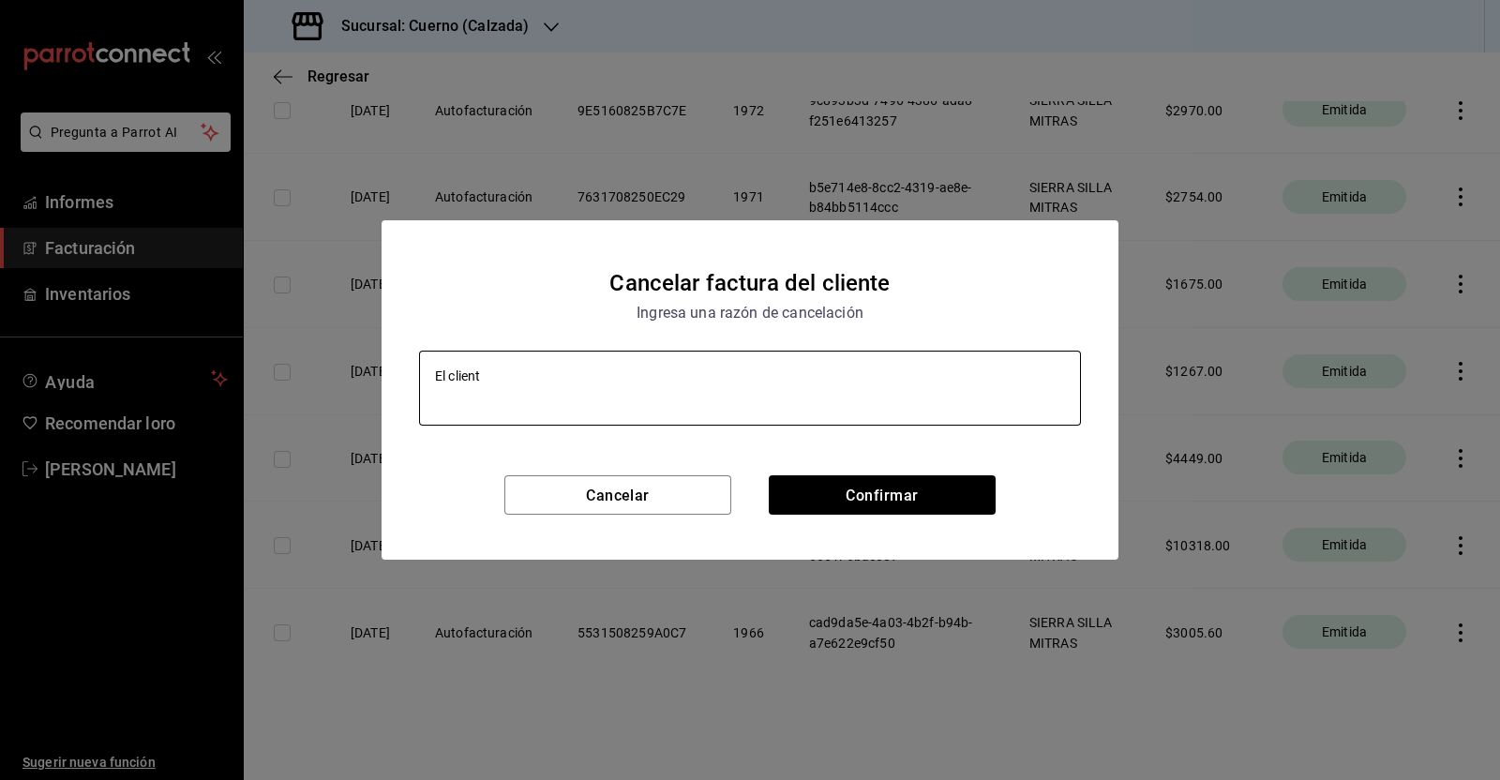
type textarea "x"
type textarea "El cliente"
type textarea "x"
type textarea "El cliente"
type textarea "x"
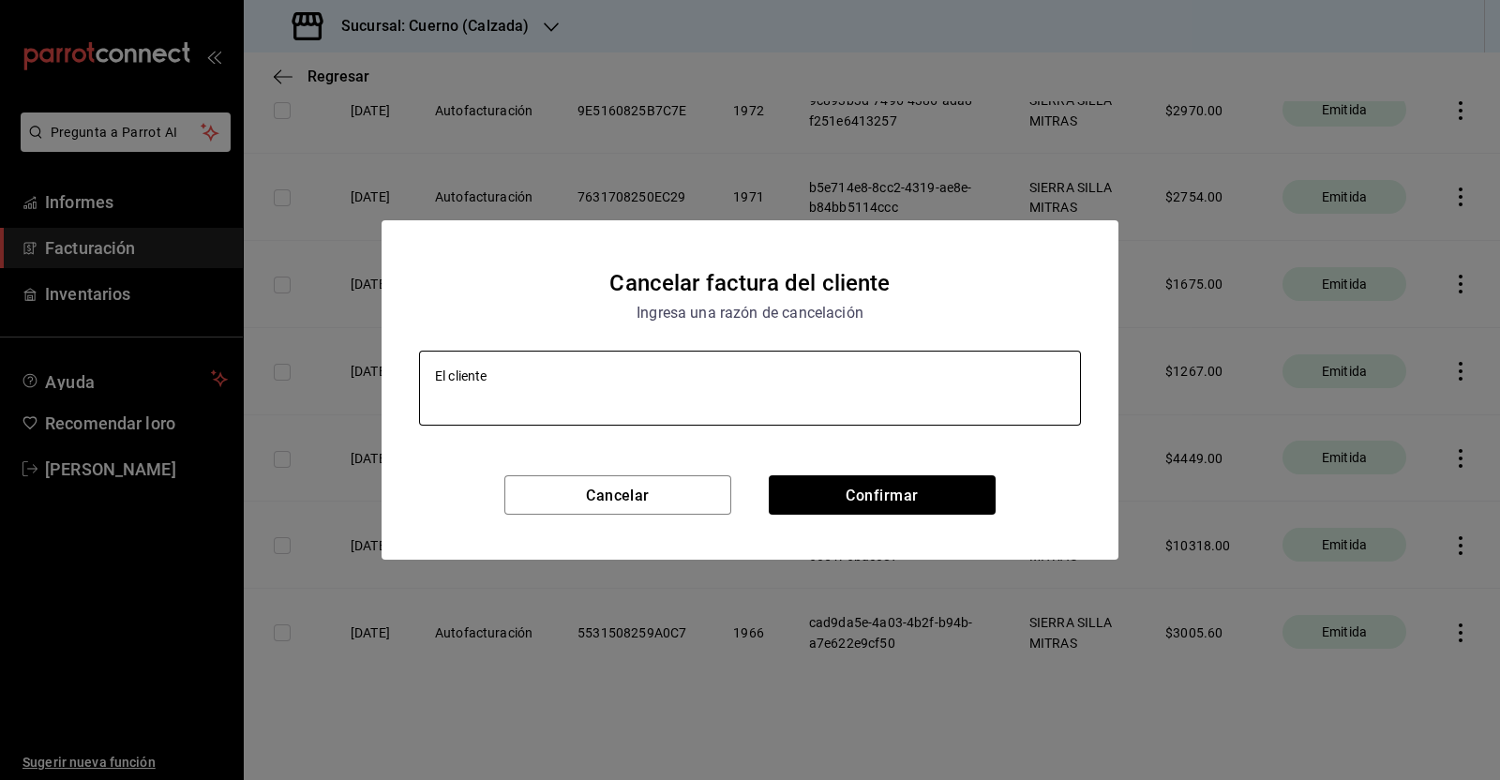
type textarea "El cliente f"
type textarea "x"
type textarea "El cliente fact"
type textarea "x"
type textarea "El cliente factu"
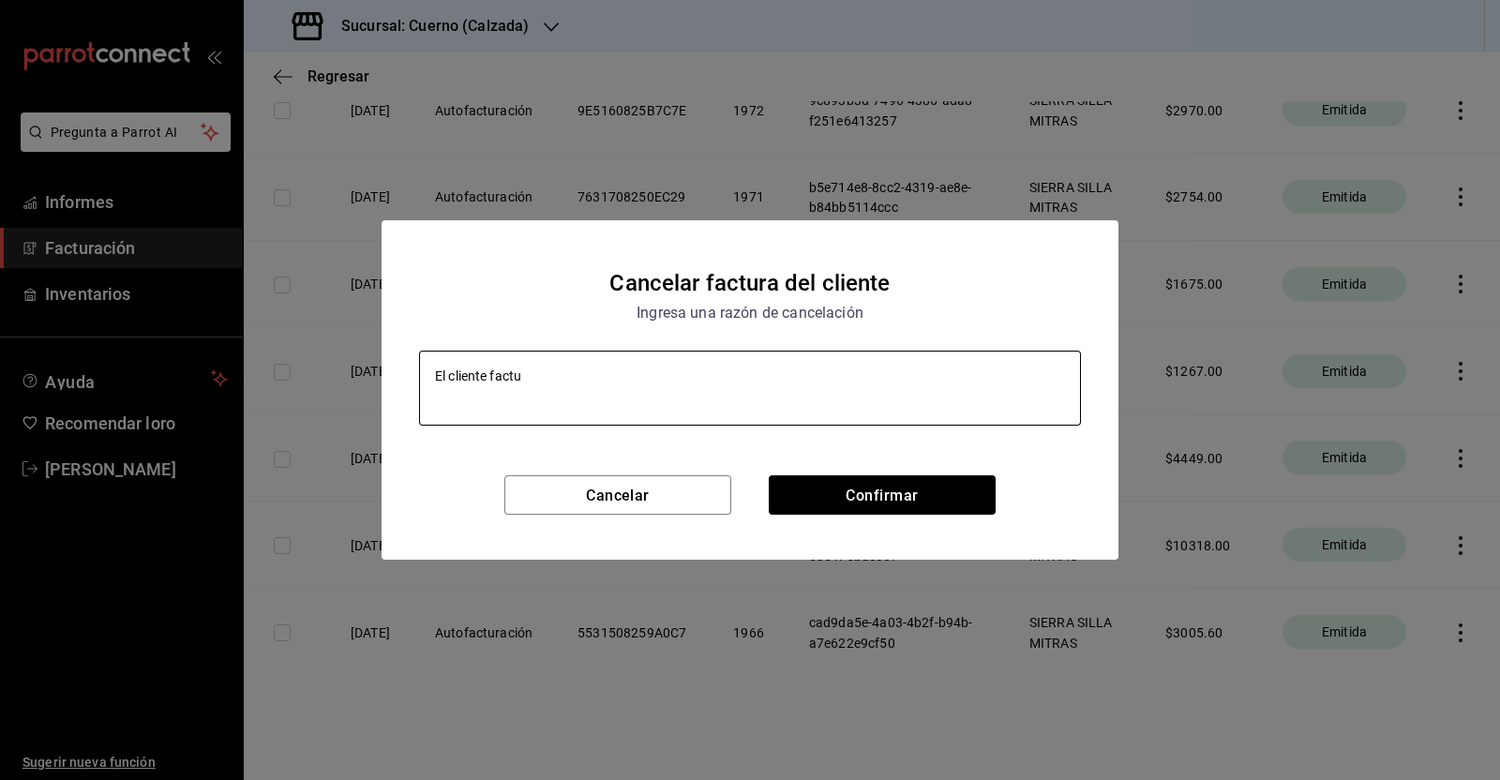
type textarea "x"
type textarea "El cliente factuyr"
type textarea "x"
type textarea "El cliente factuyra"
type textarea "x"
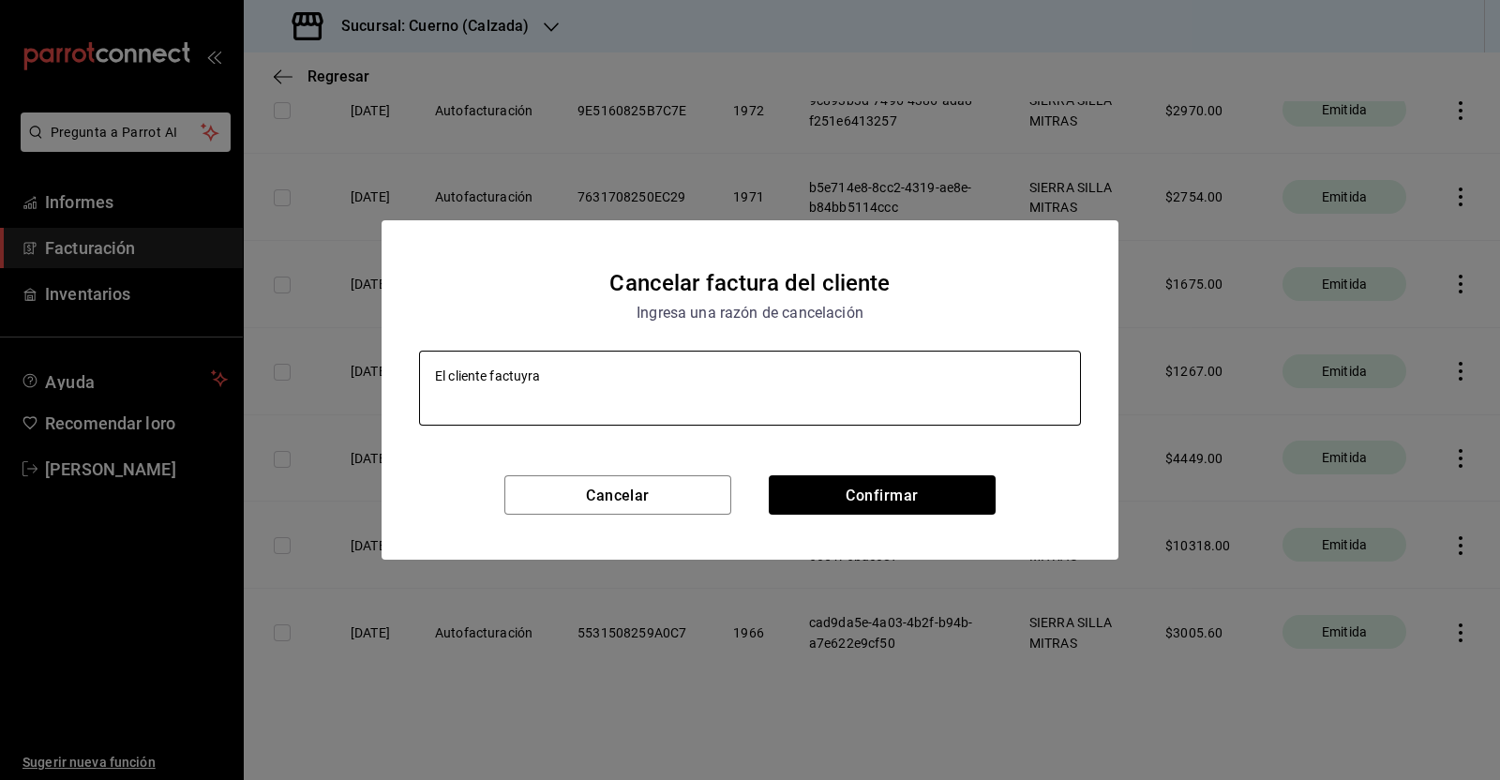
type textarea "El cliente factuyr"
type textarea "x"
type textarea "El cliente factuy"
type textarea "x"
type textarea "El cliente factu"
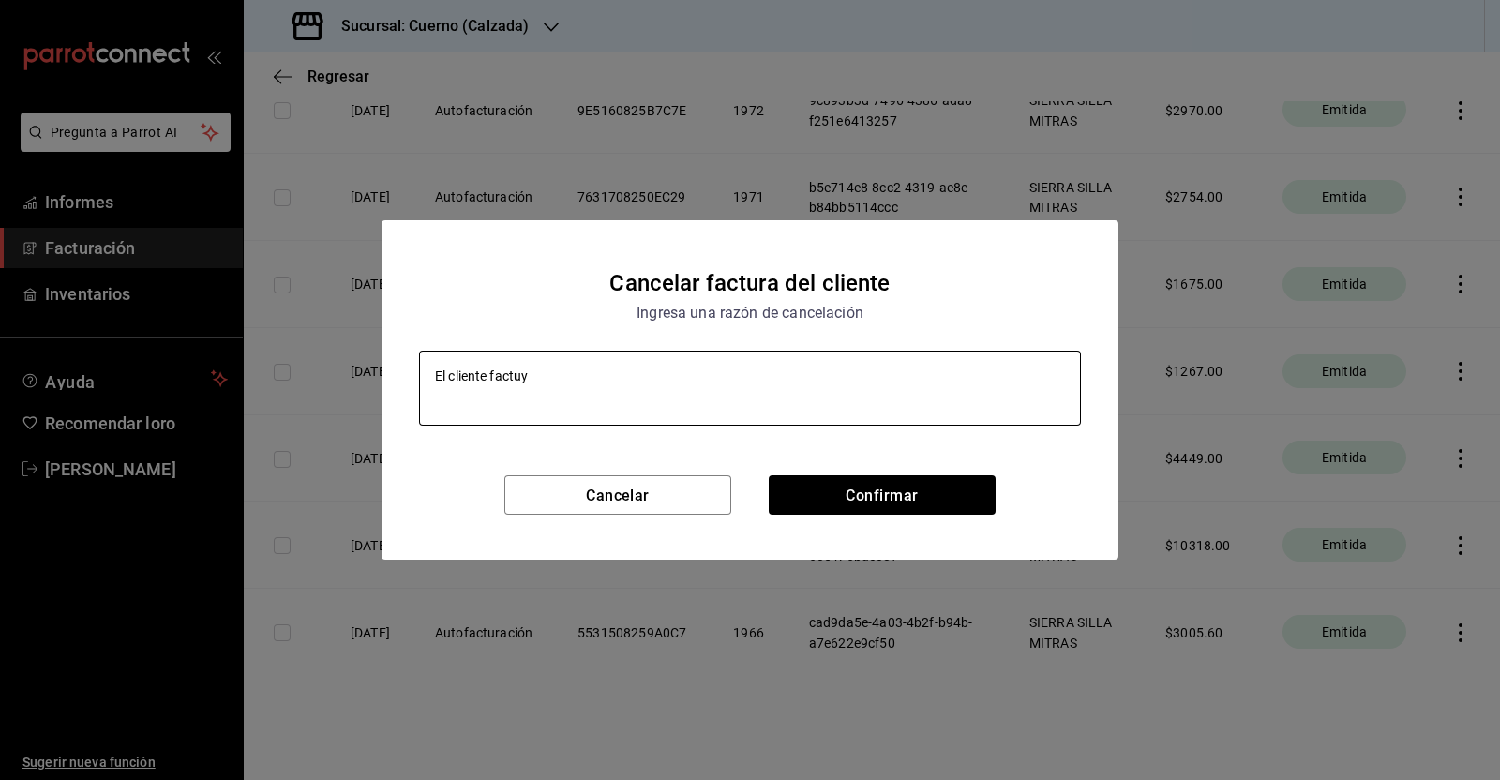
type textarea "x"
type textarea "El cliente factur"
type textarea "x"
type textarea "El cliente facturo"
type textarea "x"
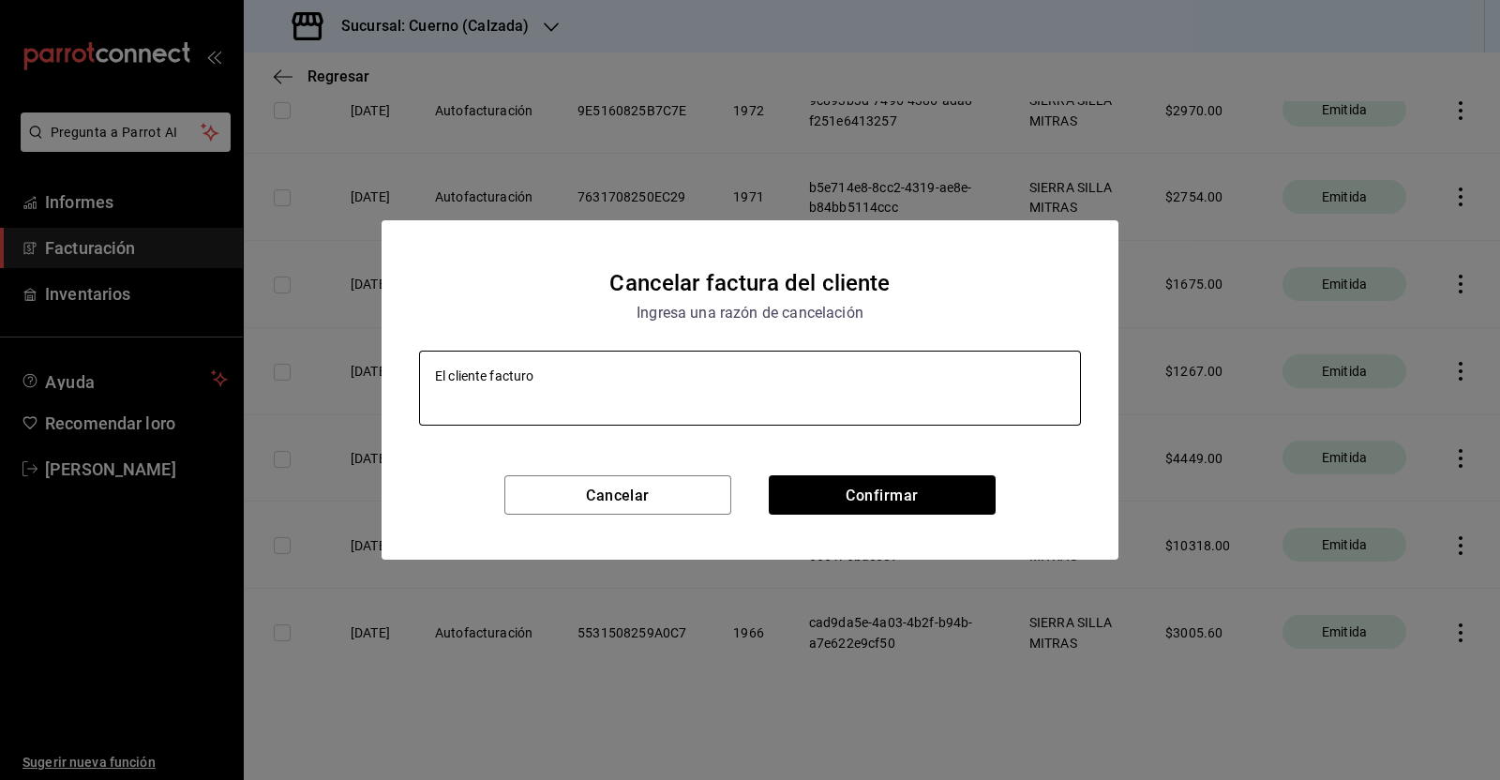
type textarea "El cliente facturo"
type textarea "x"
type textarea "El cliente facturo u"
type textarea "x"
type textarea "El cliente facturo un"
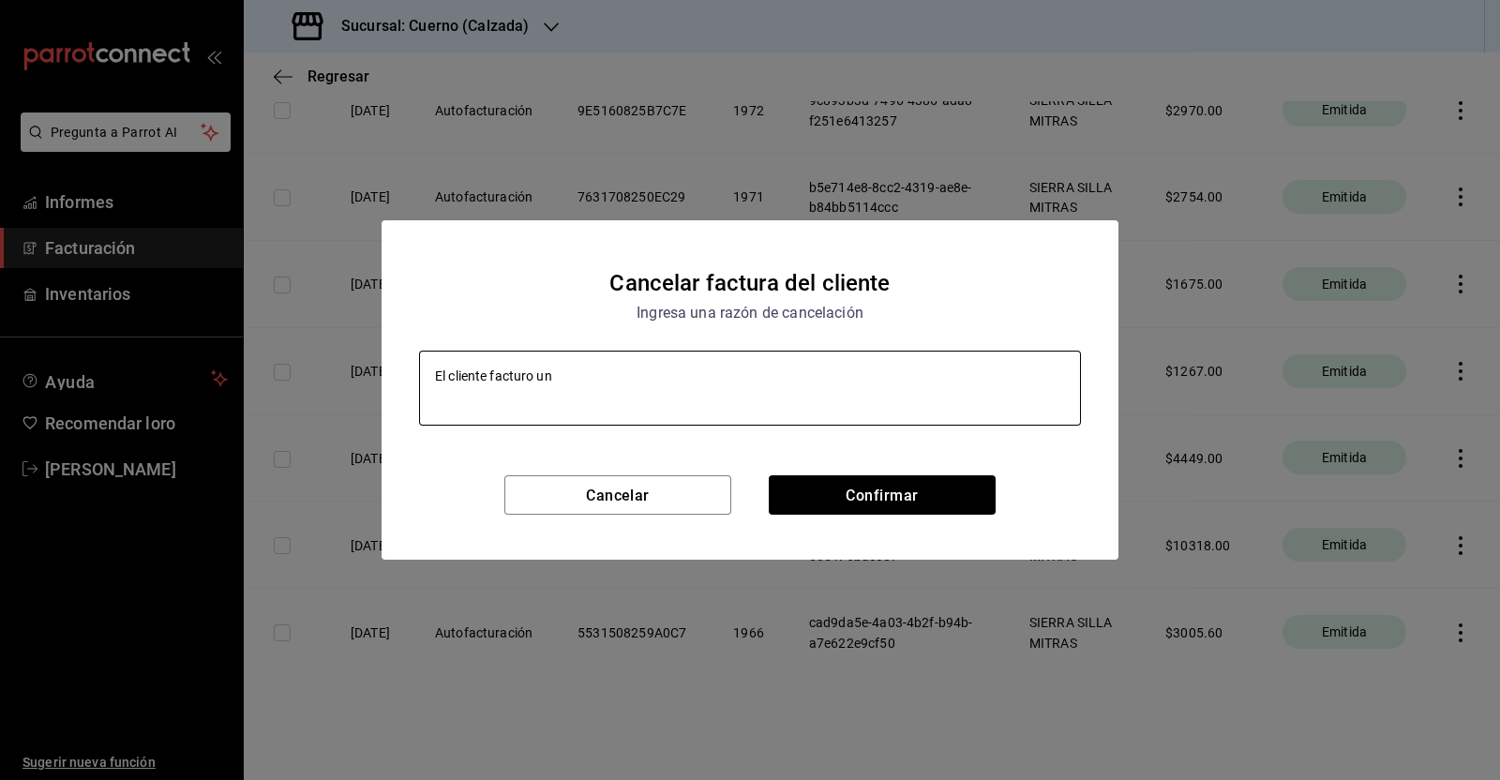
type textarea "x"
type textarea "El cliente facturo un"
type textarea "x"
type textarea "El cliente facturo un m"
type textarea "x"
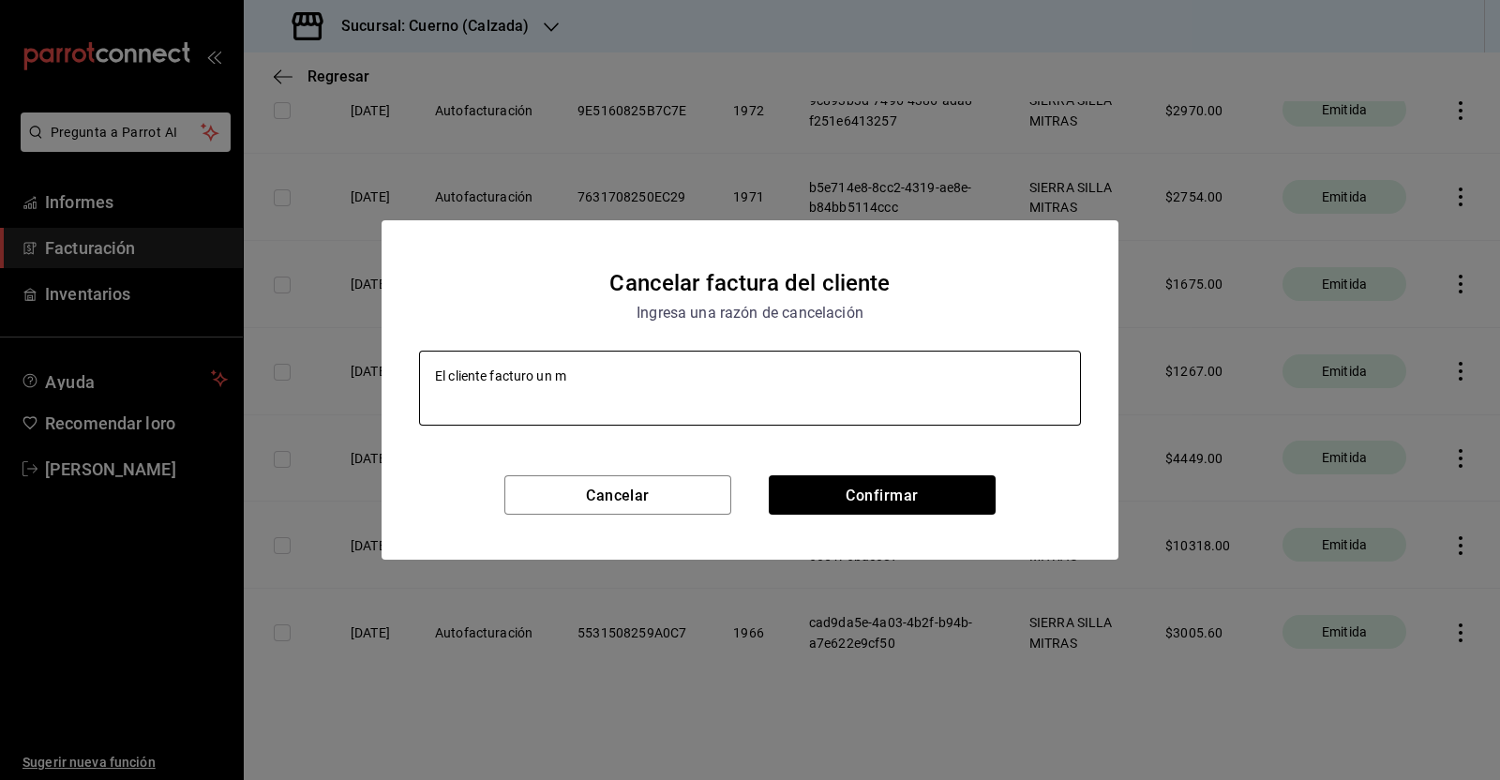
type textarea "El cliente facturo un mo"
type textarea "x"
type textarea "El cliente facturo un mom"
type textarea "x"
type textarea "El cliente facturo un mo"
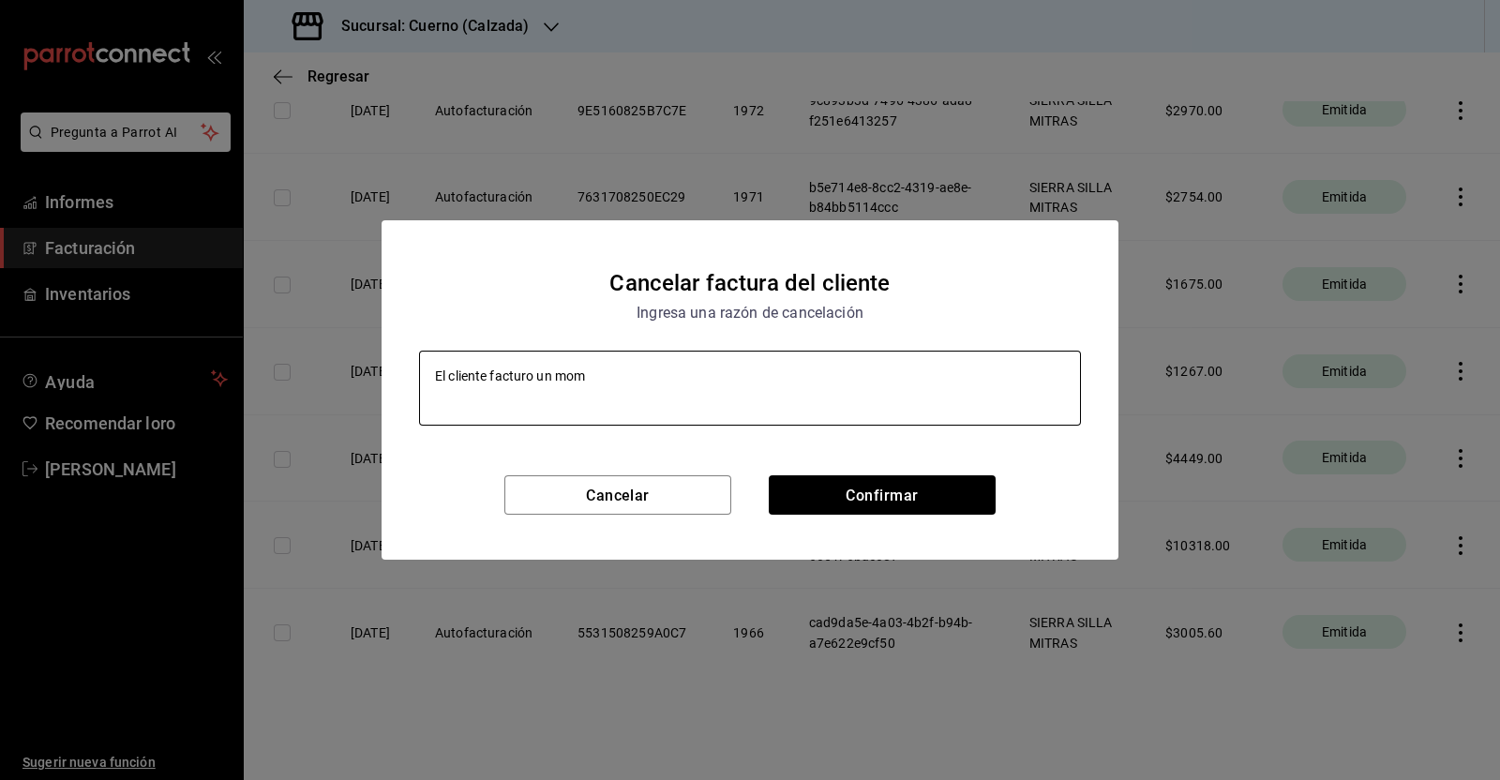
type textarea "x"
type textarea "El cliente facturo un mon"
type textarea "x"
type textarea "El cliente facturo un mont"
type textarea "x"
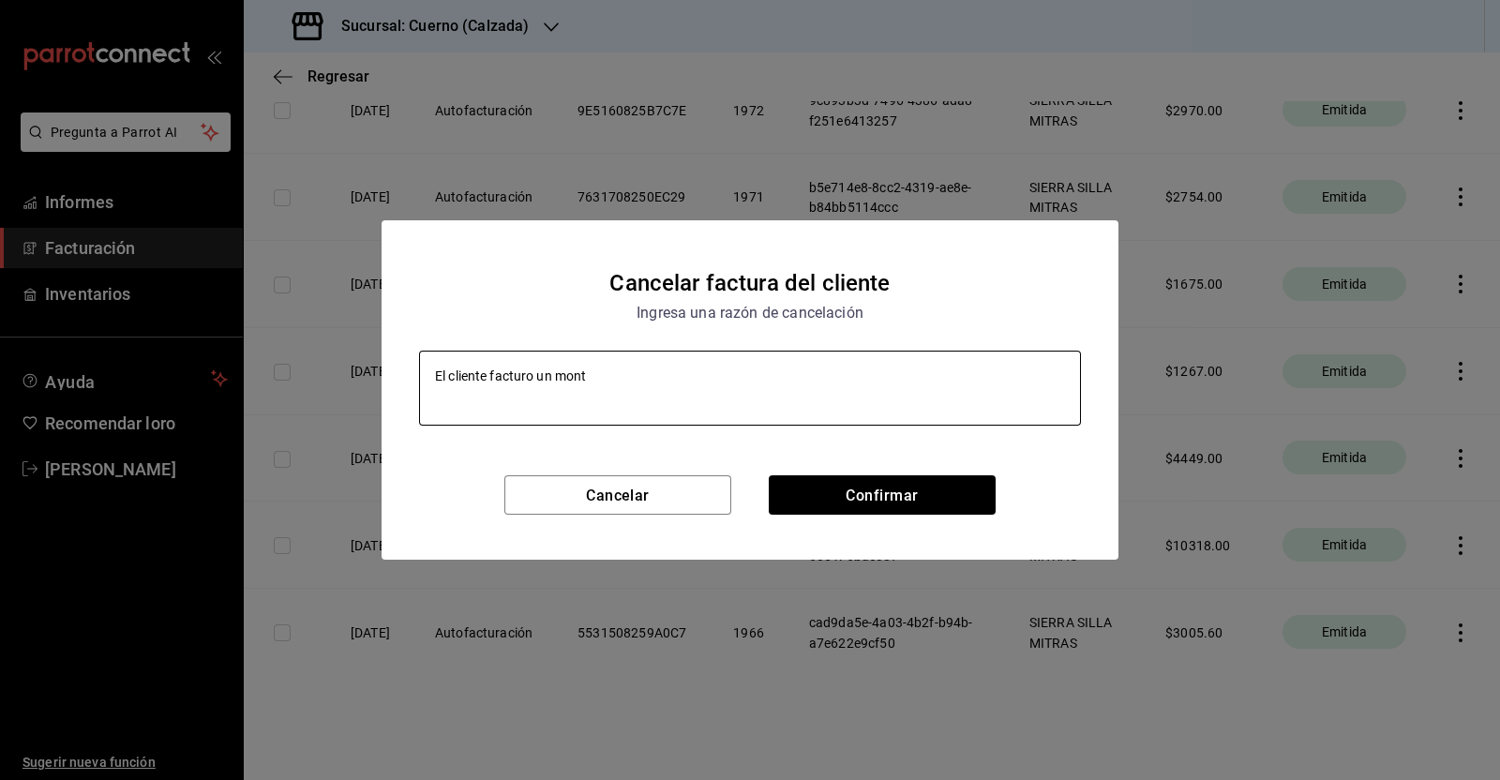
type textarea "El cliente facturo un monto"
type textarea "x"
type textarea "El cliente facturo un monto"
type textarea "x"
type textarea "El cliente facturo un monto e"
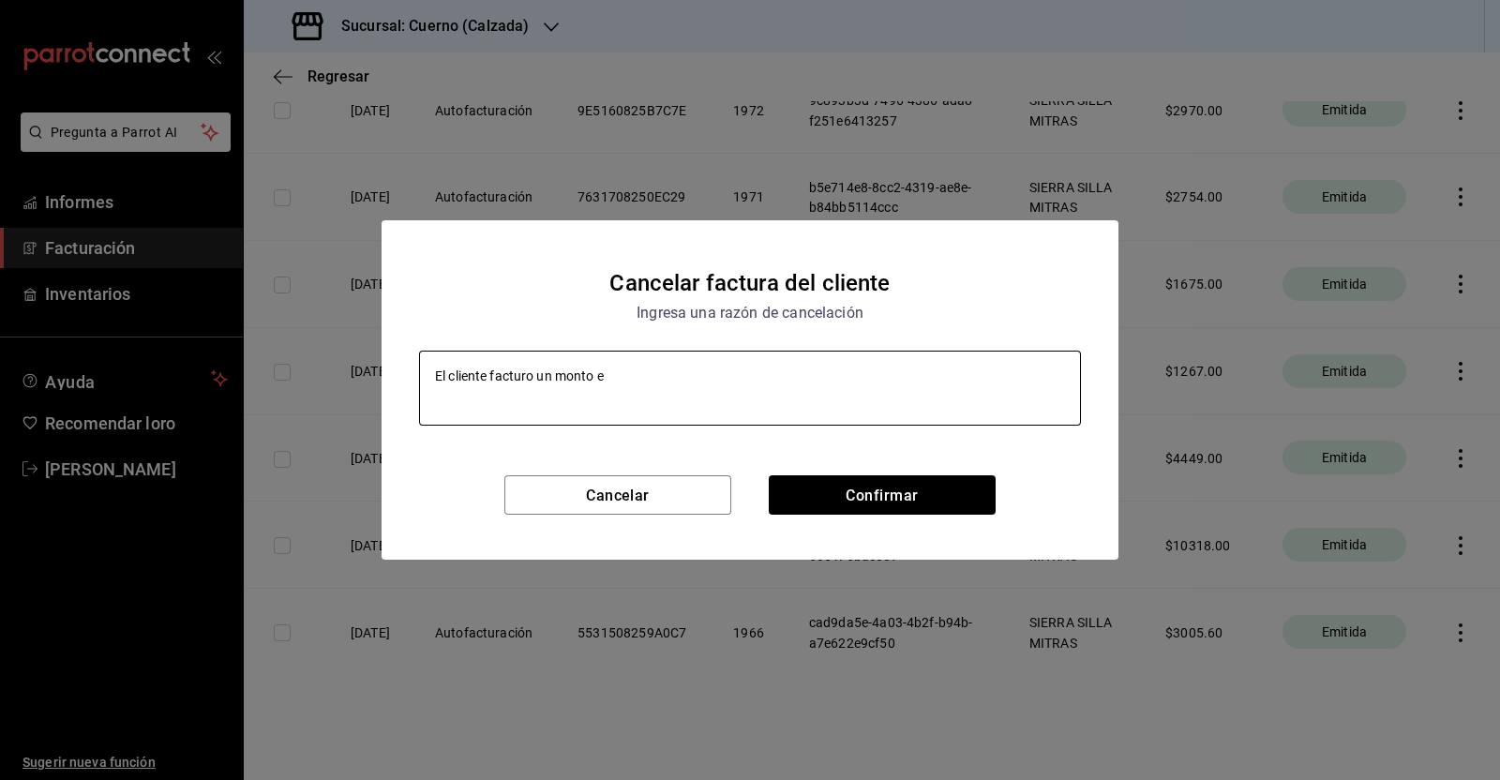
type textarea "x"
type textarea "El cliente facturo un monto eq"
type textarea "x"
type textarea "El cliente facturo un monto equi"
type textarea "x"
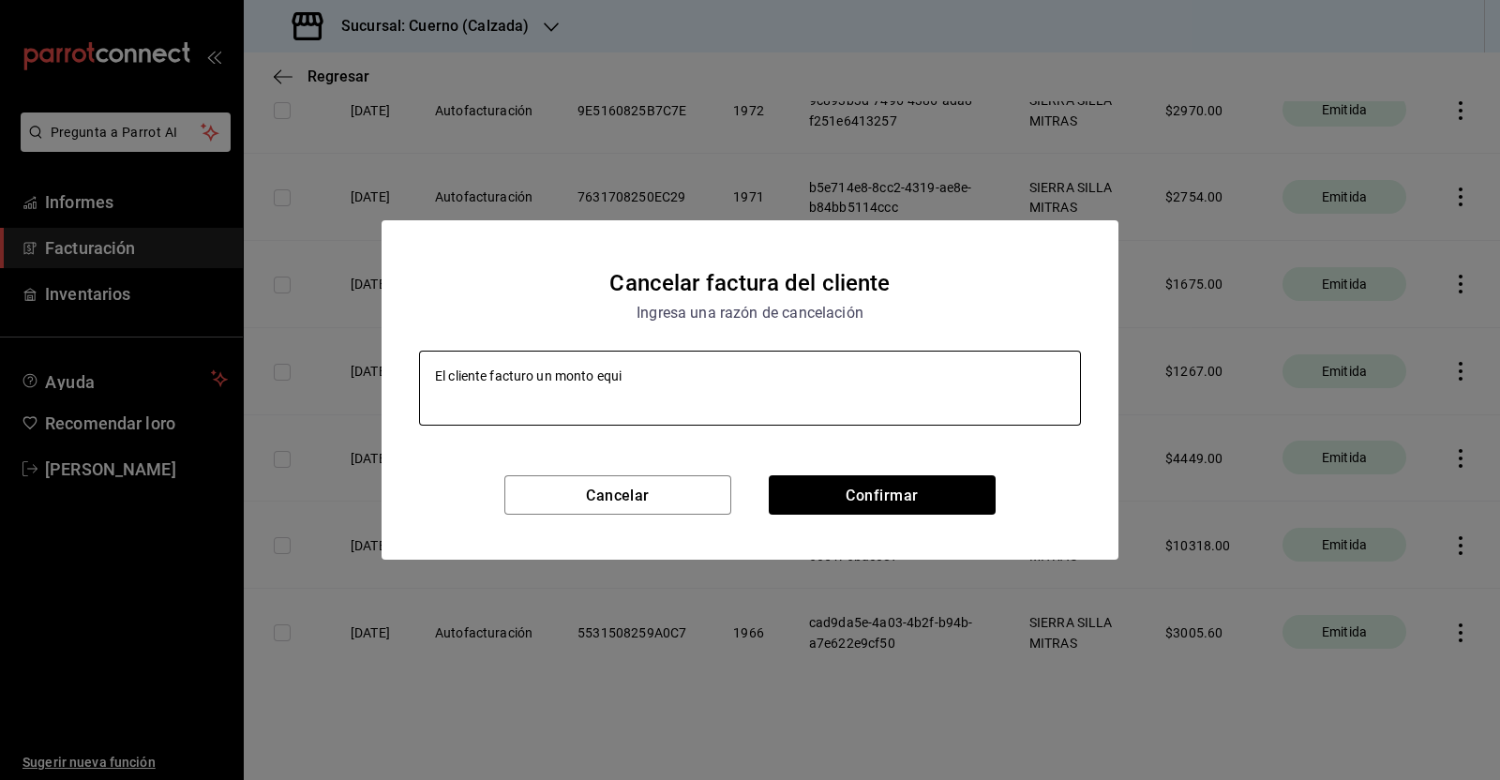
type textarea "El cliente facturo un monto equiv"
type textarea "x"
type textarea "El cliente facturo un monto equivo"
type textarea "x"
type textarea "El cliente facturo un monto equivoc"
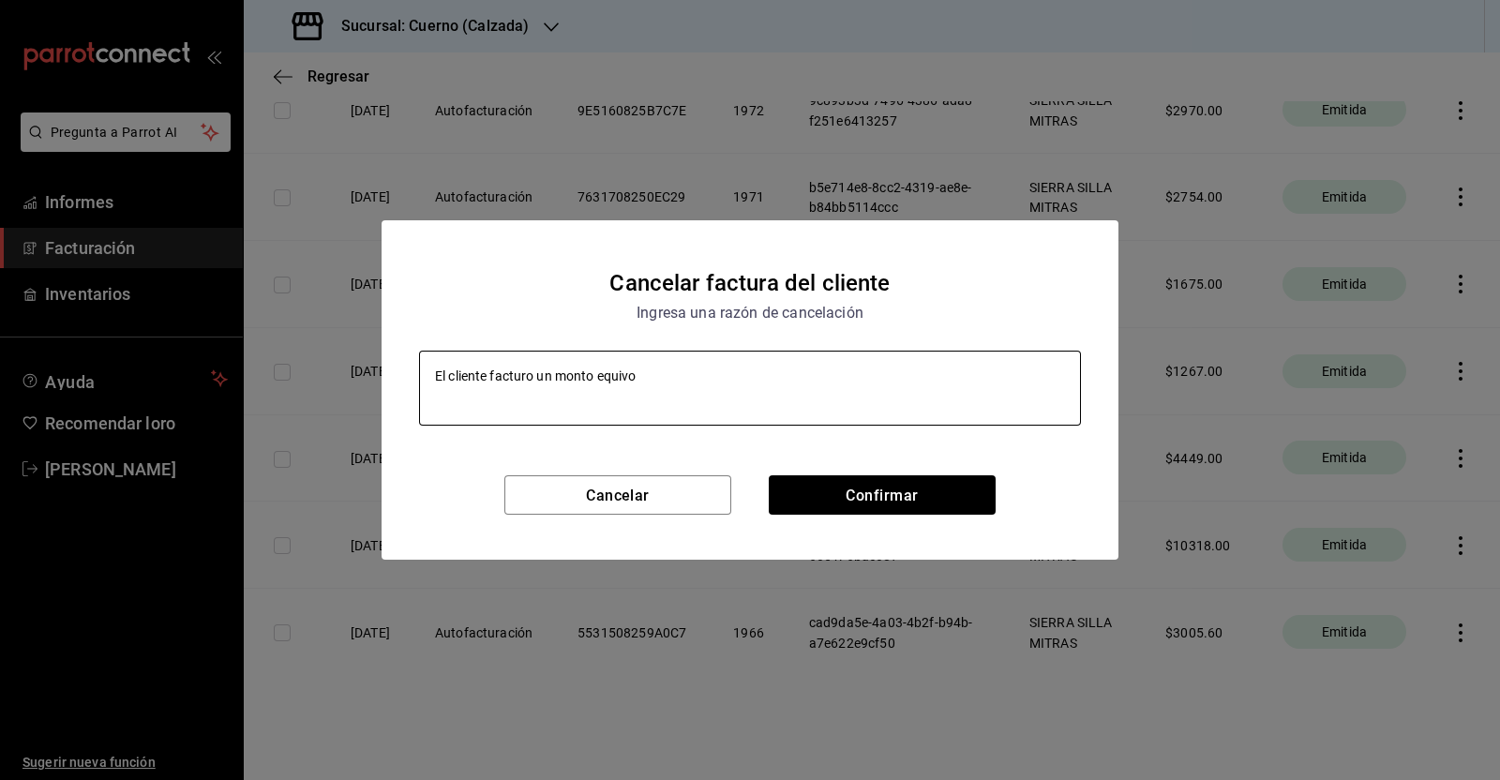
type textarea "x"
type textarea "El cliente facturo un monto equivoca"
type textarea "x"
type textarea "El cliente facturo un monto equivocado"
type textarea "x"
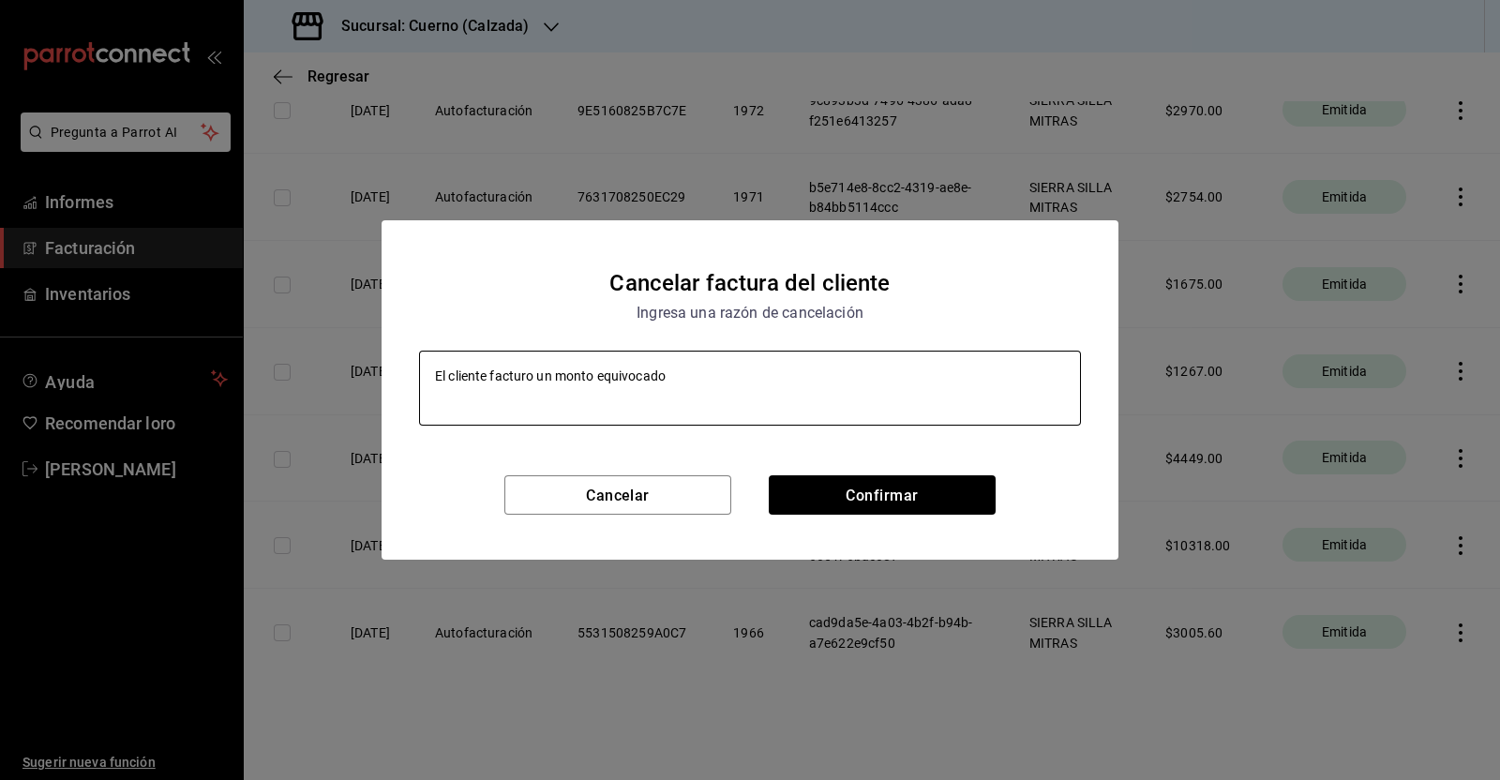
type textarea "El cliente facturo un monto equivocado."
type textarea "x"
type textarea "El cliente facturo un monto equivocado."
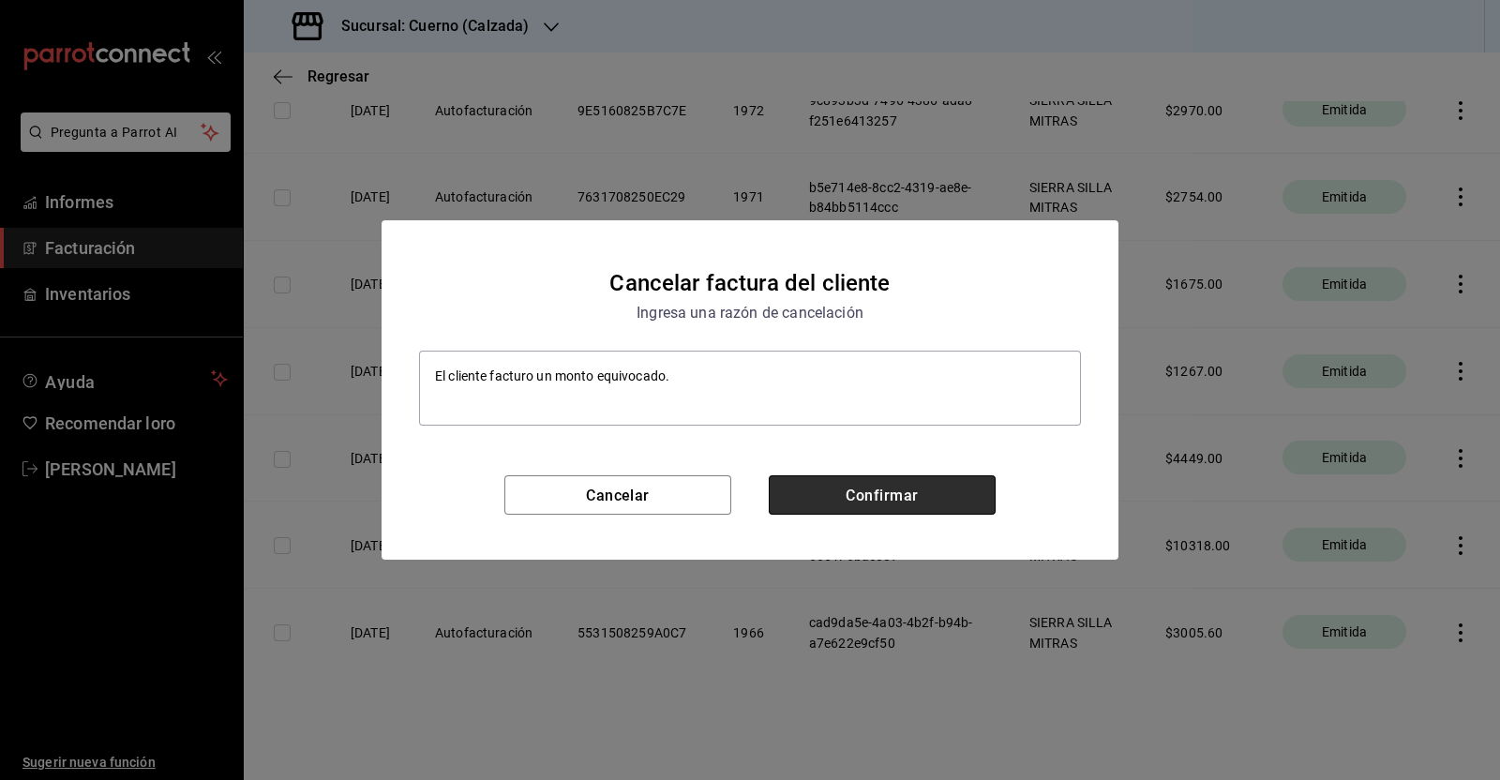
click at [912, 491] on font "Confirmar" at bounding box center [881, 495] width 72 height 18
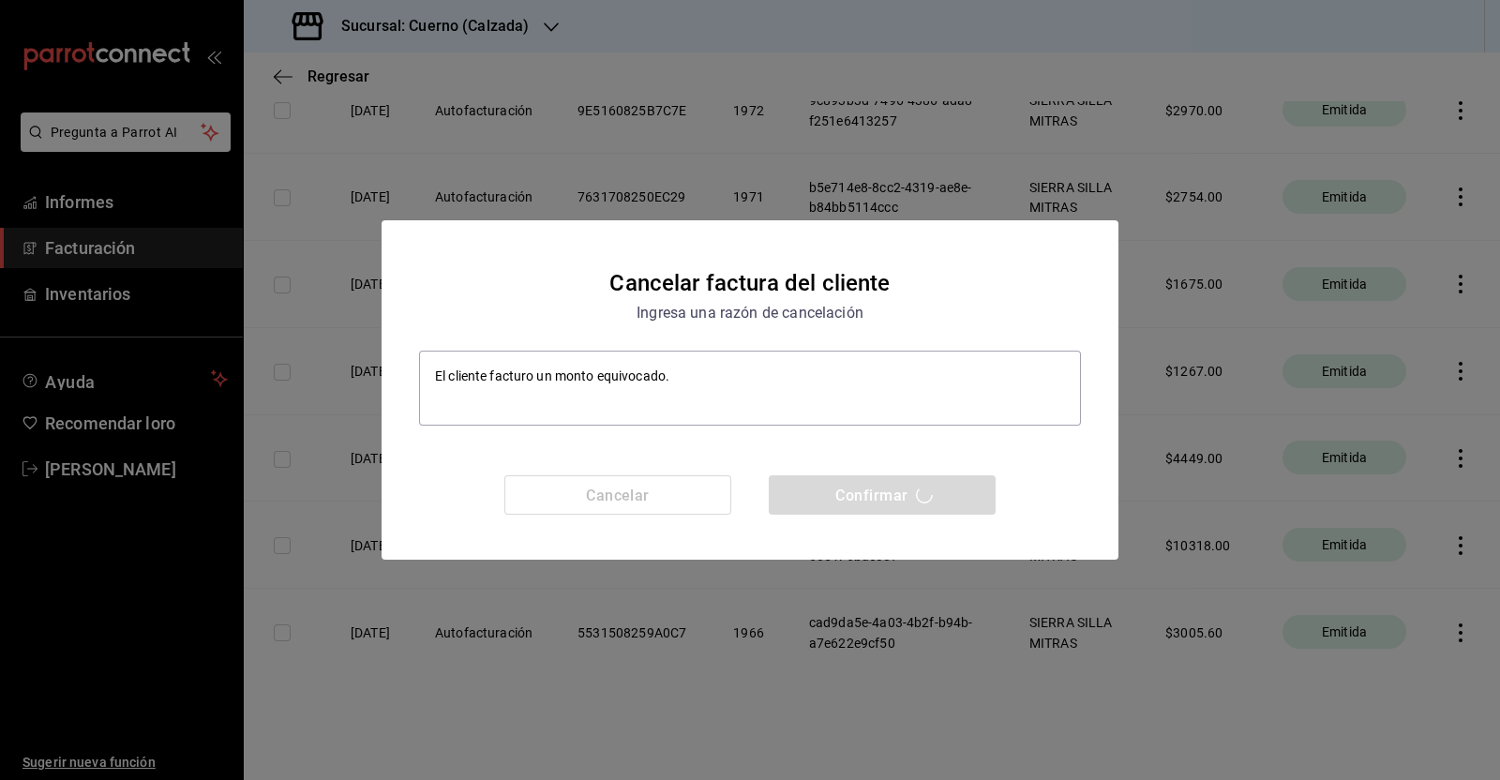
type textarea "x"
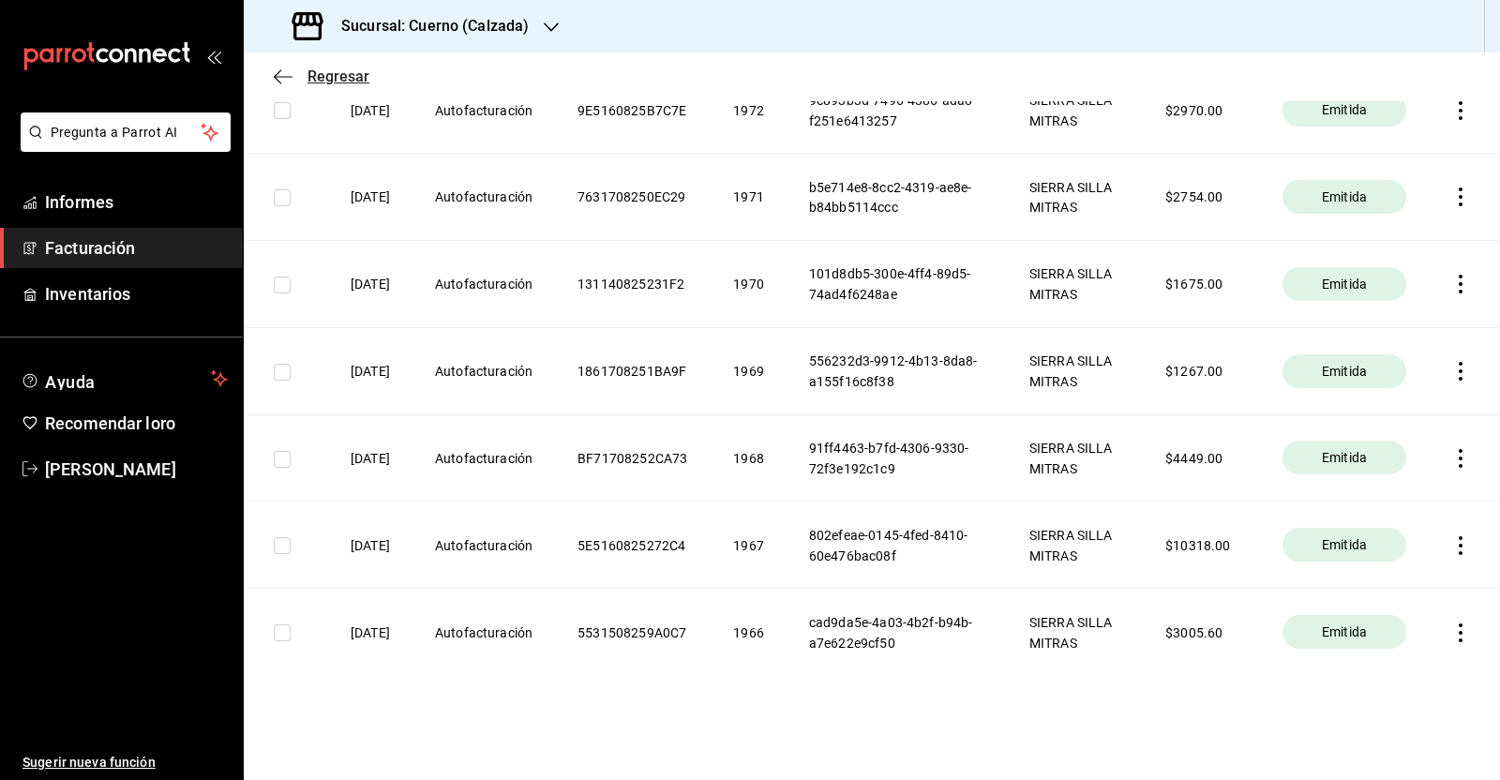
click at [282, 75] on icon "button" at bounding box center [283, 76] width 19 height 17
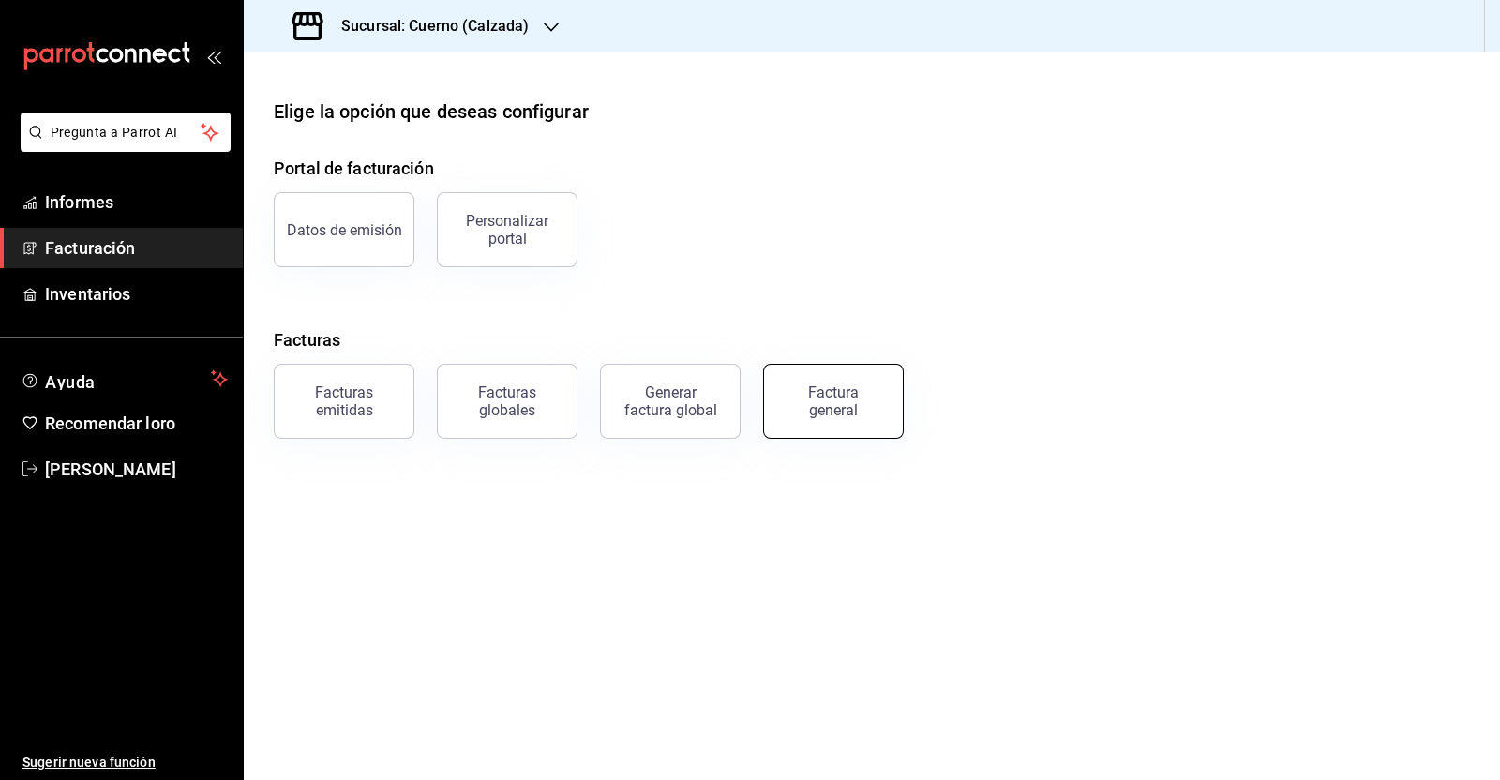
click at [816, 417] on font "Factura general" at bounding box center [833, 401] width 51 height 36
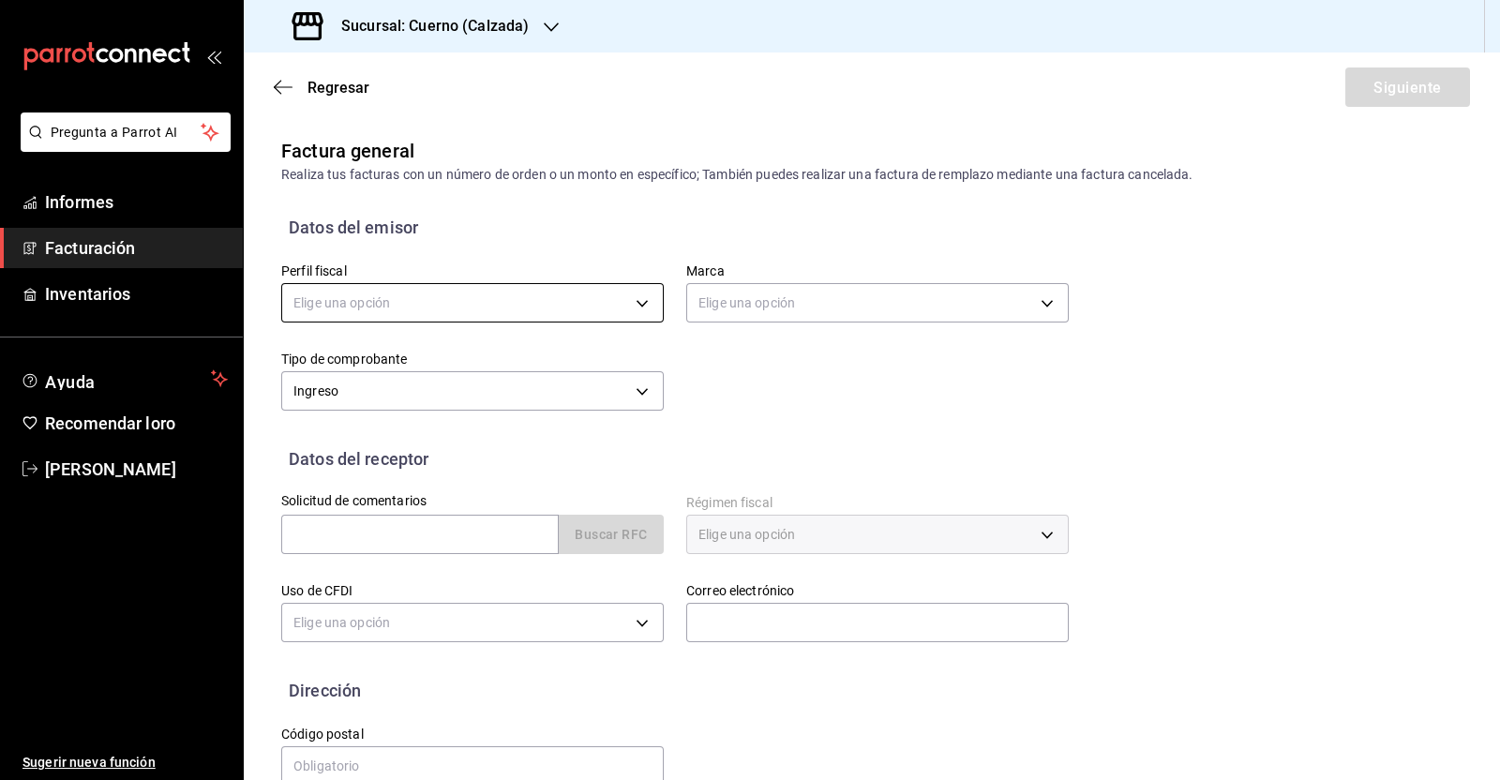
click at [549, 296] on body "Pregunta a Parrot AI Informes Facturación Inventarios Ayuda Recomendar loro [PE…" at bounding box center [750, 390] width 1500 height 780
click at [427, 400] on li "SIERRA SILLA MITRAS" at bounding box center [469, 400] width 375 height 36
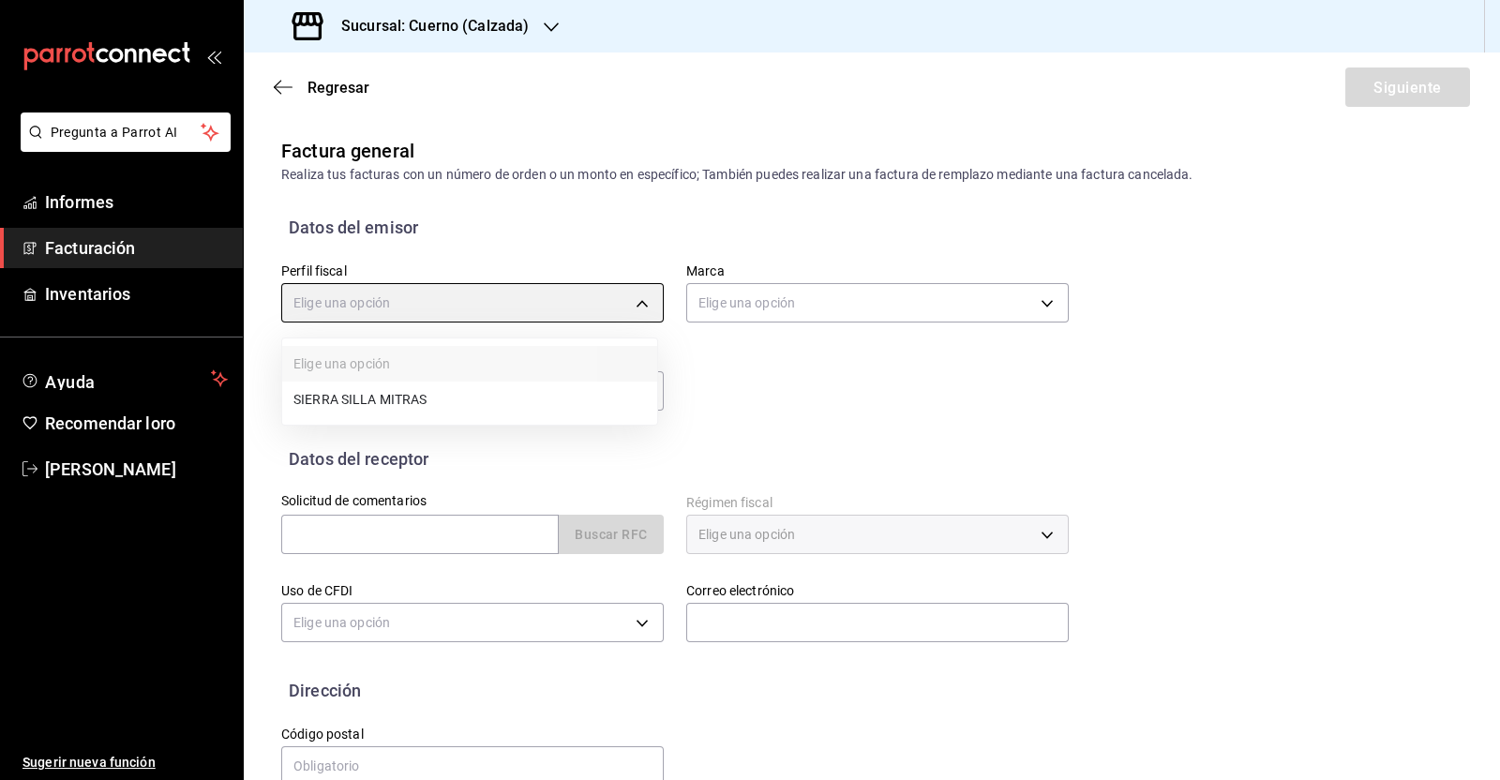
type input "abdb76e1-83ac-4bbc-8b6c-3fa8ea746ff2"
type input "b7ae777b-2dfc-42e0-9650-6cefdf37a424"
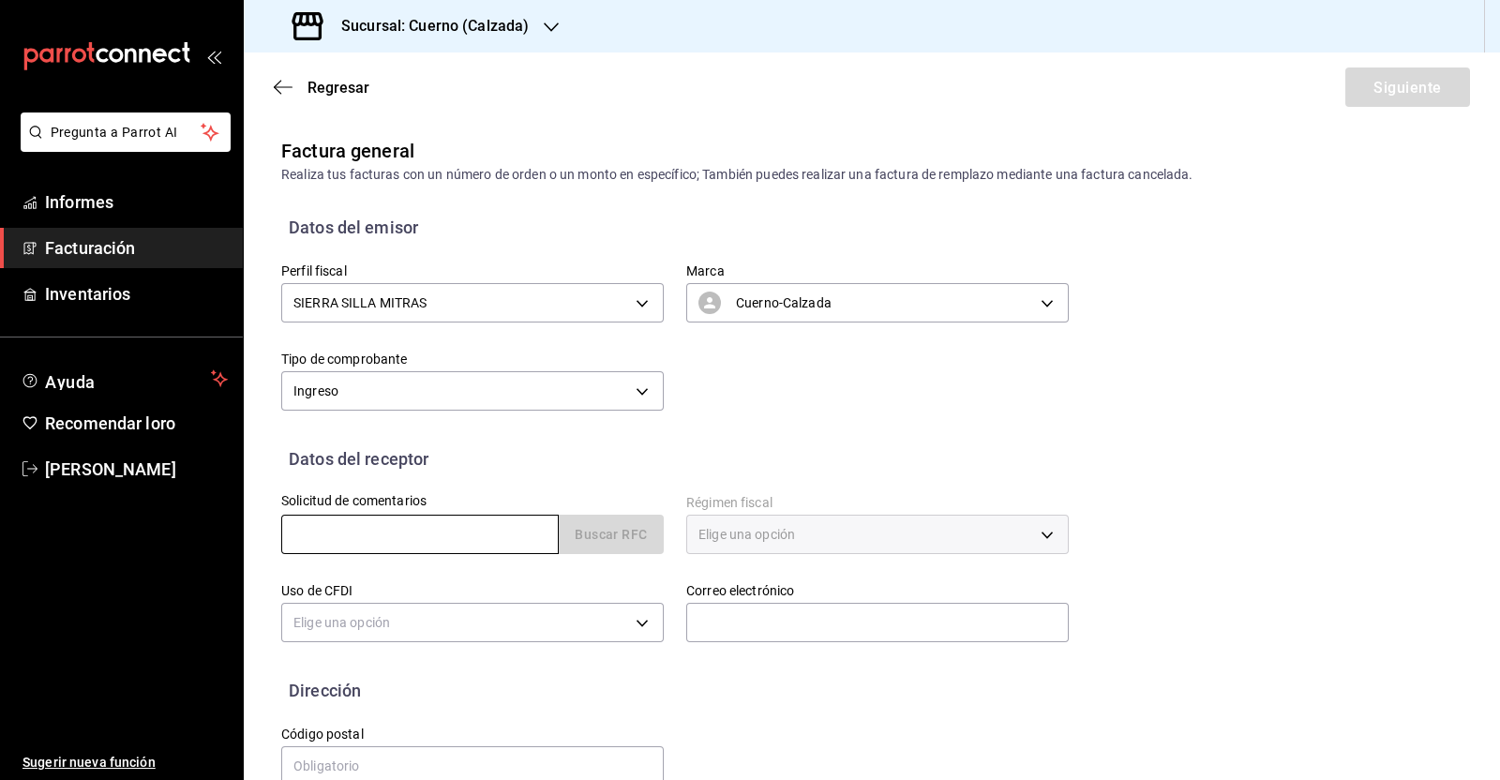
click at [482, 546] on input "text" at bounding box center [419, 534] width 277 height 39
paste input "ADU980528LP0"
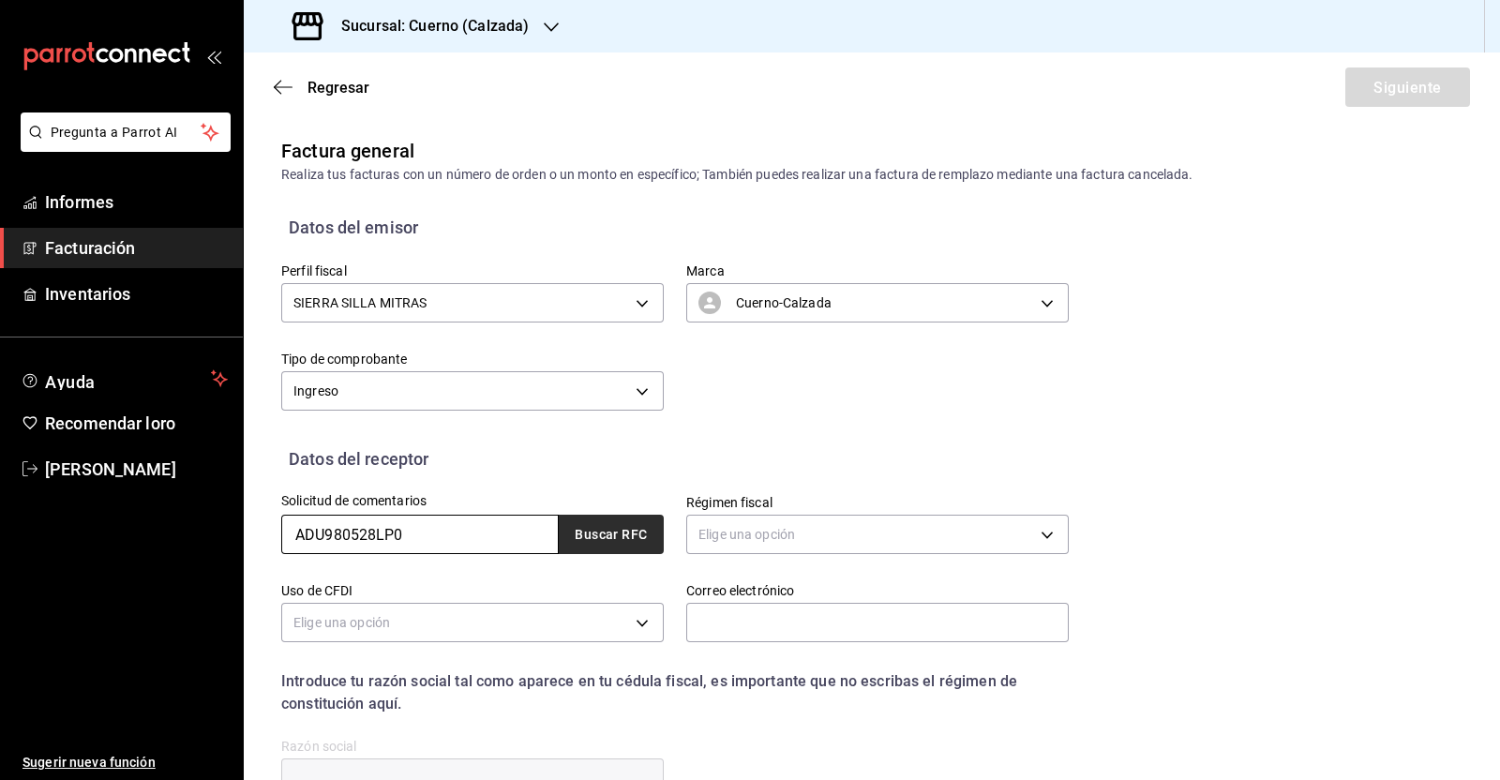
type input "ADU980528LP0"
click at [579, 537] on font "Buscar RFC" at bounding box center [611, 535] width 72 height 15
click at [787, 539] on body "Pregunta a Parrot AI Informes Facturación Inventarios Ayuda Recomendar loro [PE…" at bounding box center [750, 390] width 1500 height 780
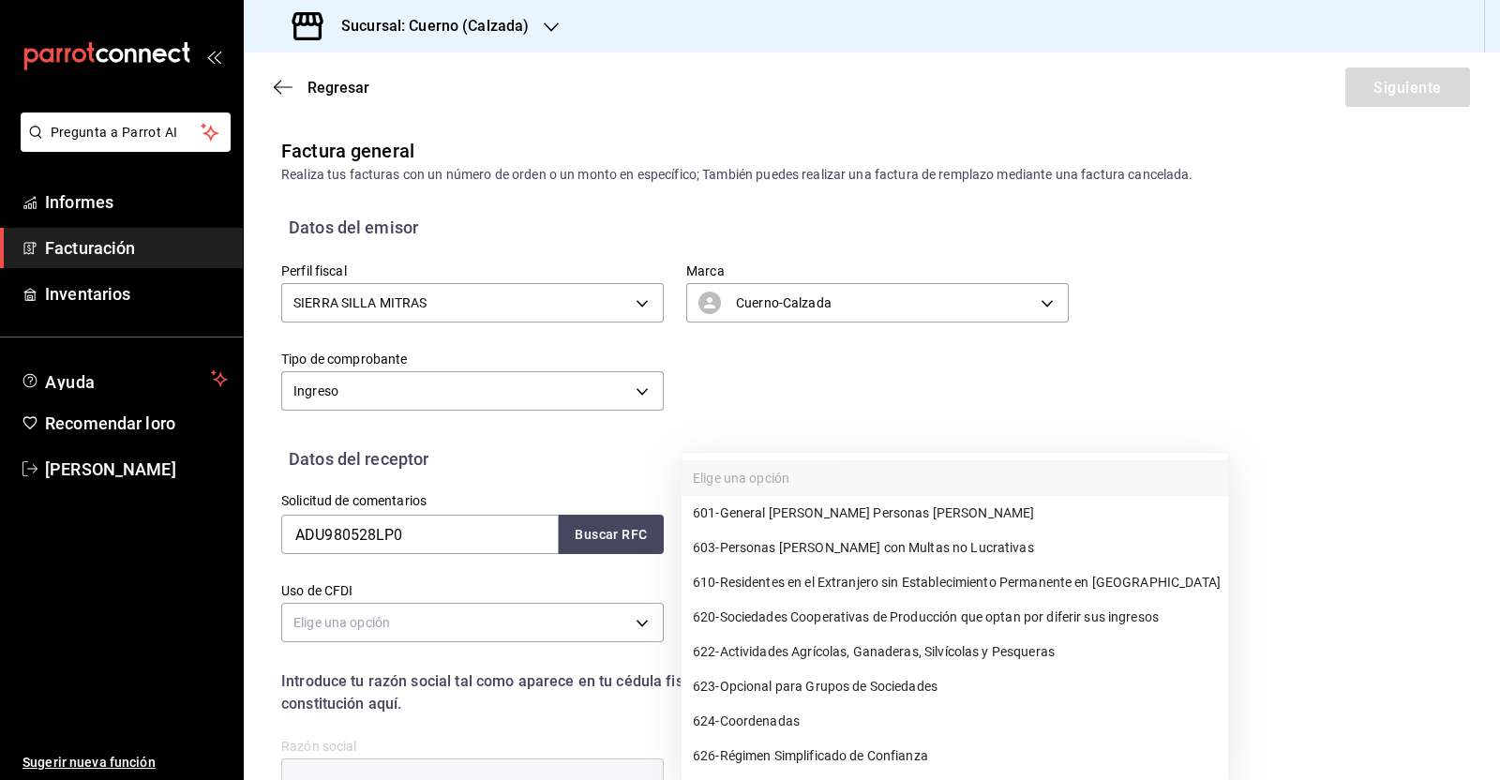
click at [825, 503] on span "601 - General [PERSON_NAME] Personas [PERSON_NAME]" at bounding box center [863, 513] width 341 height 20
type input "601"
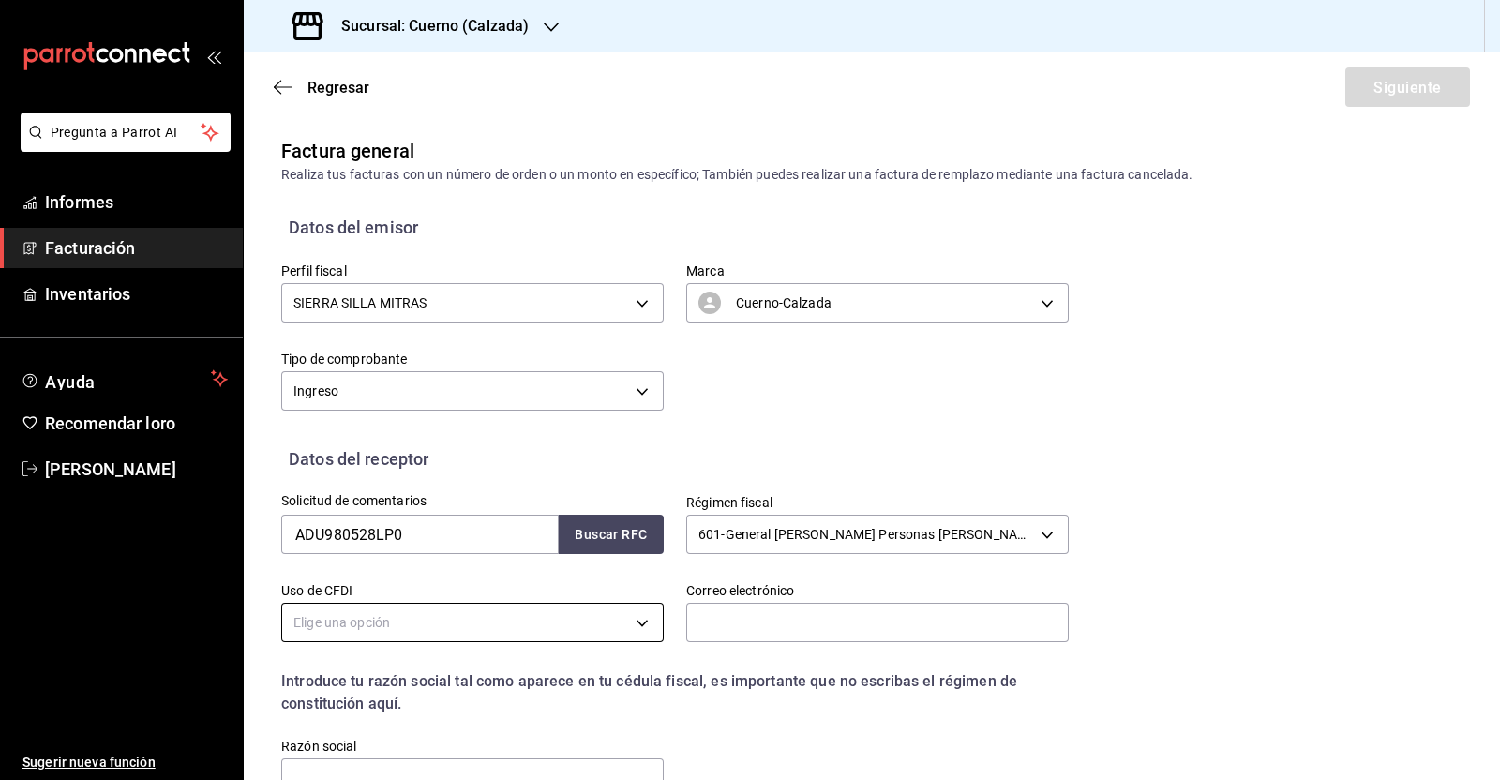
click at [447, 632] on body "Pregunta a Parrot AI Informes Facturación Inventarios Ayuda Recomendar loro [PE…" at bounding box center [750, 390] width 1500 height 780
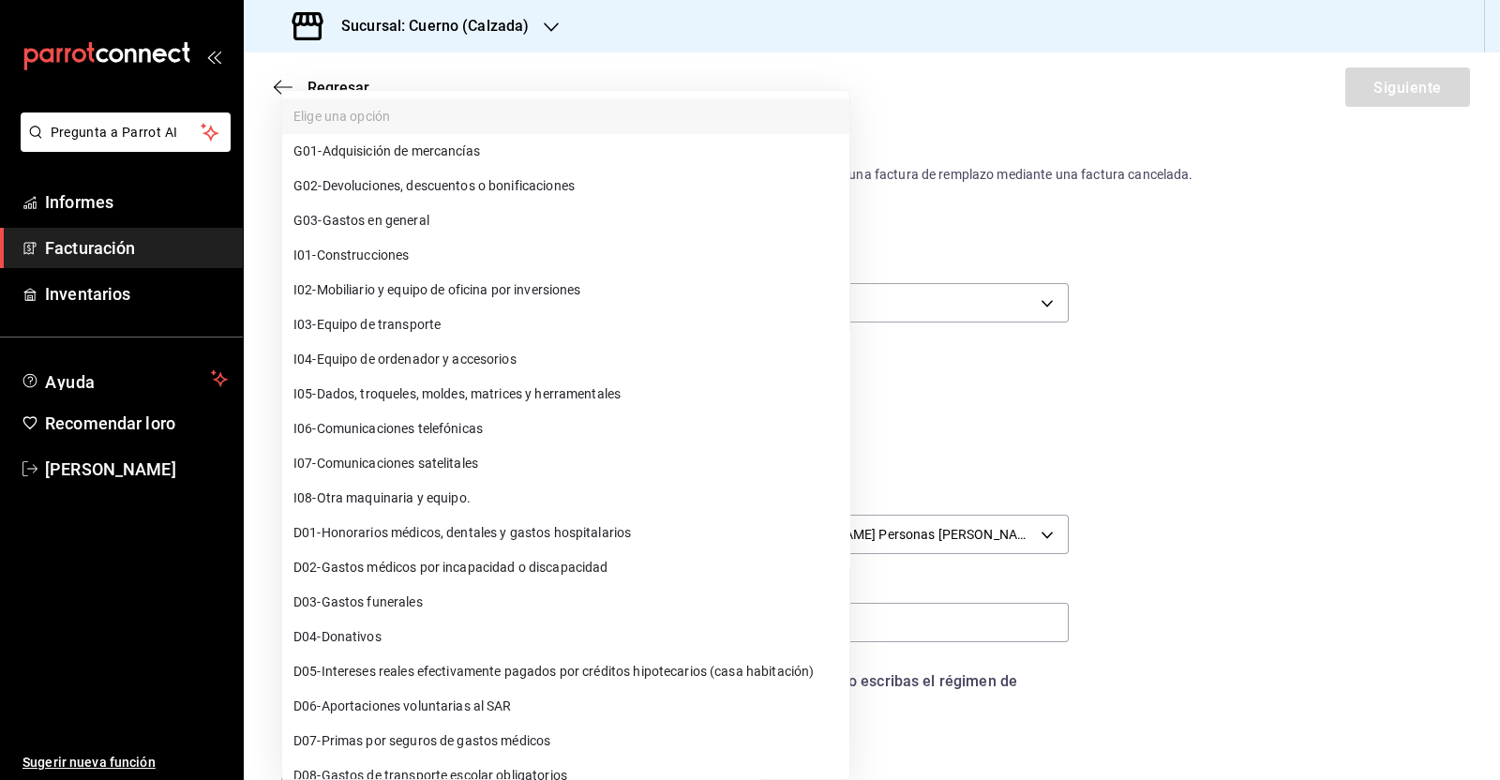
click at [401, 217] on font "Gastos en general" at bounding box center [375, 220] width 107 height 15
type input "G03"
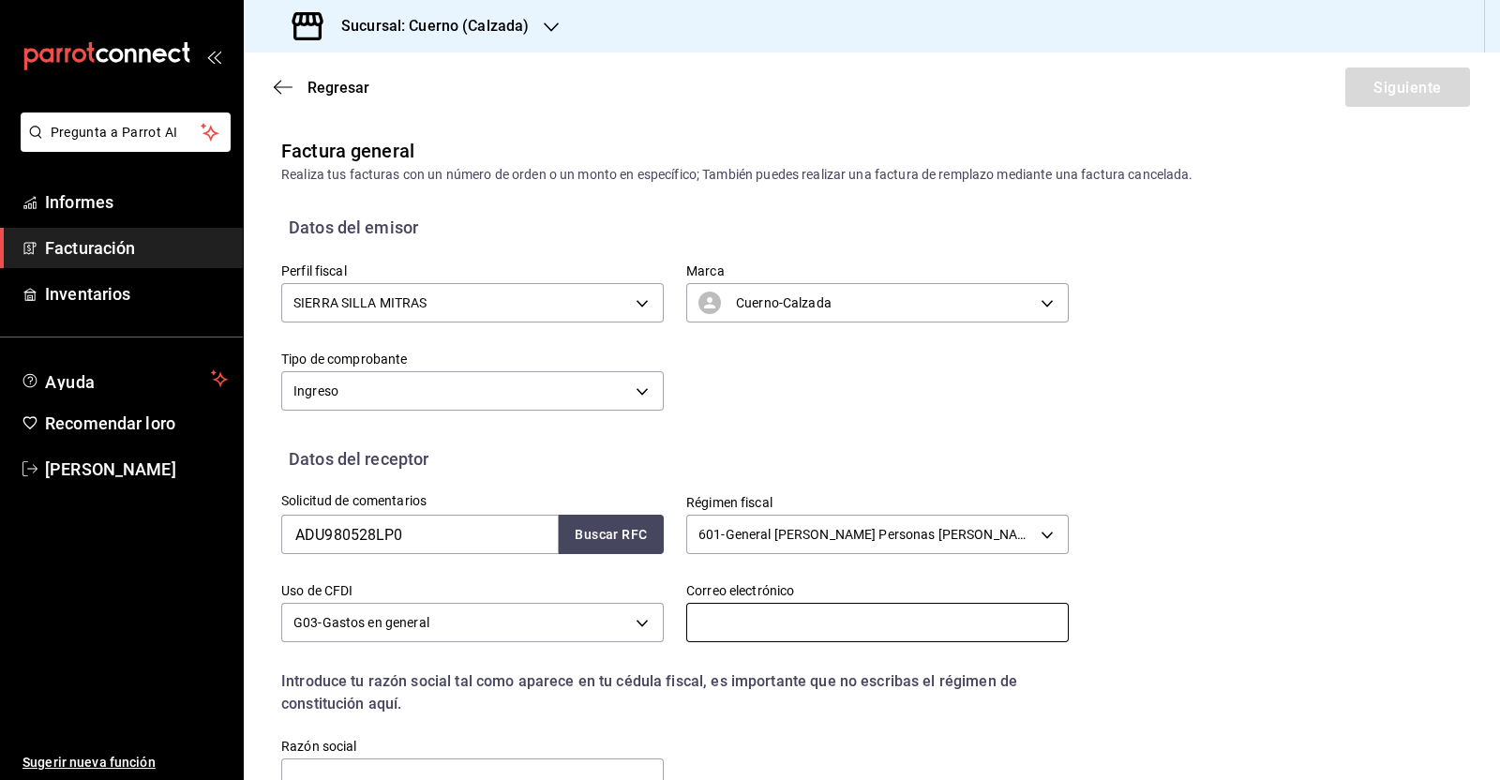
click at [769, 633] on input "text" at bounding box center [877, 622] width 382 height 39
paste input "[PERSON_NAME][EMAIL_ADDRESS][PERSON_NAME][DOMAIN_NAME]"
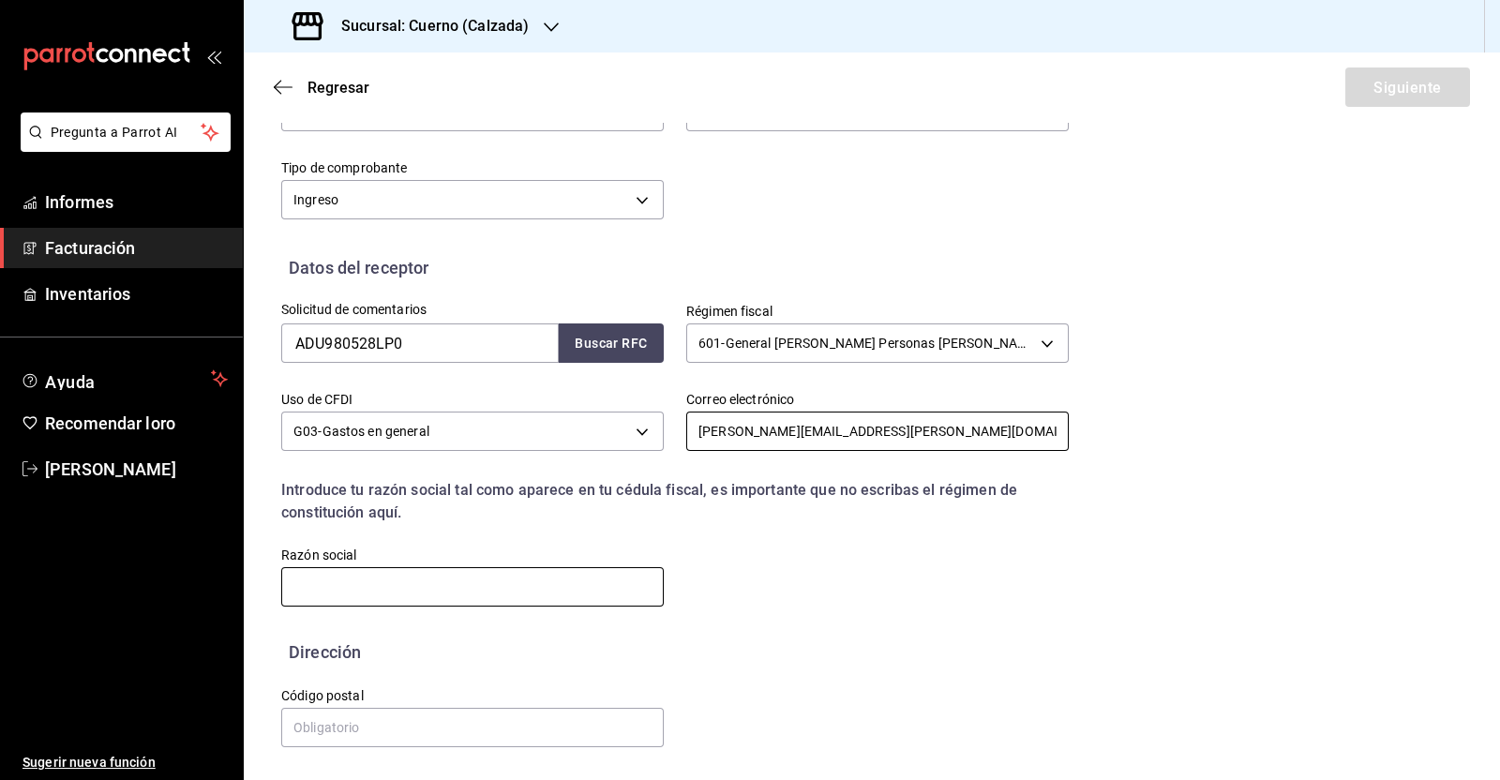
type input "[PERSON_NAME][EMAIL_ADDRESS][PERSON_NAME][DOMAIN_NAME]"
click at [327, 586] on input "text" at bounding box center [472, 586] width 382 height 39
click at [455, 582] on input "text" at bounding box center [472, 586] width 382 height 39
paste input "[GEOGRAPHIC_DATA]"
type input "[GEOGRAPHIC_DATA]"
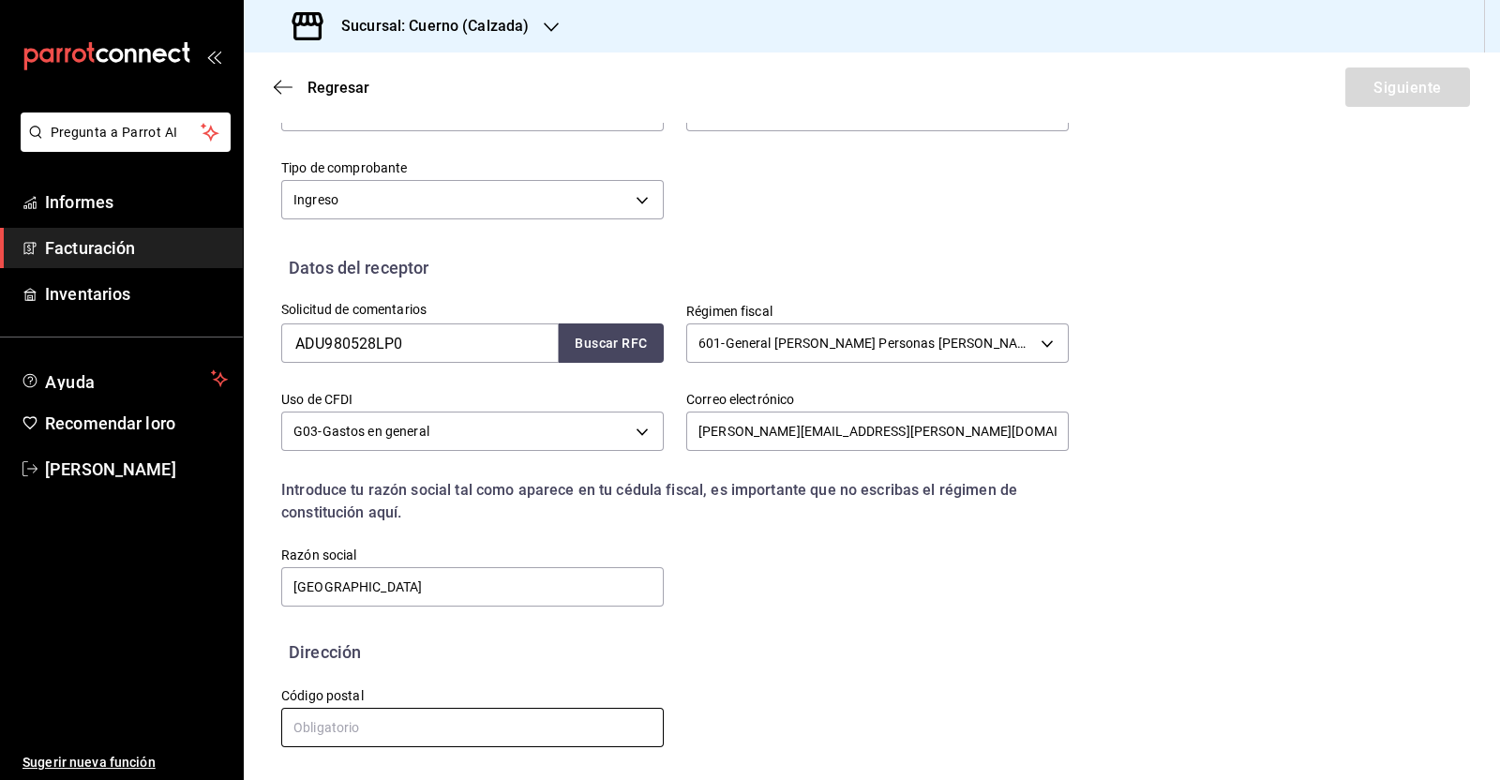
click at [440, 733] on input "text" at bounding box center [472, 727] width 382 height 39
type input "34305"
click at [1353, 78] on button "Siguiente" at bounding box center [1407, 86] width 125 height 39
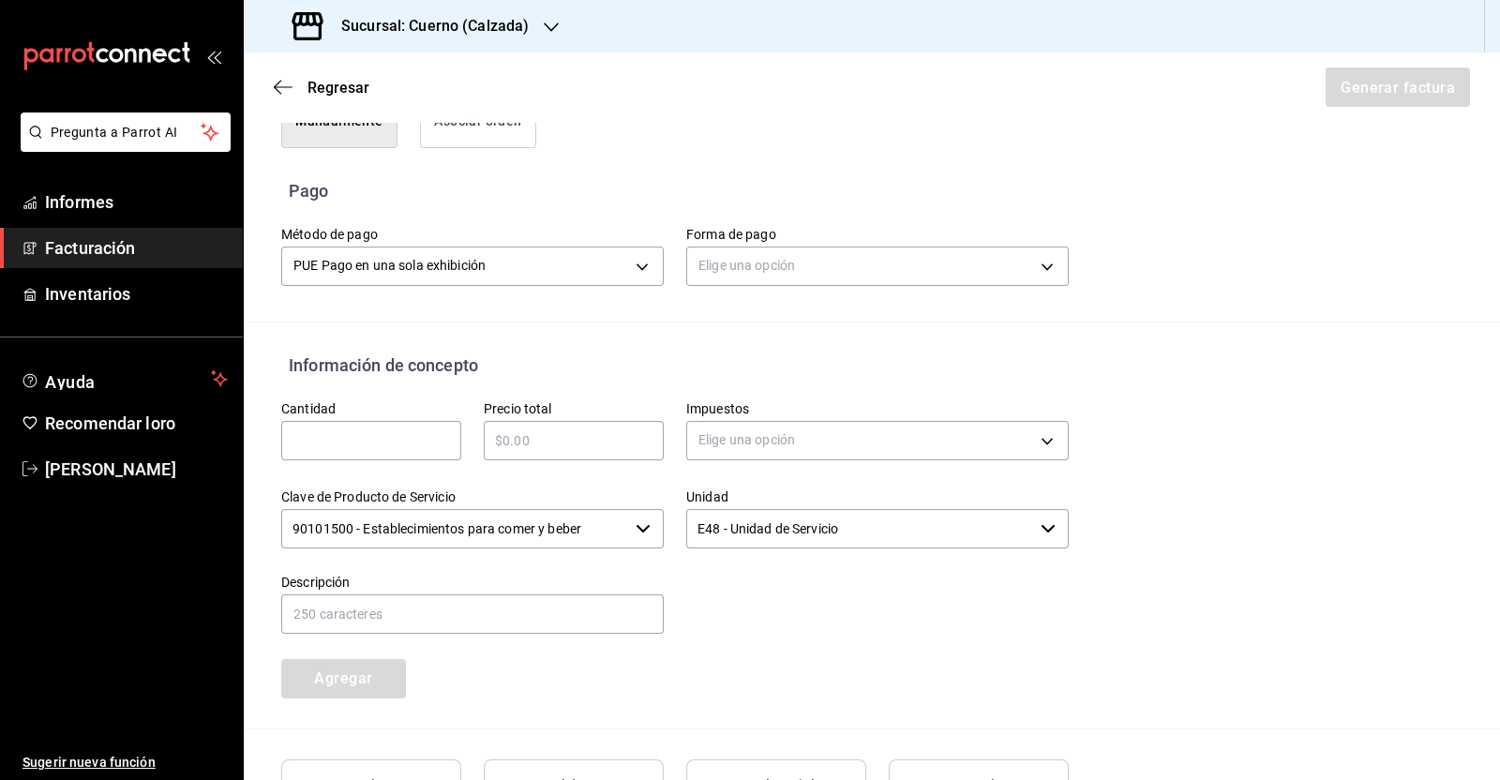
scroll to position [543, 0]
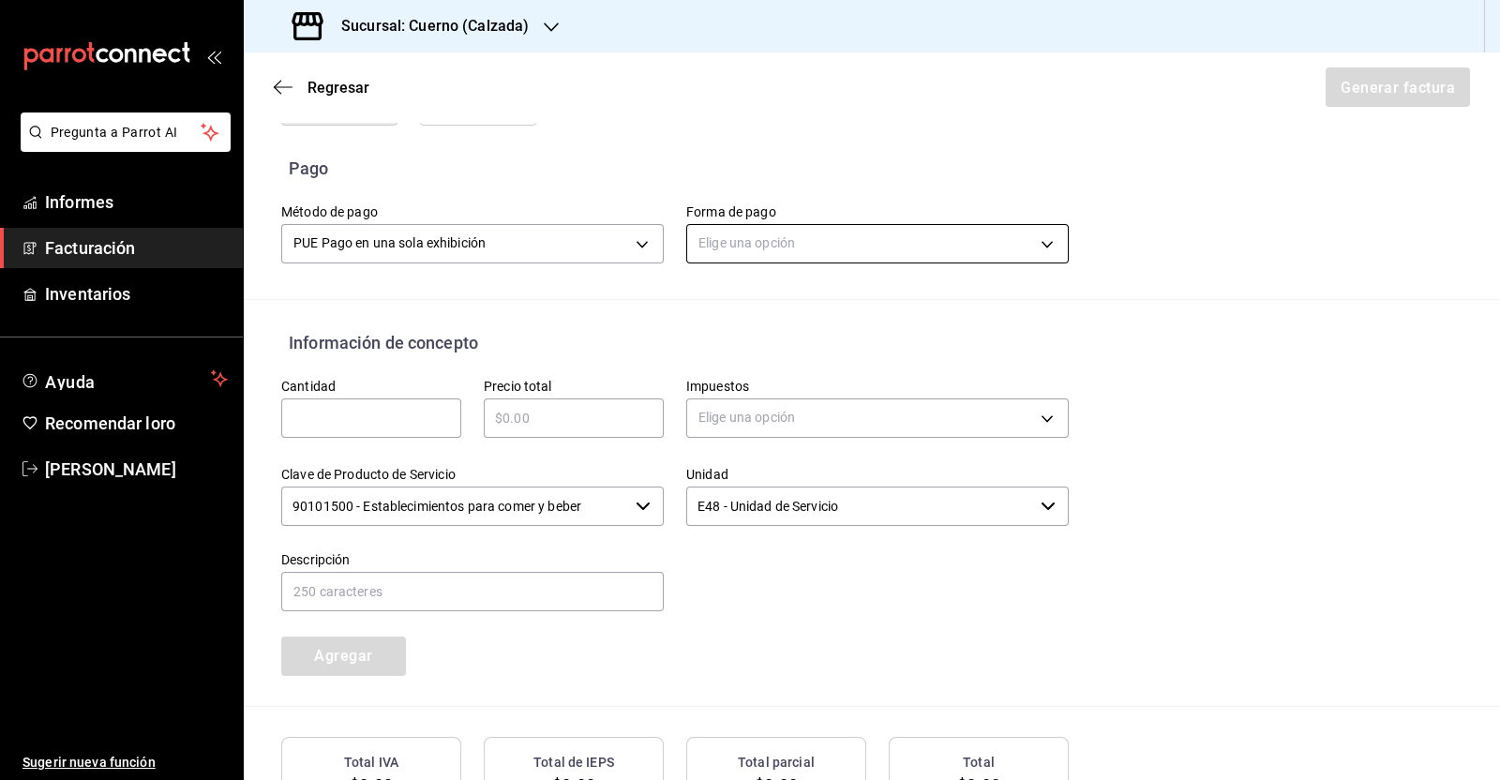
click at [818, 233] on body "Pregunta a Parrot AI Informes Facturación Inventarios Ayuda Recomendar loro [PE…" at bounding box center [750, 390] width 1500 height 780
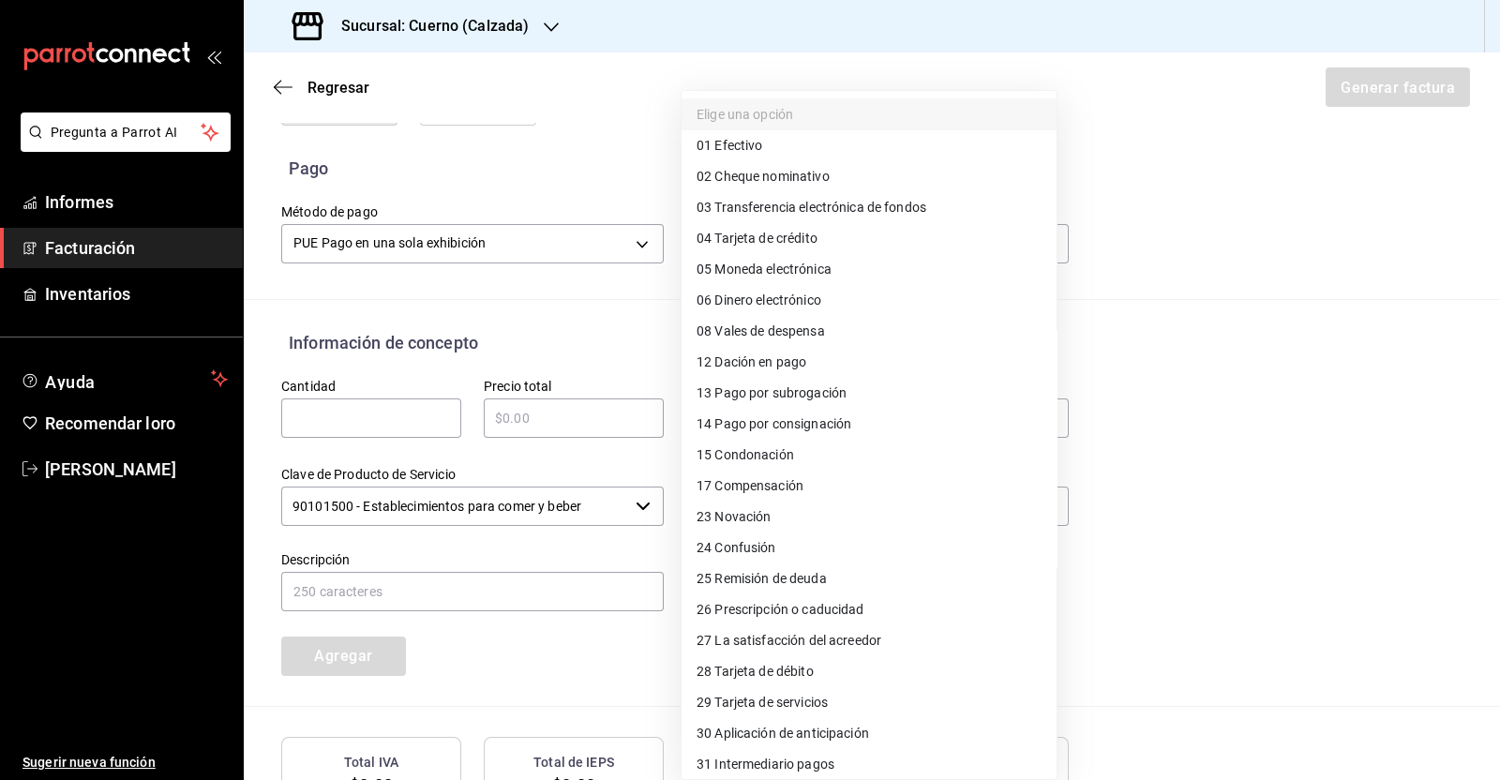
click at [779, 237] on font "Tarjeta de crédito" at bounding box center [765, 238] width 102 height 15
type input "04"
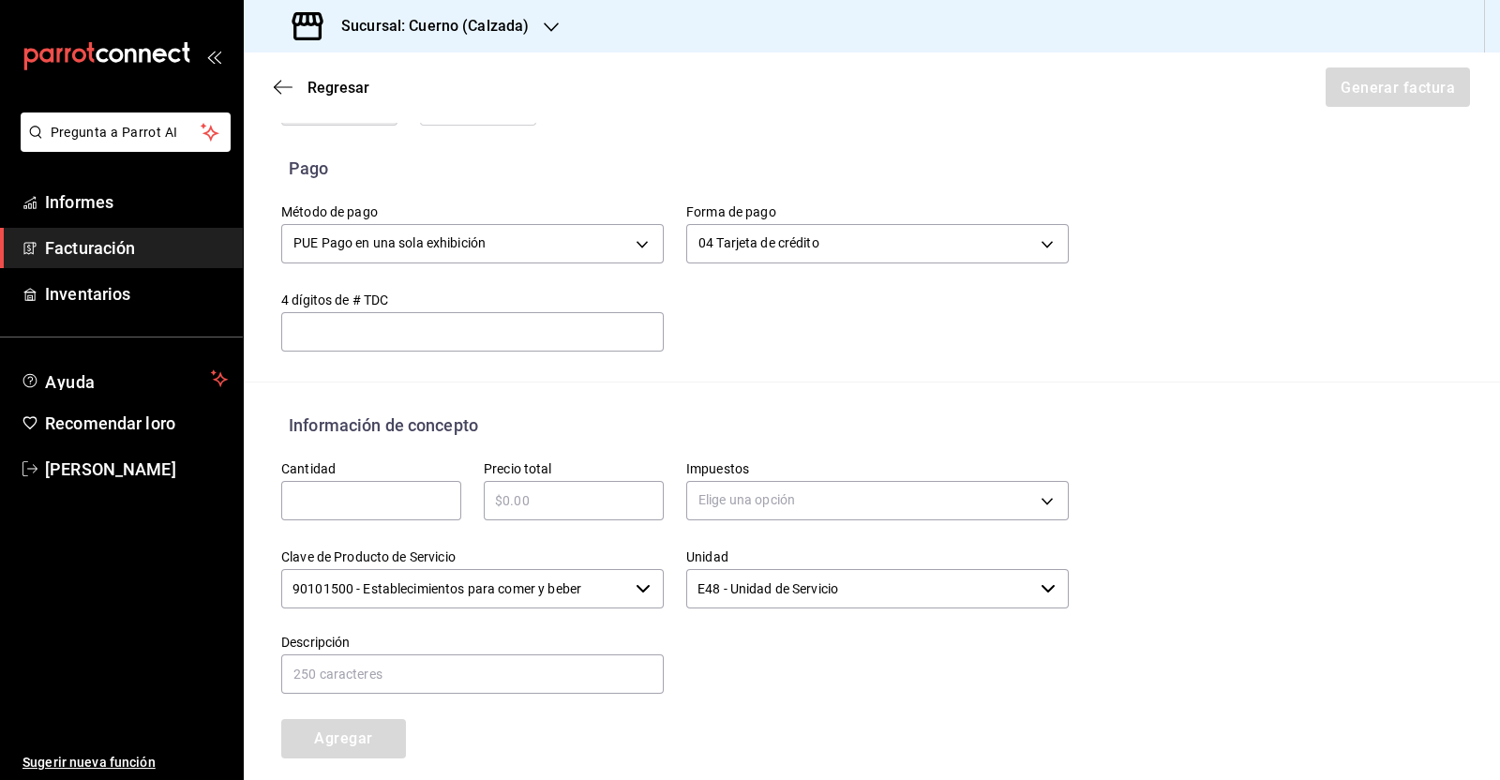
click at [366, 511] on div "​" at bounding box center [371, 500] width 180 height 39
type input "1"
click at [576, 494] on input "text" at bounding box center [574, 500] width 180 height 22
type input "$776"
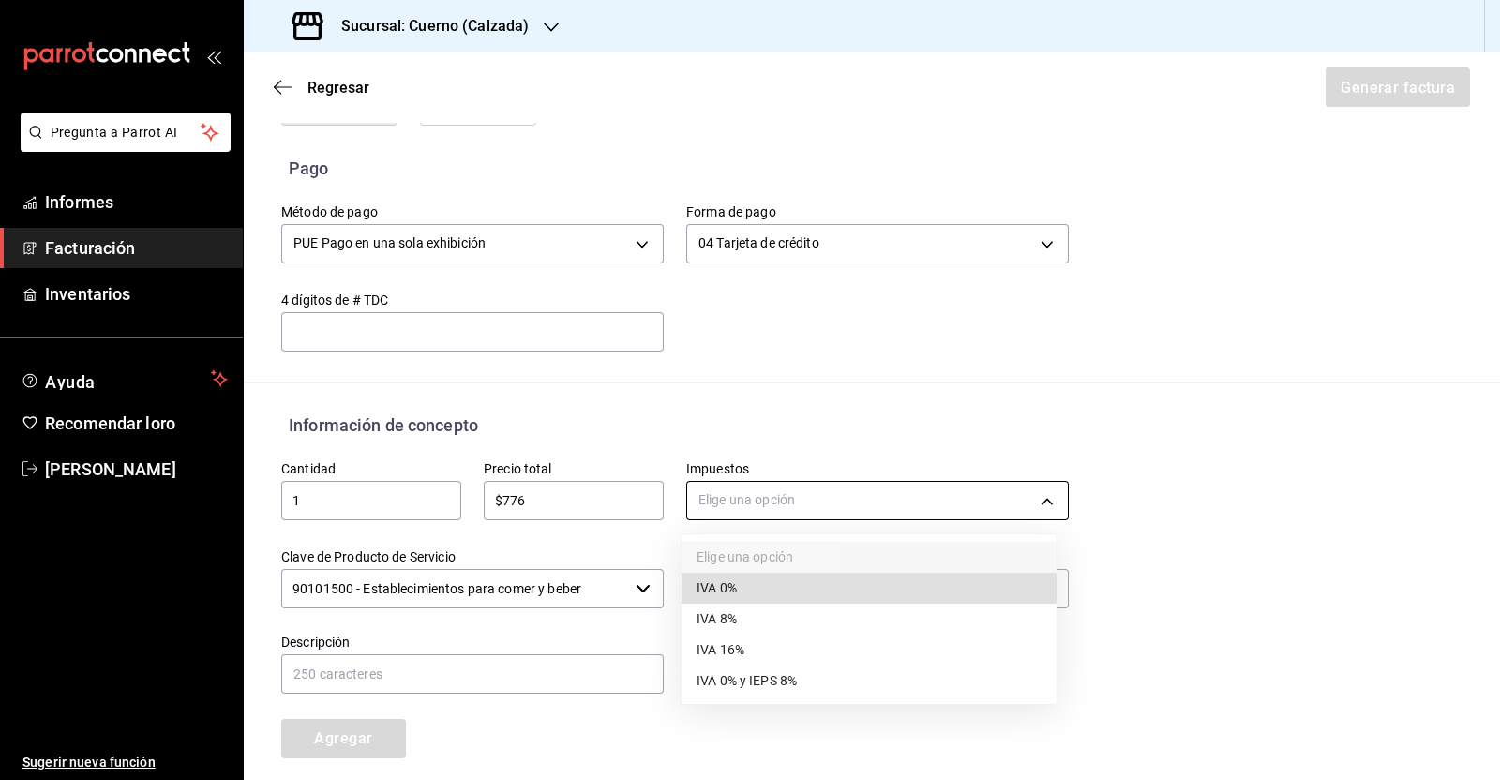
click at [785, 513] on body "Pregunta a Parrot AI Informes Facturación Inventarios Ayuda Recomendar loro [PE…" at bounding box center [750, 390] width 1500 height 780
click at [803, 652] on li "IVA 16%" at bounding box center [868, 651] width 375 height 31
type input "IVA_16"
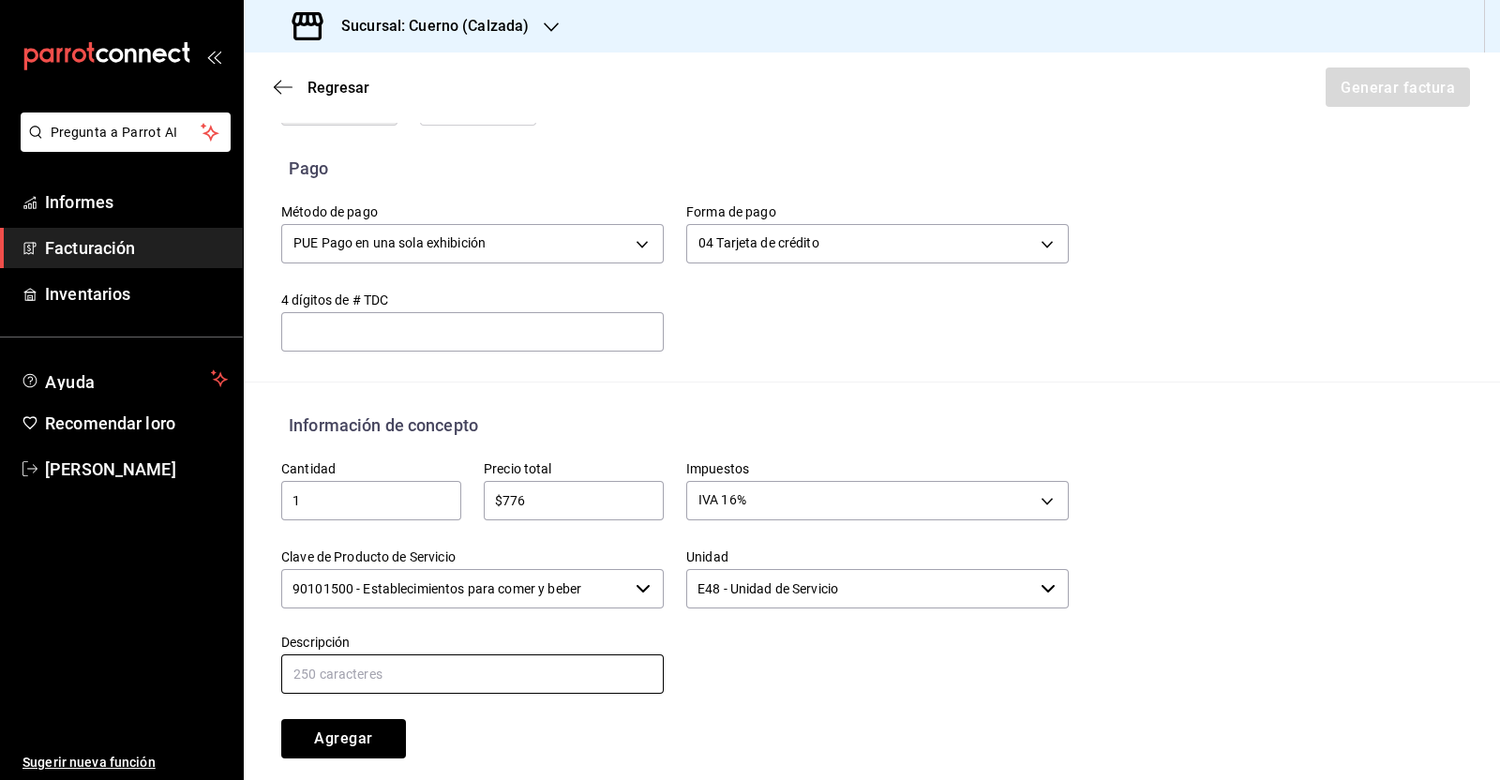
click at [447, 677] on input "text" at bounding box center [472, 673] width 382 height 39
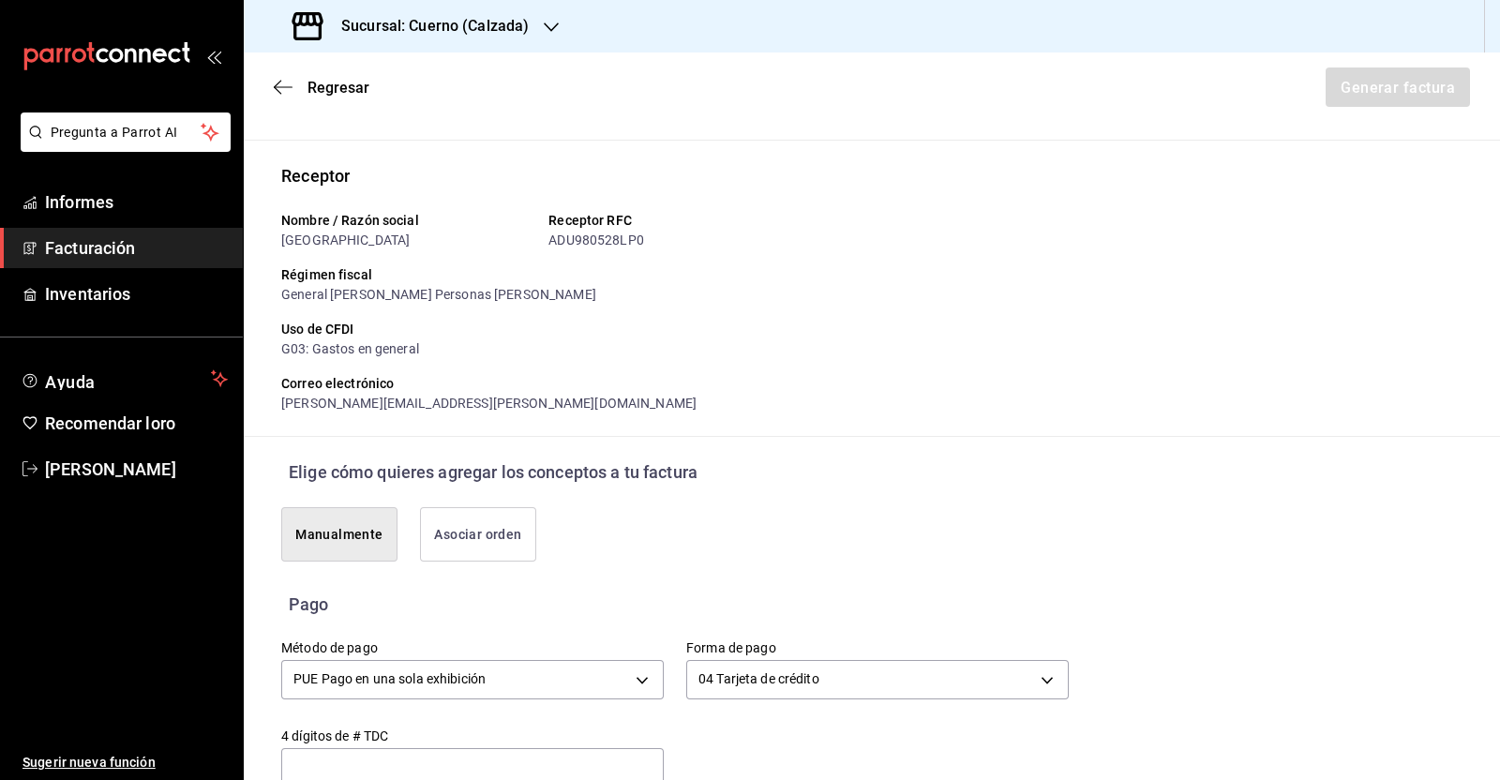
scroll to position [233, 0]
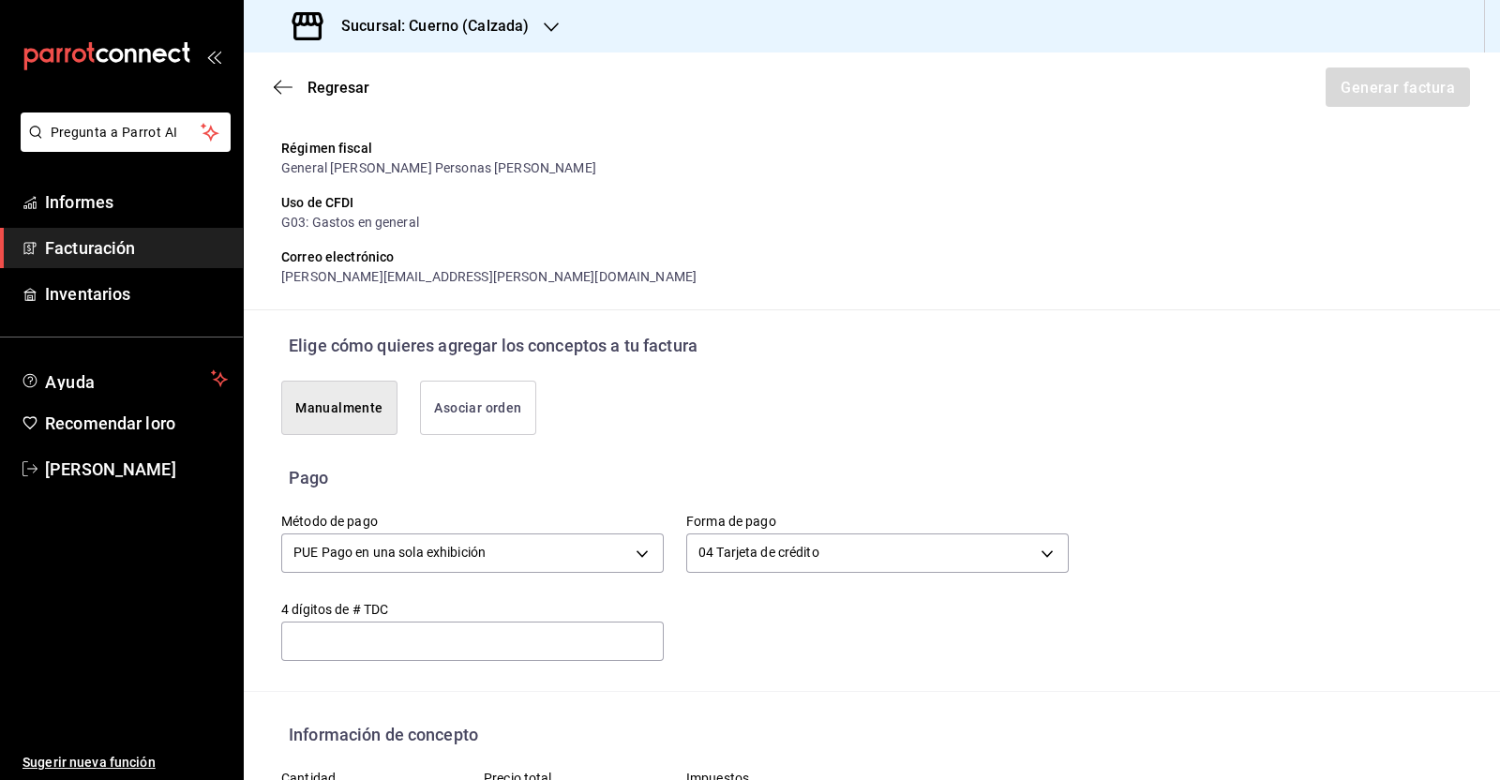
click at [815, 404] on div "Manualmente Asociar orden" at bounding box center [664, 396] width 810 height 77
click at [481, 408] on font "Asociar orden" at bounding box center [477, 407] width 87 height 15
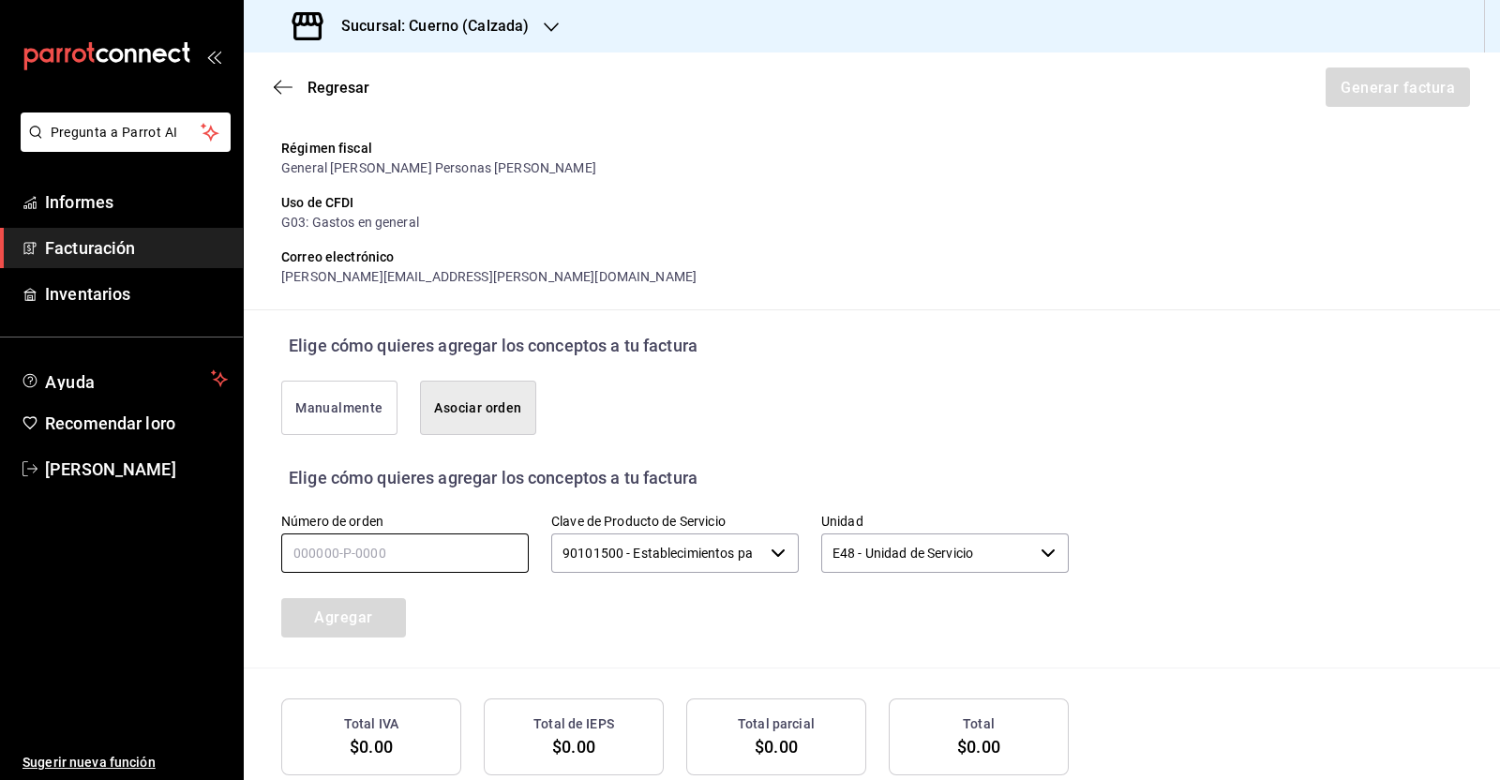
click at [387, 543] on input "text" at bounding box center [404, 552] width 247 height 39
type input "140825-p-0132"
click at [360, 621] on font "Agregar" at bounding box center [343, 617] width 58 height 18
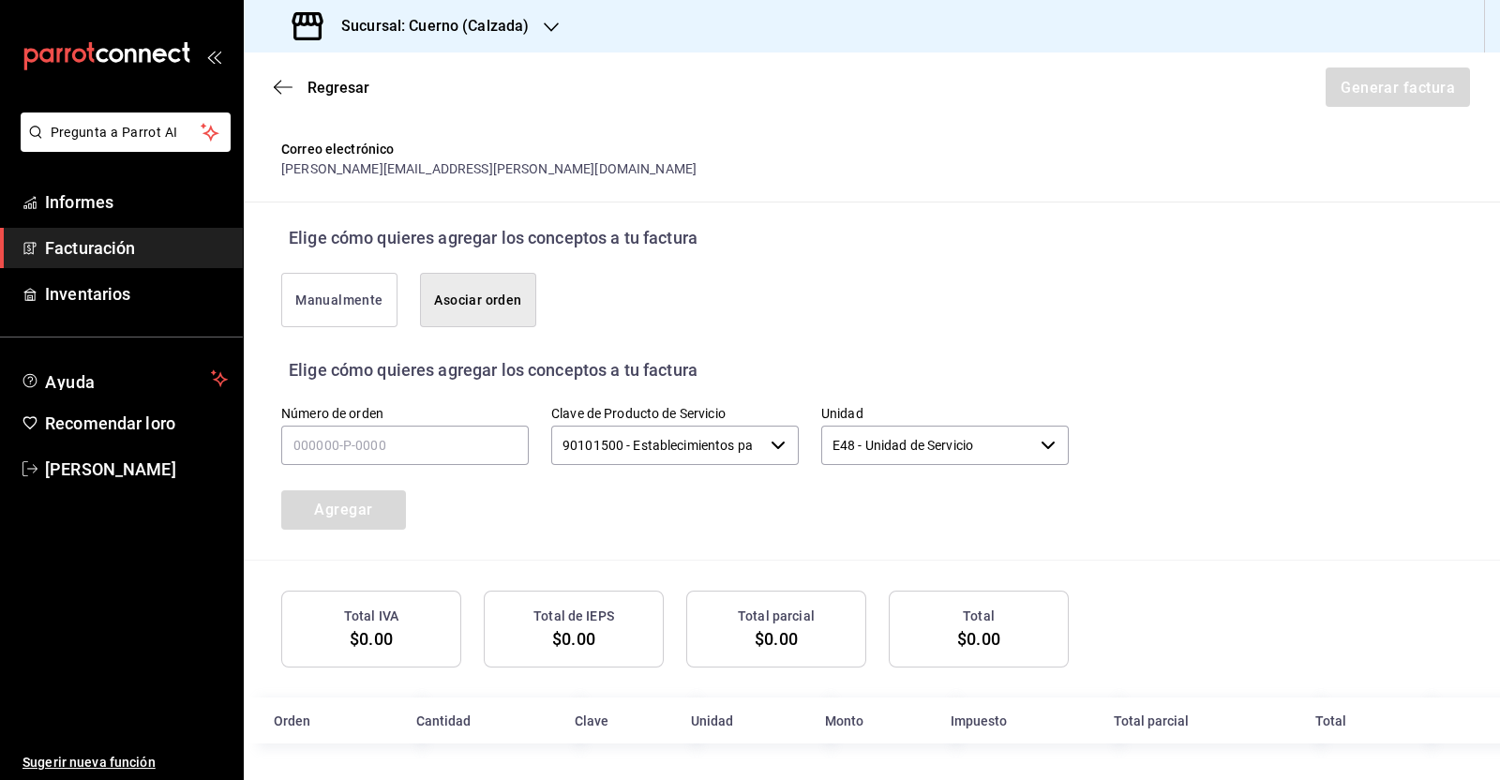
click at [345, 293] on font "Manualmente" at bounding box center [338, 299] width 87 height 15
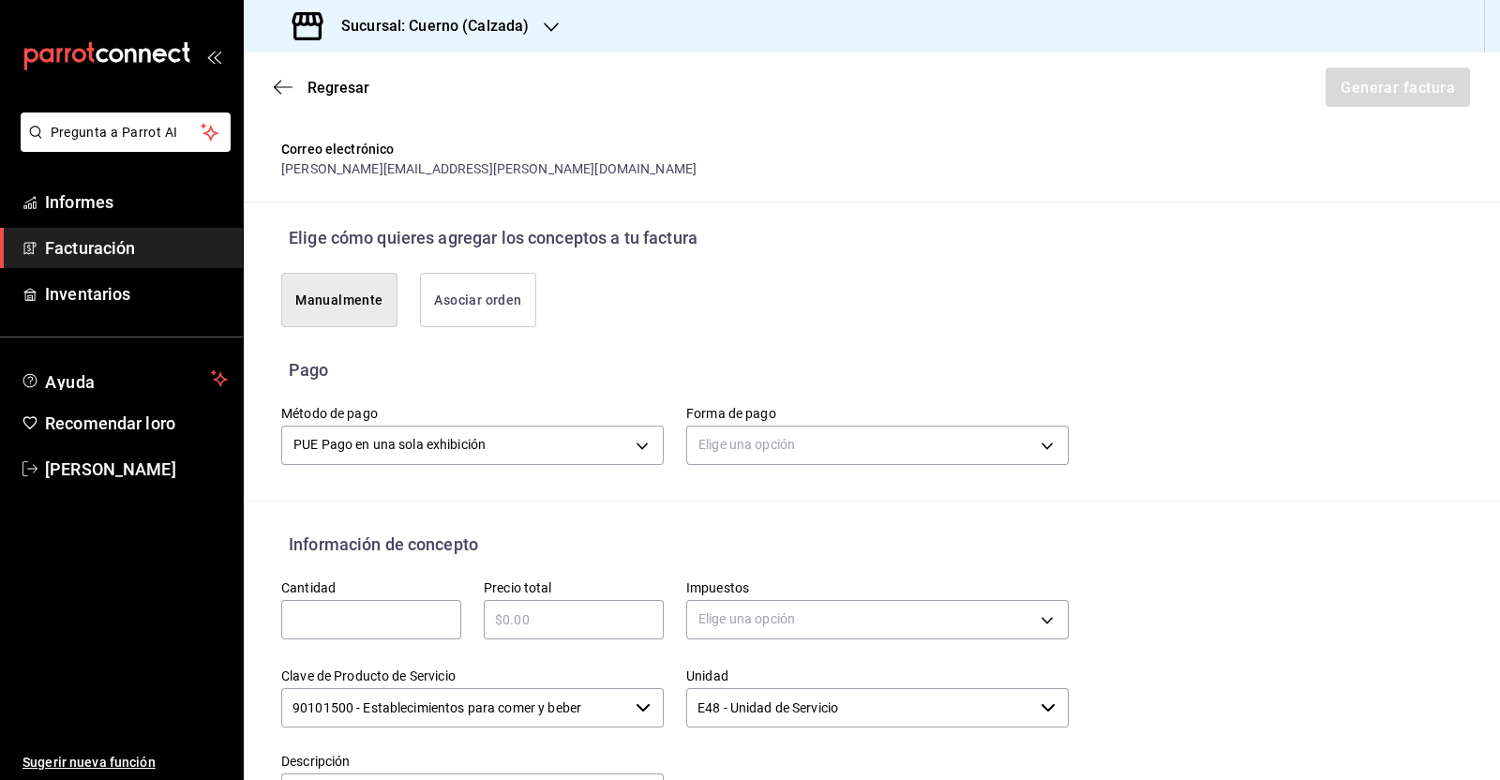
click at [358, 608] on input "text" at bounding box center [371, 619] width 180 height 22
type input "1"
click at [560, 617] on input "text" at bounding box center [574, 619] width 180 height 22
type input "$776"
click at [801, 623] on body "Pregunta a Parrot AI Informes Facturación Inventarios Ayuda Recomendar loro [PE…" at bounding box center [750, 390] width 1500 height 780
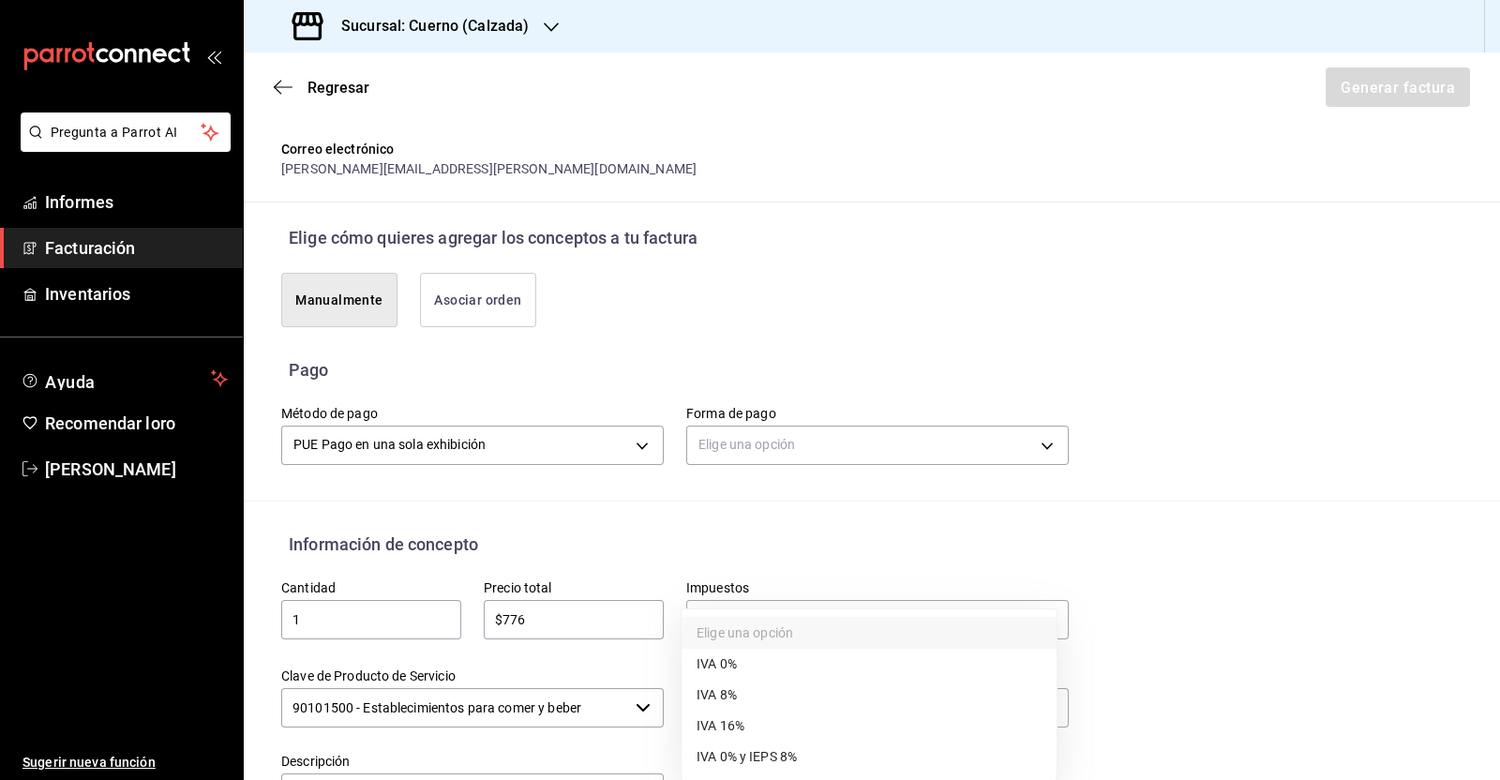
click at [743, 718] on font "IVA 16%" at bounding box center [720, 725] width 48 height 15
type input "IVA_16"
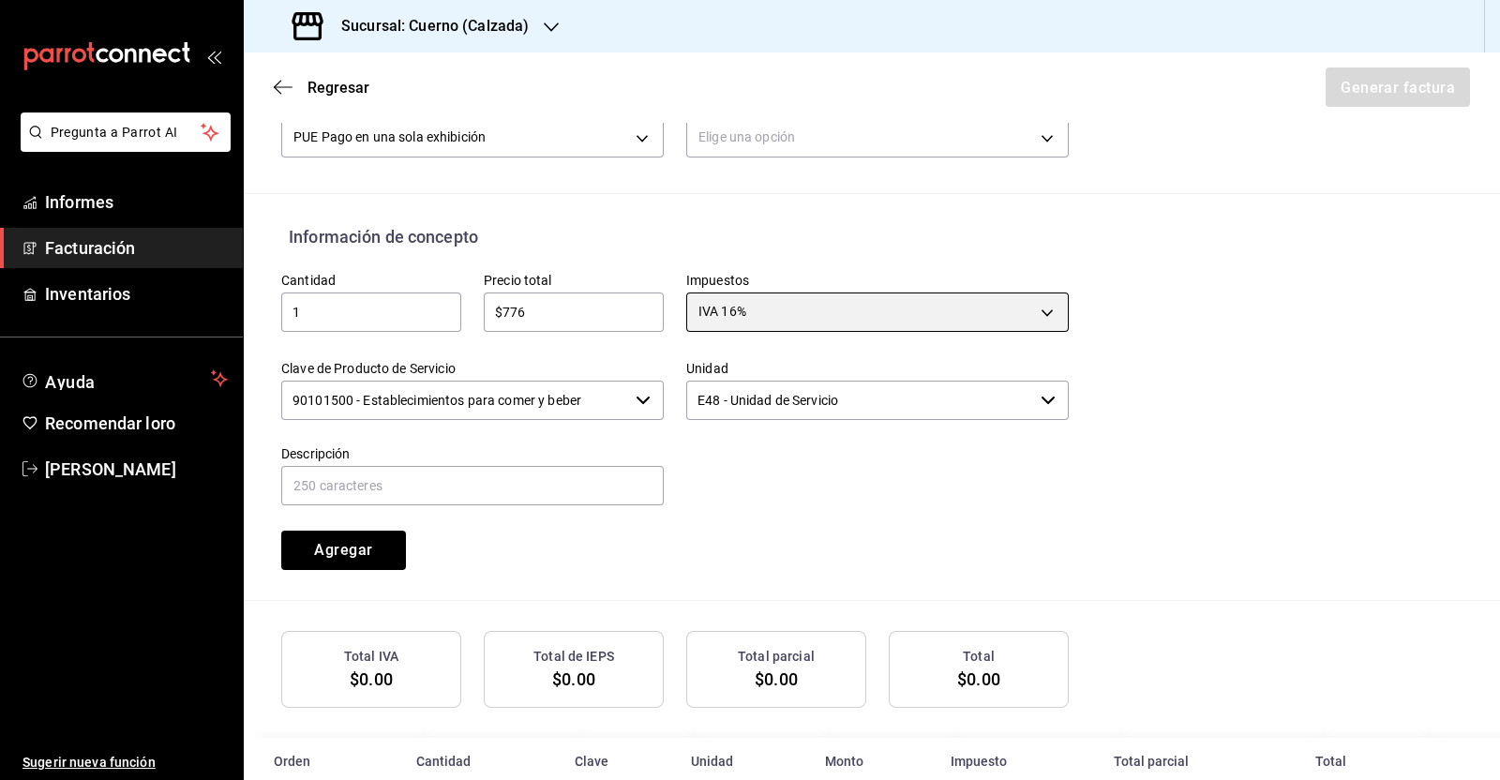
scroll to position [689, 0]
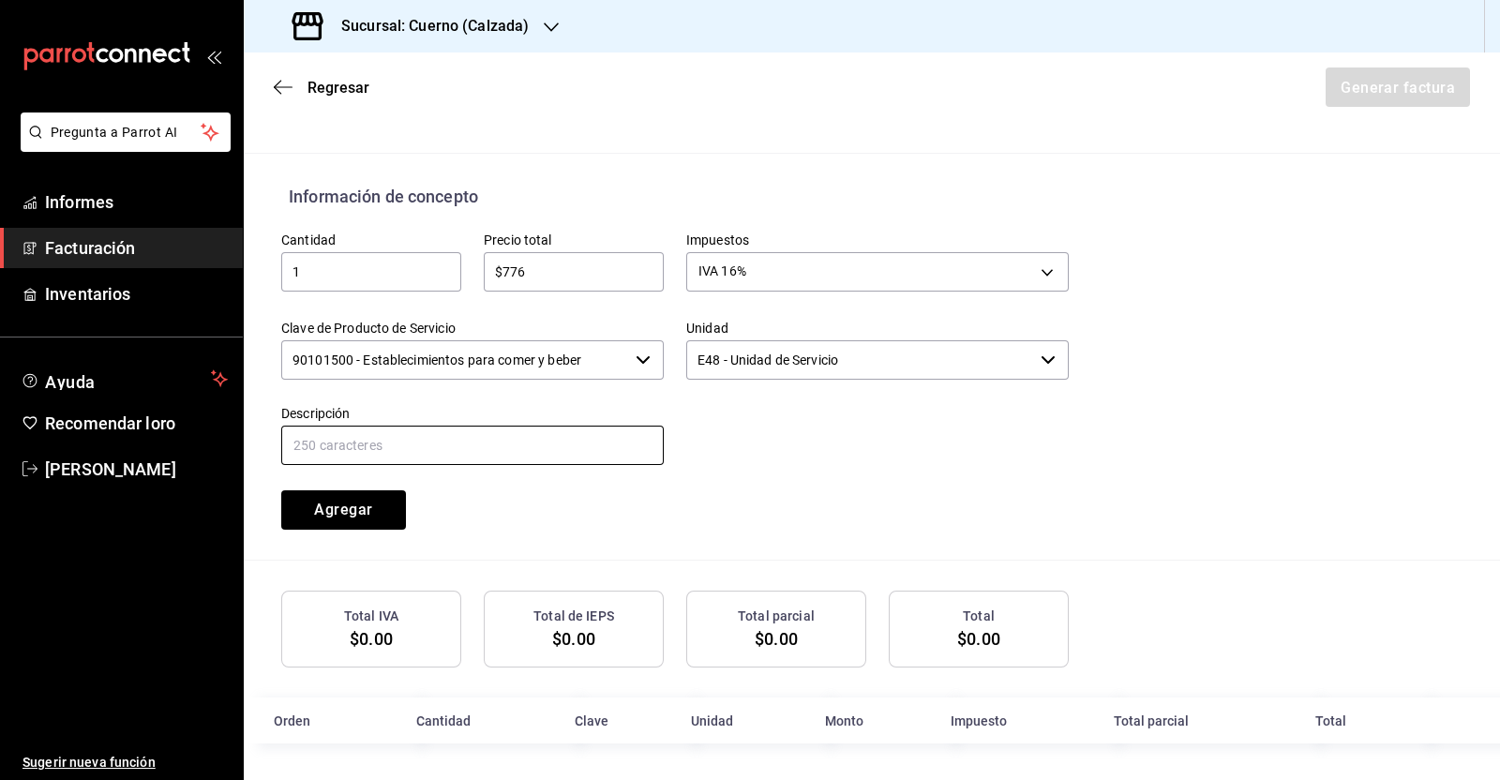
click at [401, 438] on input "text" at bounding box center [472, 445] width 382 height 39
type input "c"
type input "CONSUMO [DATE]"
click at [357, 512] on font "Agregar" at bounding box center [343, 510] width 58 height 18
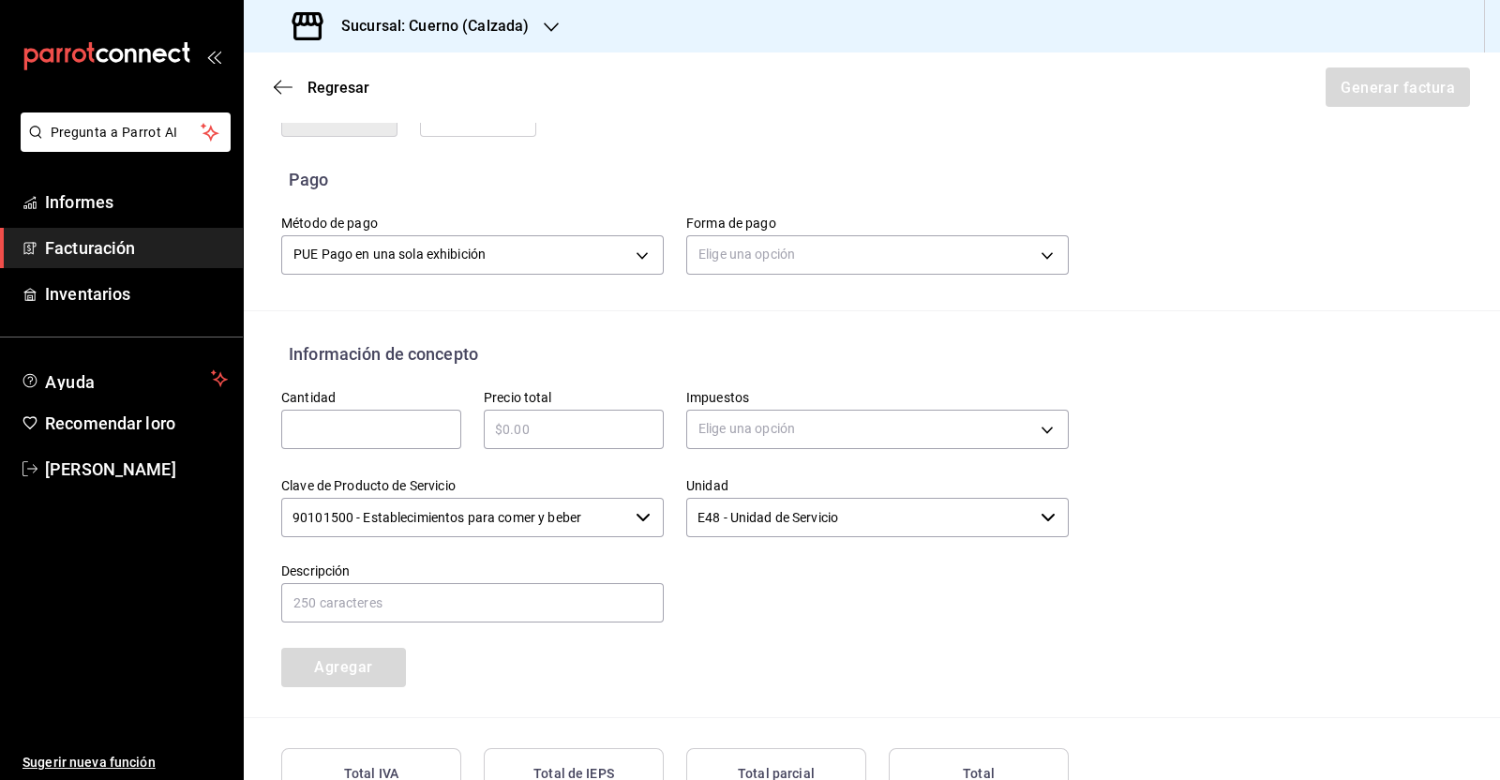
scroll to position [737, 0]
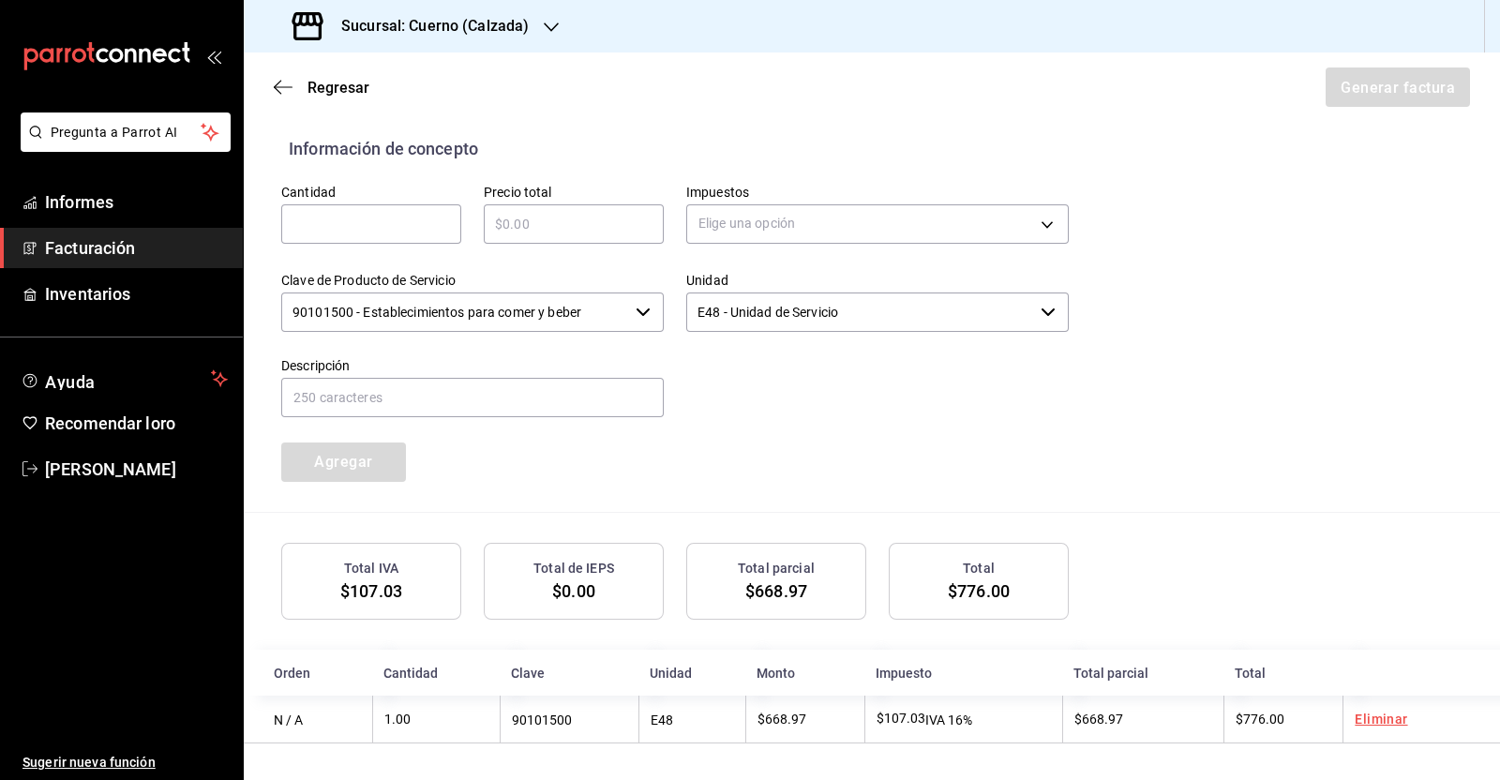
click at [1378, 82] on div "Regresar Generar factura" at bounding box center [872, 86] width 1256 height 69
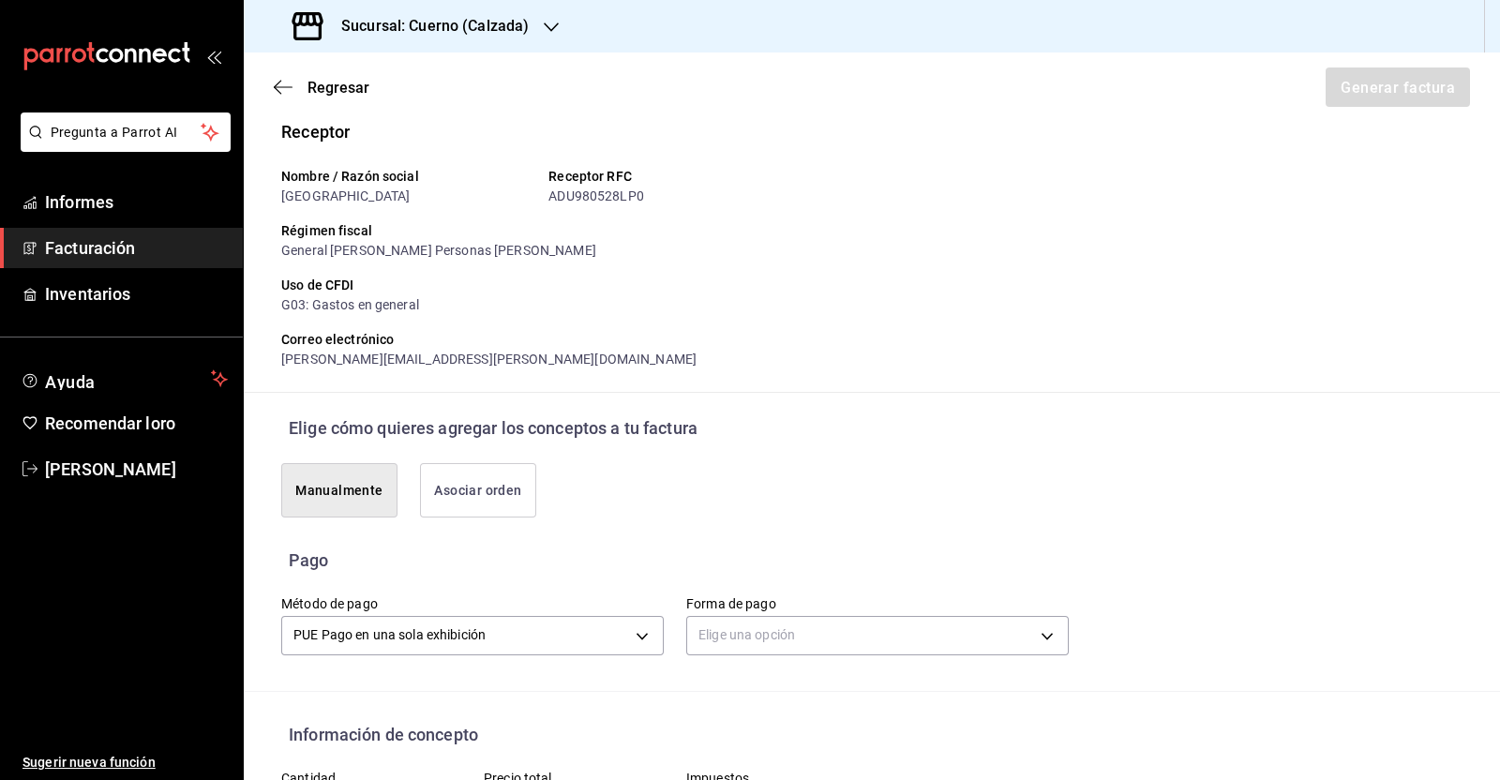
scroll to position [0, 0]
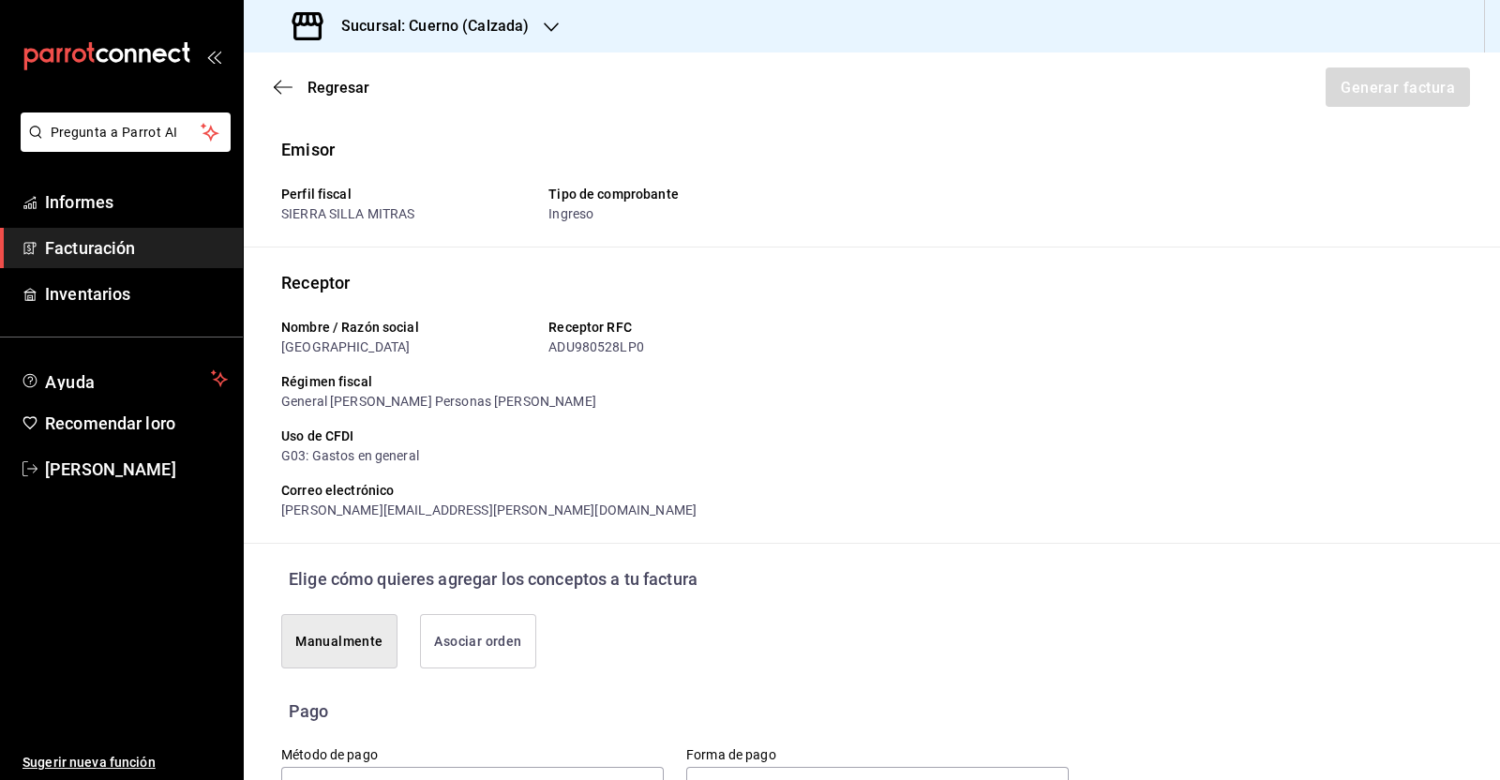
click at [743, 287] on p "Receptor" at bounding box center [871, 282] width 1181 height 25
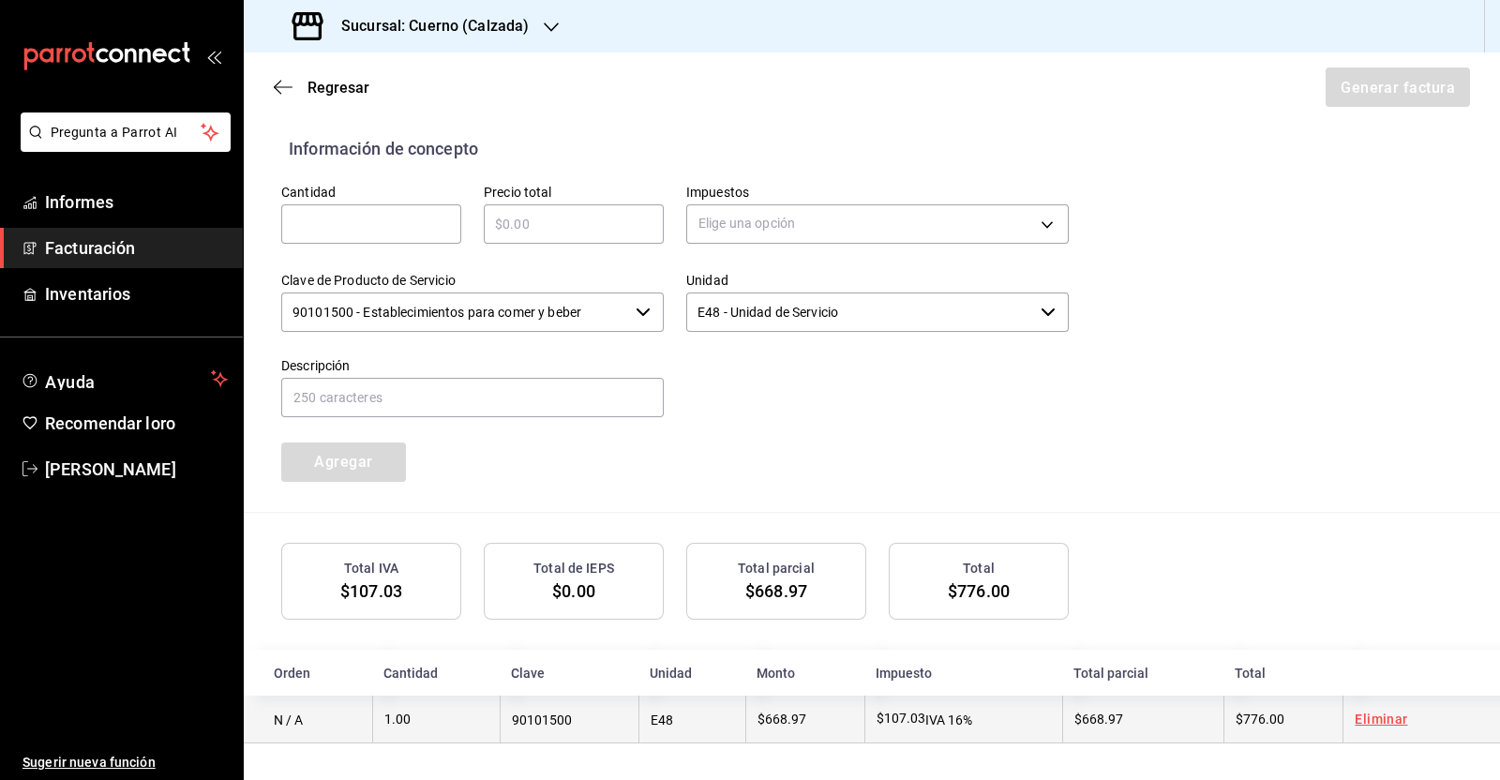
click at [1371, 716] on font "Eliminar" at bounding box center [1380, 718] width 52 height 15
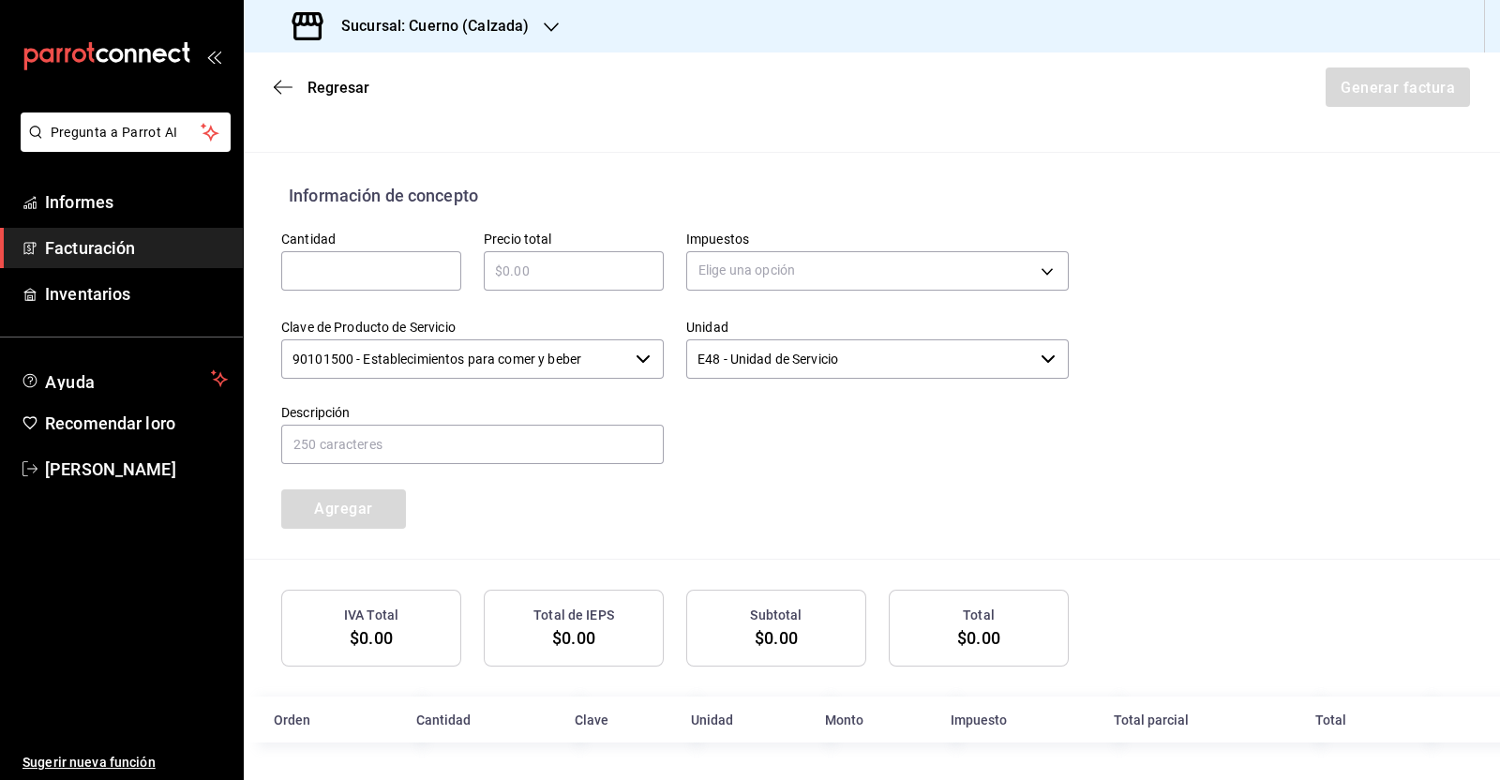
scroll to position [689, 0]
click at [343, 274] on input "text" at bounding box center [371, 272] width 180 height 22
click at [547, 280] on input "text" at bounding box center [574, 272] width 180 height 22
click at [751, 279] on body "Pregunta a Parrot AI Informes Facturación Inventarios Ayuda Recomendar loro [PE…" at bounding box center [750, 390] width 1500 height 780
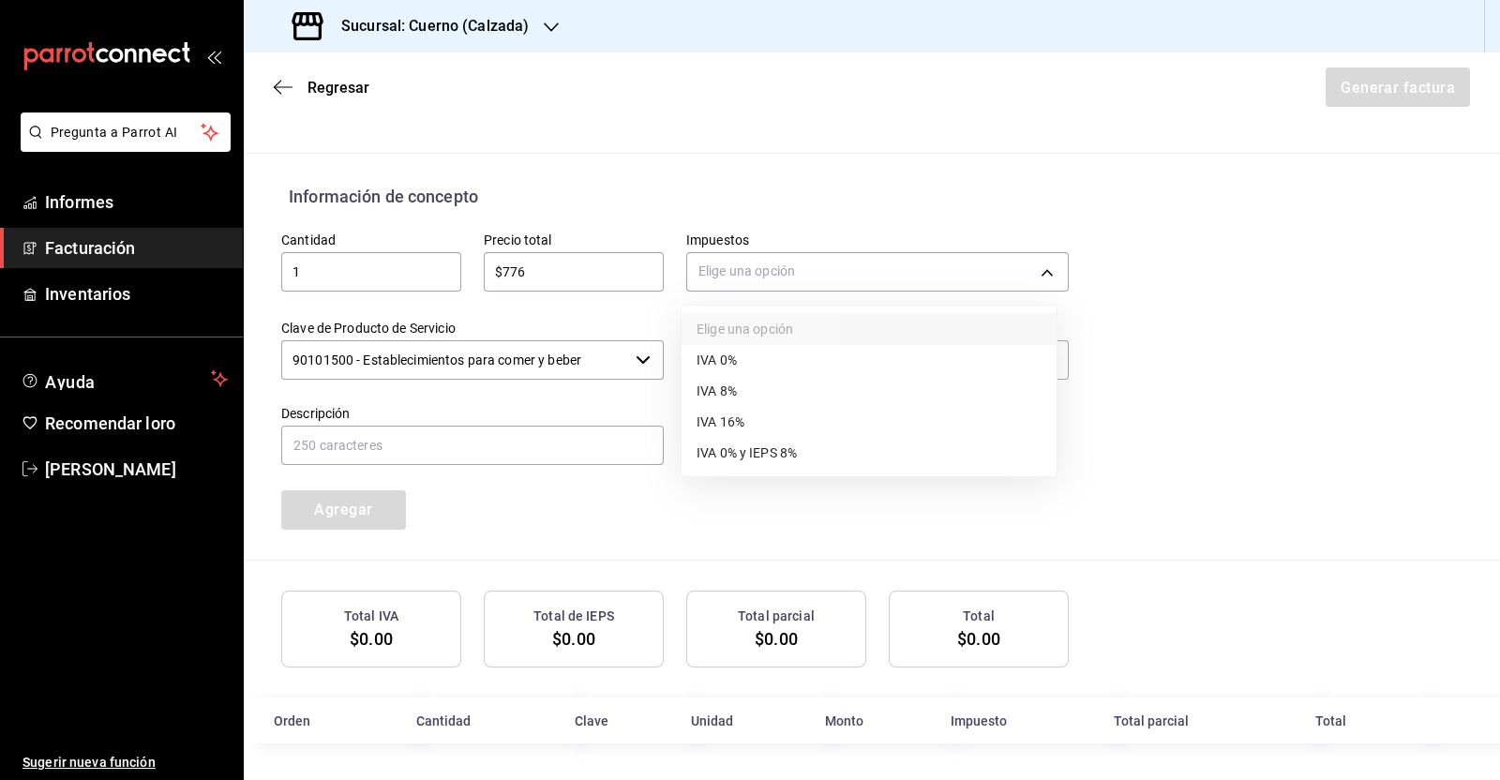
click at [808, 416] on li "IVA 16%" at bounding box center [868, 422] width 375 height 31
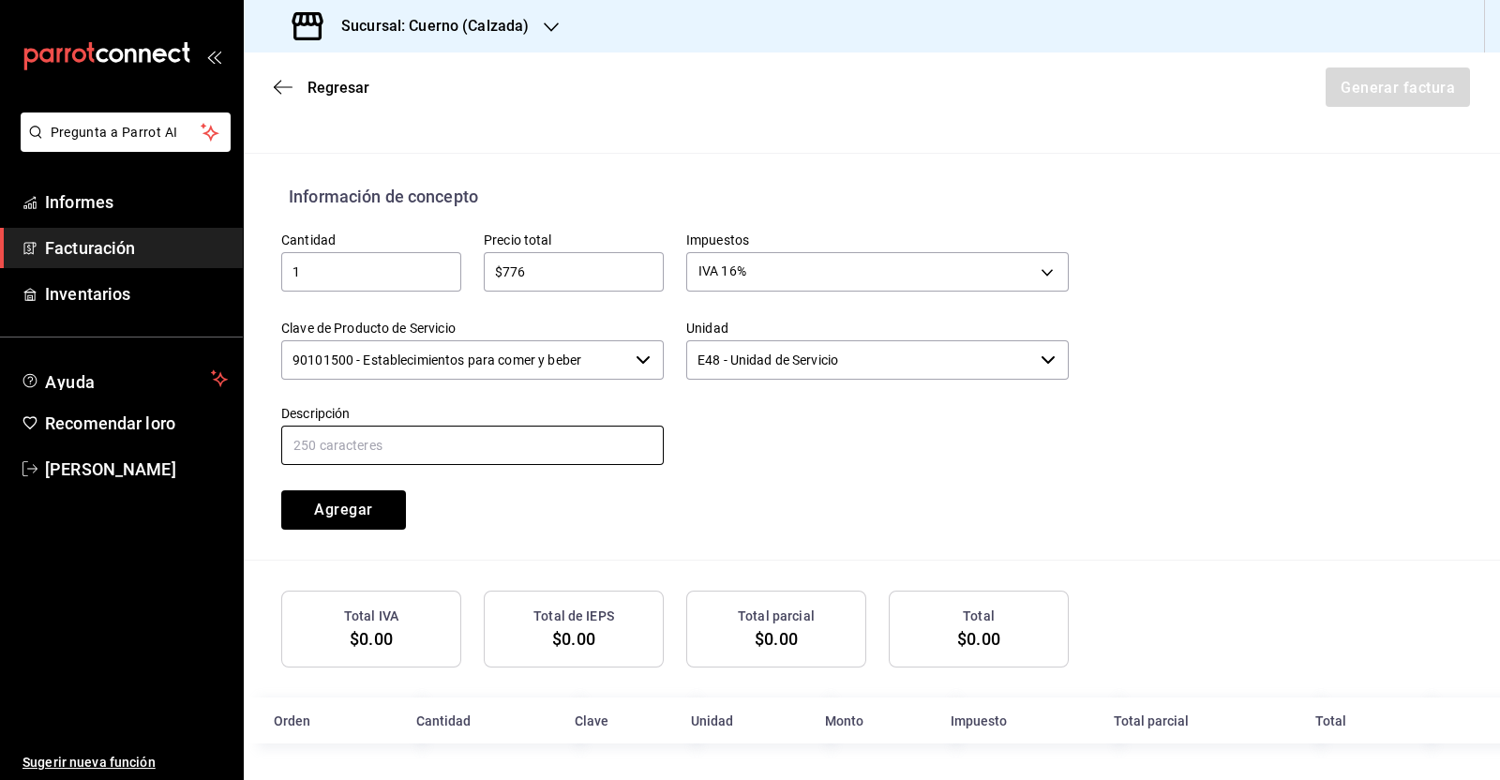
click at [370, 450] on input "text" at bounding box center [472, 445] width 382 height 39
click at [352, 504] on font "Agregar" at bounding box center [343, 510] width 58 height 18
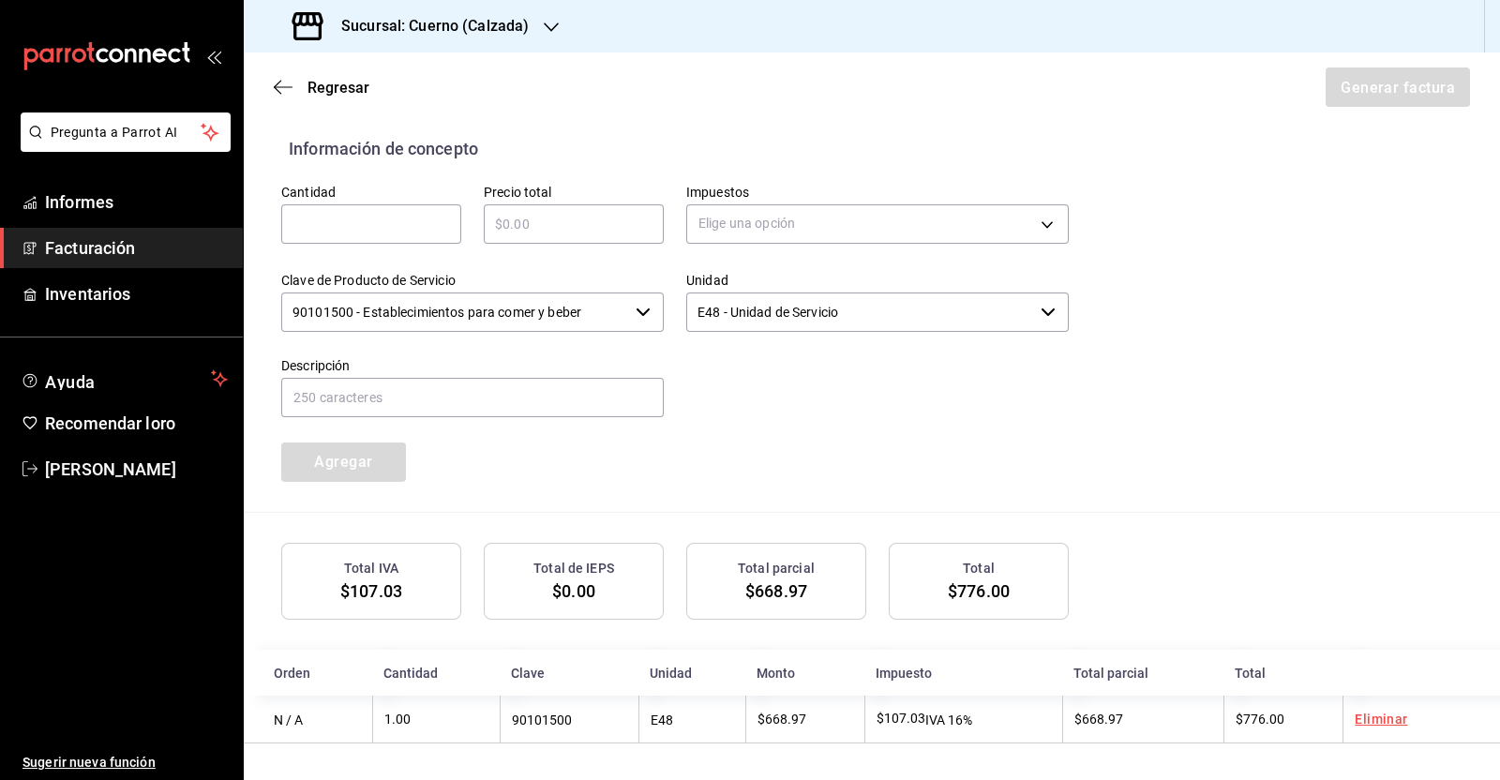
scroll to position [0, 0]
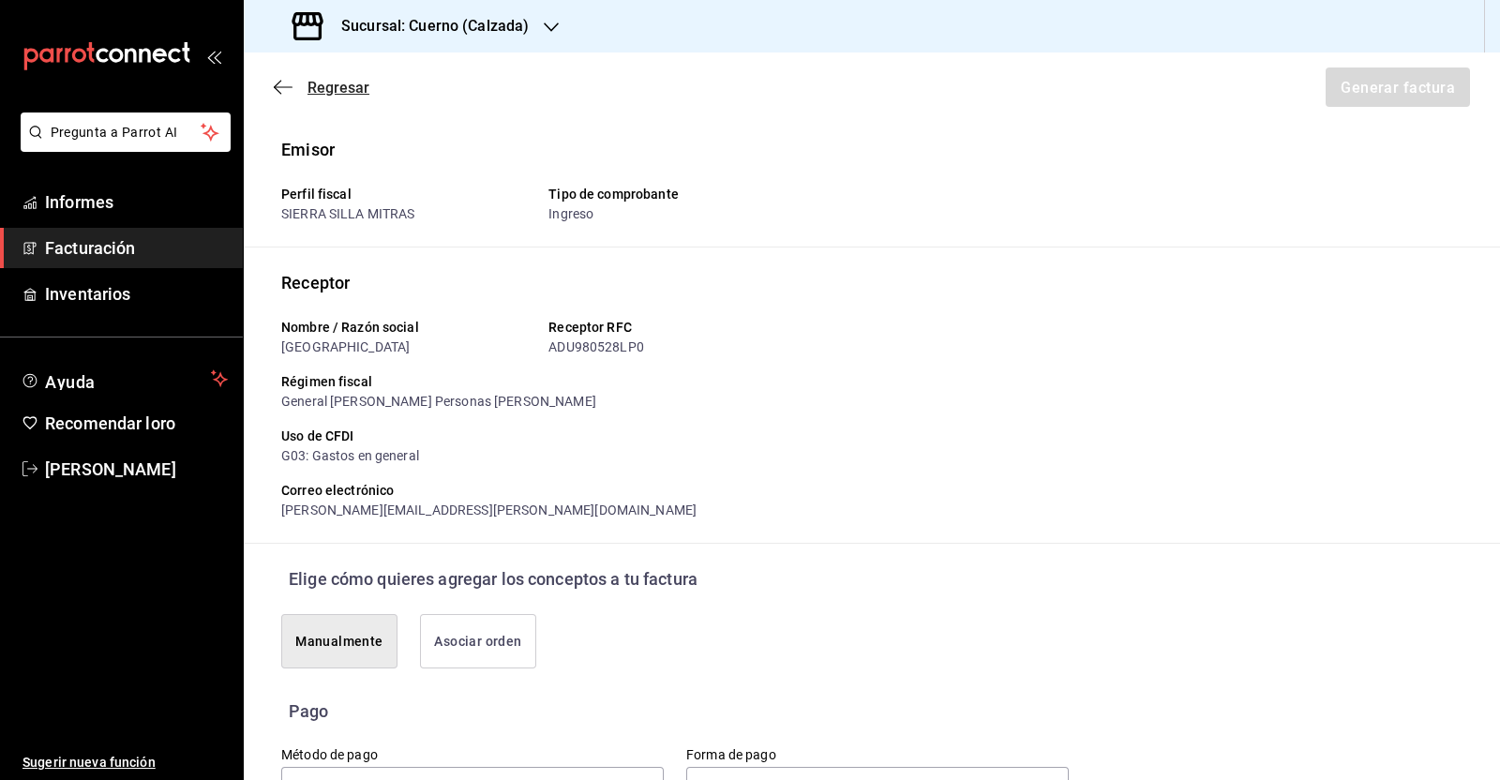
click at [290, 83] on icon "button" at bounding box center [283, 87] width 19 height 17
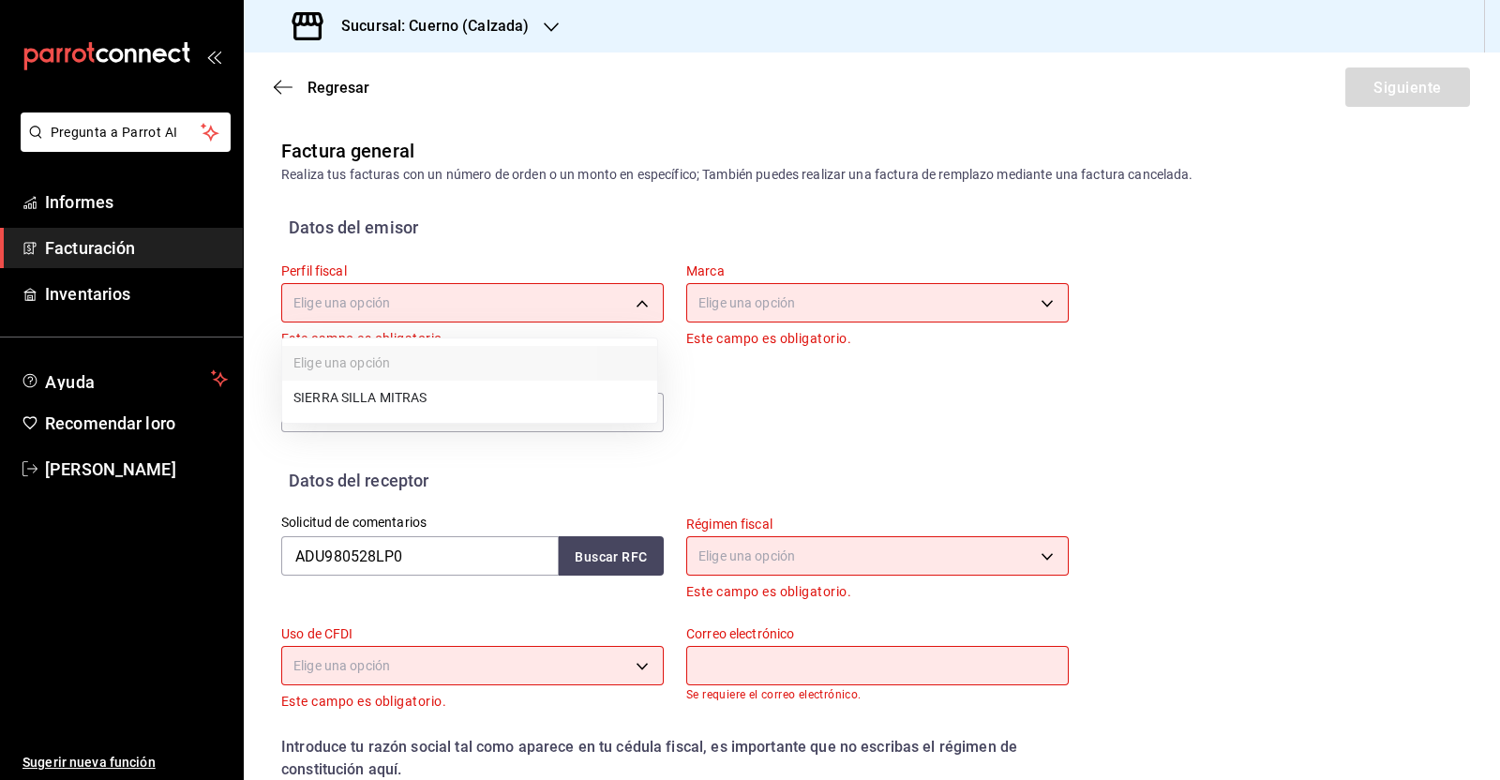
click at [404, 284] on body "Pregunta a Parrot AI Informes Facturación Inventarios Ayuda Recomendar loro [PE…" at bounding box center [750, 390] width 1500 height 780
drag, startPoint x: 397, startPoint y: 399, endPoint x: 595, endPoint y: 352, distance: 203.5
click at [398, 400] on font "SIERRA SILLA MITRAS" at bounding box center [360, 399] width 134 height 15
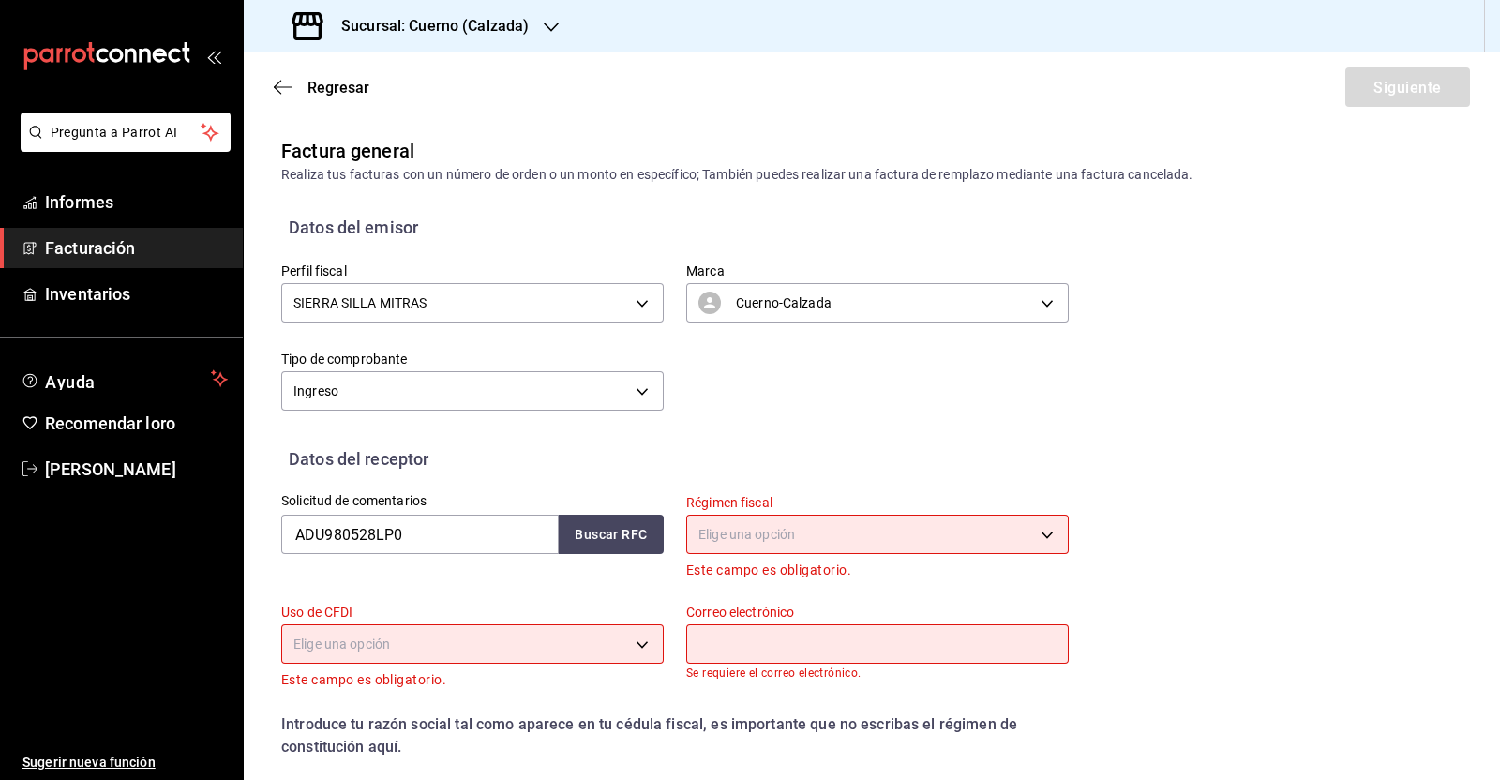
click at [611, 557] on div "Solicitud de comentarios ADU980528LP0 Buscar RFC" at bounding box center [461, 526] width 405 height 110
click at [609, 532] on font "Buscar RFC" at bounding box center [611, 535] width 72 height 15
click at [783, 531] on body "Pregunta a Parrot AI Informes Facturación Inventarios Ayuda Recomendar loro [PE…" at bounding box center [750, 390] width 1500 height 780
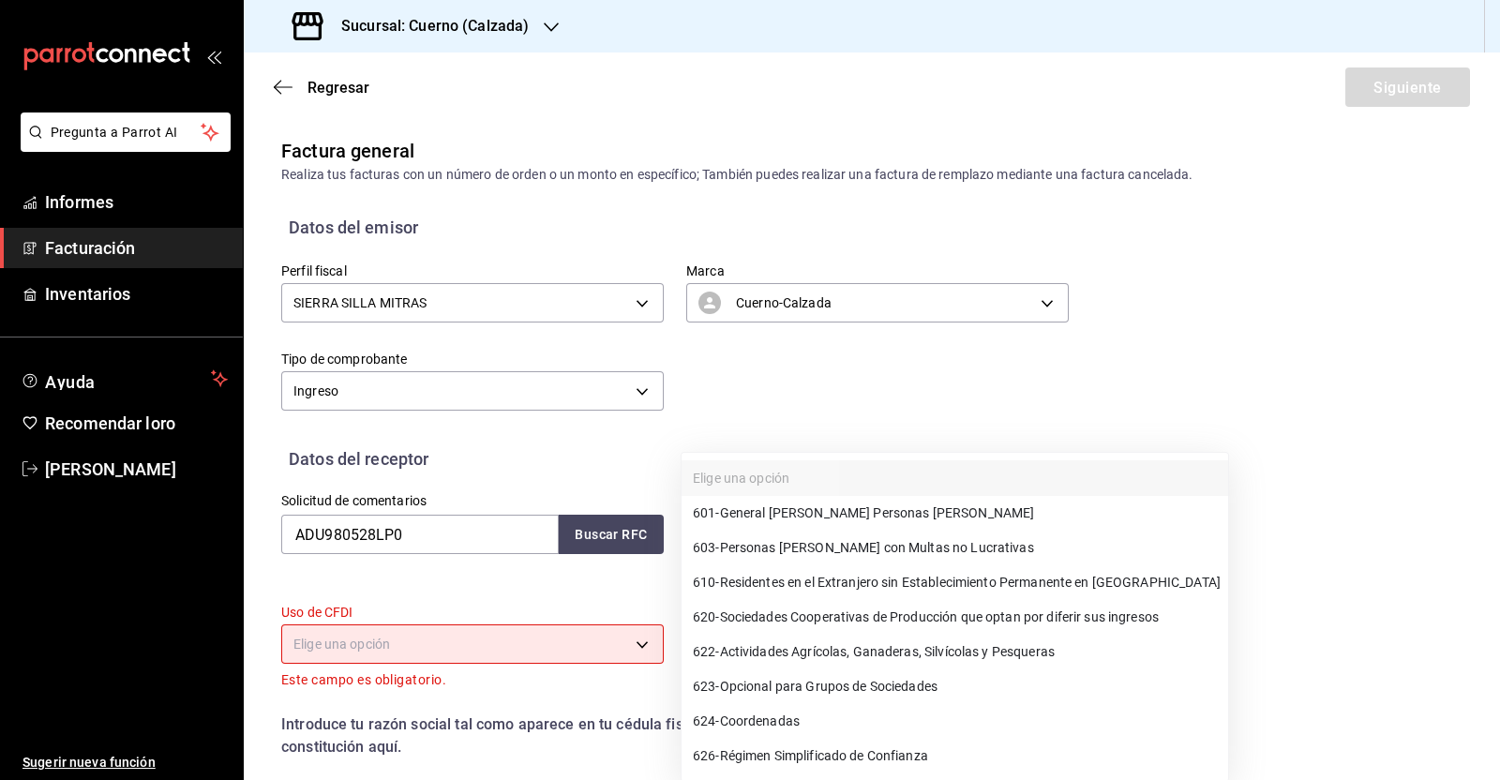
click at [800, 513] on font "General [PERSON_NAME] Personas [PERSON_NAME]" at bounding box center [877, 512] width 315 height 15
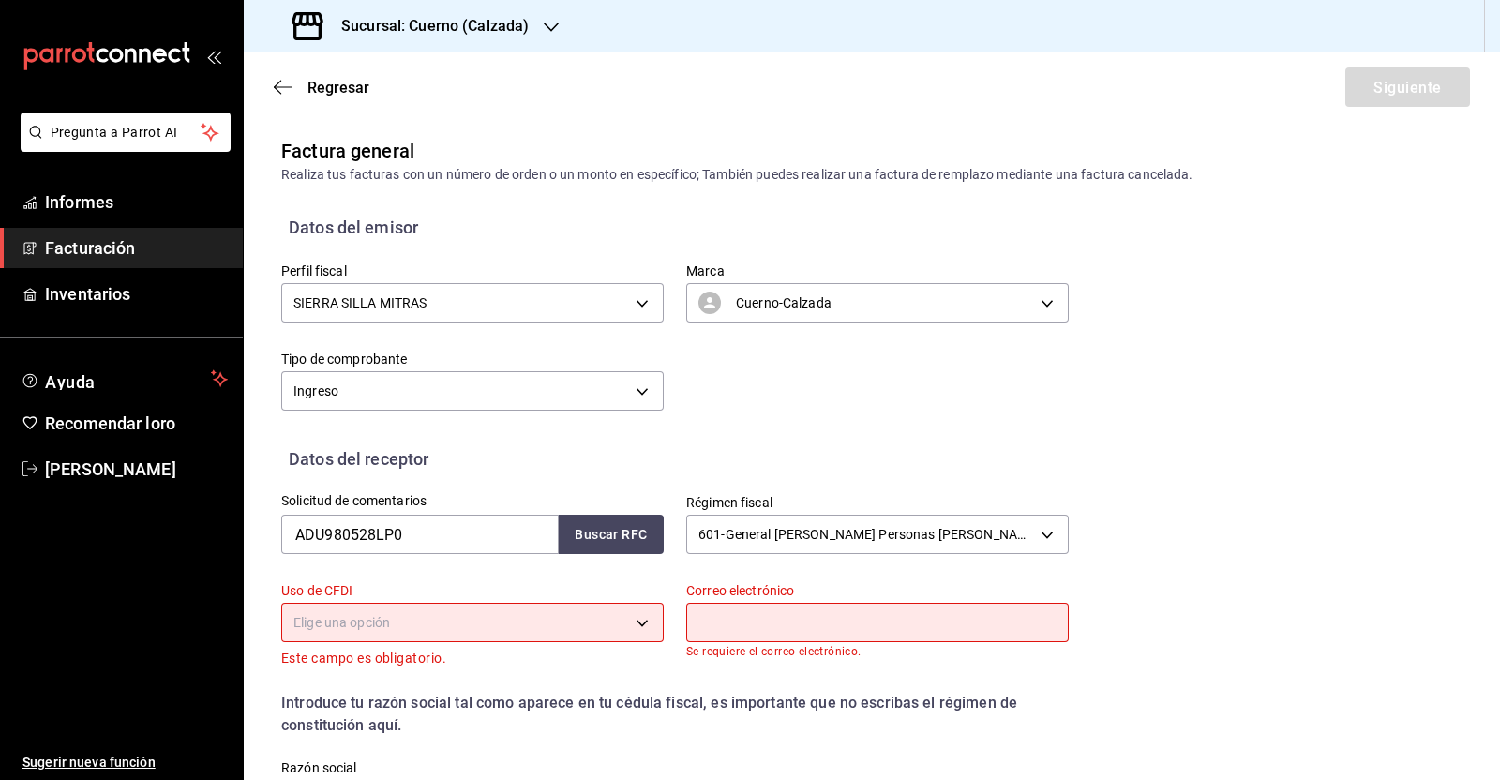
click at [447, 622] on body "Pregunta a Parrot AI Informes Facturación Inventarios Ayuda Recomendar loro [PE…" at bounding box center [750, 390] width 1500 height 780
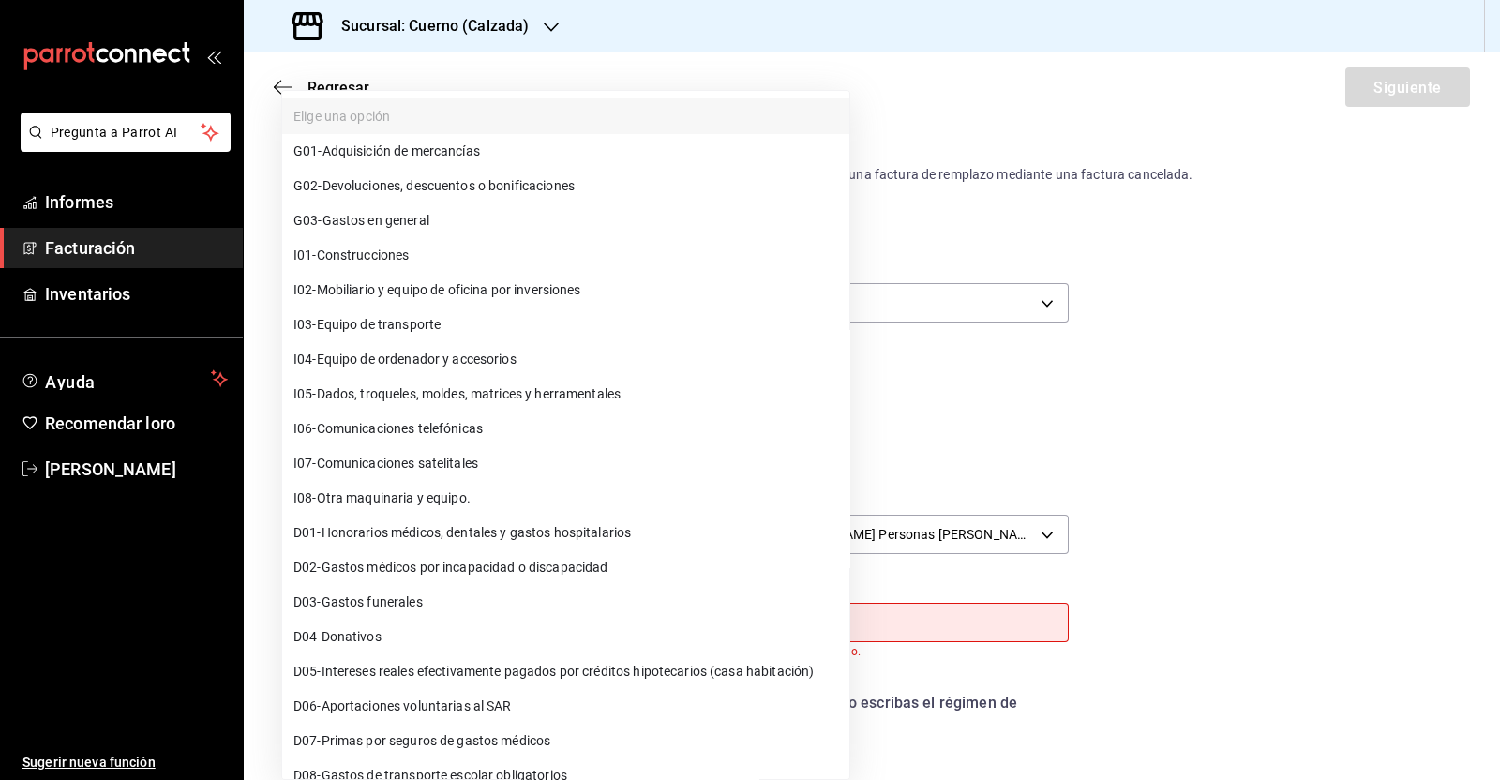
click at [424, 207] on li "G03 - Gastos en general" at bounding box center [565, 220] width 567 height 35
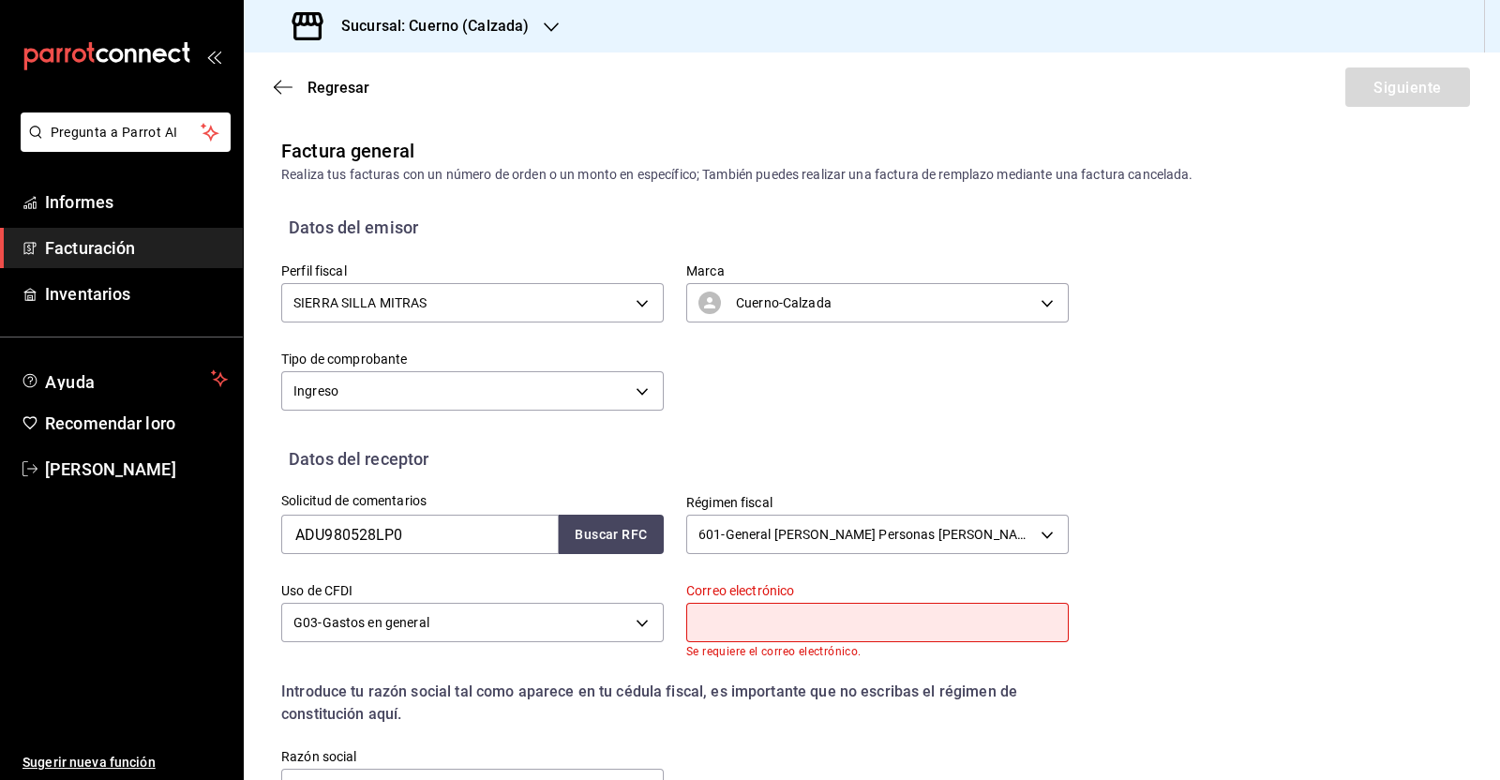
click at [835, 624] on input "text" at bounding box center [877, 622] width 382 height 39
paste input "[GEOGRAPHIC_DATA]"
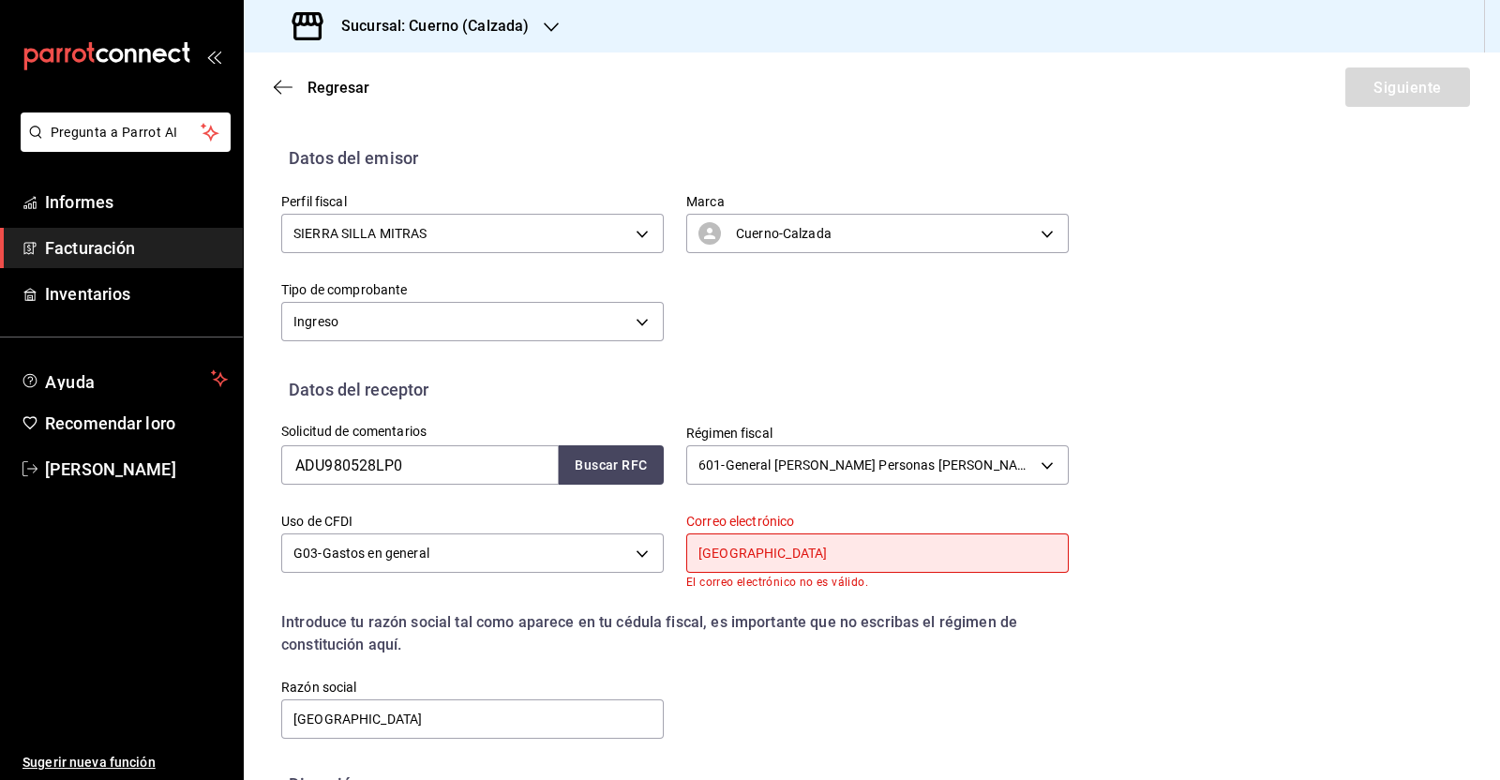
scroll to position [116, 0]
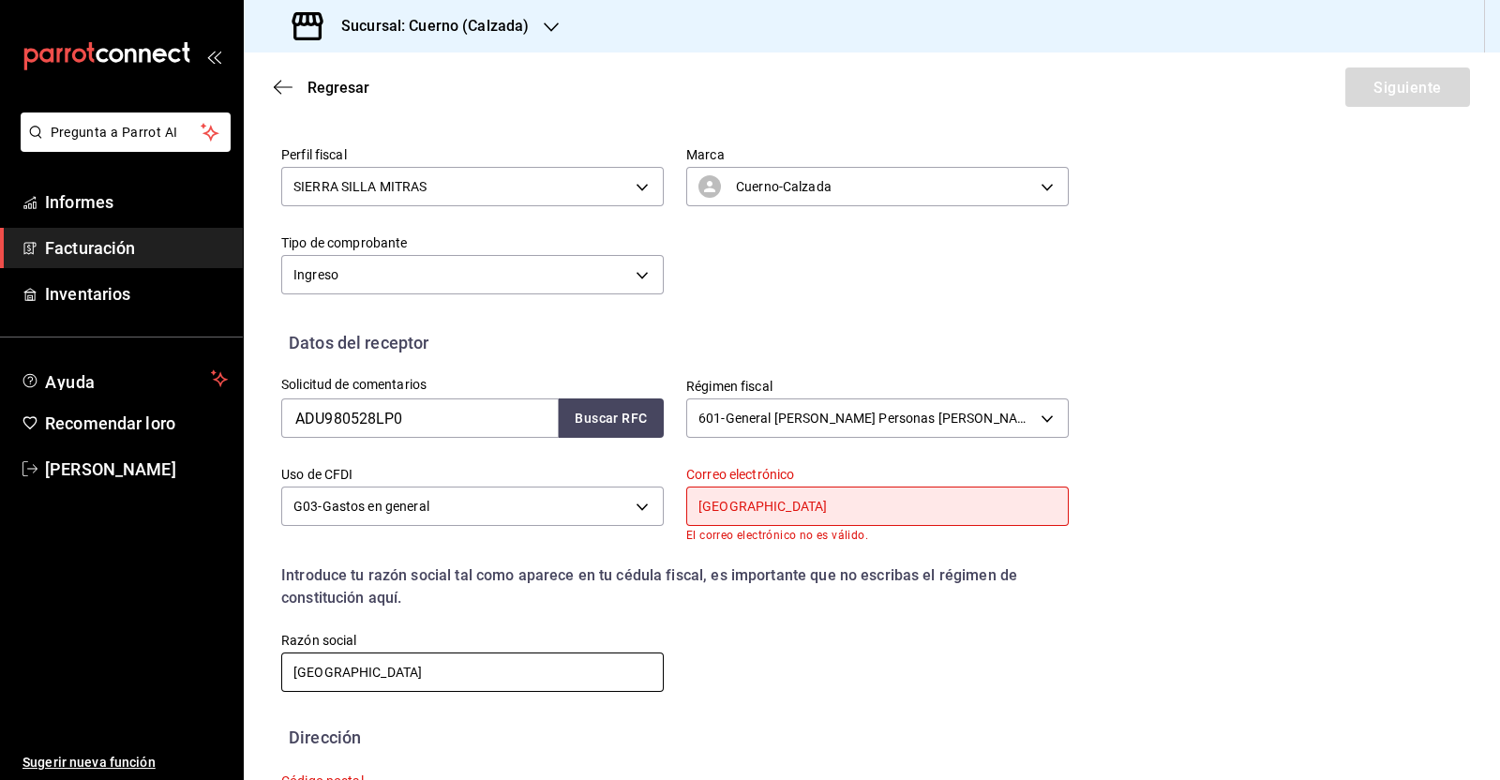
click at [450, 681] on input "[GEOGRAPHIC_DATA]" at bounding box center [472, 671] width 382 height 39
drag, startPoint x: 914, startPoint y: 509, endPoint x: 530, endPoint y: 501, distance: 384.4
click at [533, 503] on div "Solicitud de comentarios ADU980528LP0 Buscar RFC Régimen fiscal 601 - General […" at bounding box center [664, 524] width 810 height 339
click at [783, 507] on input "text" at bounding box center [877, 505] width 382 height 39
paste input "[PERSON_NAME][EMAIL_ADDRESS][PERSON_NAME][DOMAIN_NAME]"
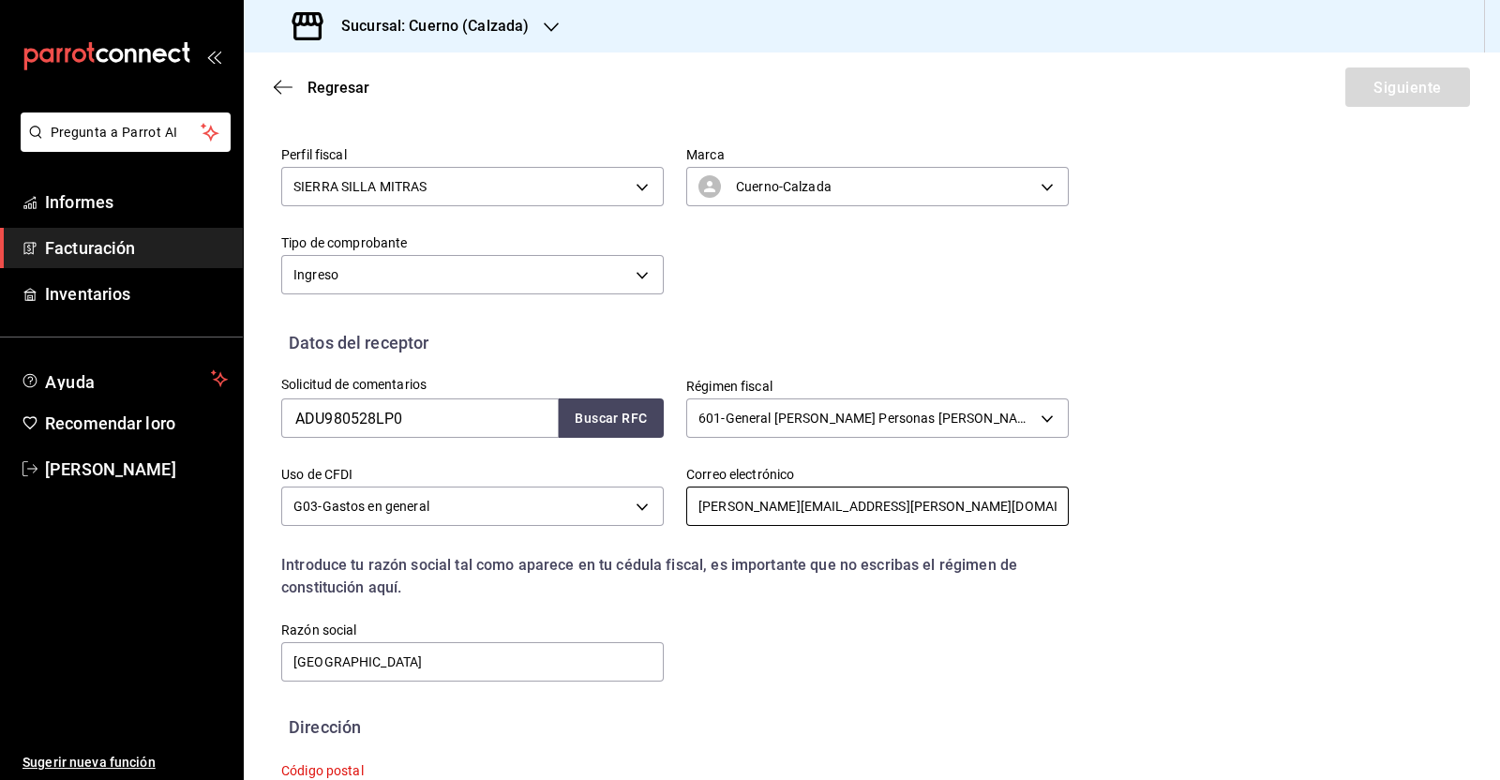
scroll to position [204, 0]
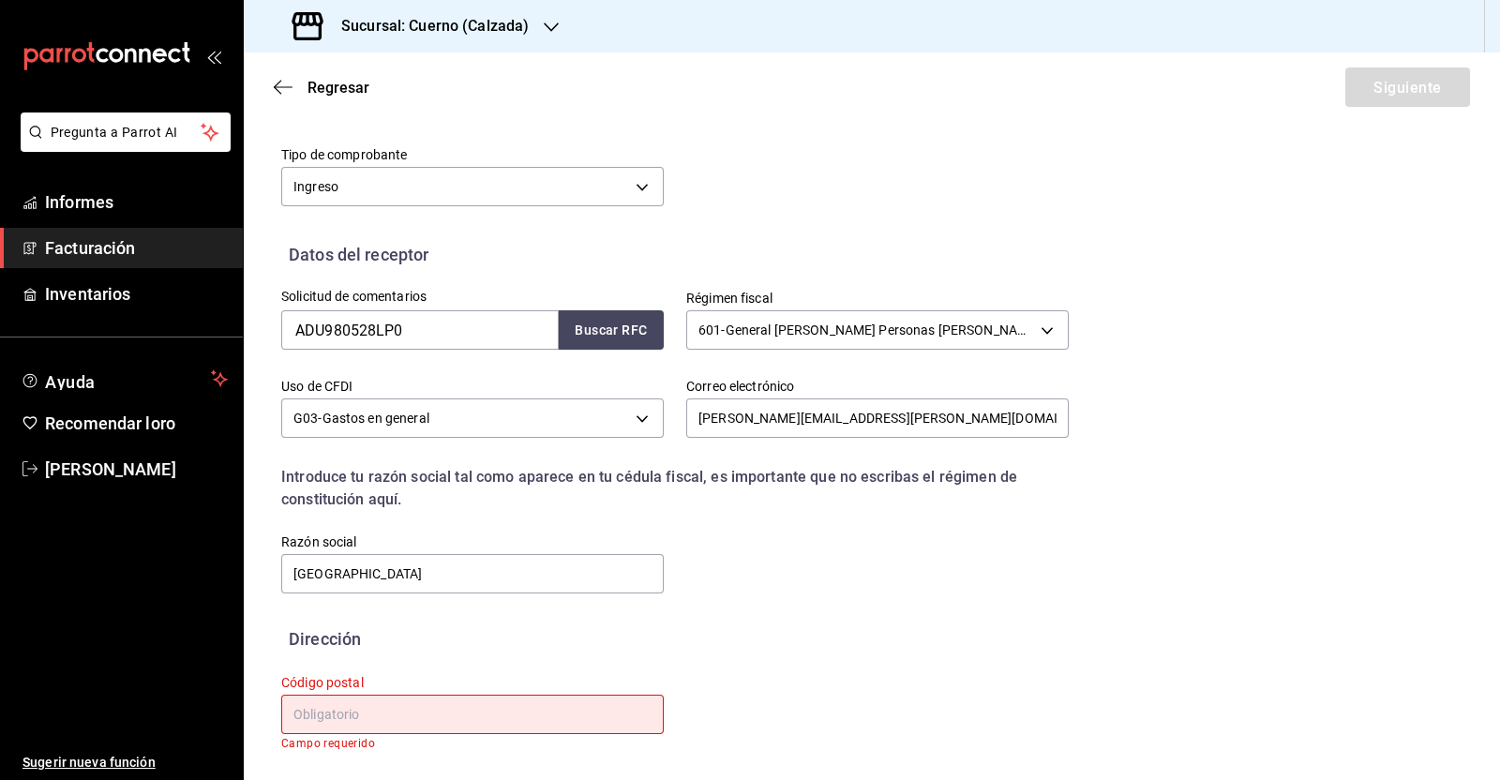
click at [379, 715] on input "text" at bounding box center [472, 714] width 382 height 39
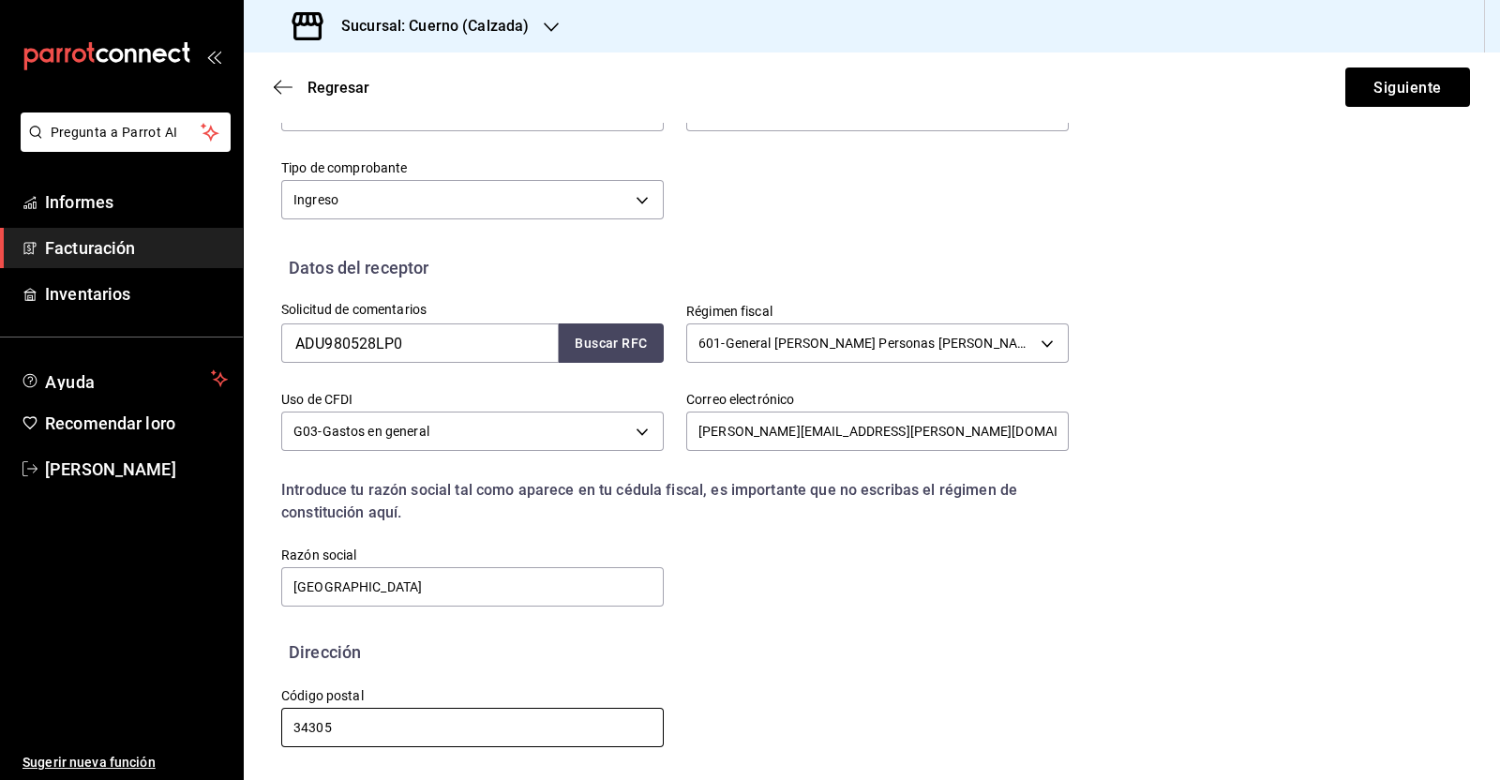
scroll to position [191, 0]
click at [1401, 77] on button "Siguiente" at bounding box center [1407, 86] width 125 height 39
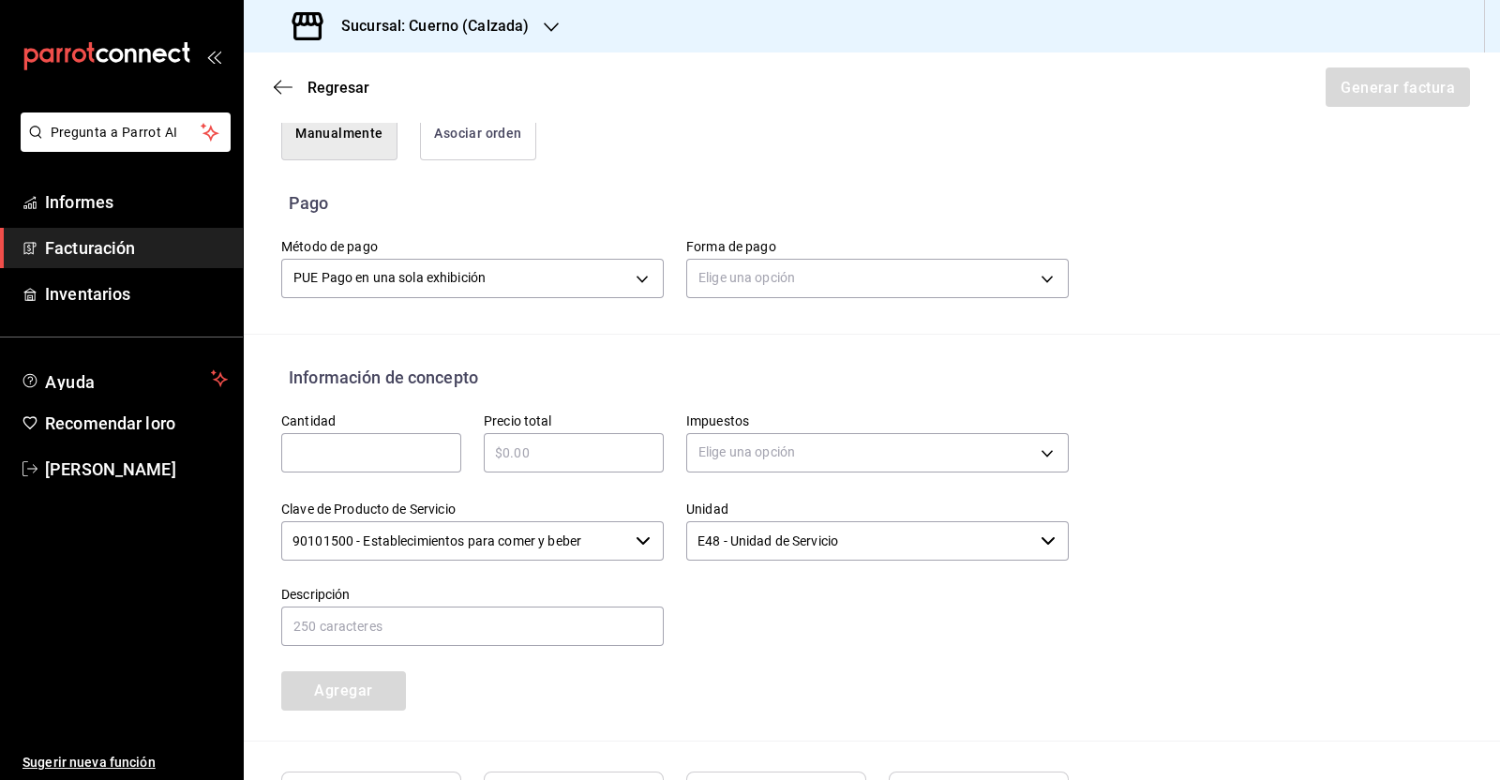
scroll to position [219, 0]
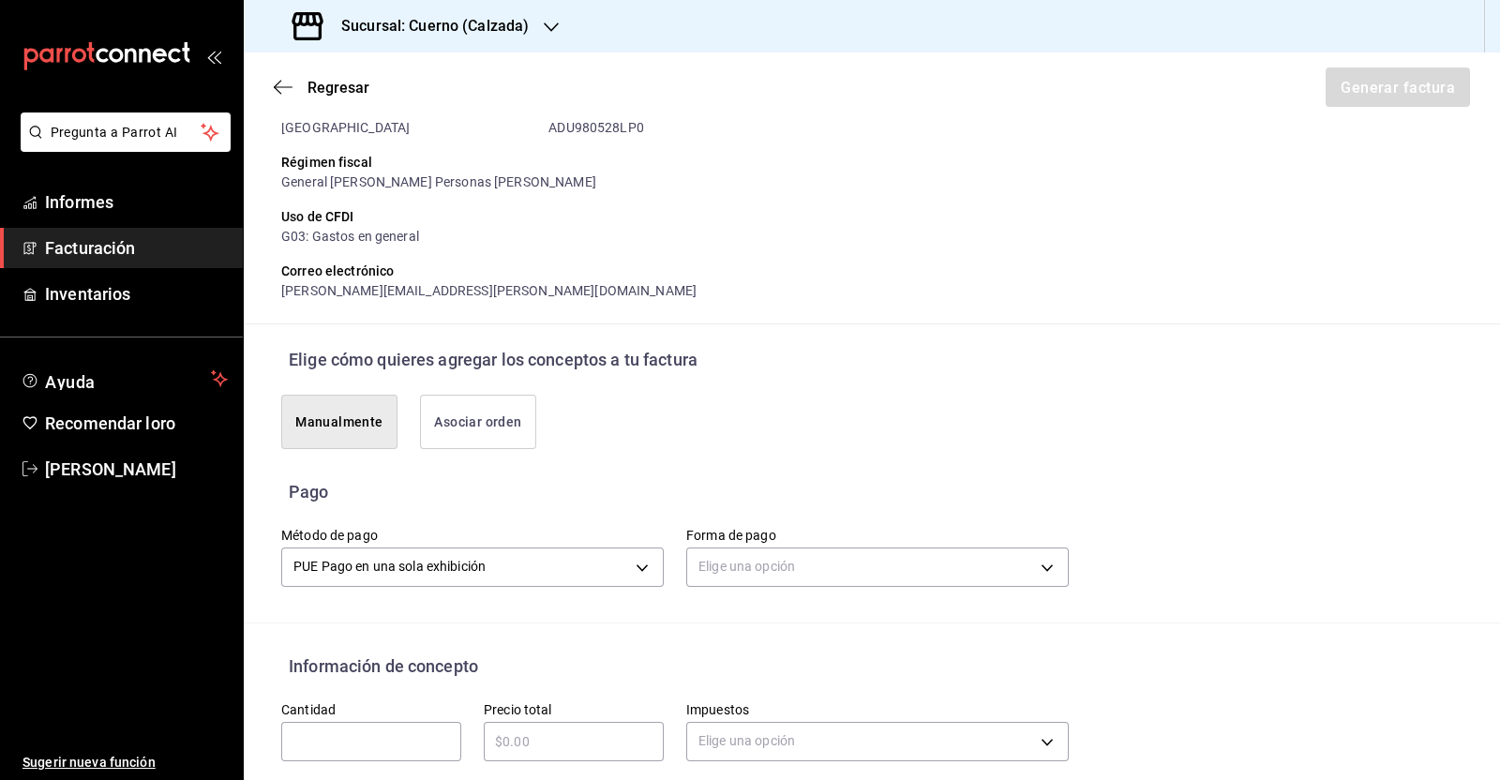
click at [799, 588] on div "Forma de pago Elige una opción" at bounding box center [877, 560] width 382 height 66
click at [806, 578] on body "Pregunta a Parrot AI Informes Facturación Inventarios Ayuda Recomendar loro [PE…" at bounding box center [750, 390] width 1500 height 780
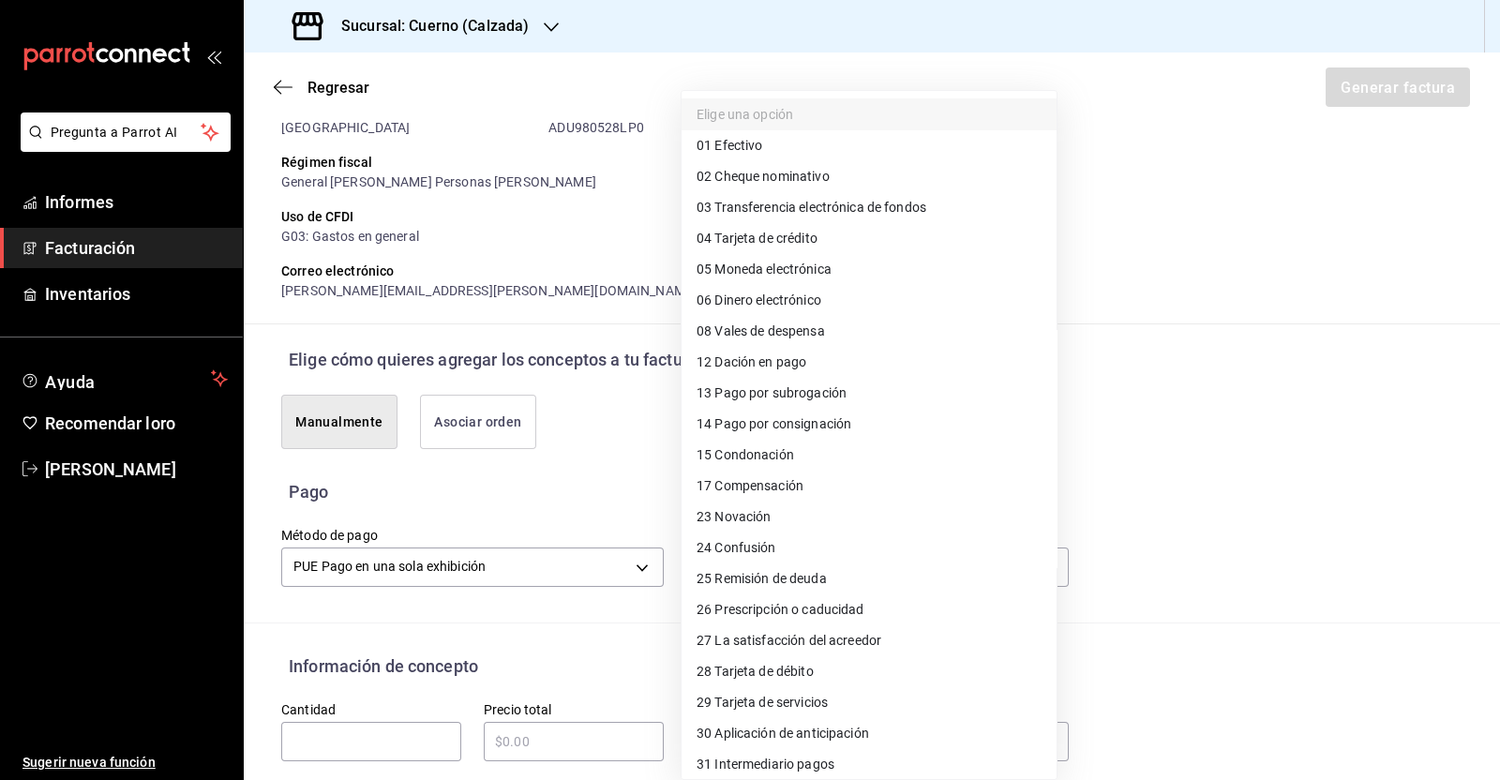
click at [775, 243] on font "Tarjeta de crédito" at bounding box center [765, 238] width 102 height 15
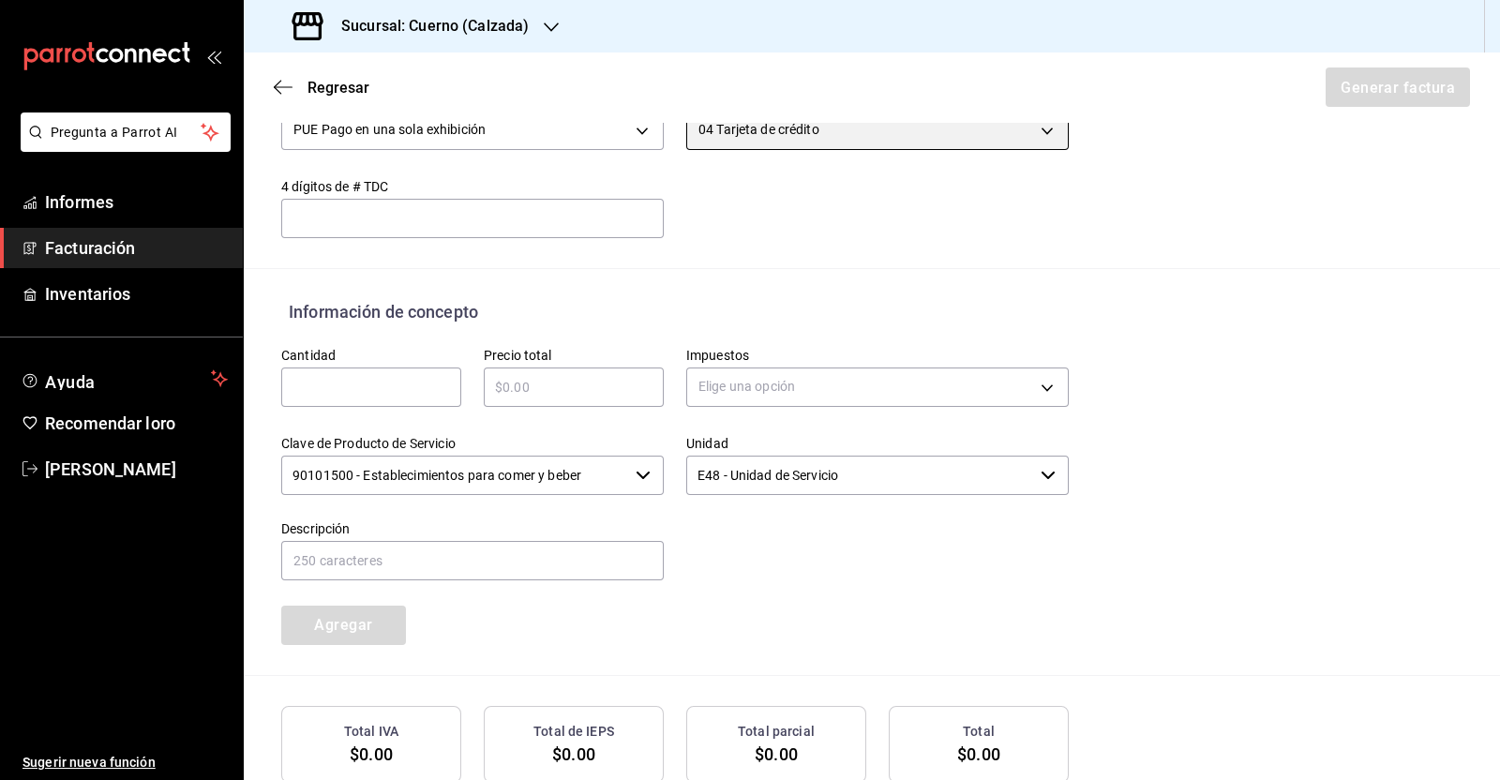
scroll to position [689, 0]
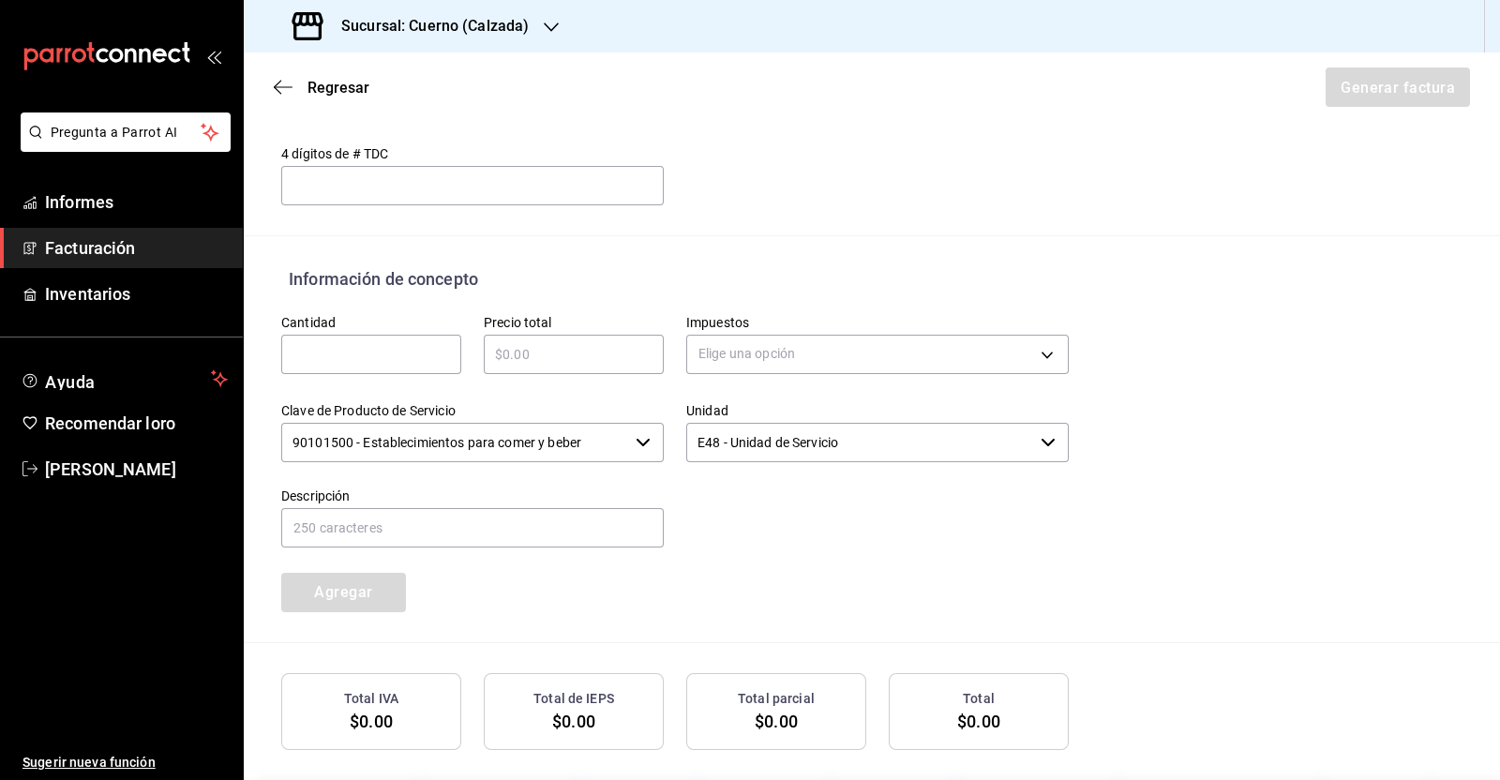
click at [356, 348] on input "text" at bounding box center [371, 354] width 180 height 22
click at [637, 352] on input "text" at bounding box center [574, 354] width 180 height 22
click at [561, 357] on input "text" at bounding box center [574, 354] width 180 height 22
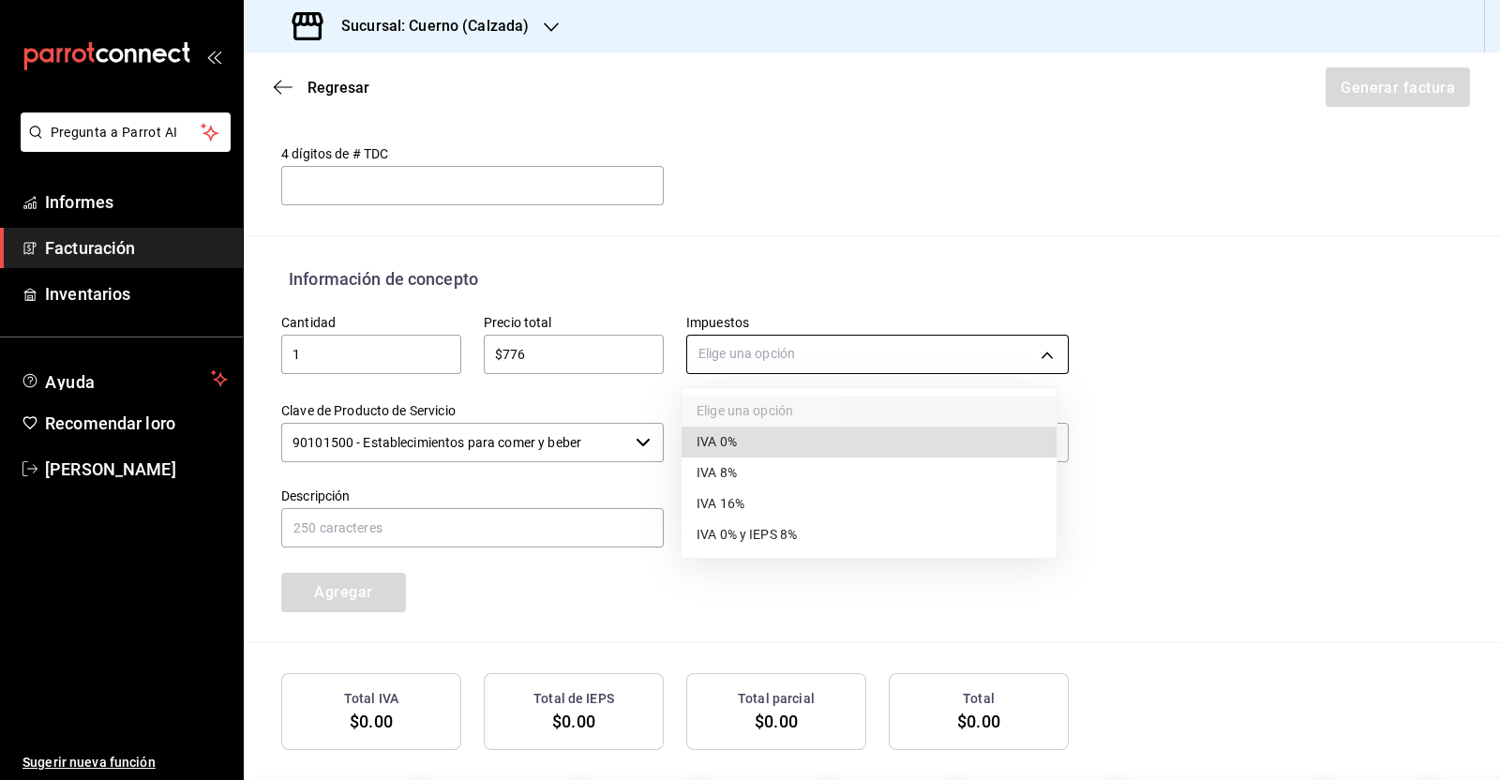
click at [723, 370] on body "Pregunta a Parrot AI Informes Facturación Inventarios Ayuda Recomendar loro [PE…" at bounding box center [750, 390] width 1500 height 780
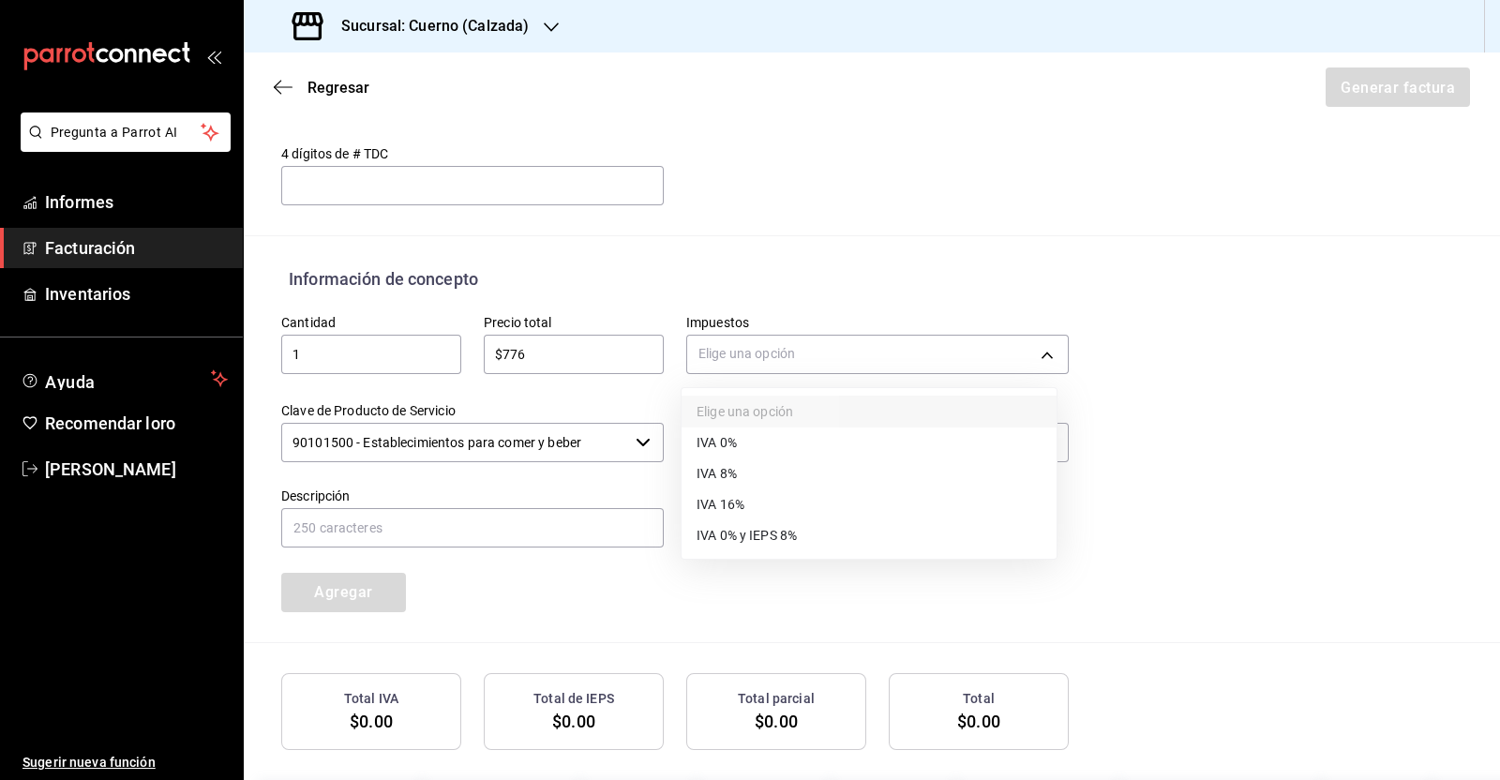
click at [722, 508] on font "IVA 16%" at bounding box center [720, 504] width 48 height 15
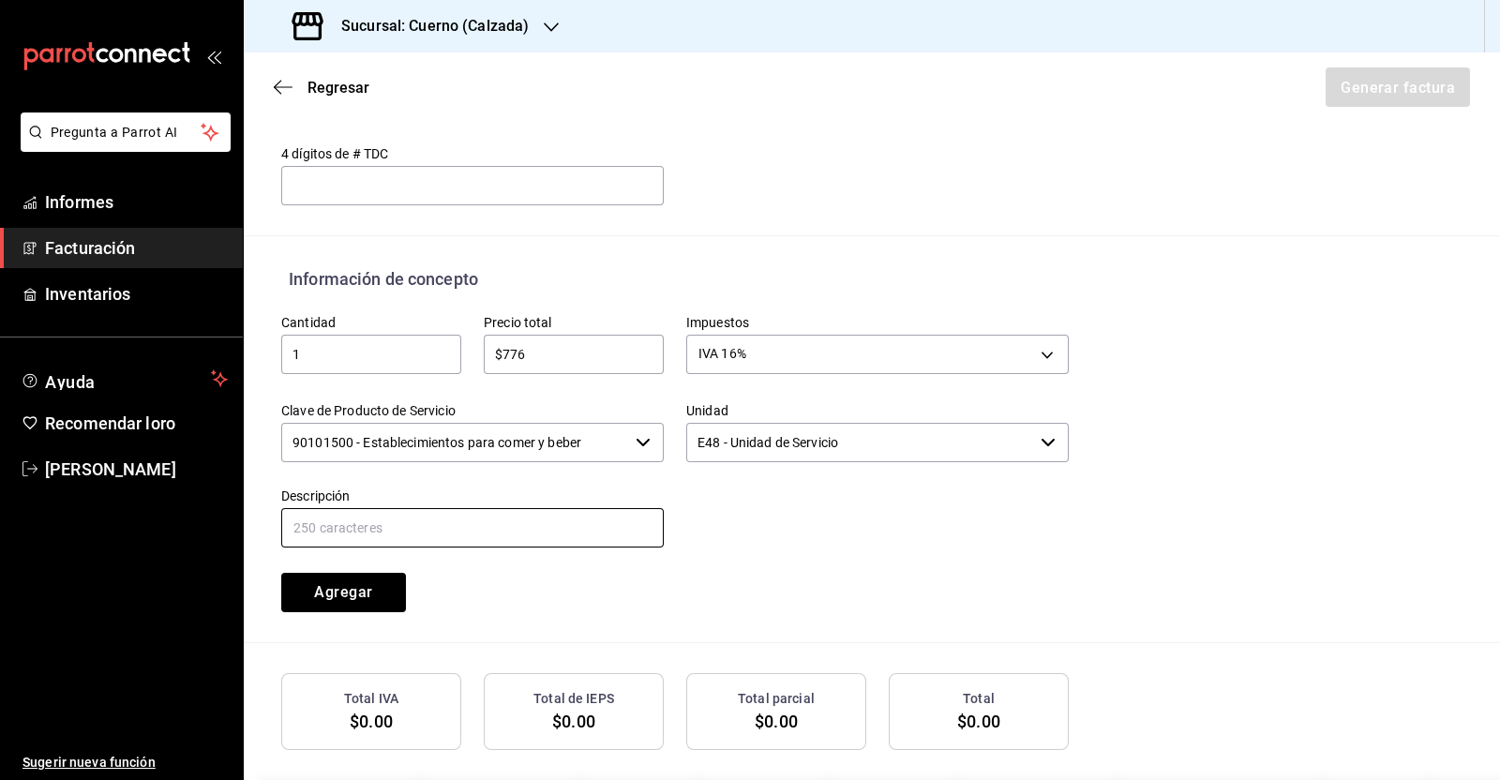
click at [461, 525] on input "text" at bounding box center [472, 527] width 382 height 39
click at [360, 597] on font "Agregar" at bounding box center [343, 592] width 58 height 18
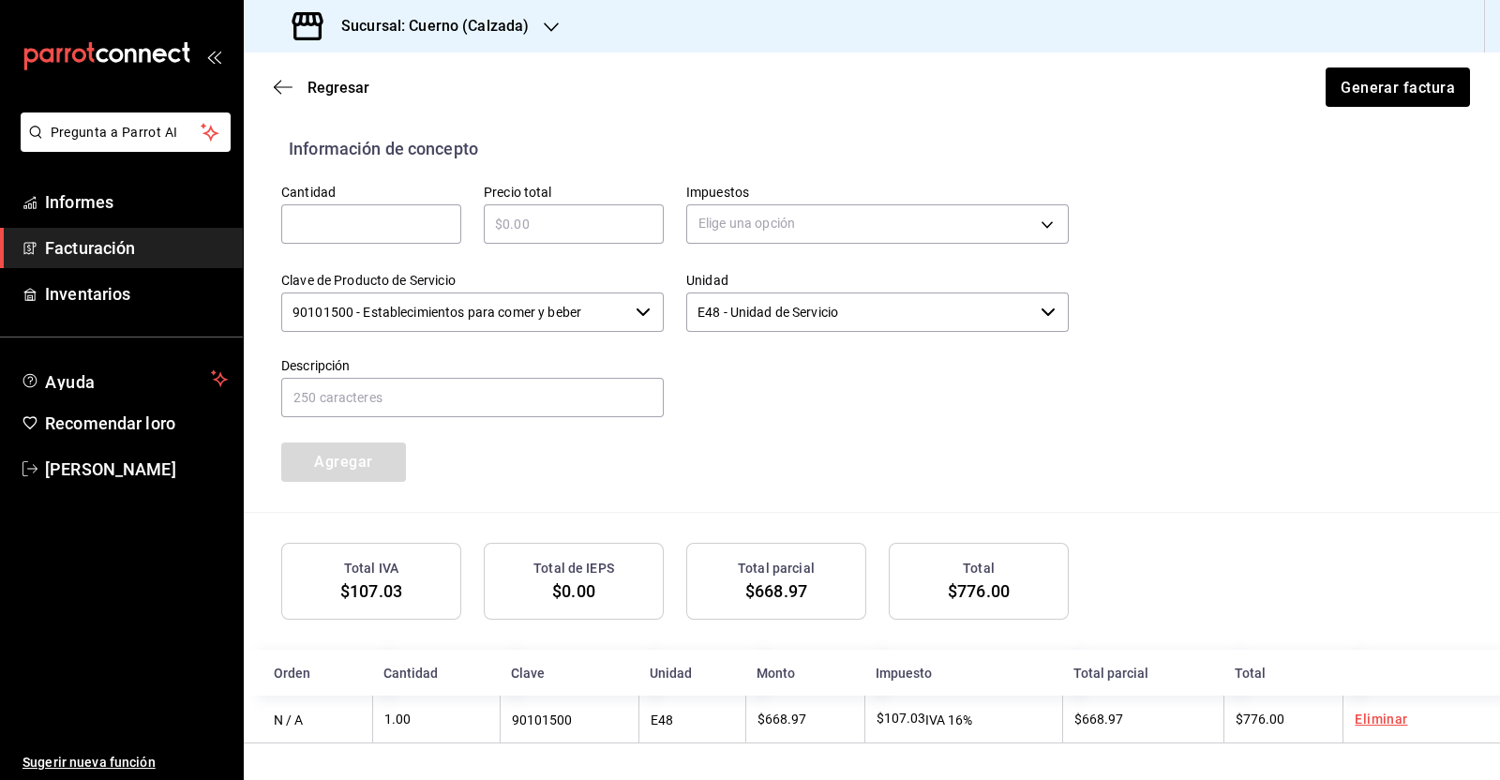
scroll to position [468, 0]
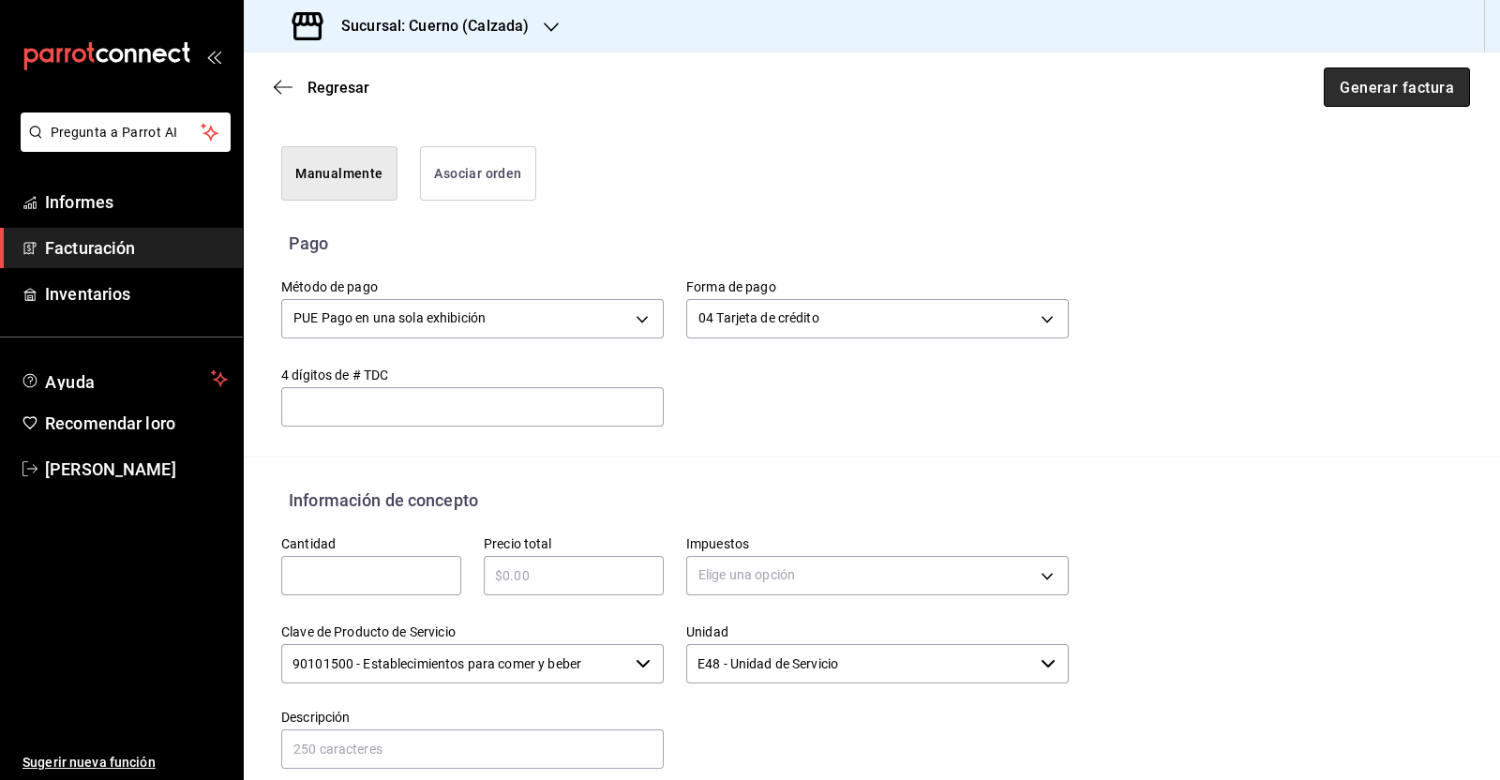
click at [1384, 97] on button "Generar factura" at bounding box center [1397, 86] width 146 height 39
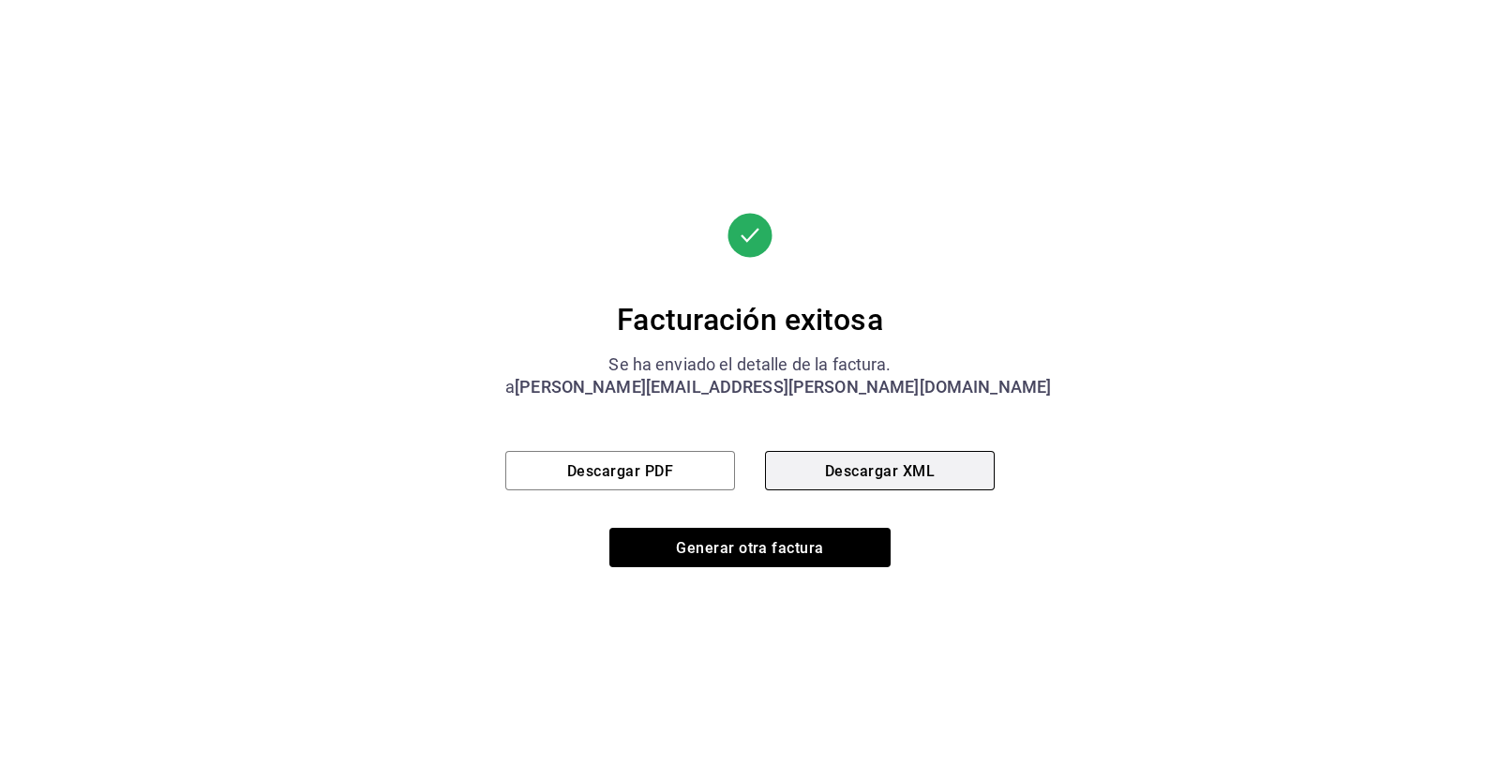
click at [927, 476] on button "Descargar XML" at bounding box center [880, 470] width 230 height 39
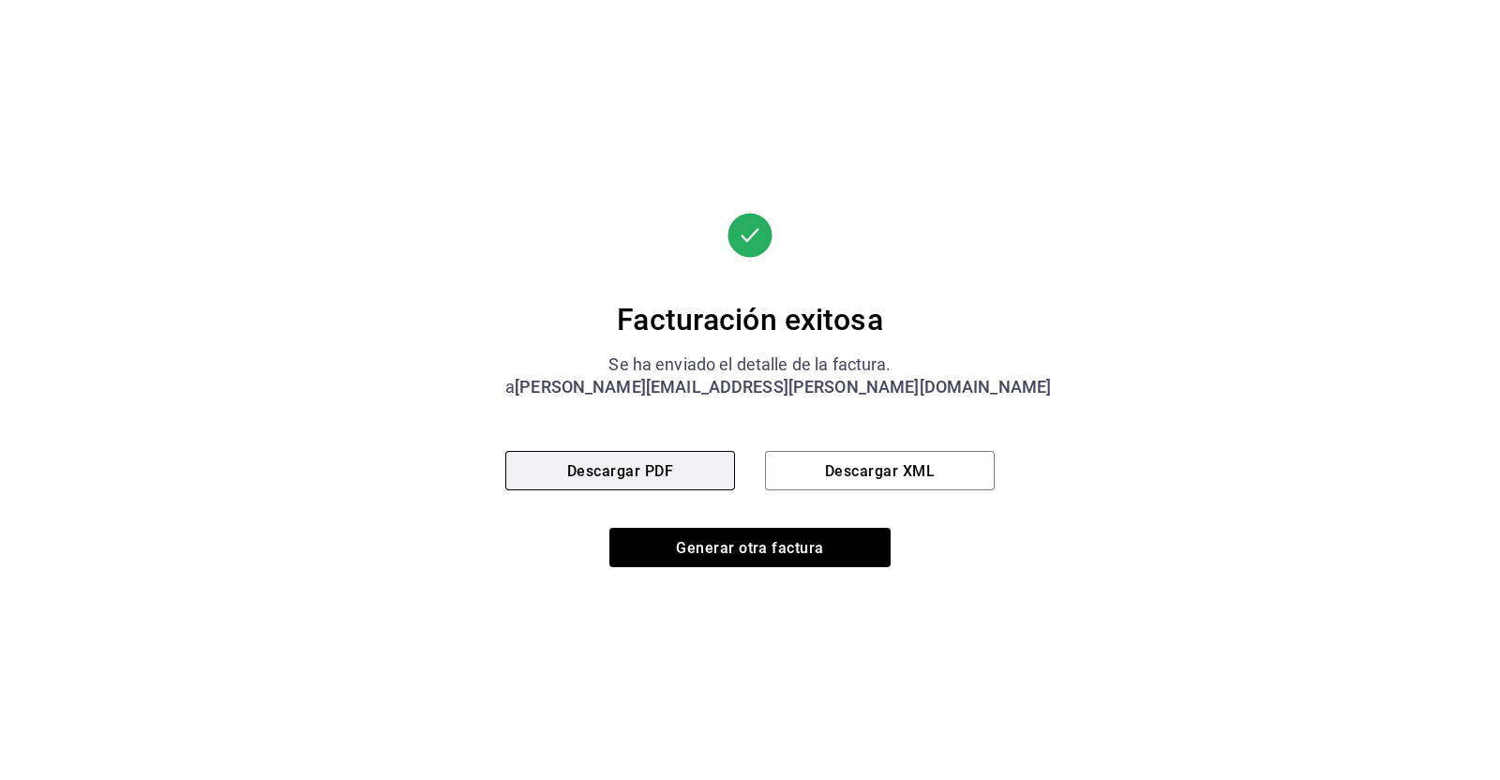
click at [634, 478] on font "Descargar PDF" at bounding box center [620, 470] width 106 height 18
